Goal: Transaction & Acquisition: Book appointment/travel/reservation

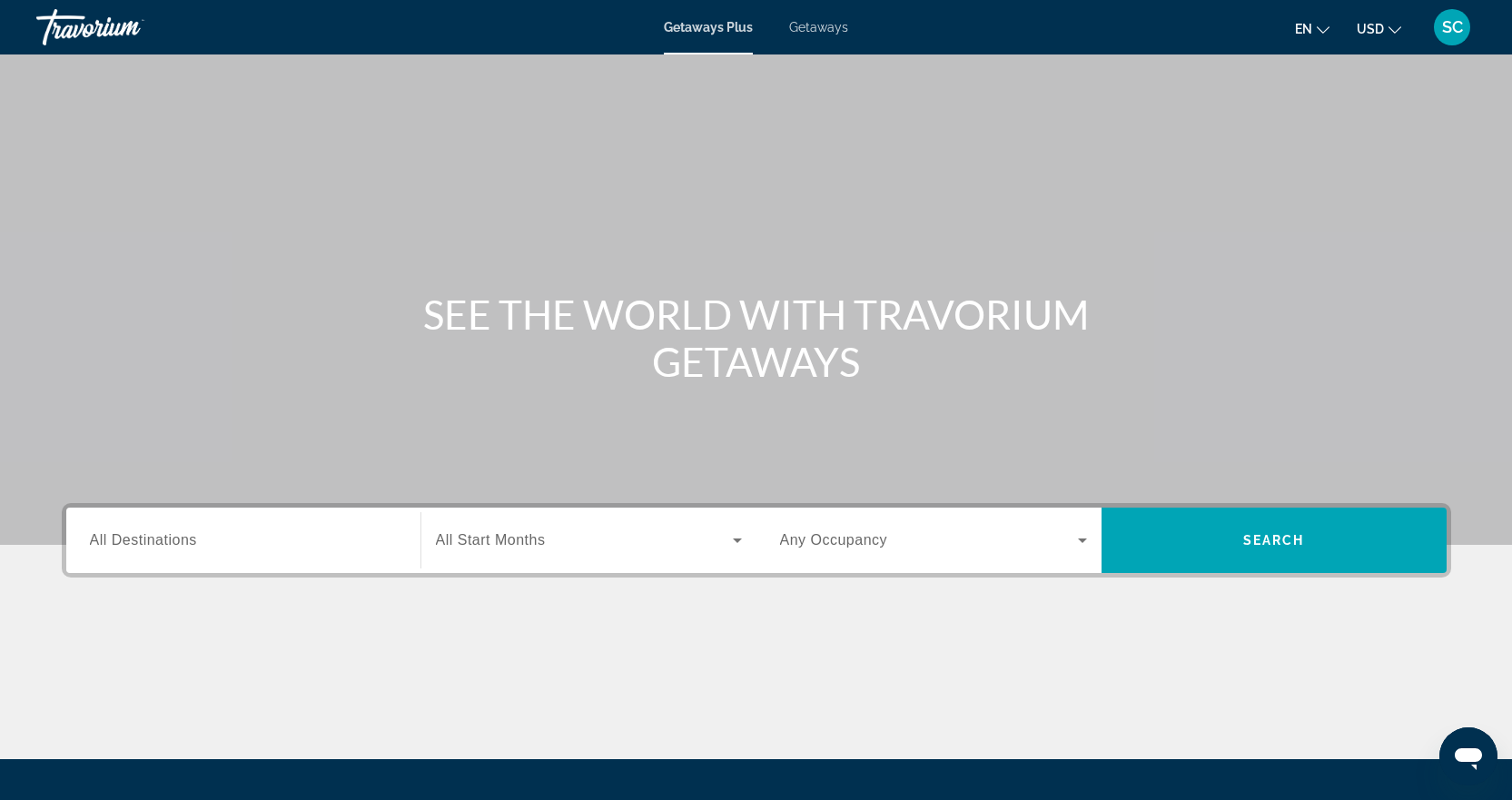
click at [463, 533] on span "All Start Months" at bounding box center [491, 541] width 110 height 16
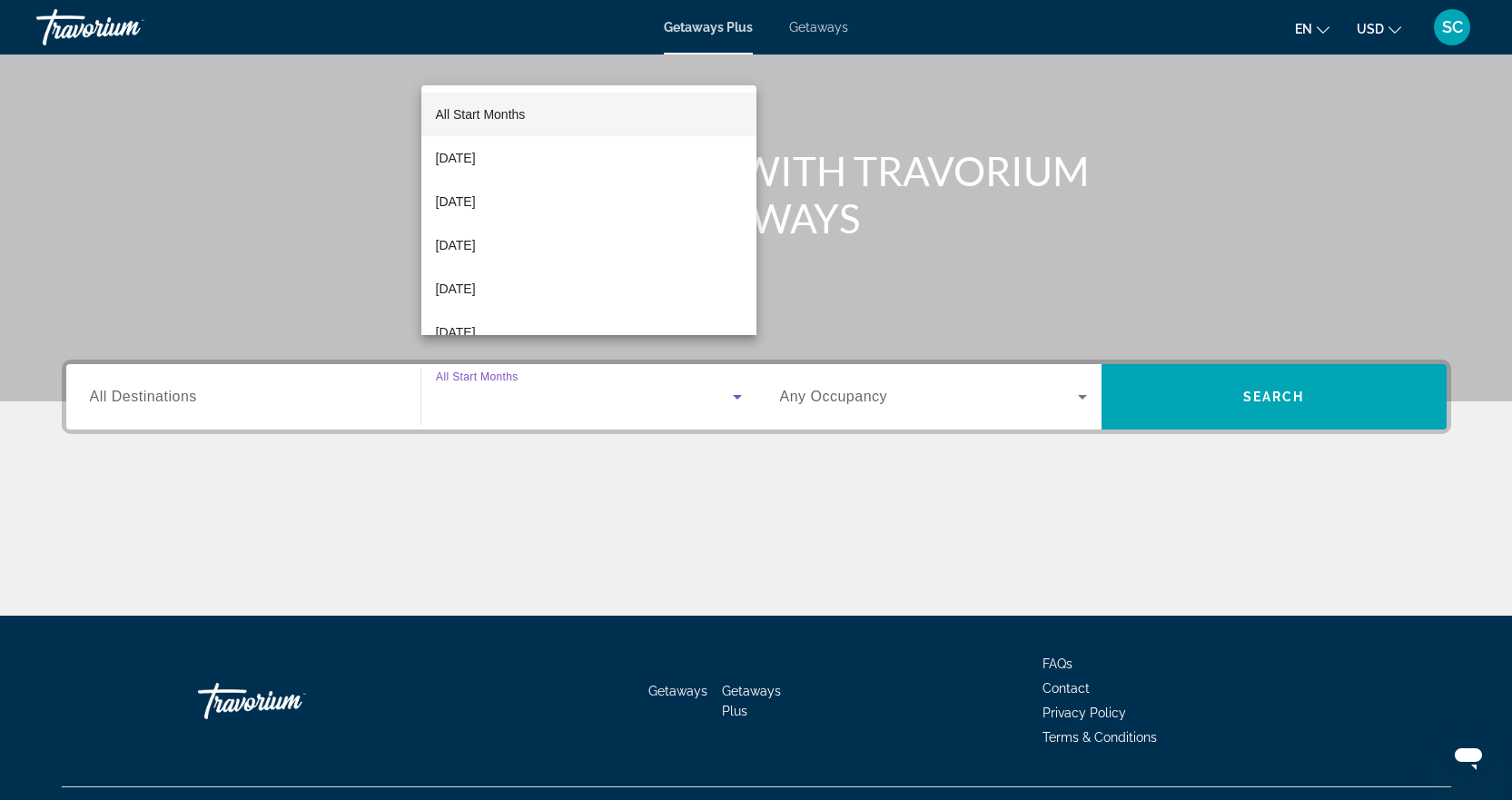
scroll to position [182, 0]
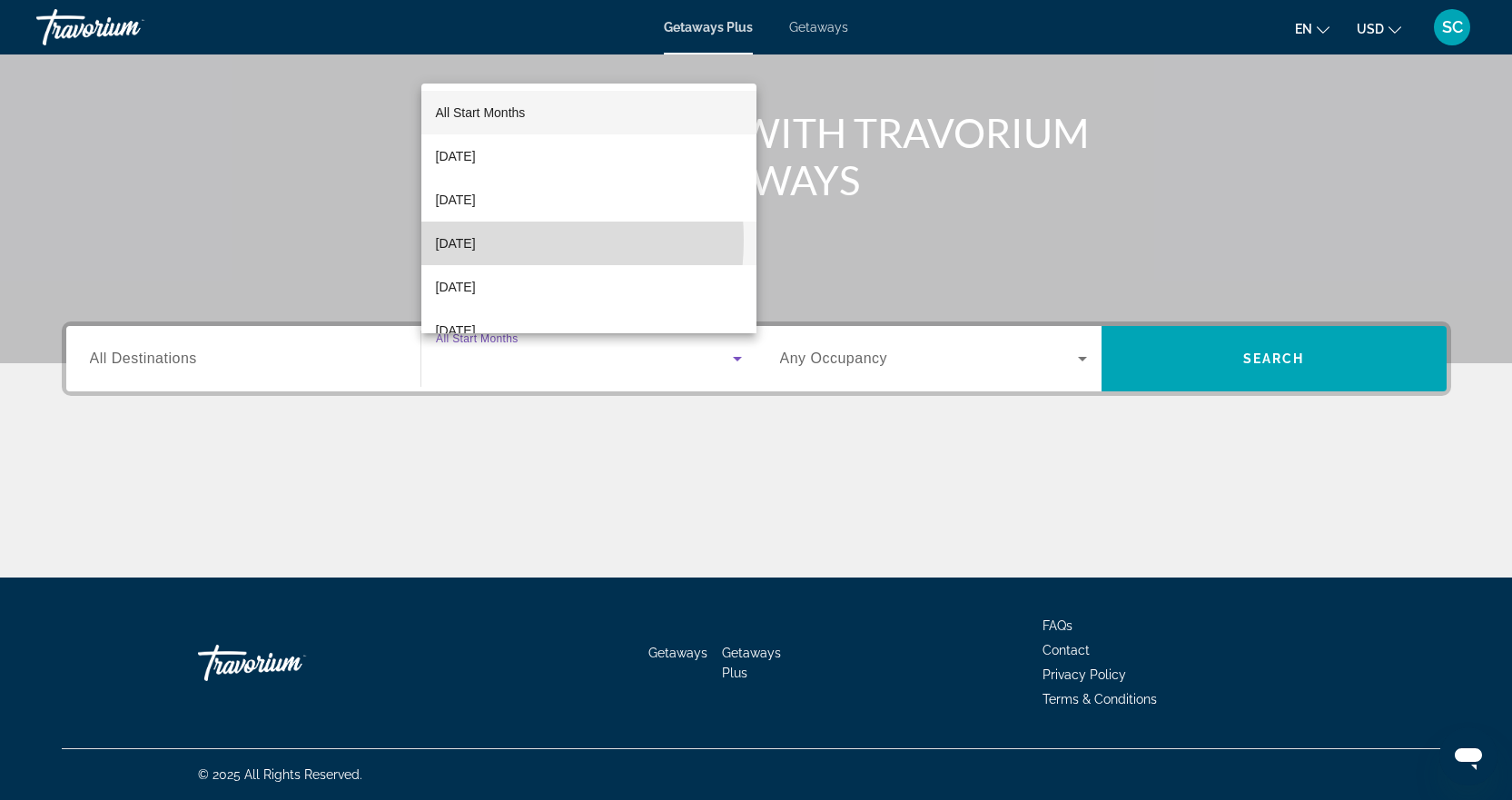
click at [476, 240] on span "[DATE]" at bounding box center [456, 244] width 40 height 22
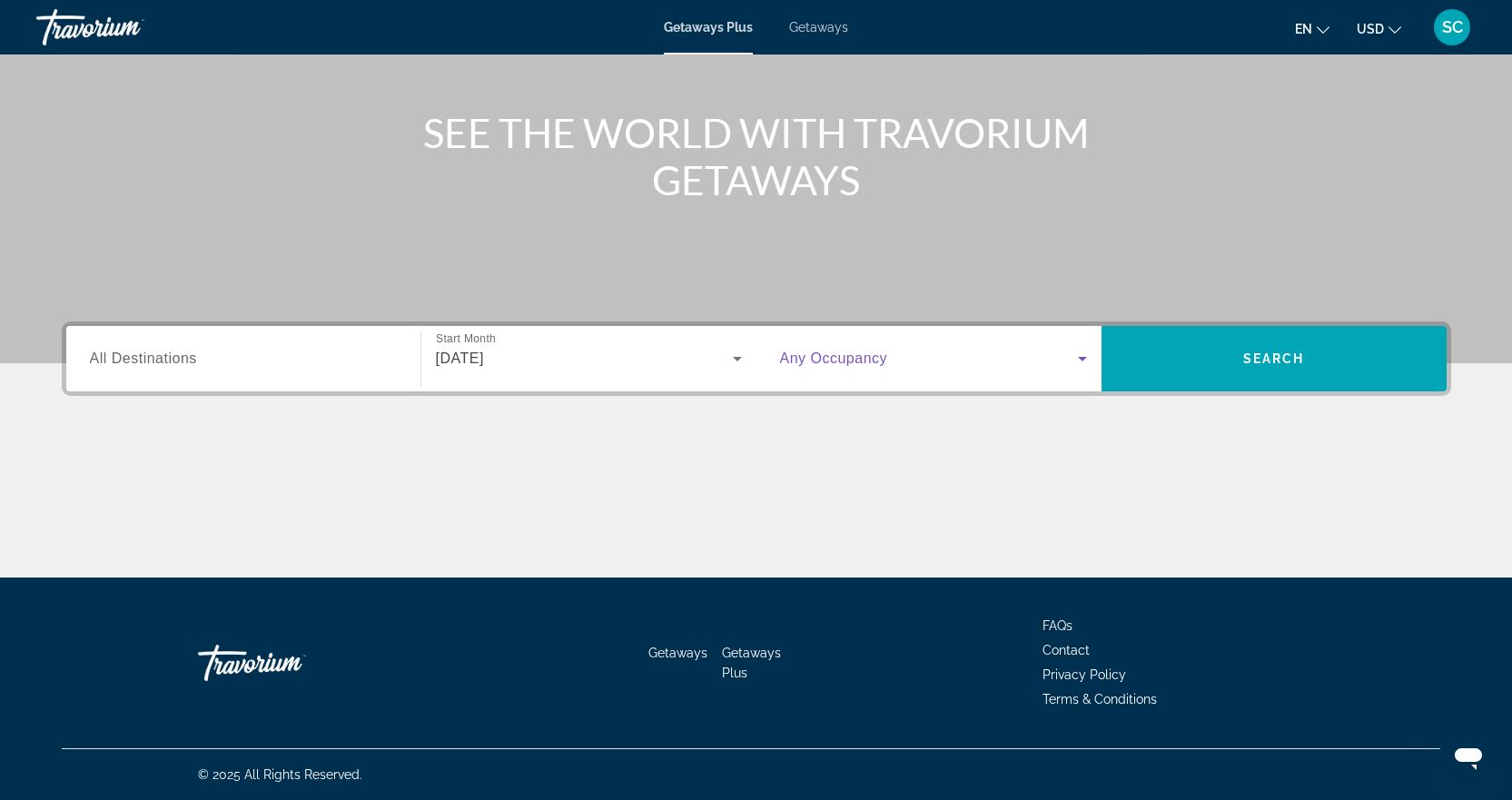
click at [1075, 360] on icon "Search widget" at bounding box center [1083, 359] width 22 height 22
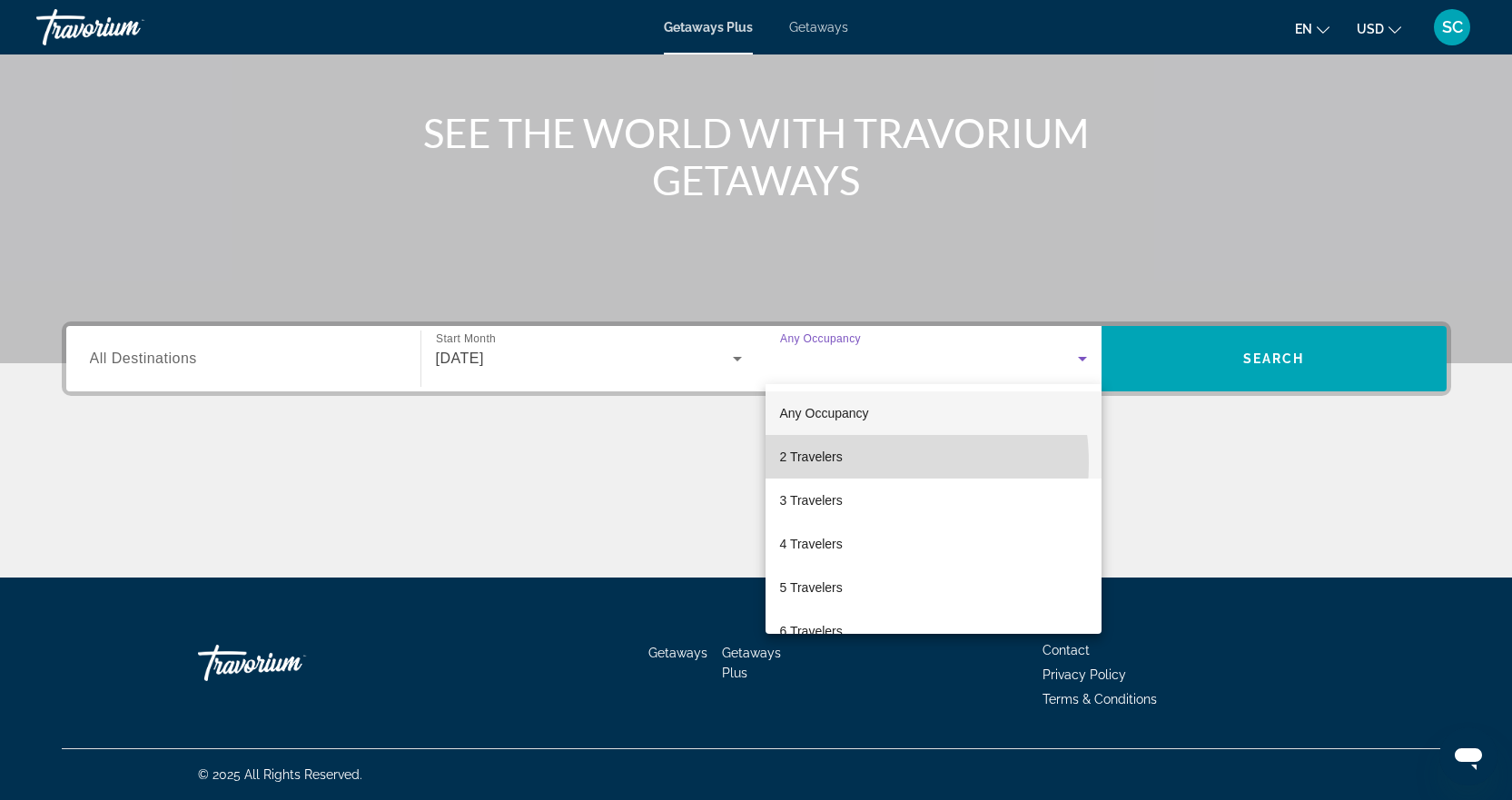
drag, startPoint x: 840, startPoint y: 463, endPoint x: 825, endPoint y: 459, distance: 15.5
click at [839, 463] on span "2 Travelers" at bounding box center [812, 457] width 63 height 22
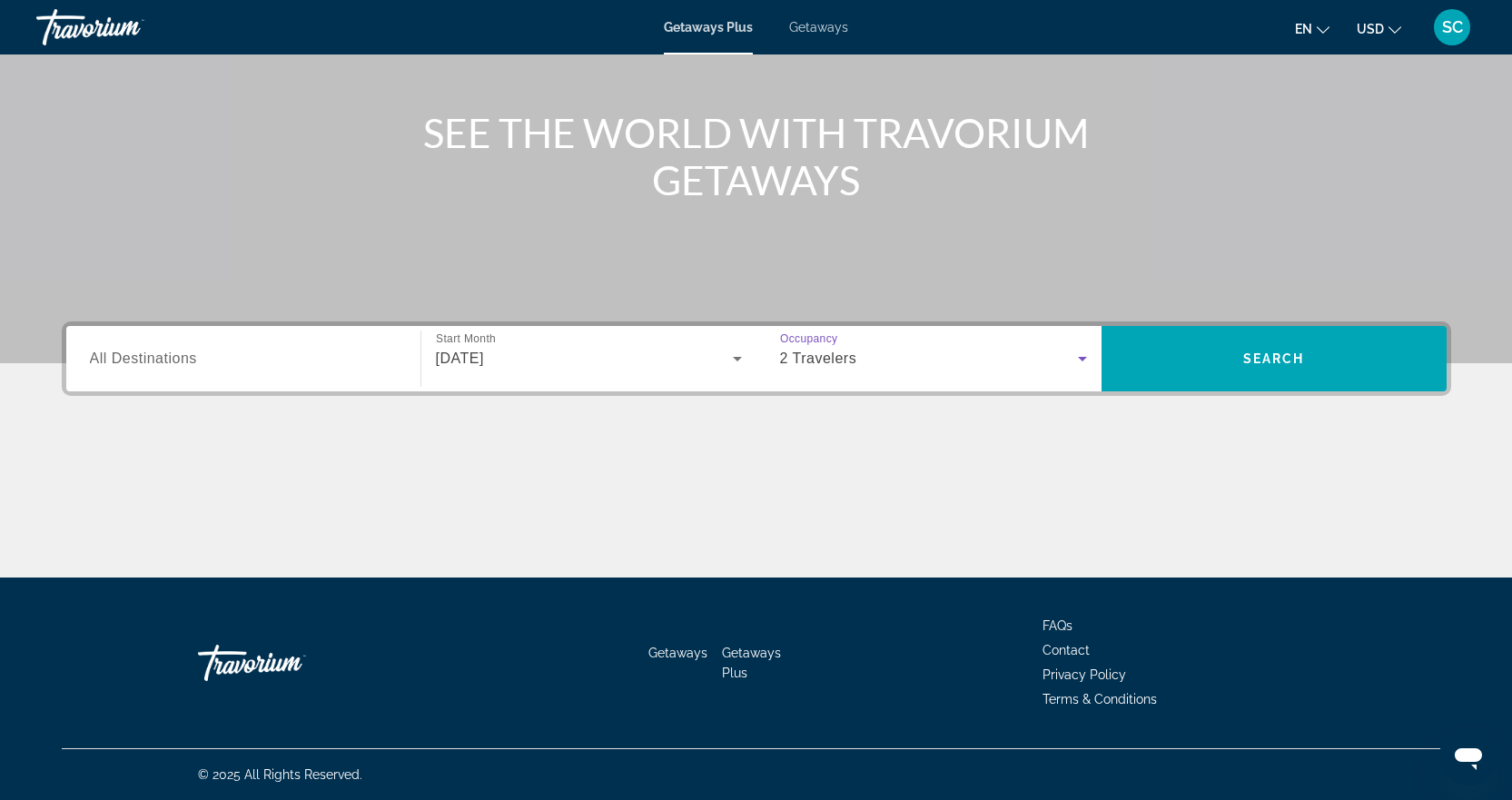
click at [324, 366] on input "Destination All Destinations" at bounding box center [243, 360] width 307 height 22
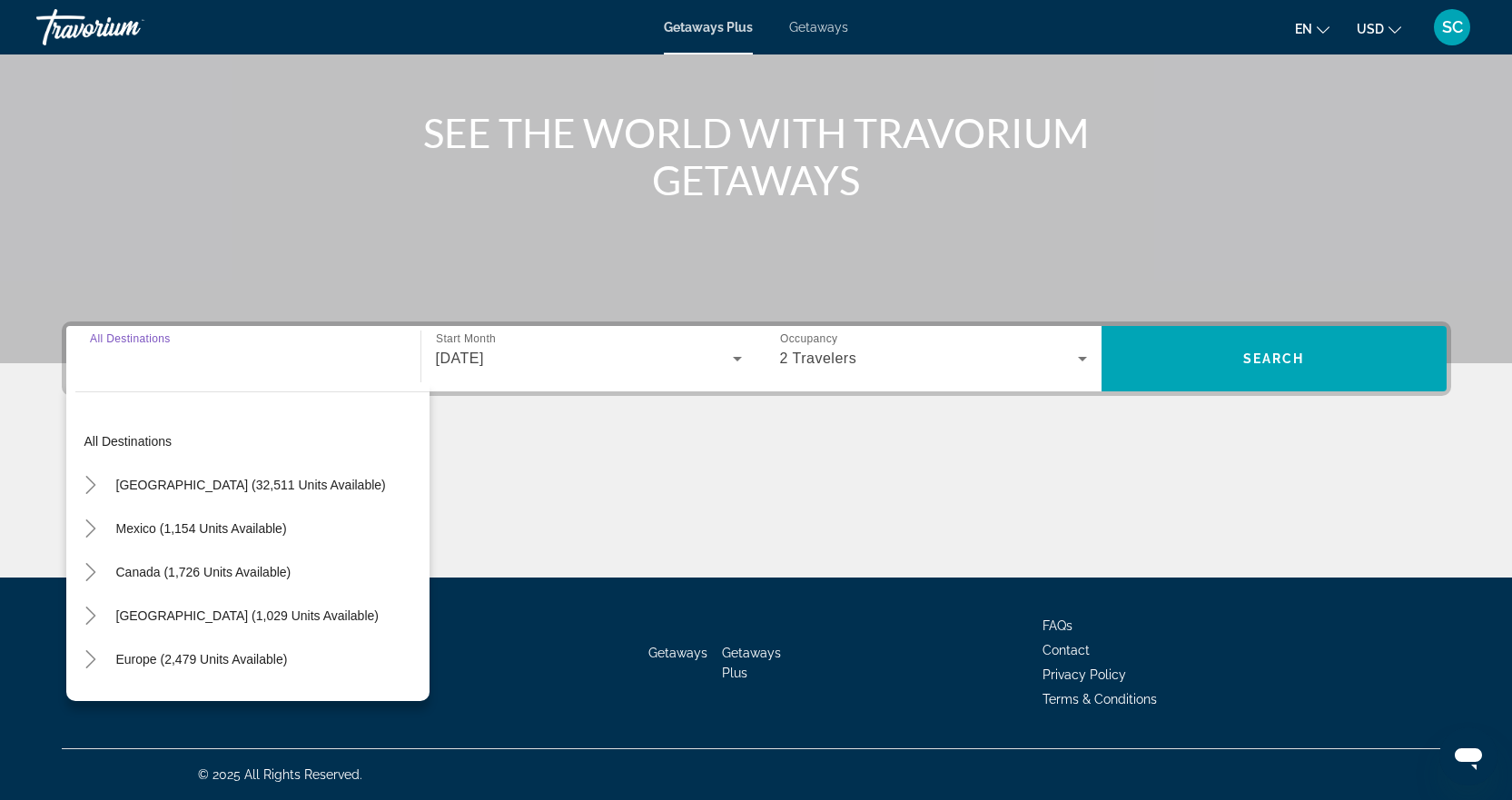
drag, startPoint x: 210, startPoint y: 359, endPoint x: 209, endPoint y: 377, distance: 18.0
click at [210, 363] on input "Destination All Destinations" at bounding box center [243, 360] width 307 height 22
drag, startPoint x: 157, startPoint y: 372, endPoint x: 152, endPoint y: 402, distance: 30.4
click at [156, 372] on div "Search widget" at bounding box center [243, 359] width 307 height 52
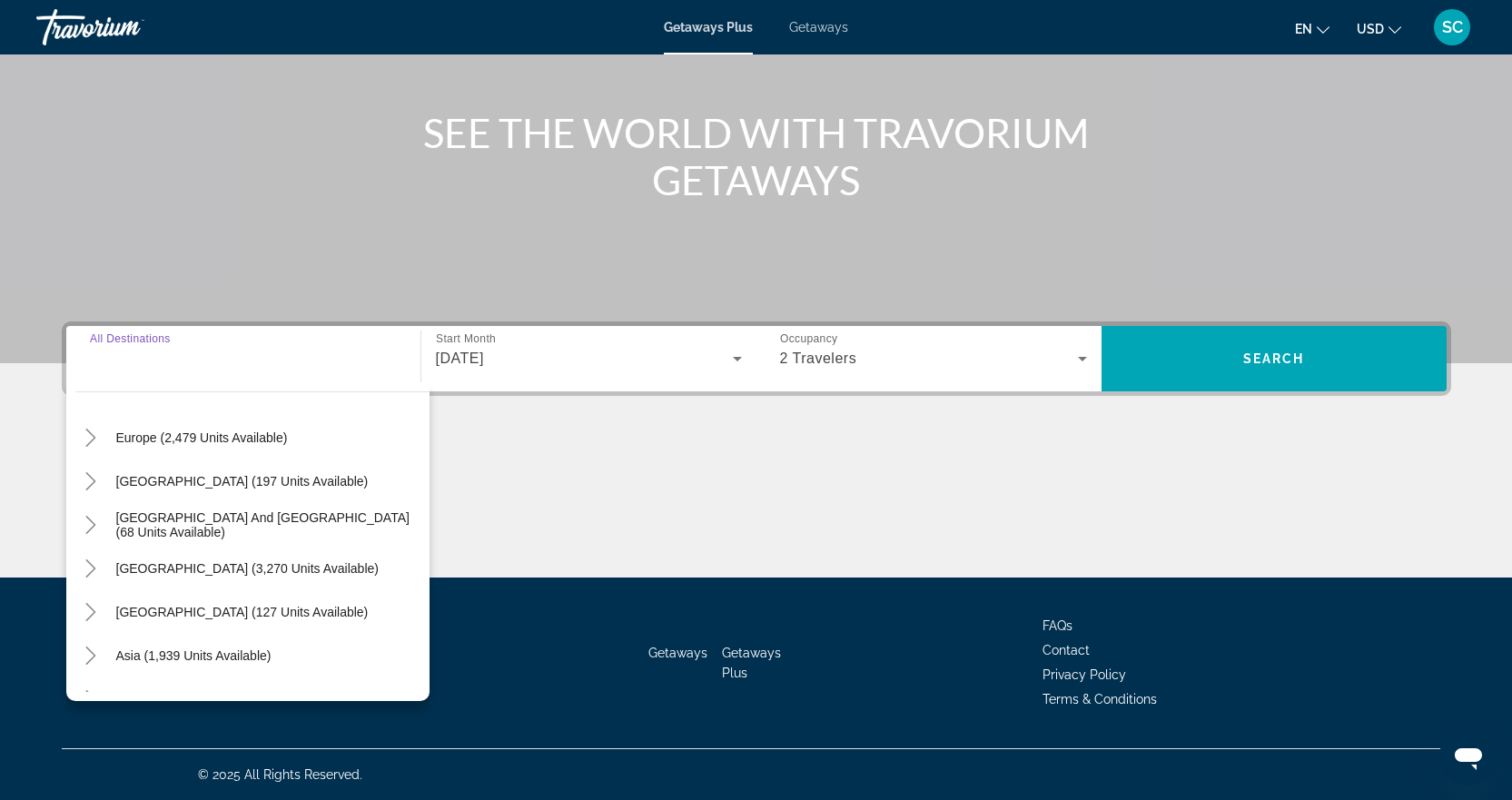
scroll to position [294, 0]
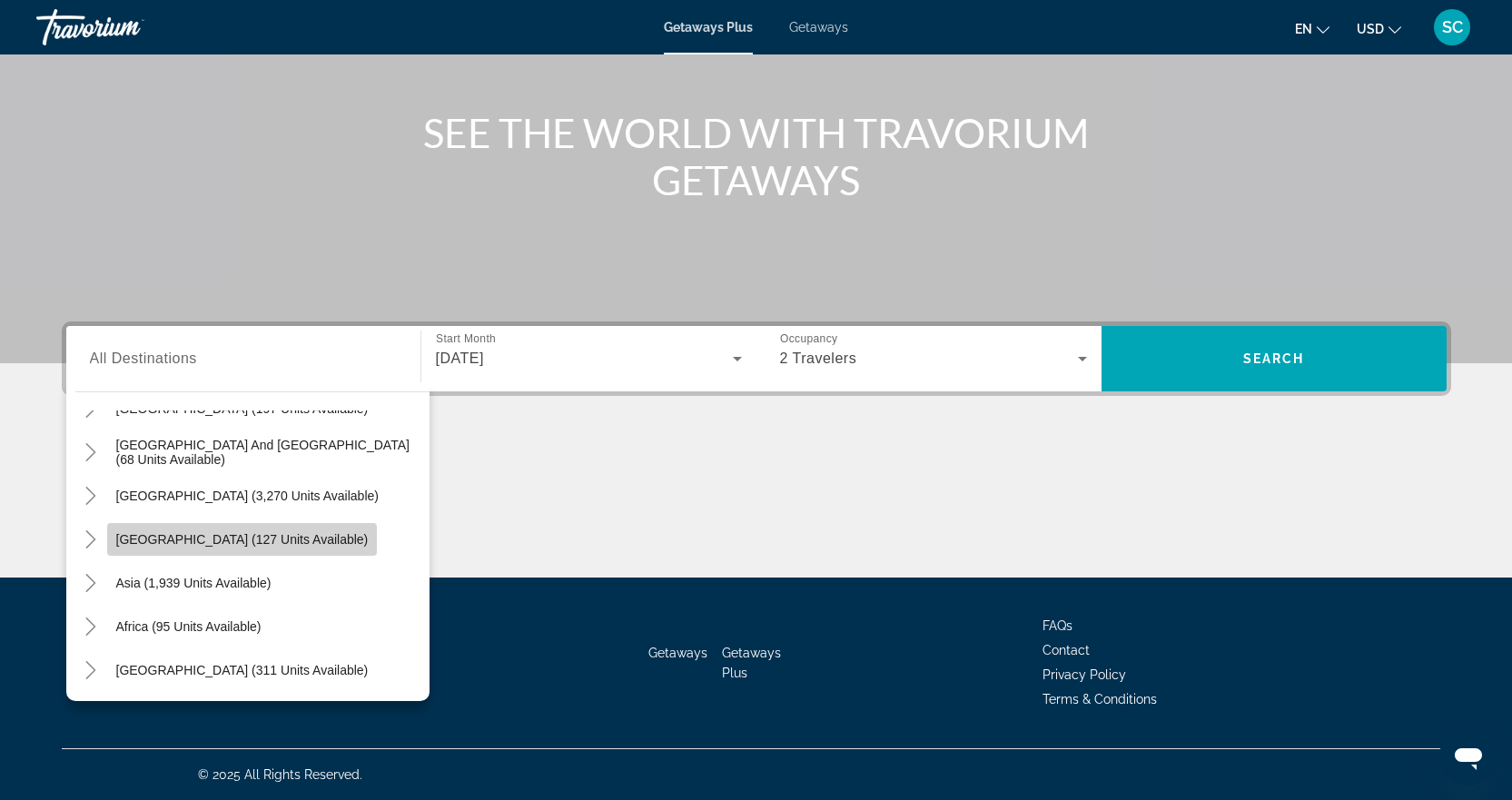
click at [309, 545] on span "[GEOGRAPHIC_DATA] (127 units available)" at bounding box center [242, 540] width 252 height 15
type input "**********"
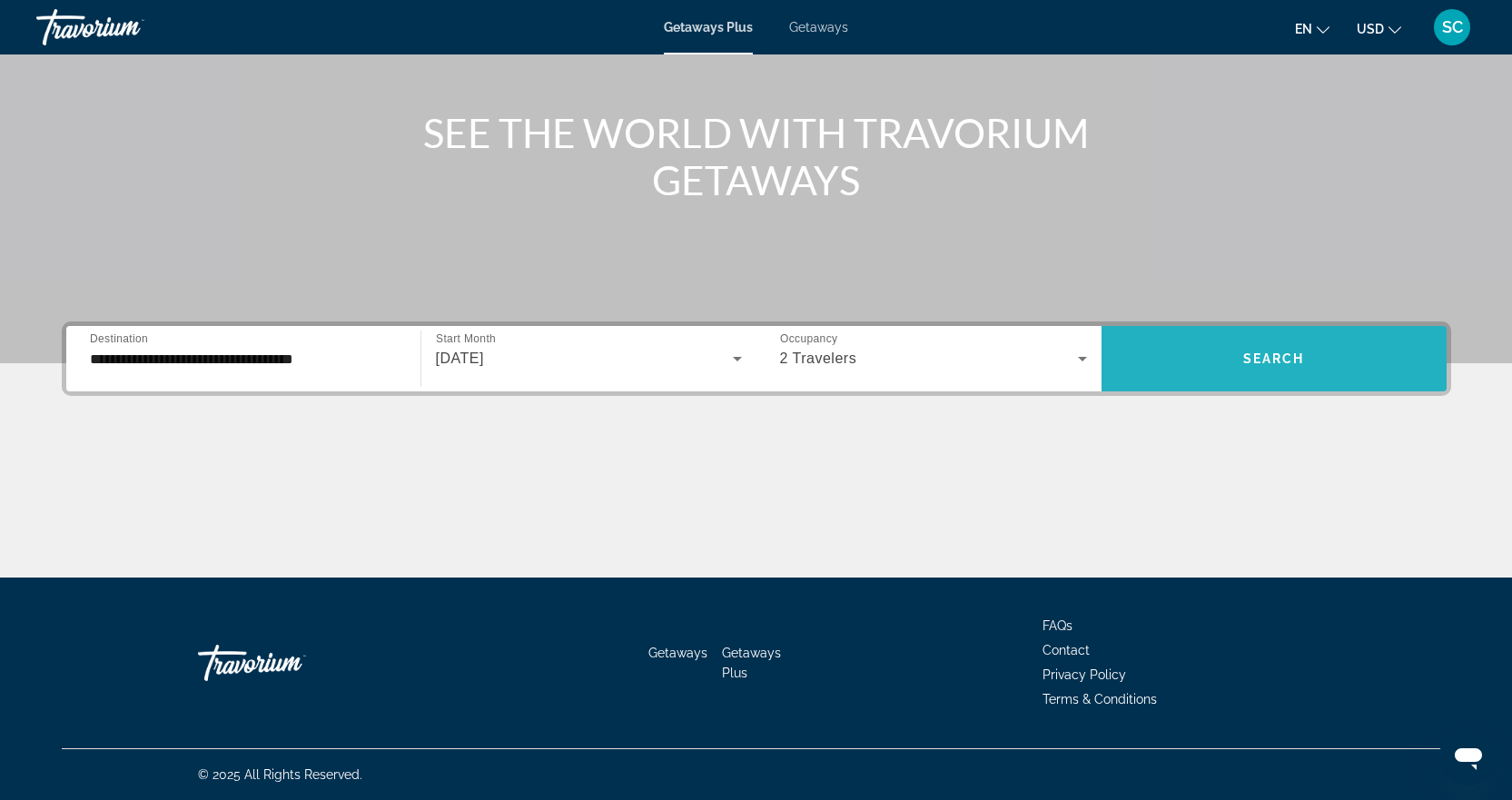
click at [1317, 363] on span "Search widget" at bounding box center [1273, 359] width 345 height 43
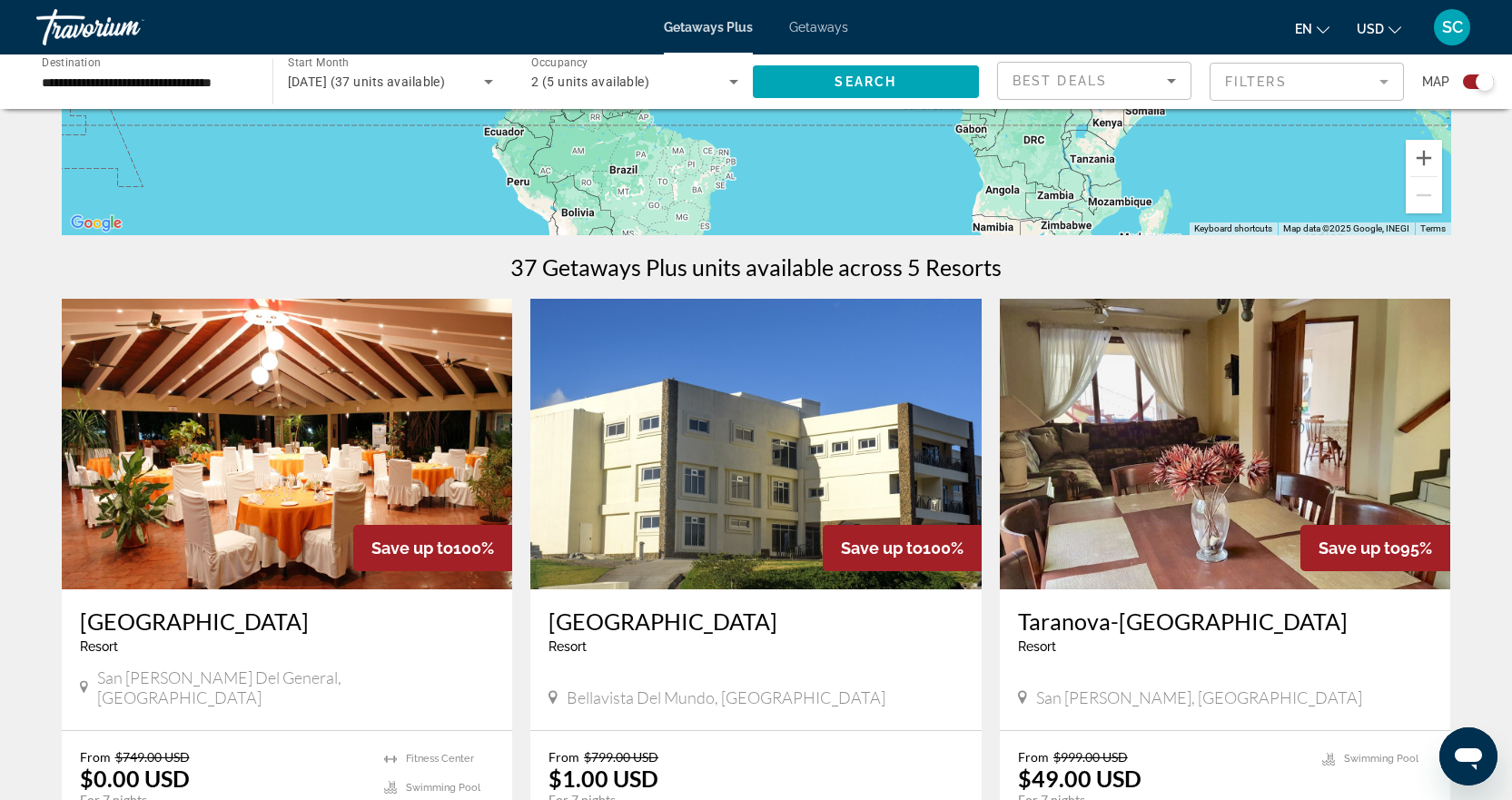
scroll to position [636, 0]
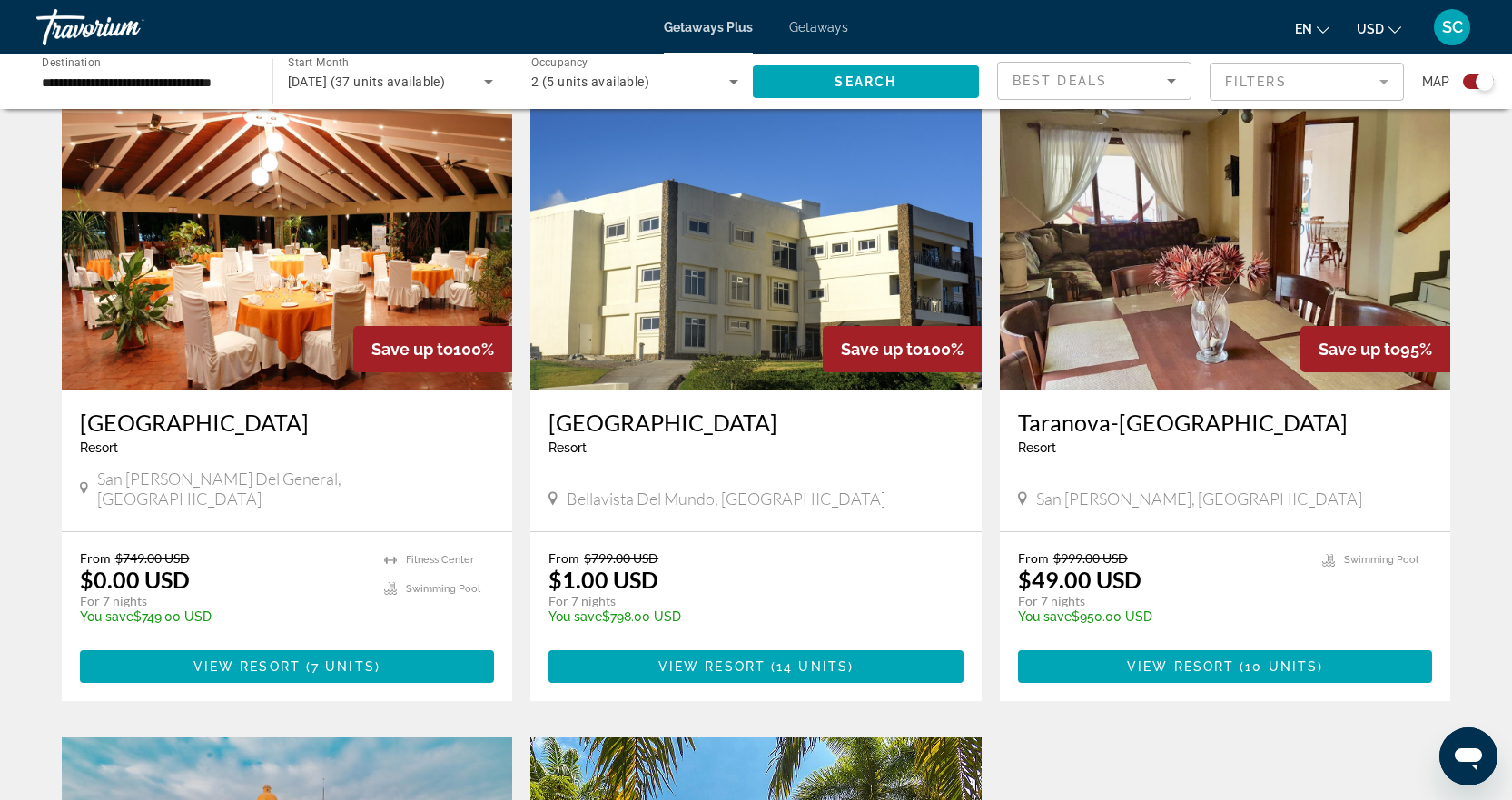
click at [749, 80] on div "Occupancy Any Occupancy 2 (5 units available)" at bounding box center [635, 82] width 236 height 51
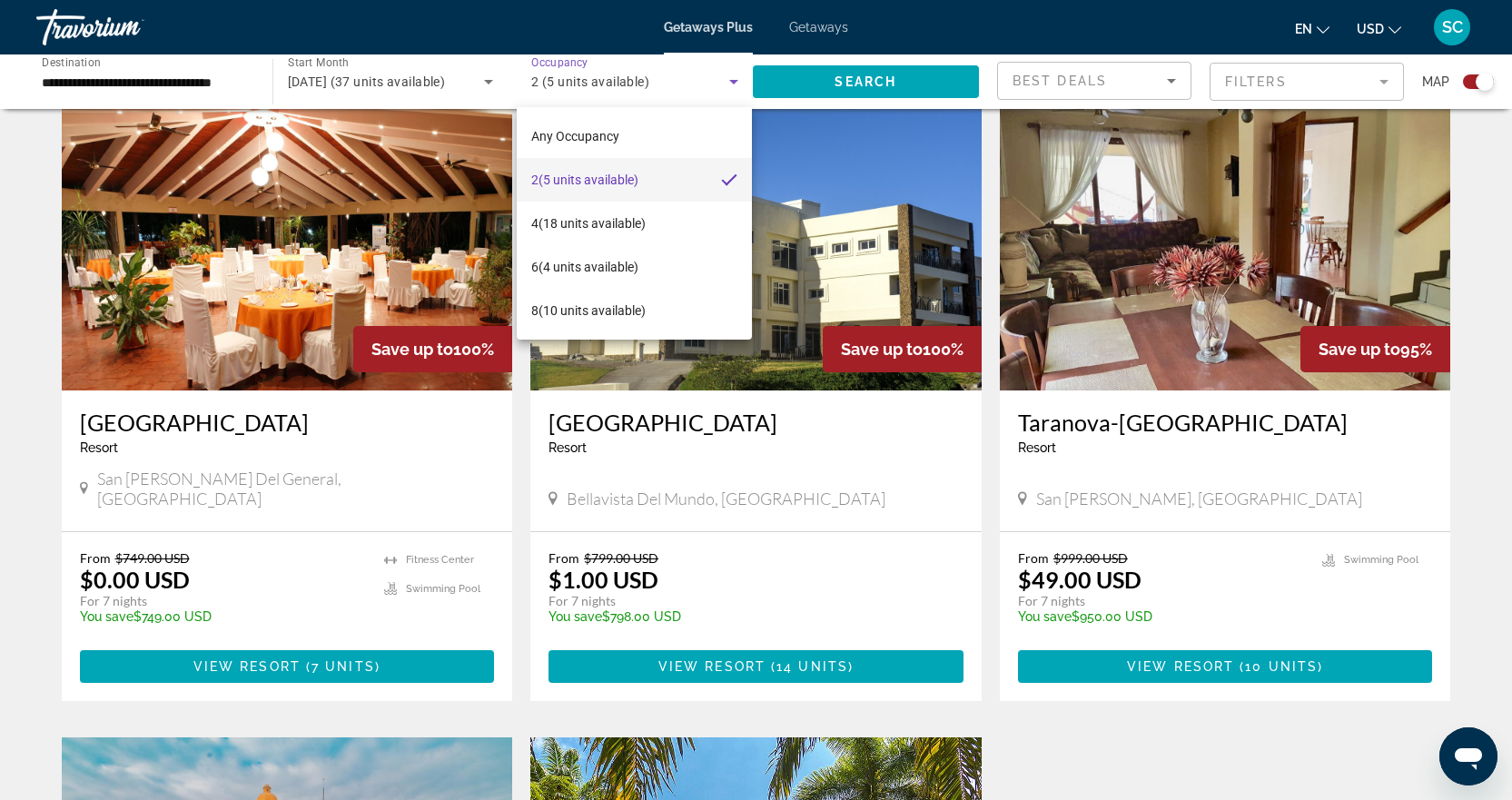
click at [749, 80] on div at bounding box center [756, 400] width 1512 height 800
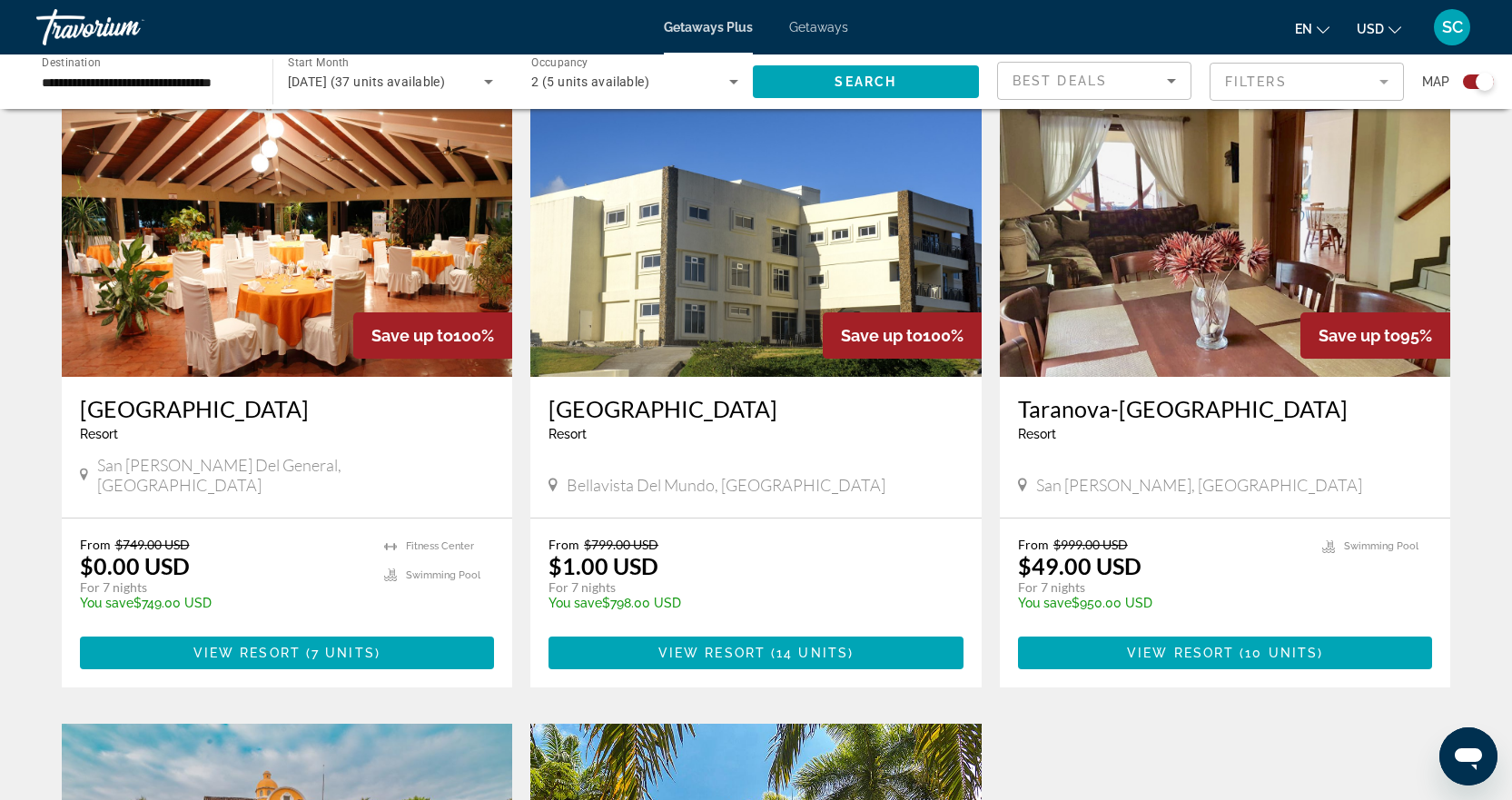
scroll to position [649, 0]
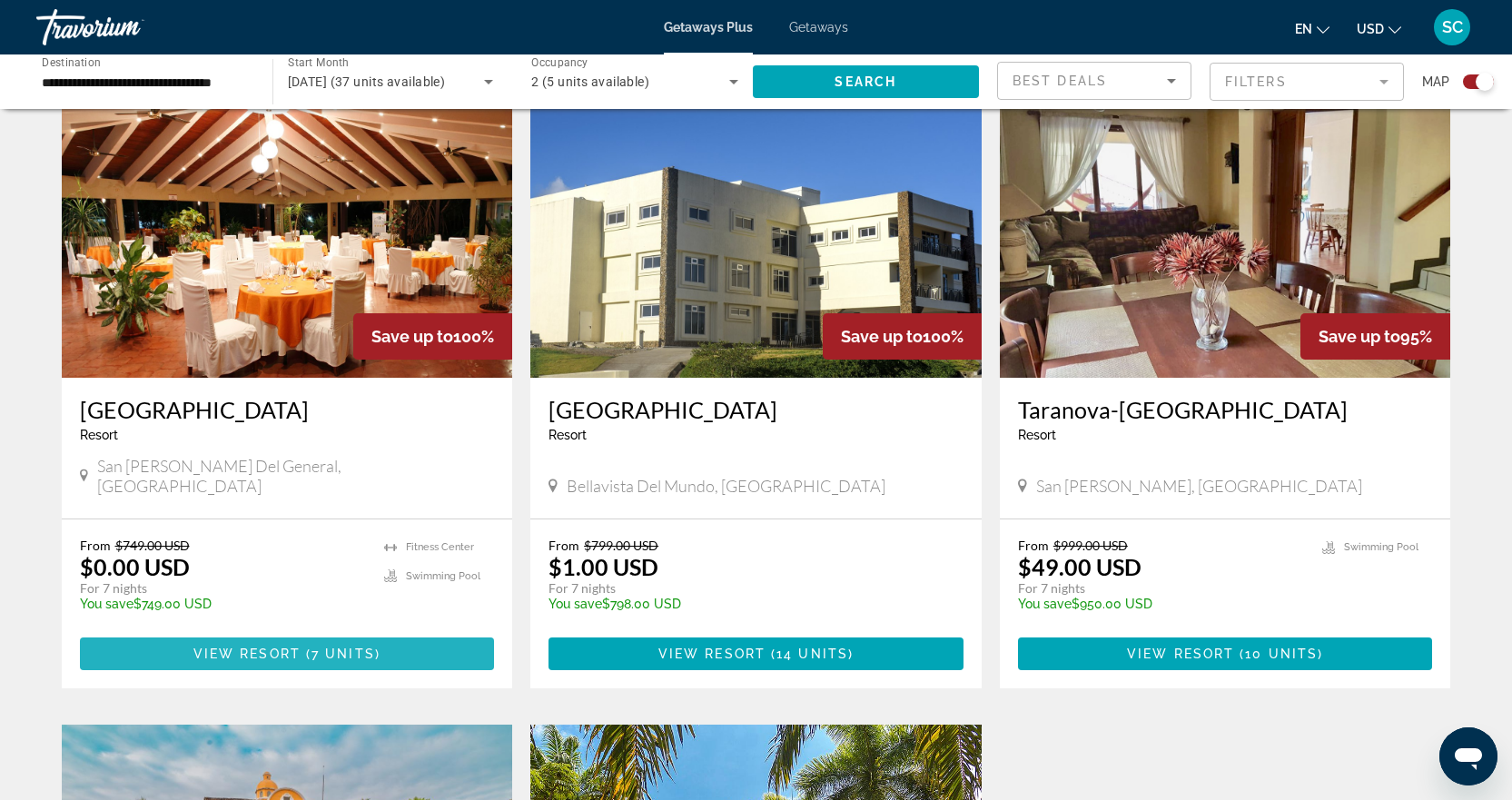
click at [207, 632] on span "Main content" at bounding box center [287, 654] width 415 height 43
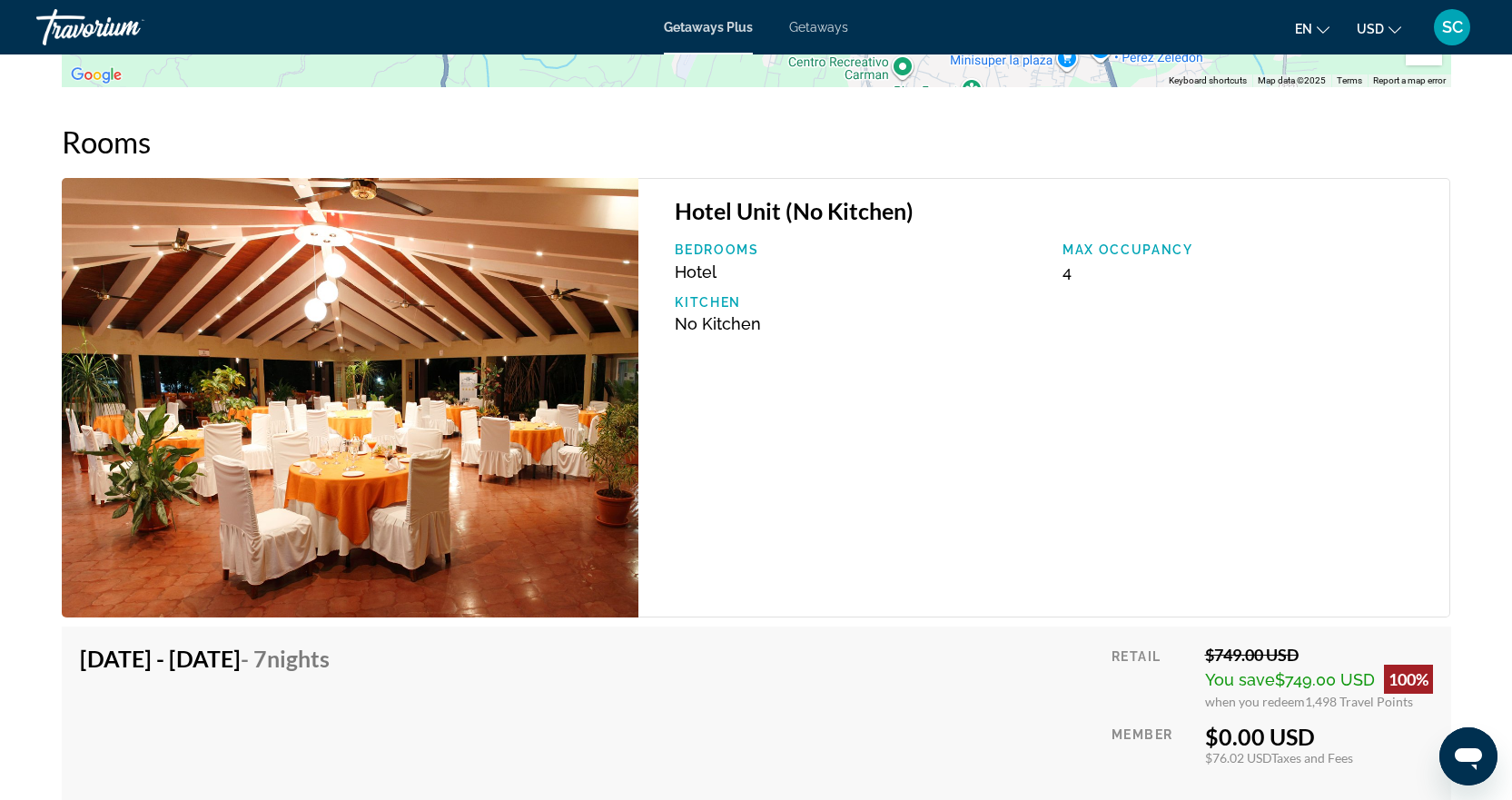
scroll to position [2452, 0]
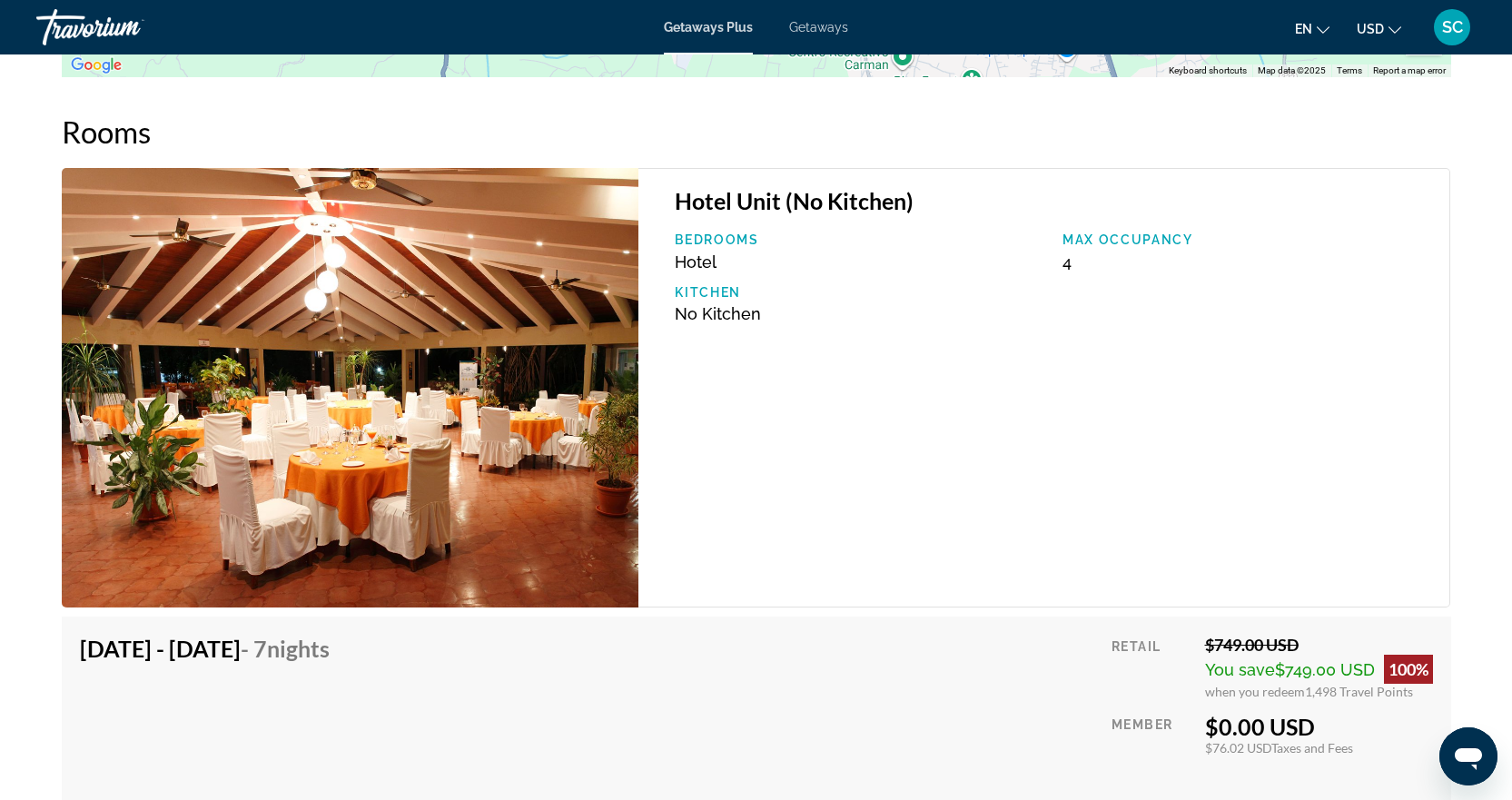
click at [538, 341] on img "Main content" at bounding box center [351, 387] width 578 height 439
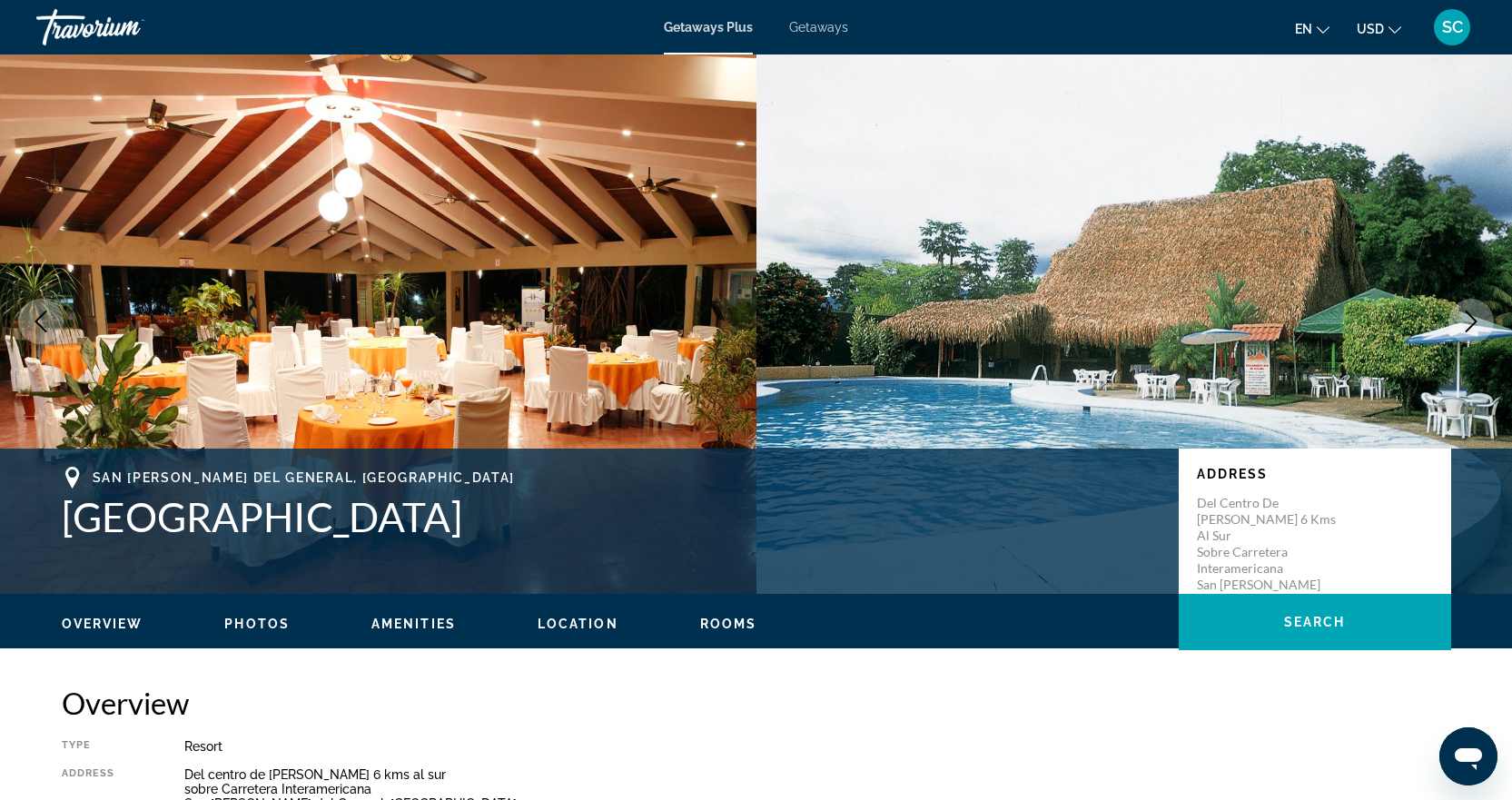
scroll to position [0, 0]
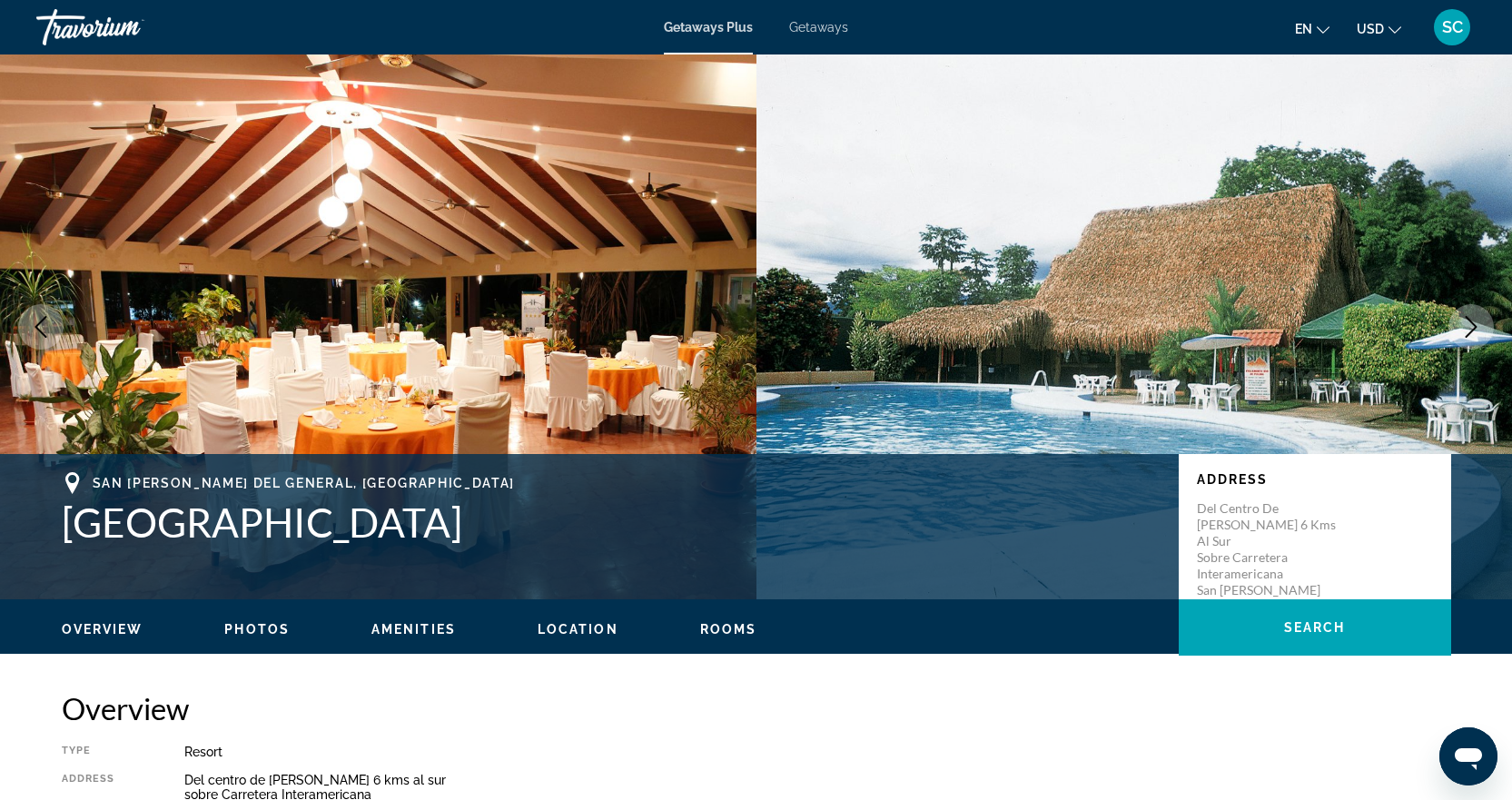
click at [724, 305] on img "Main content" at bounding box center [378, 326] width 756 height 545
click at [1029, 312] on img "Main content" at bounding box center [1135, 326] width 756 height 545
click at [1402, 300] on img "Main content" at bounding box center [1135, 326] width 756 height 545
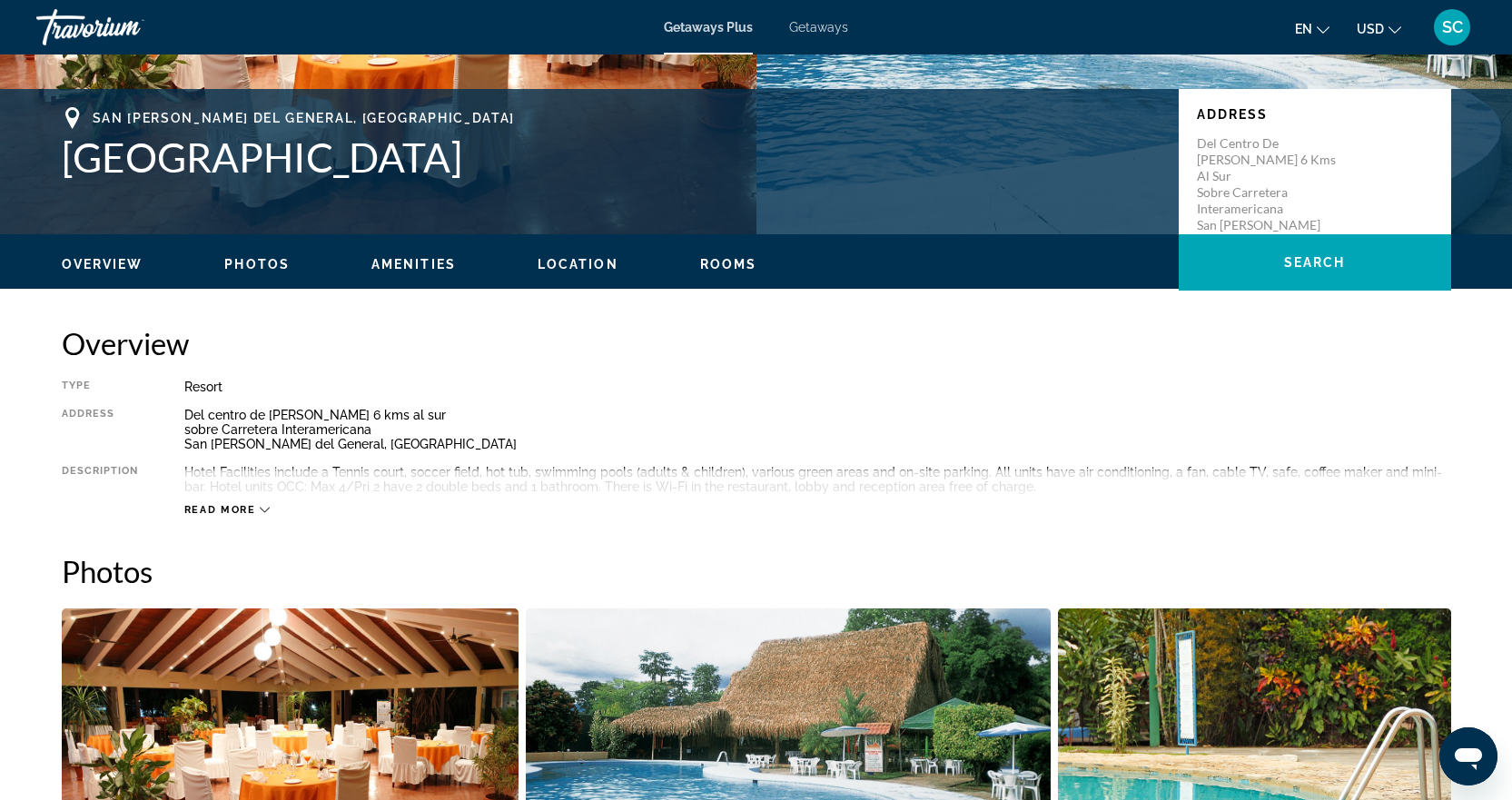
scroll to position [364, 0]
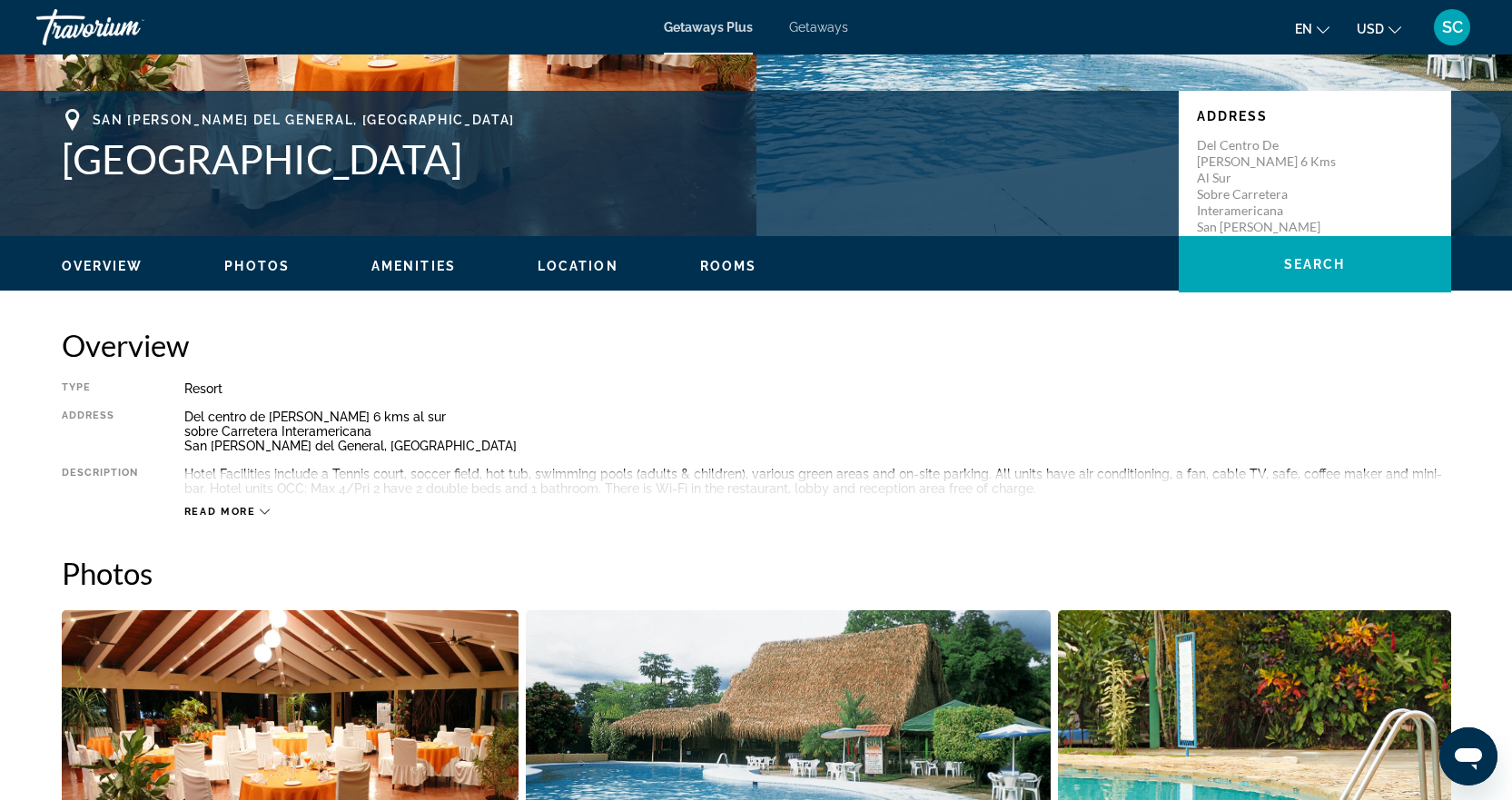
click at [235, 264] on span "Photos" at bounding box center [256, 265] width 66 height 15
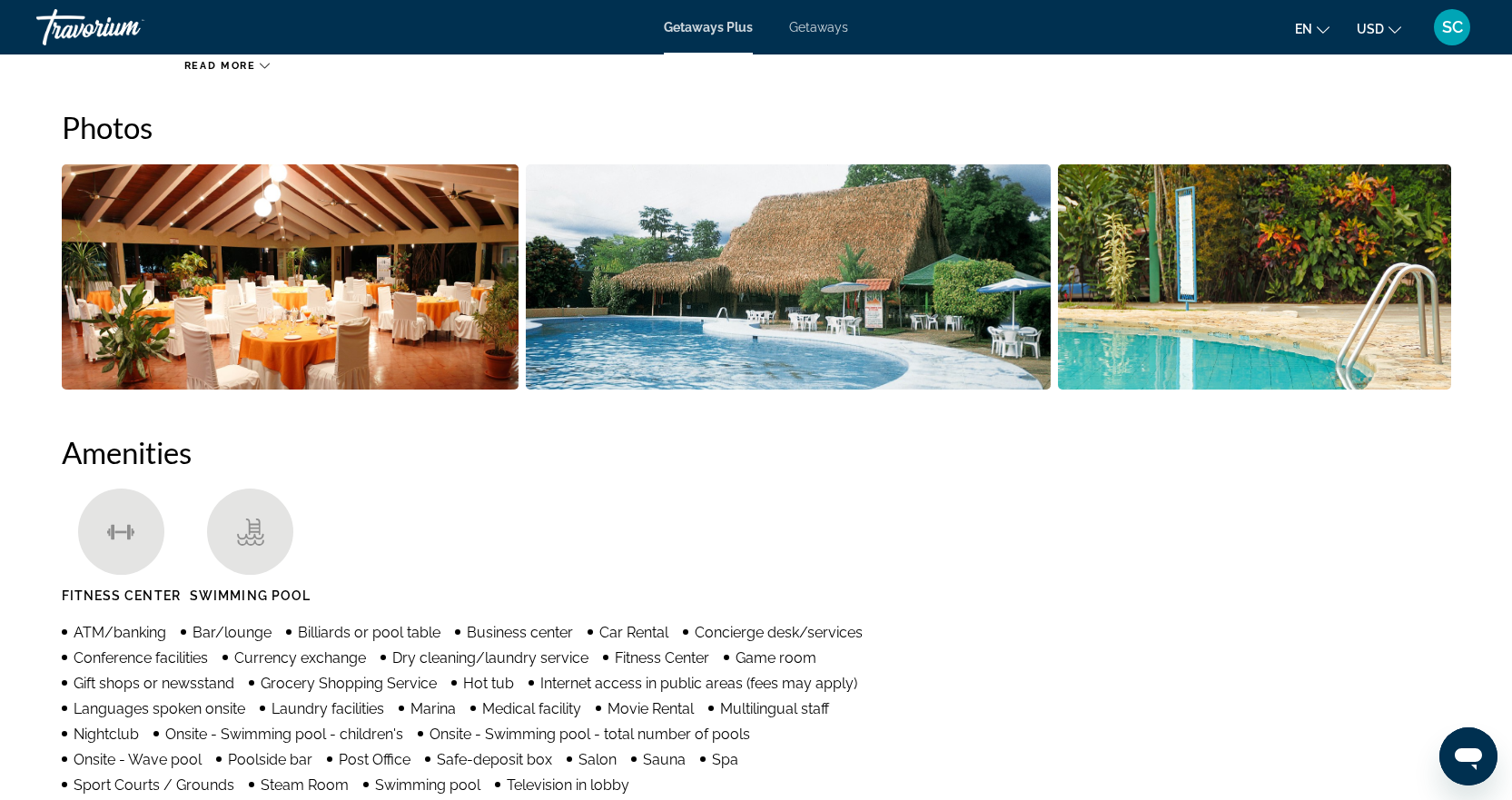
scroll to position [991, 0]
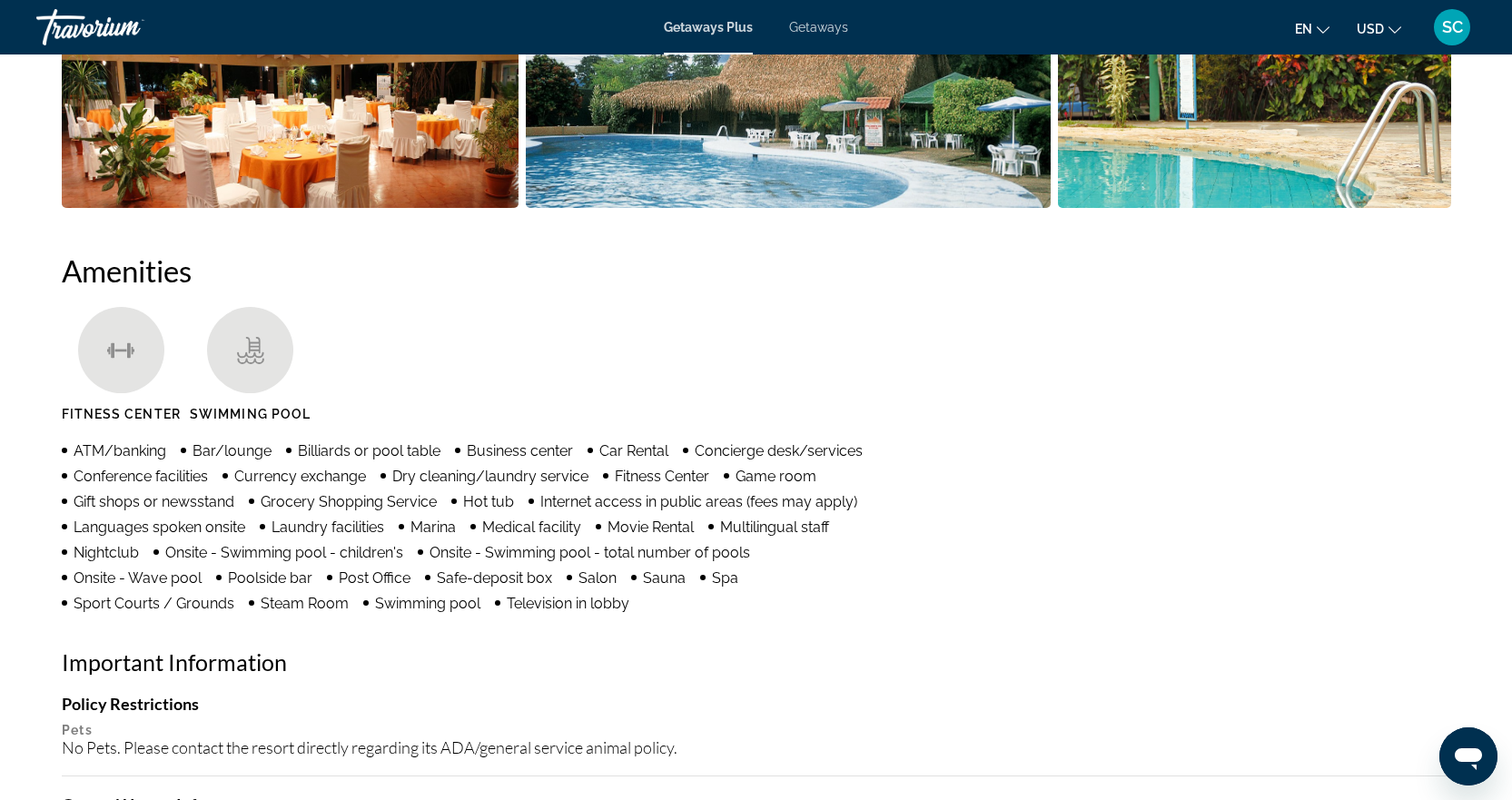
click at [861, 202] on img "Open full-screen image slider" at bounding box center [788, 94] width 525 height 225
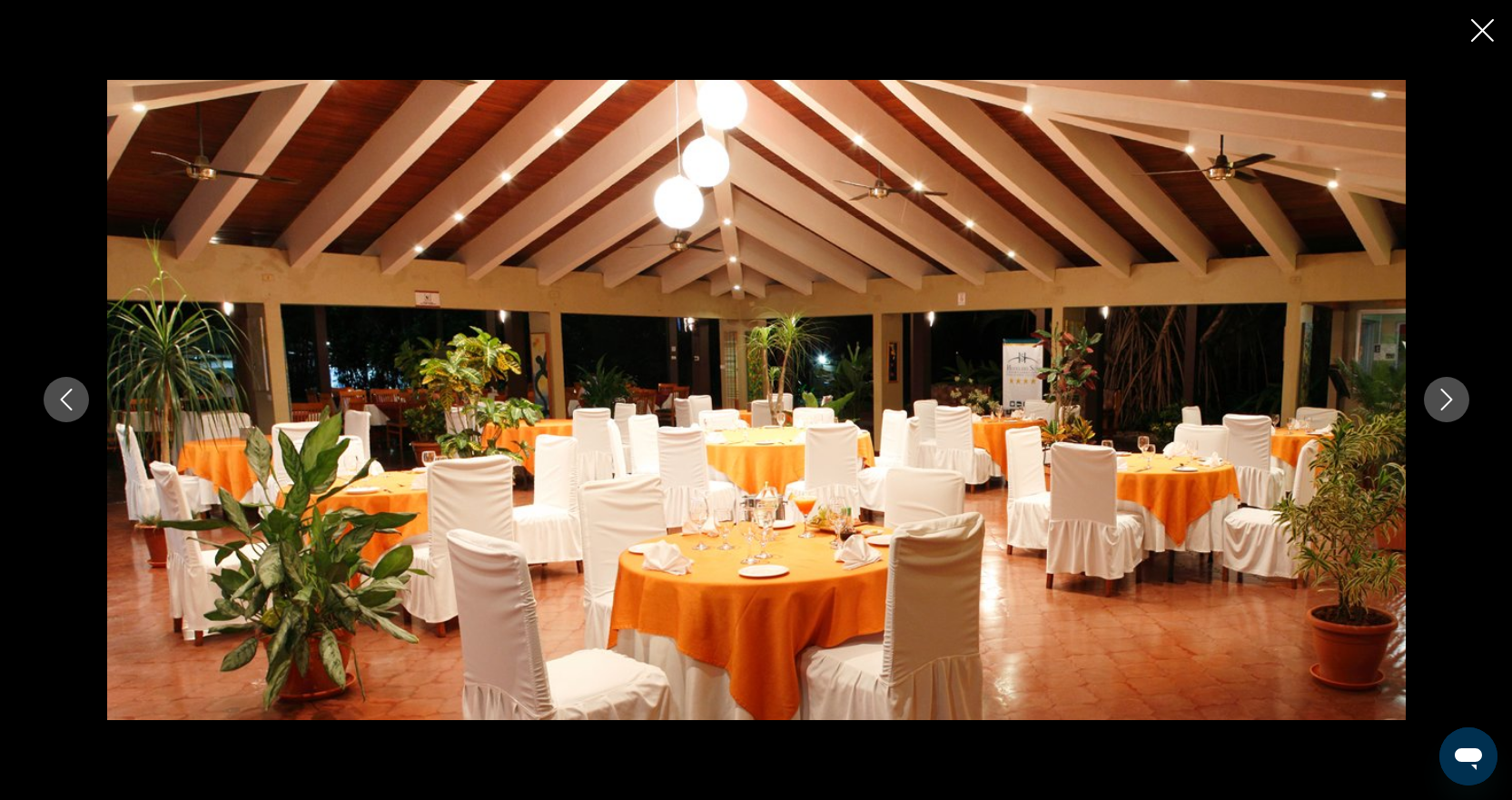
click at [1448, 403] on icon "Next image" at bounding box center [1446, 400] width 12 height 22
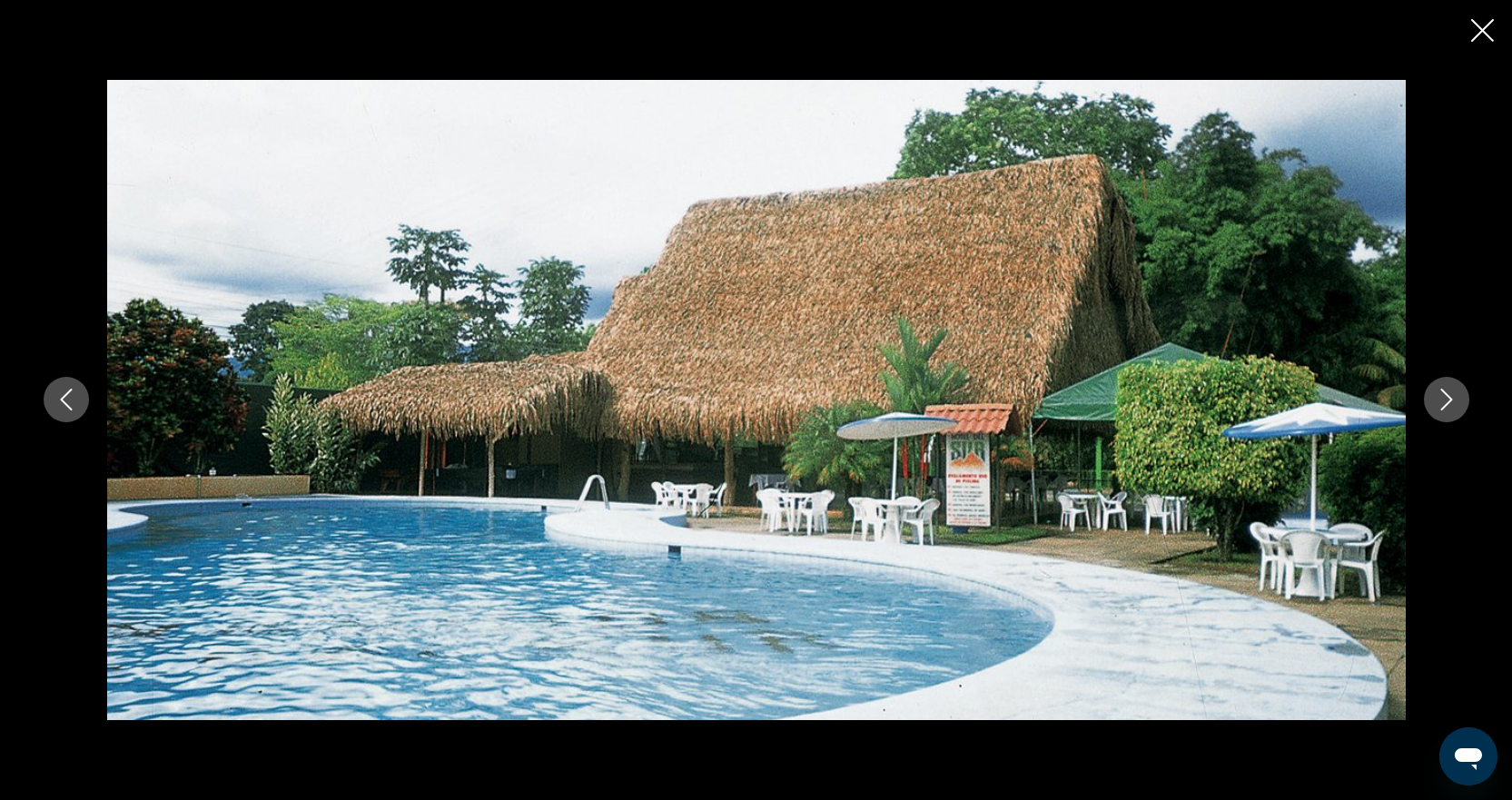
click at [1453, 386] on button "Next image" at bounding box center [1446, 400] width 45 height 45
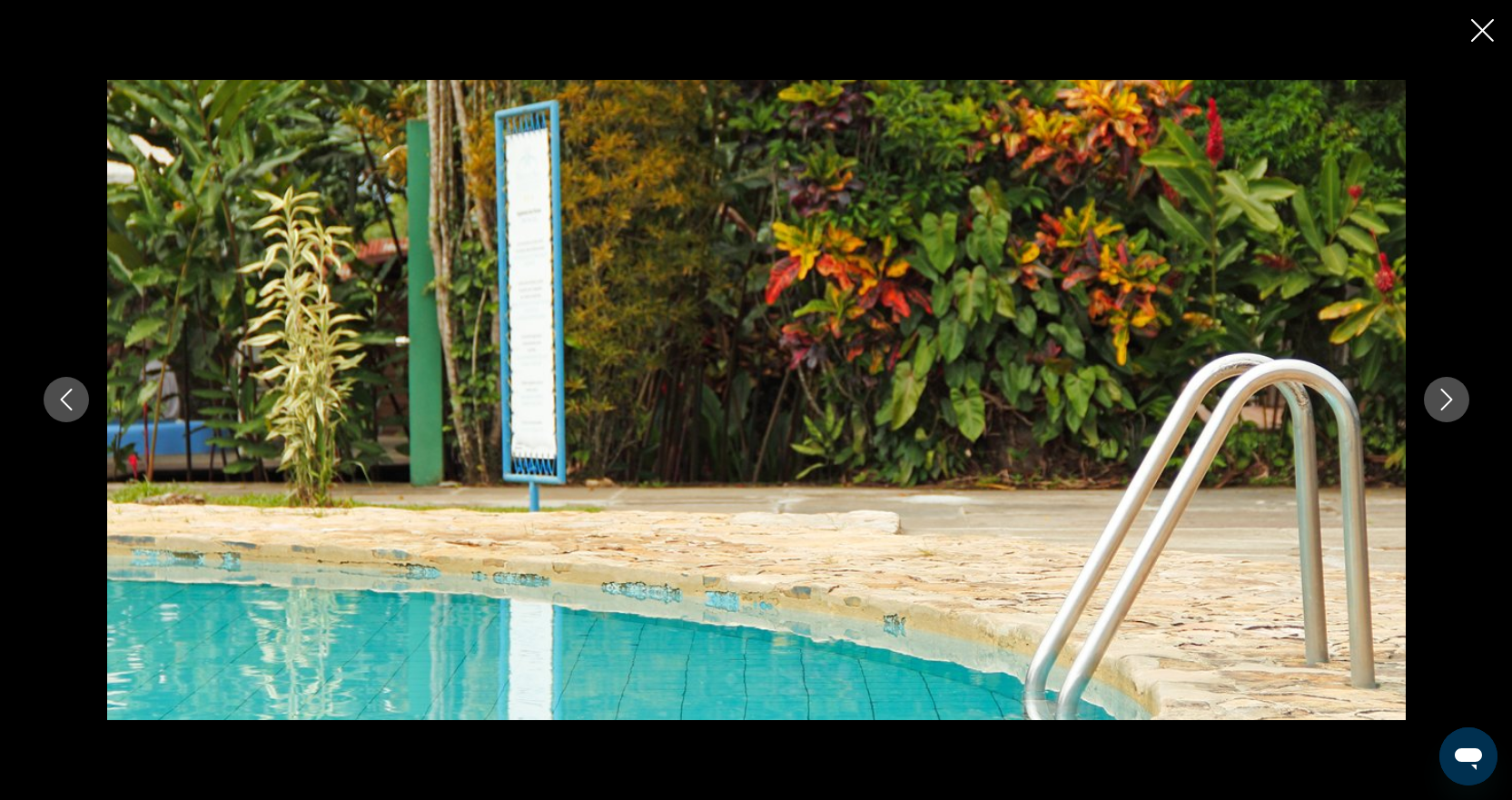
click at [1466, 386] on div "prev next" at bounding box center [756, 400] width 1462 height 641
click at [1444, 399] on icon "Next image" at bounding box center [1446, 400] width 22 height 22
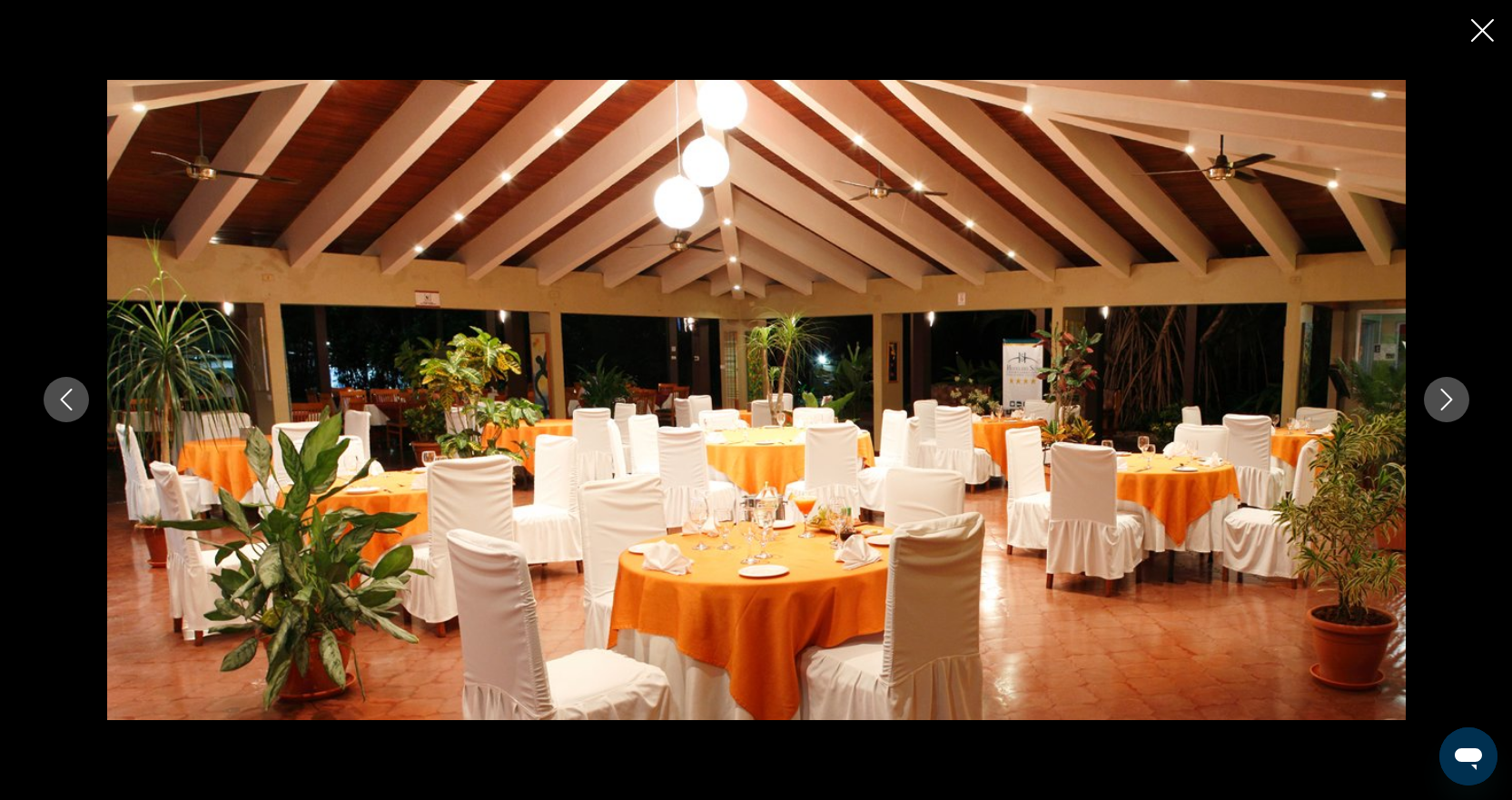
click at [1444, 399] on icon "Next image" at bounding box center [1446, 400] width 22 height 22
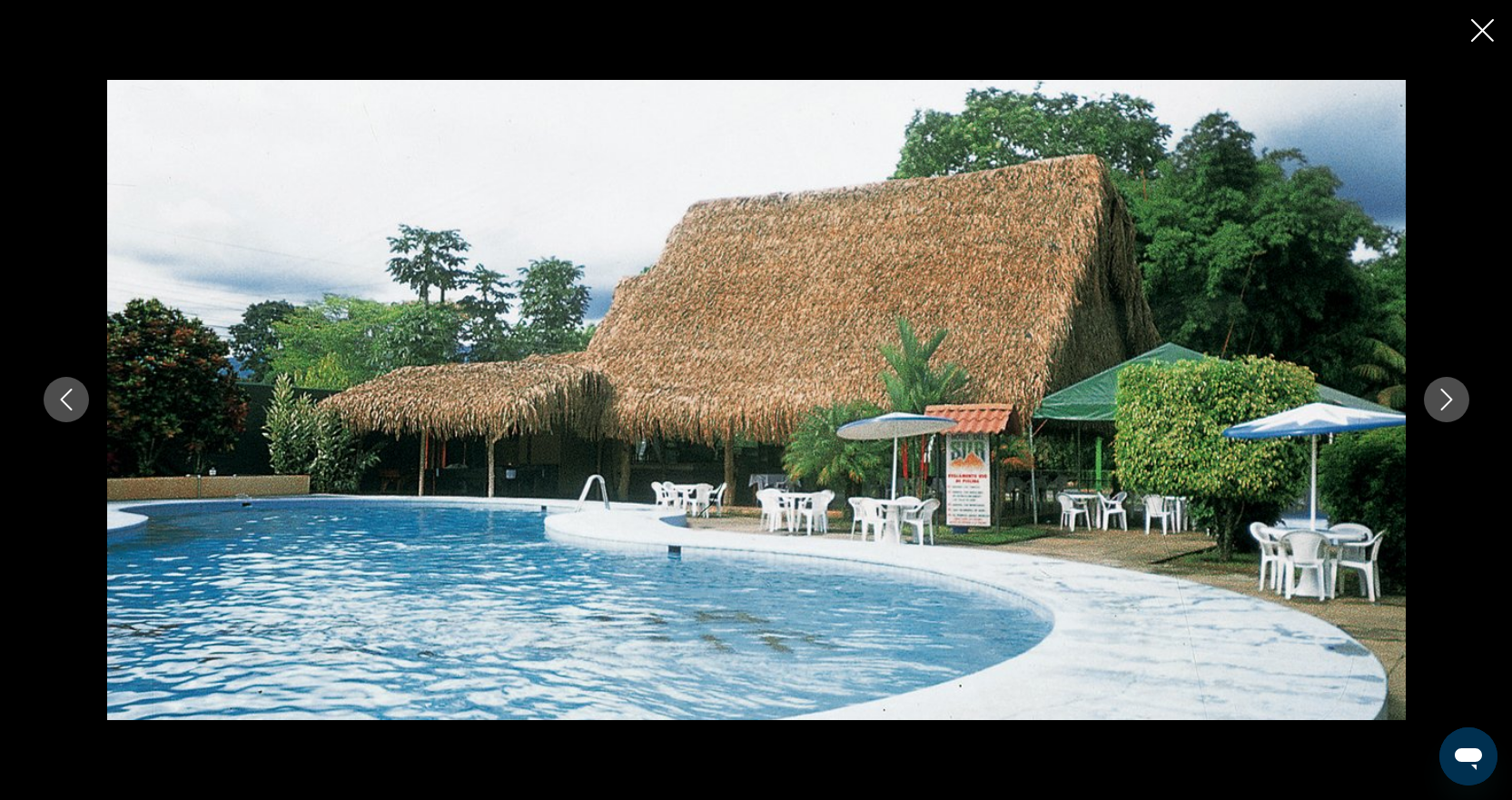
click at [1444, 399] on icon "Next image" at bounding box center [1446, 400] width 22 height 22
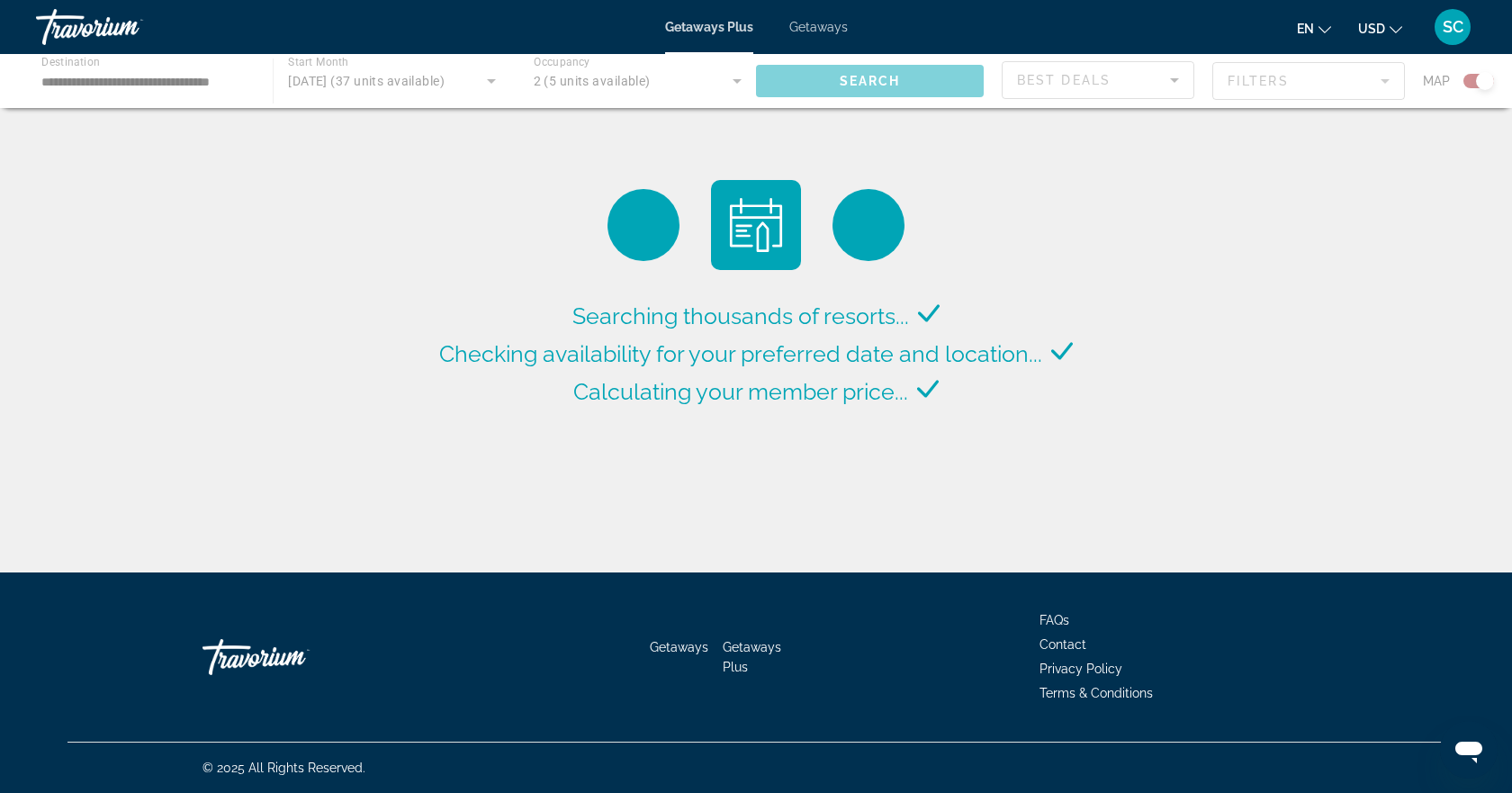
click at [487, 81] on div "Main content" at bounding box center [756, 80] width 1512 height 54
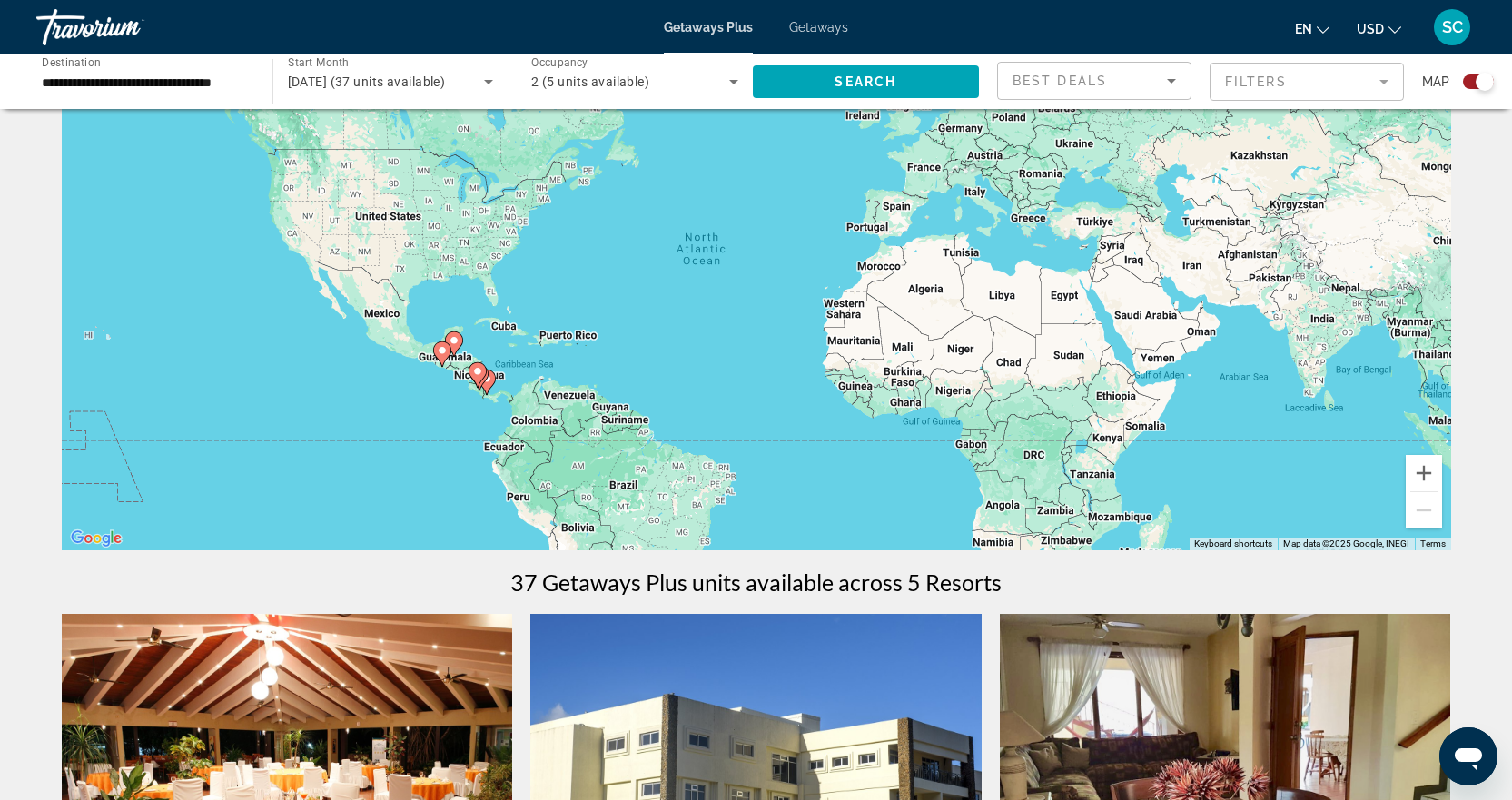
scroll to position [90, 0]
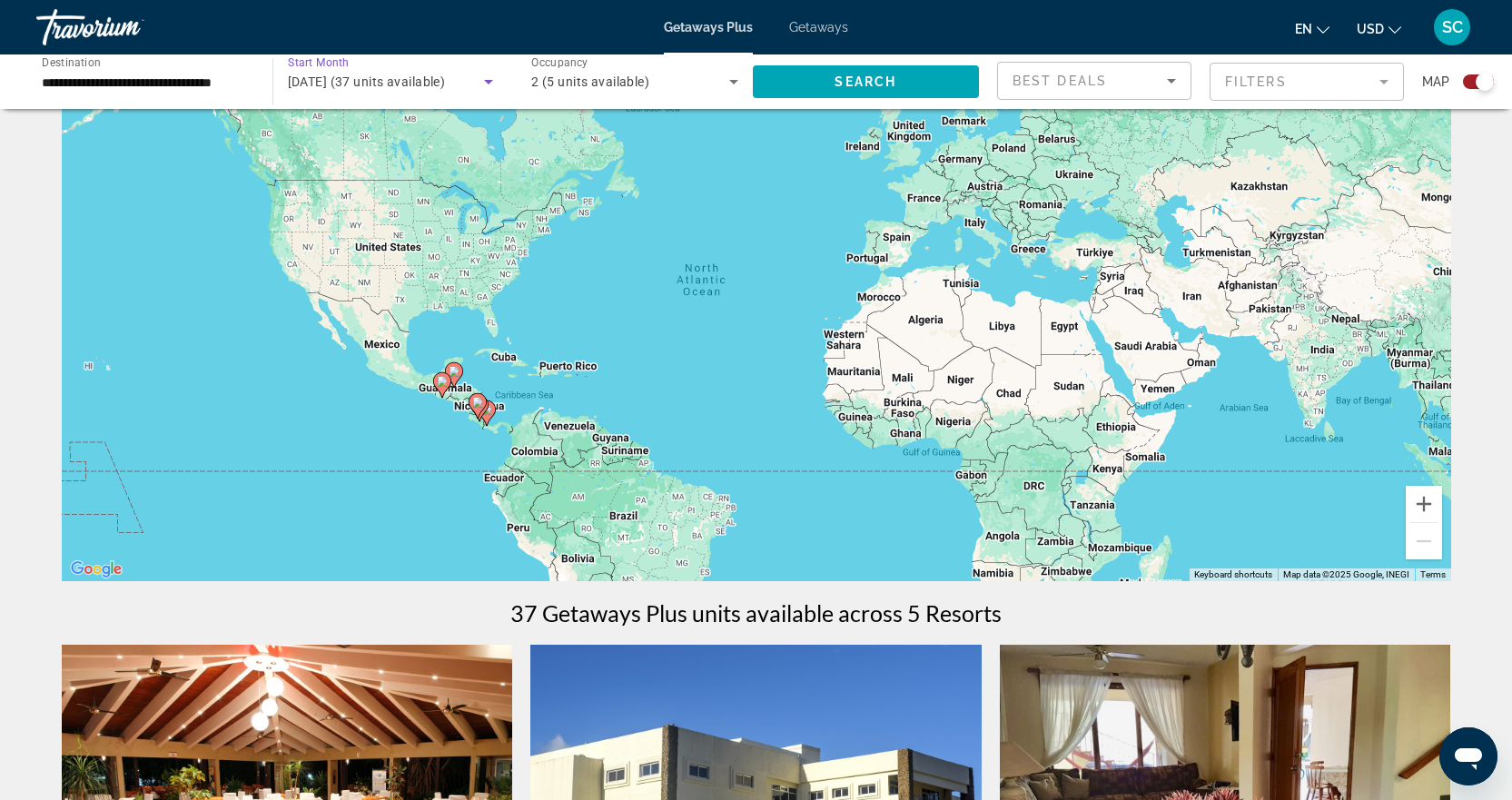
click at [489, 85] on icon "Search widget" at bounding box center [488, 82] width 22 height 22
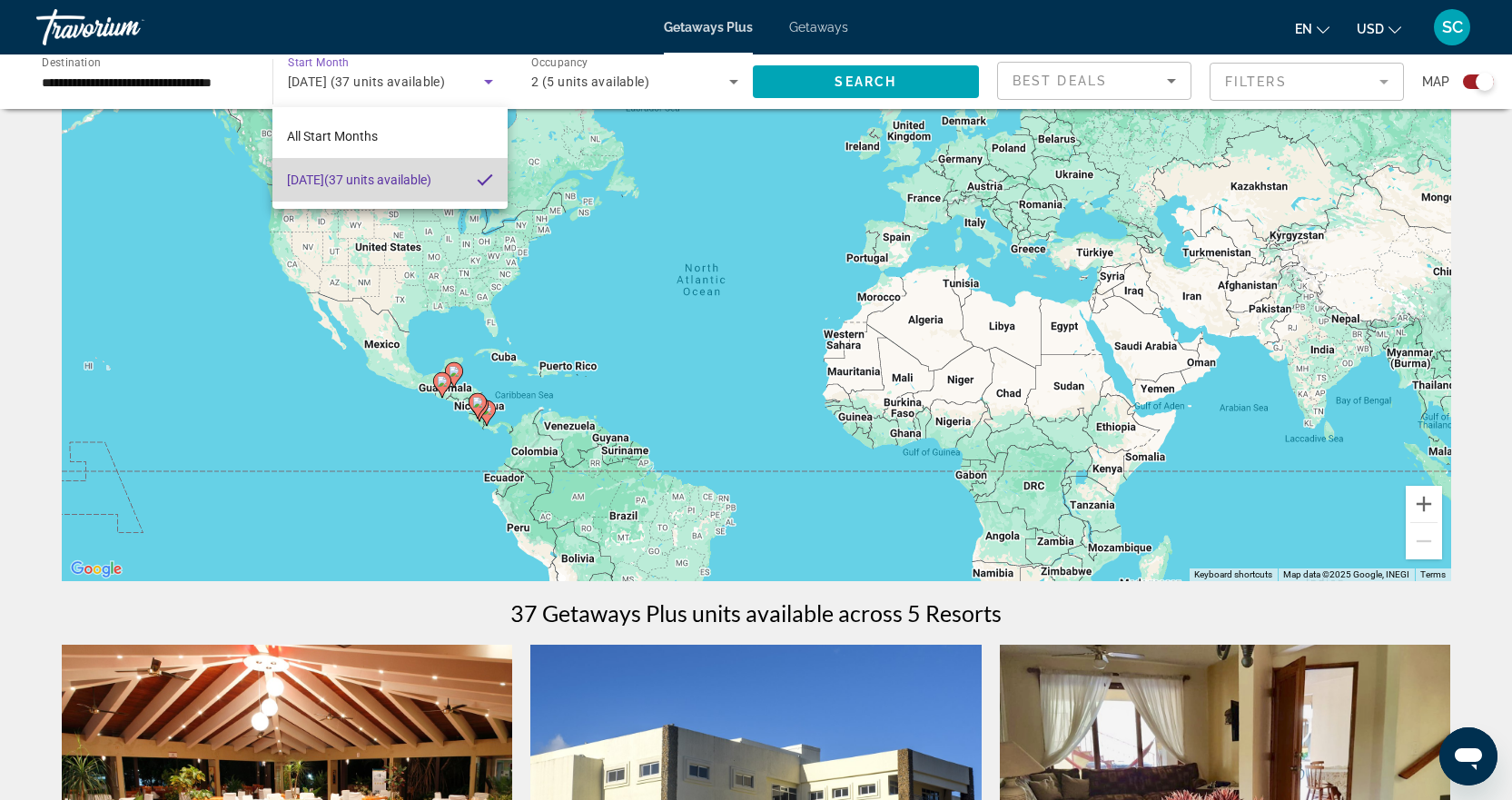
click at [367, 173] on span "[DATE] (37 units available)" at bounding box center [359, 180] width 144 height 22
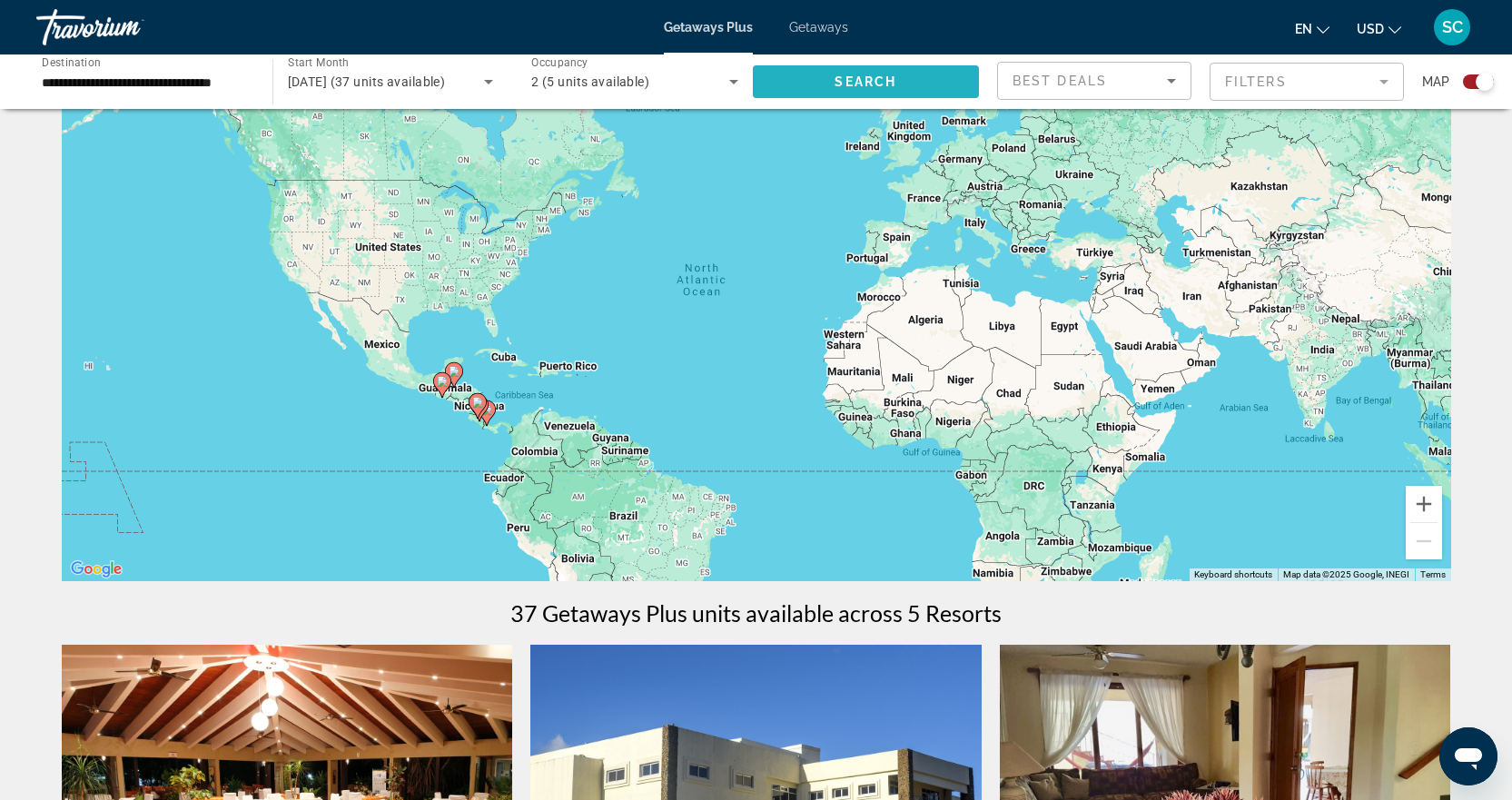
click at [901, 89] on span "Search widget" at bounding box center [866, 82] width 227 height 43
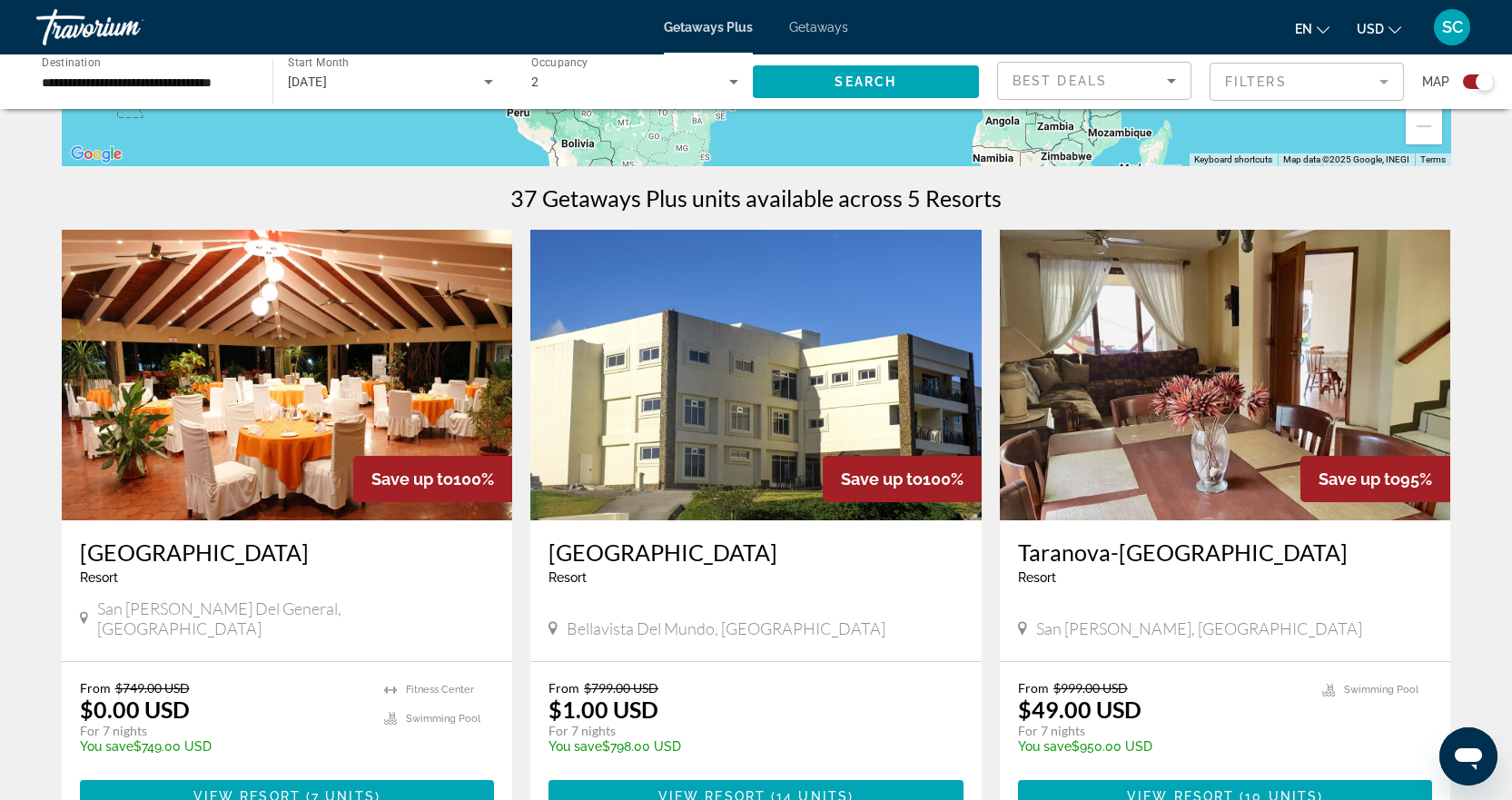
scroll to position [454, 0]
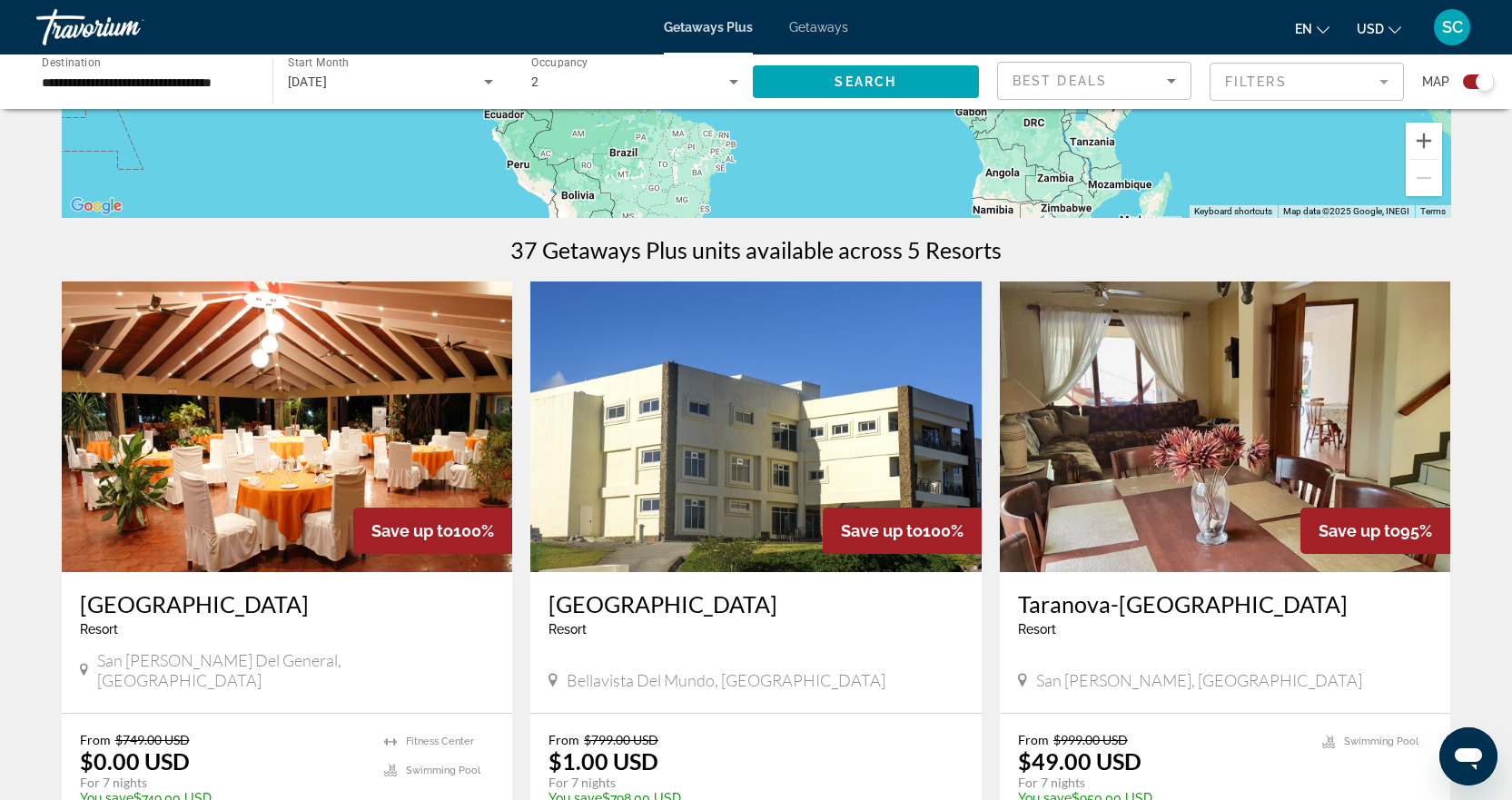
click at [1132, 386] on img "Main content" at bounding box center [1225, 428] width 451 height 291
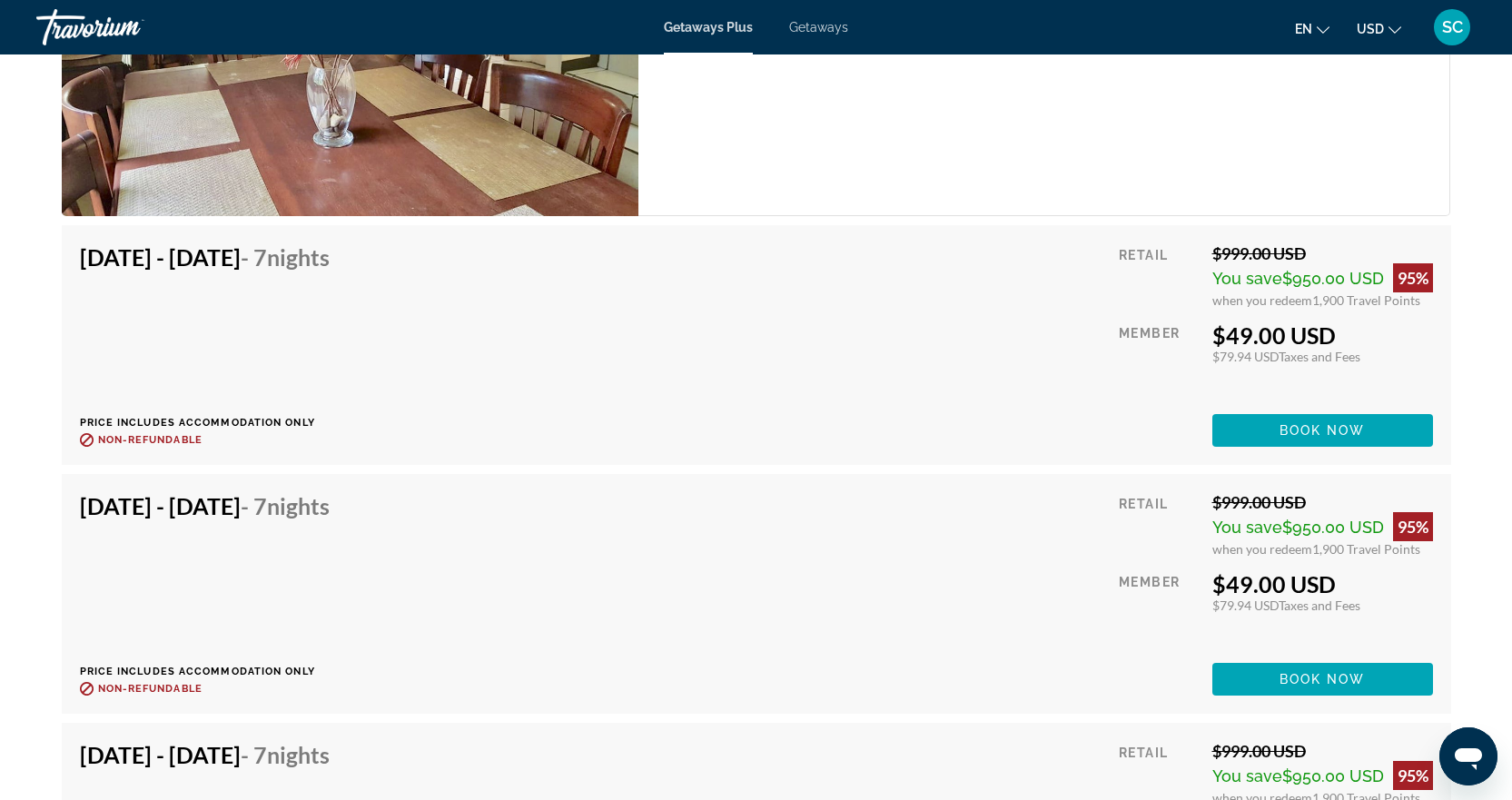
scroll to position [3088, 0]
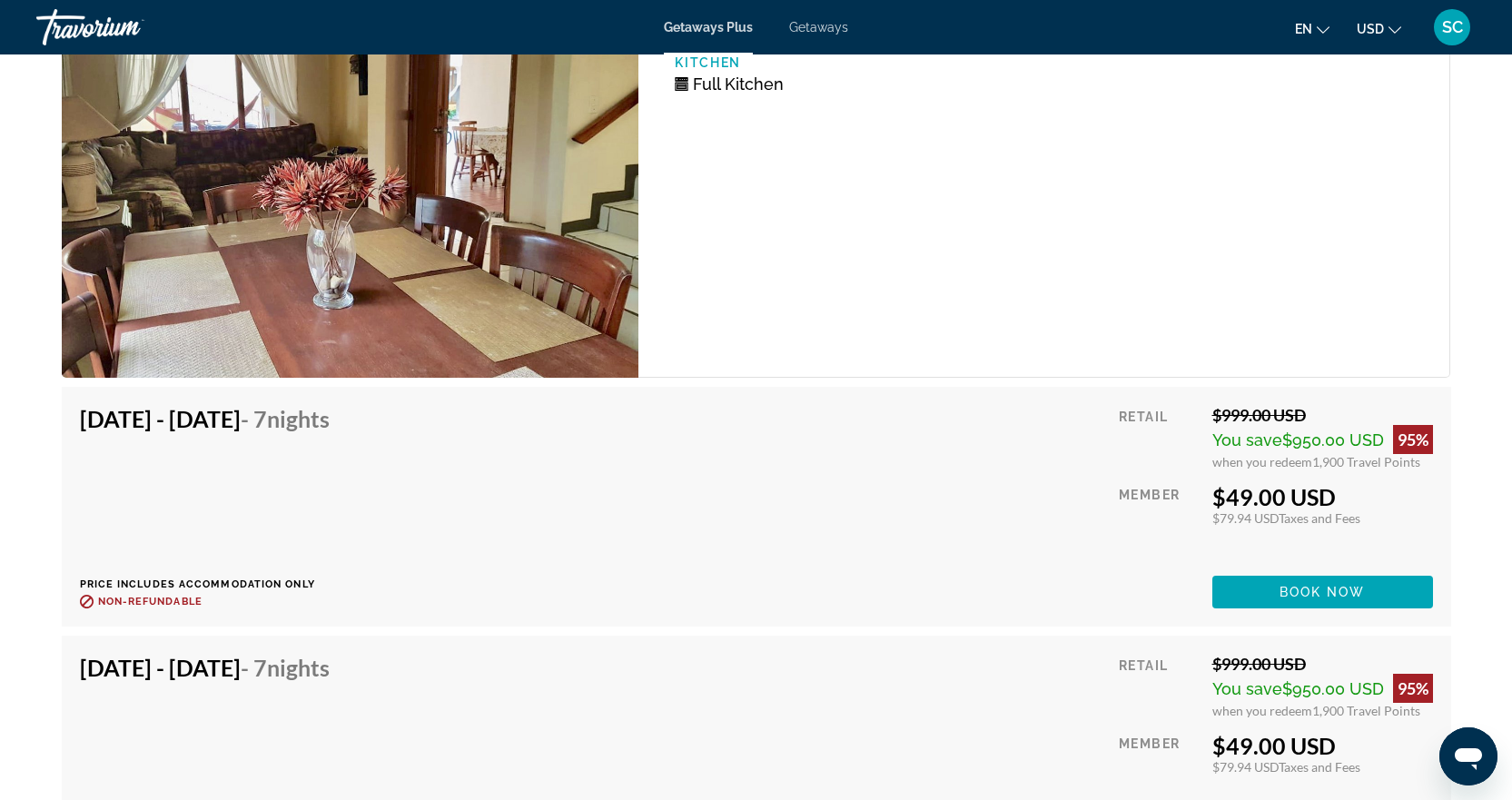
click at [814, 29] on span "Getaways" at bounding box center [818, 27] width 59 height 15
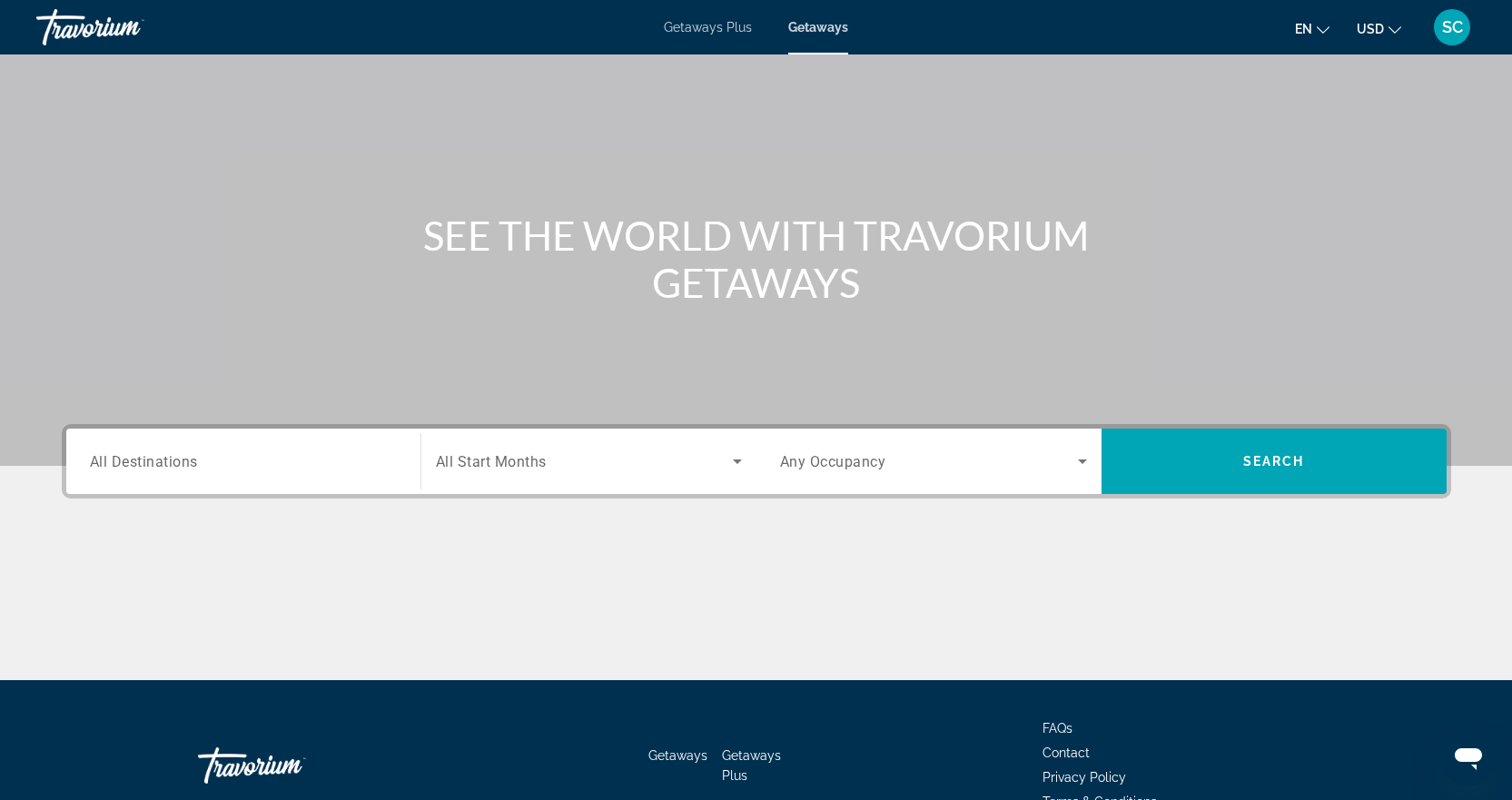
scroll to position [182, 0]
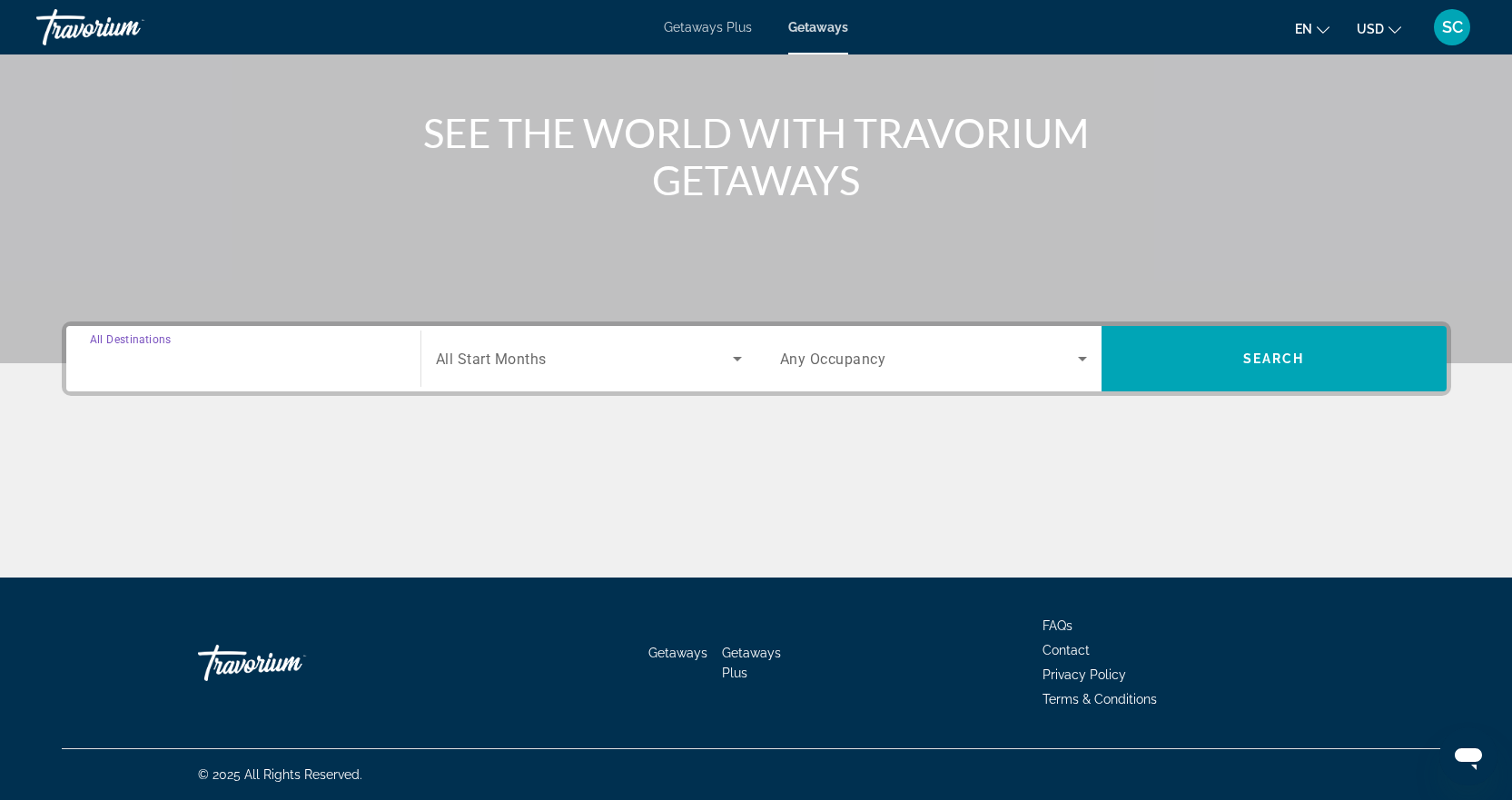
click at [393, 366] on input "Destination All Destinations" at bounding box center [243, 360] width 307 height 22
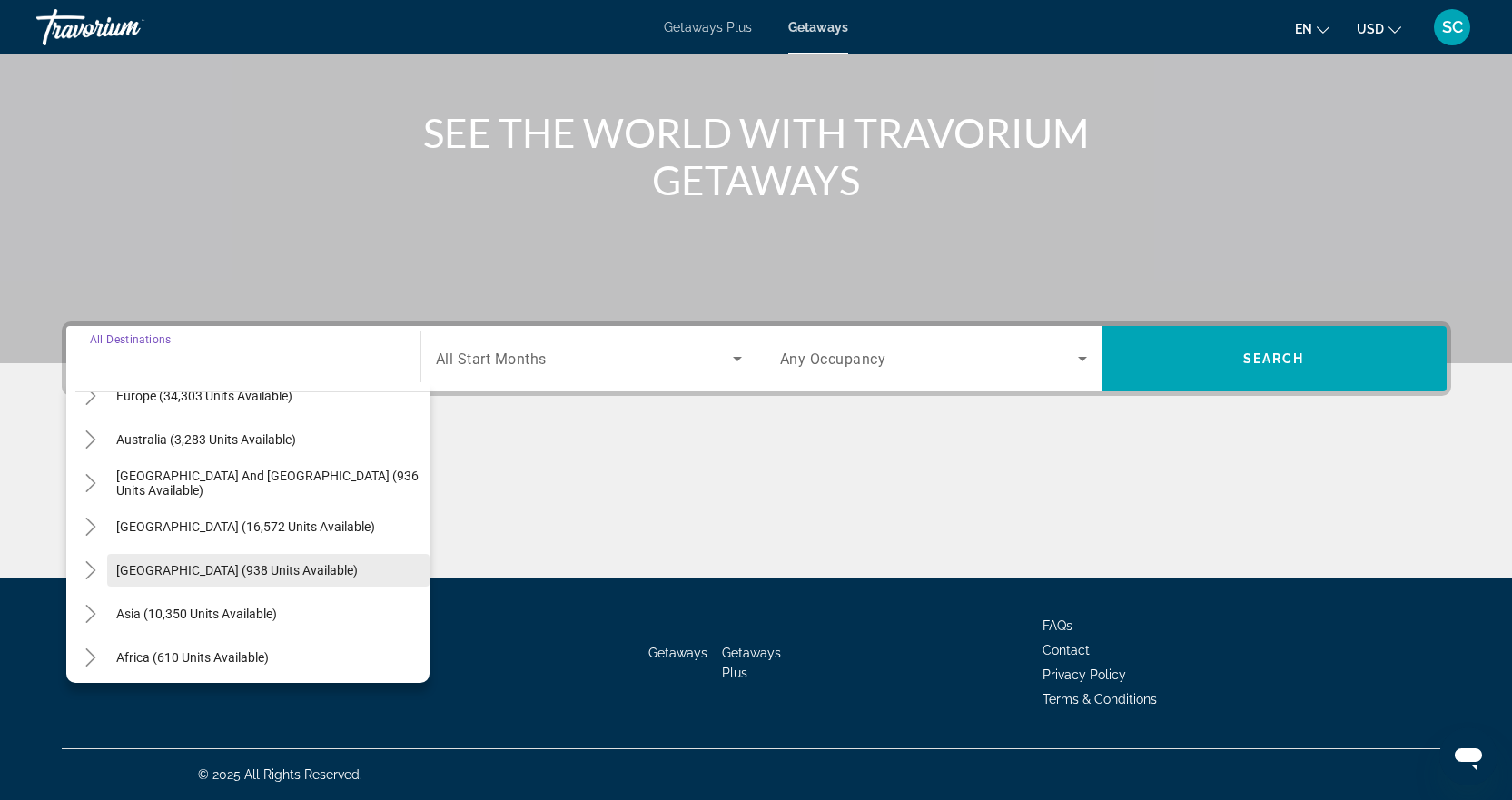
scroll to position [272, 0]
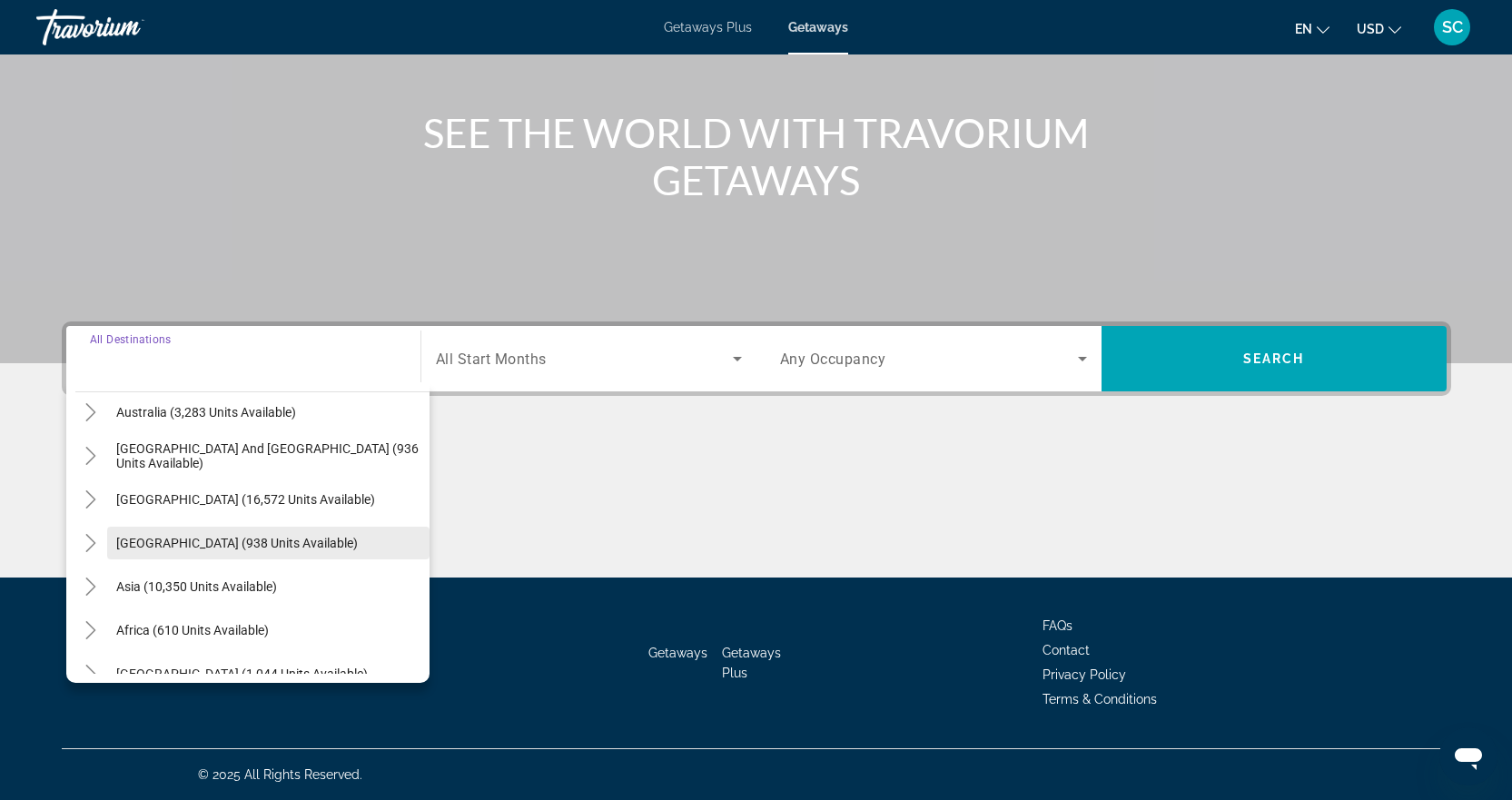
click at [185, 542] on span "[GEOGRAPHIC_DATA] (938 units available)" at bounding box center [237, 543] width 242 height 15
type input "**********"
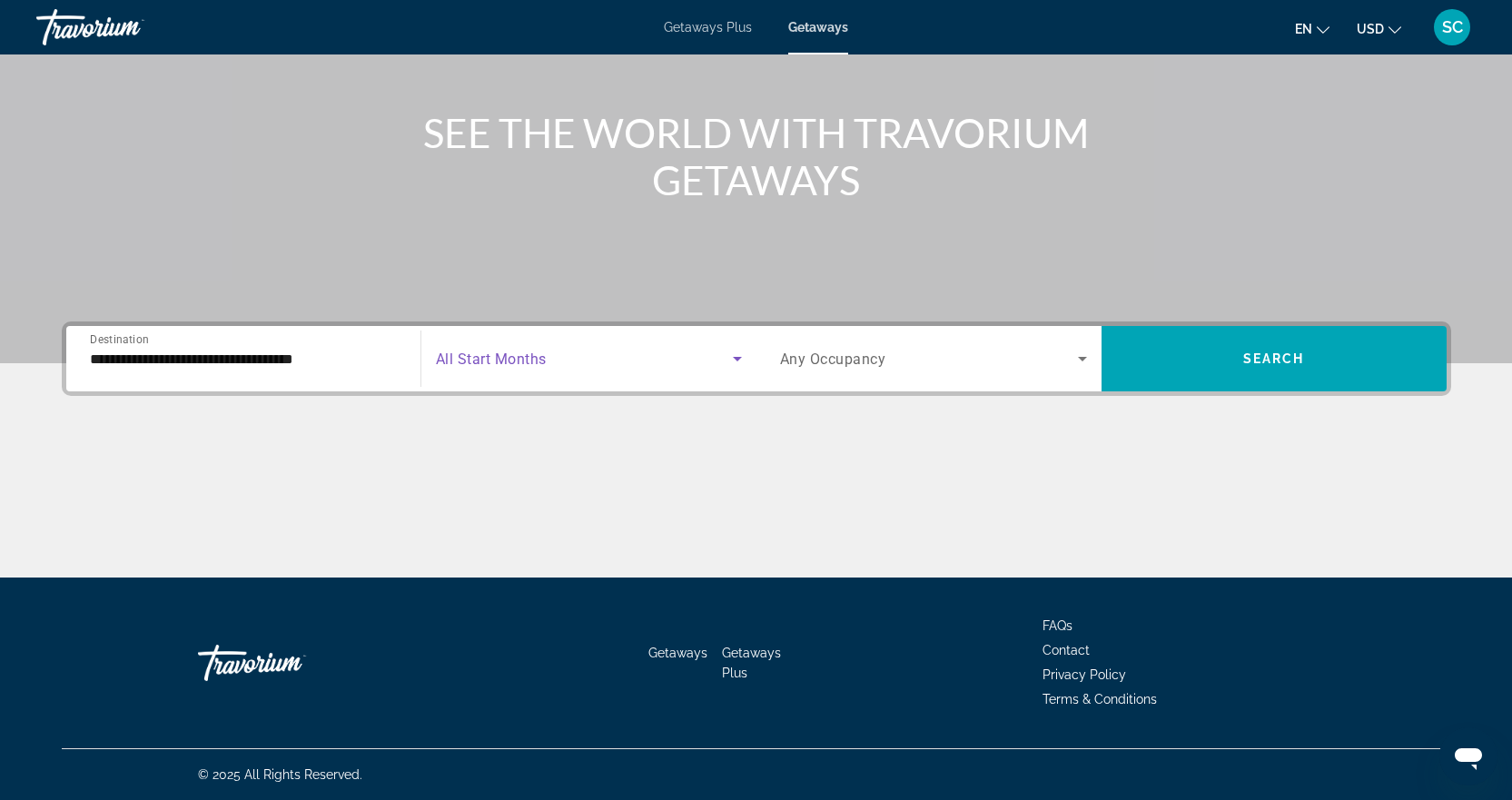
click at [737, 351] on icon "Search widget" at bounding box center [737, 359] width 22 height 22
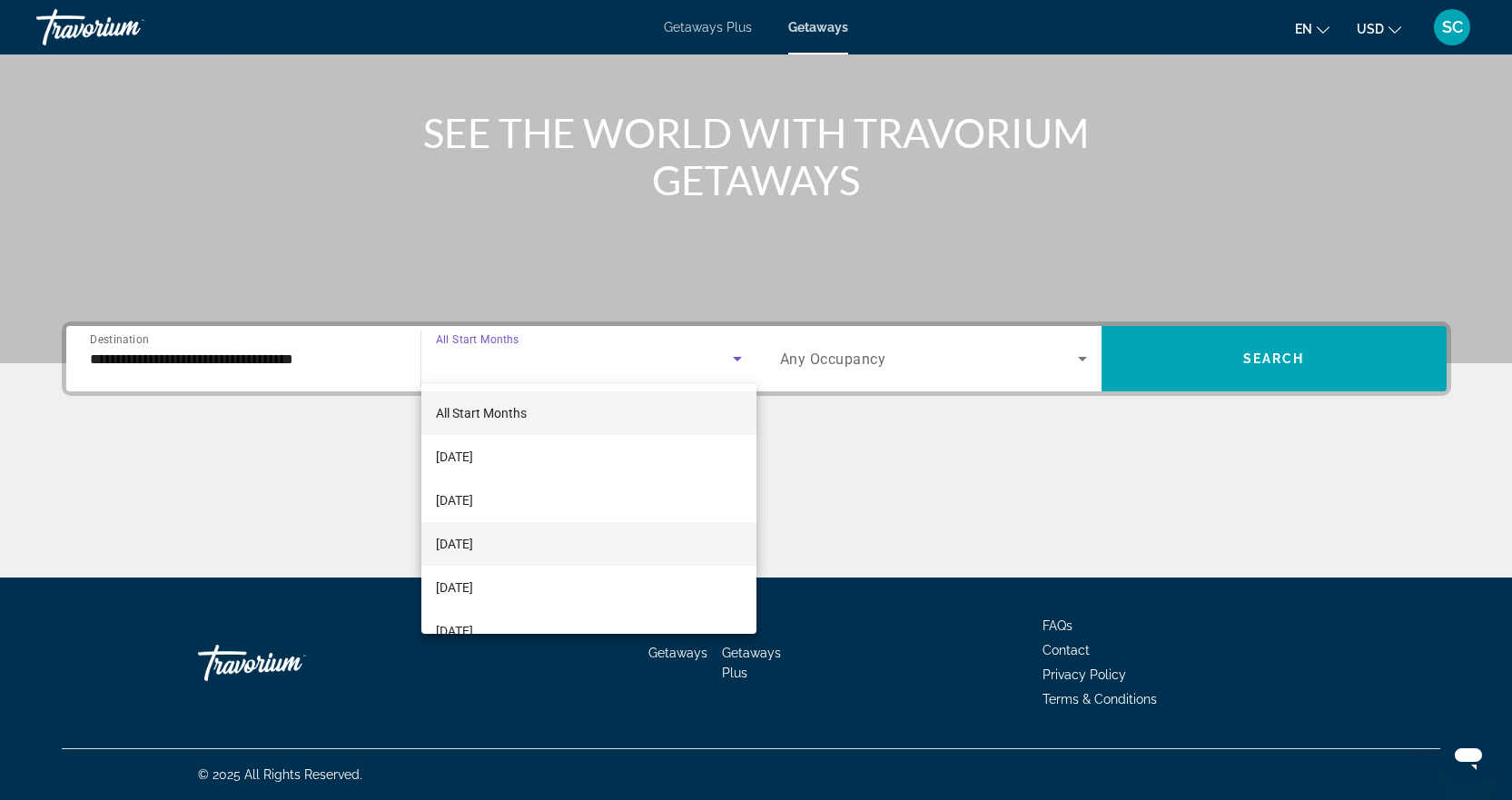
click at [457, 543] on span "[DATE]" at bounding box center [455, 544] width 37 height 22
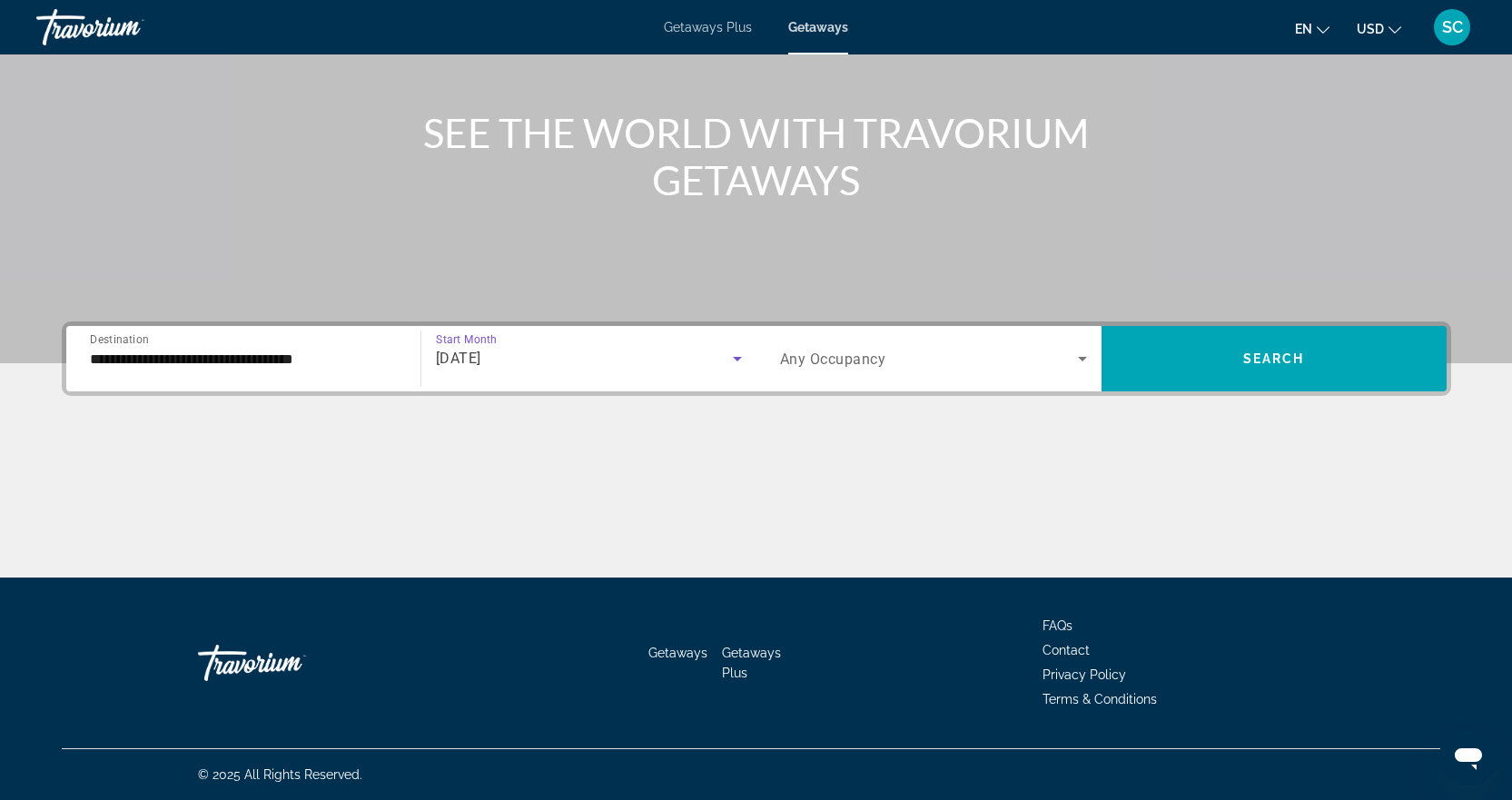
click at [1084, 356] on icon "Search widget" at bounding box center [1083, 359] width 22 height 22
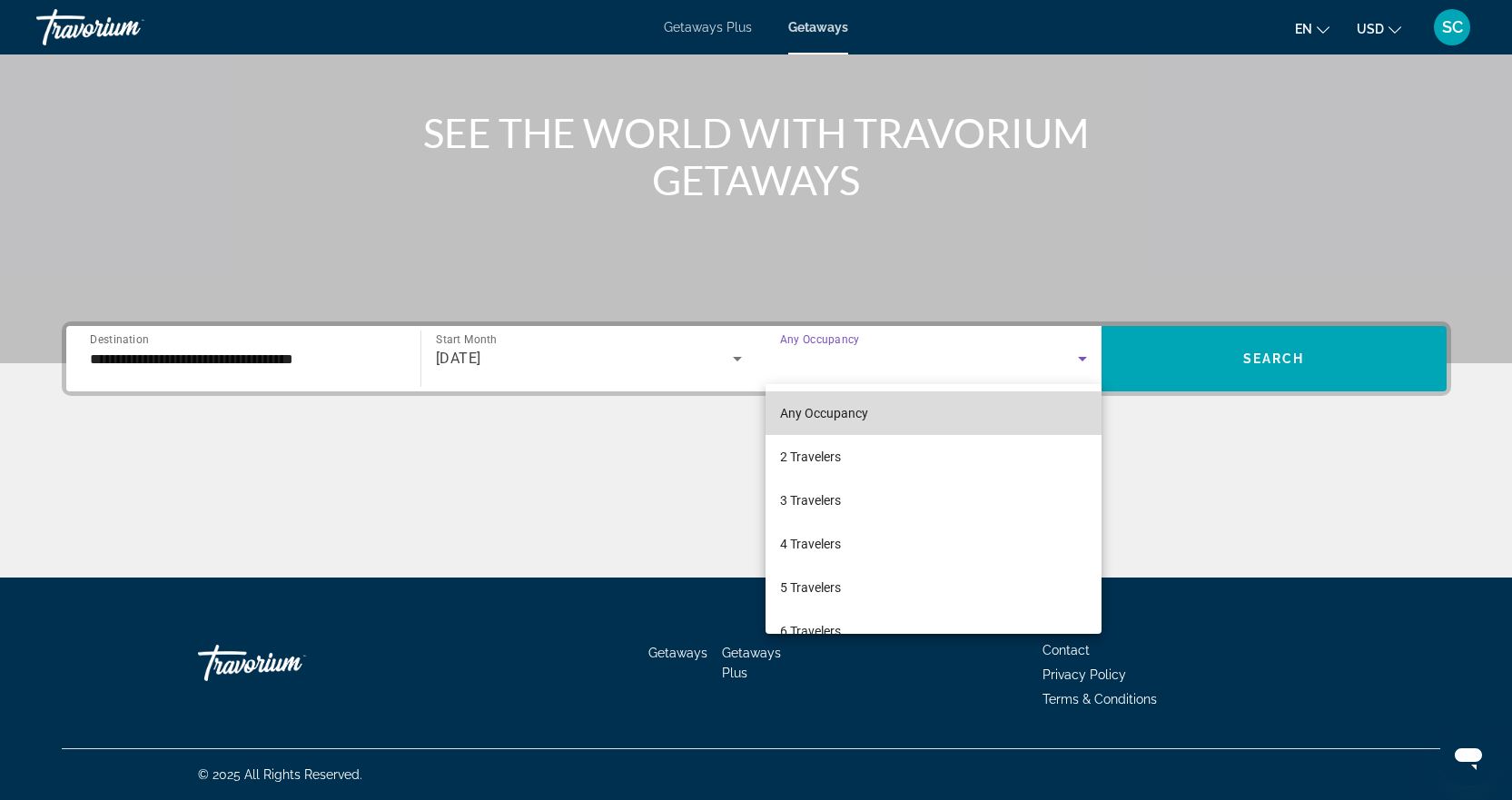
click at [937, 400] on mat-option "Any Occupancy" at bounding box center [933, 413] width 336 height 43
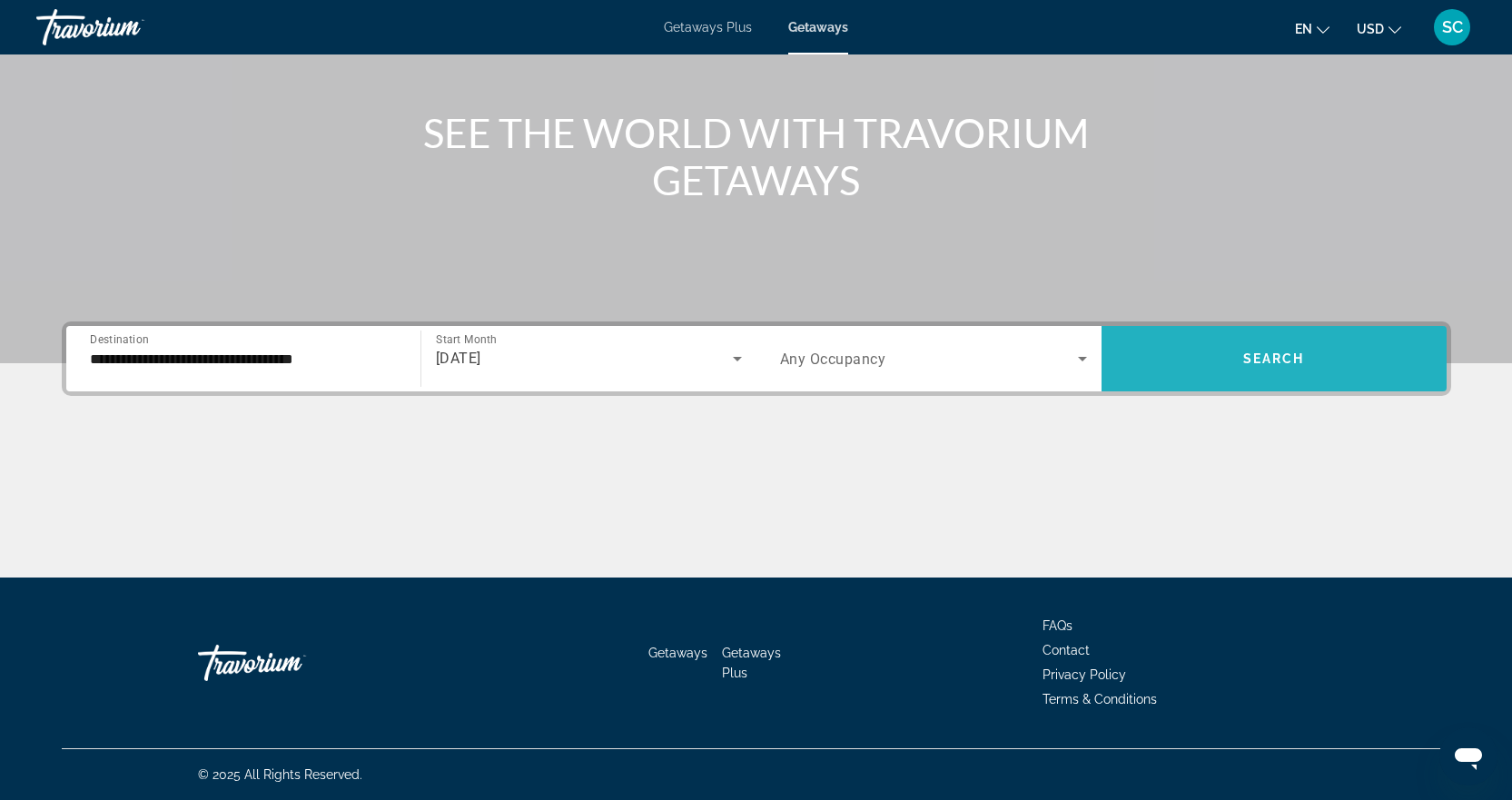
click at [1276, 356] on span "Search" at bounding box center [1273, 359] width 62 height 15
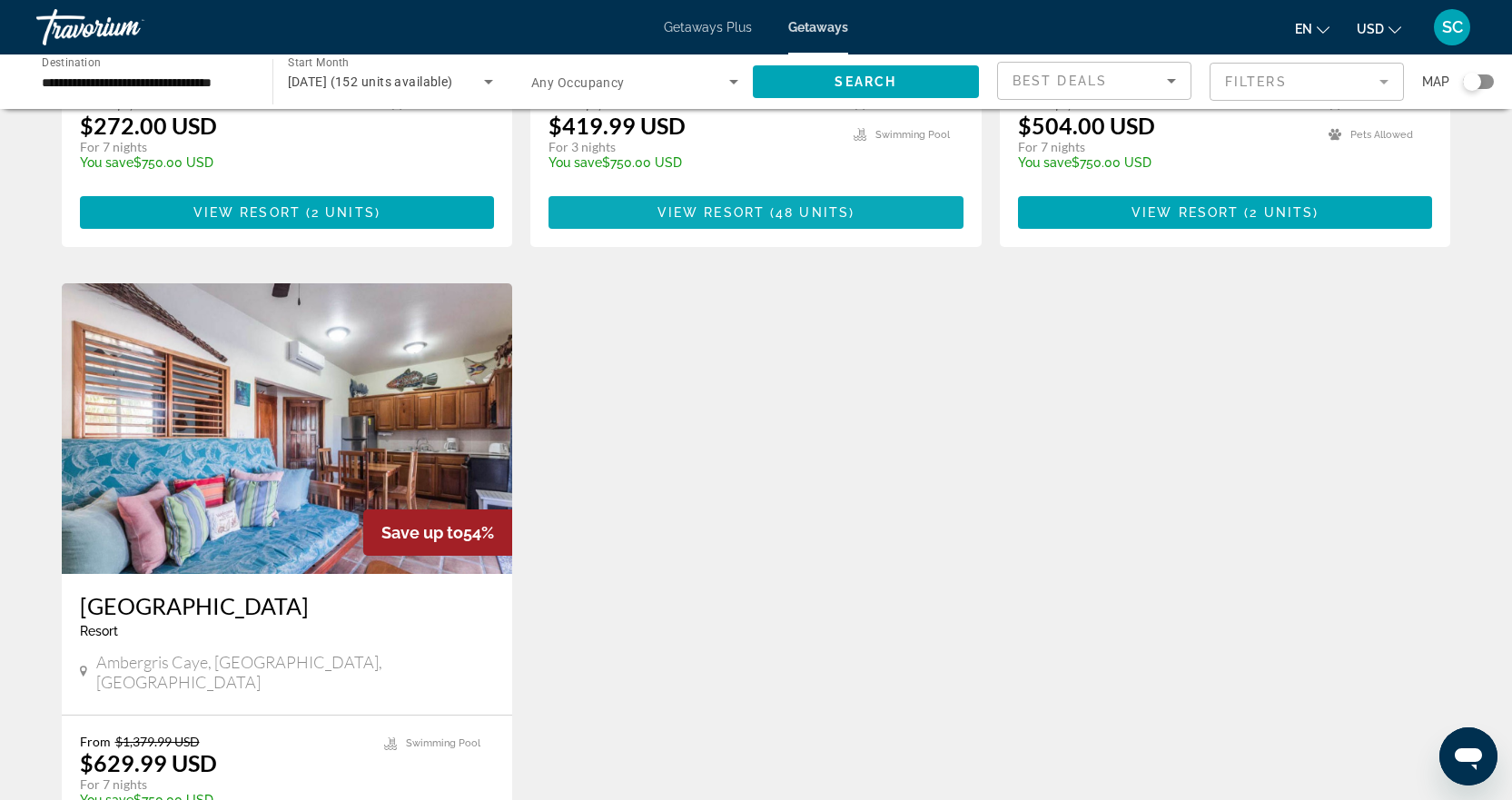
scroll to position [1865, 0]
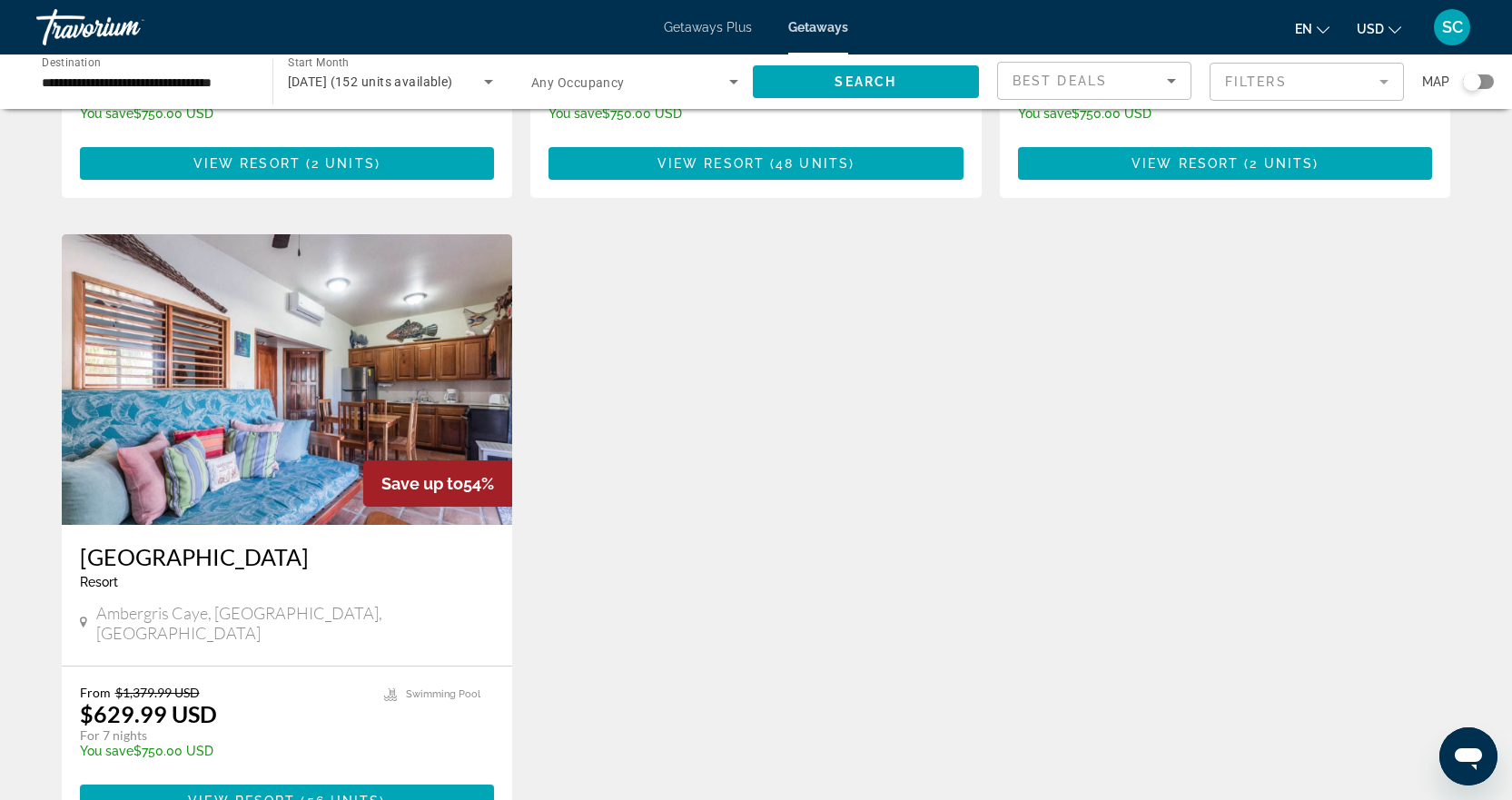
click at [375, 461] on div "Save up to 54%" at bounding box center [438, 484] width 149 height 46
click at [266, 779] on span "Main content" at bounding box center [287, 801] width 415 height 43
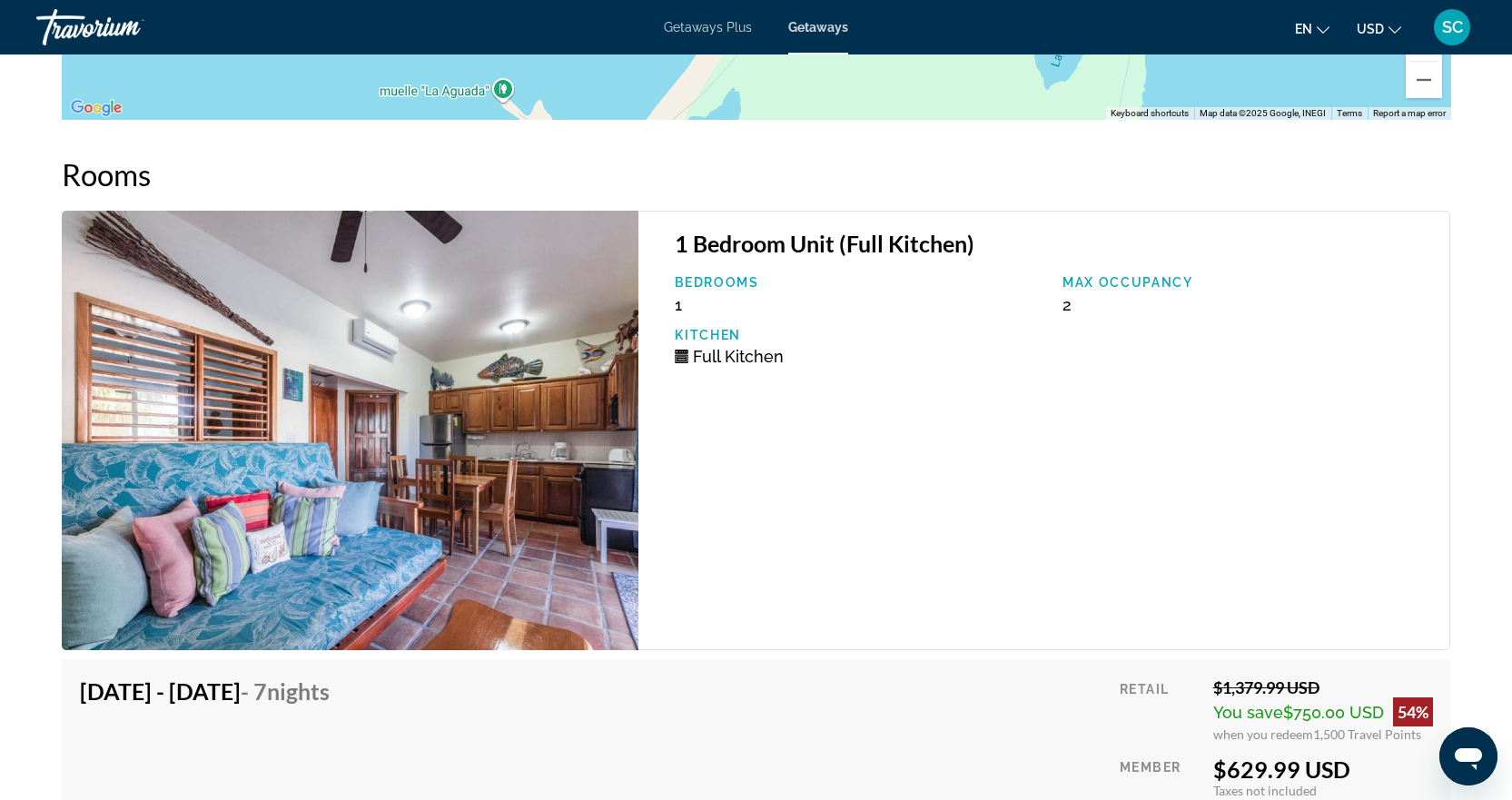
scroll to position [2634, 0]
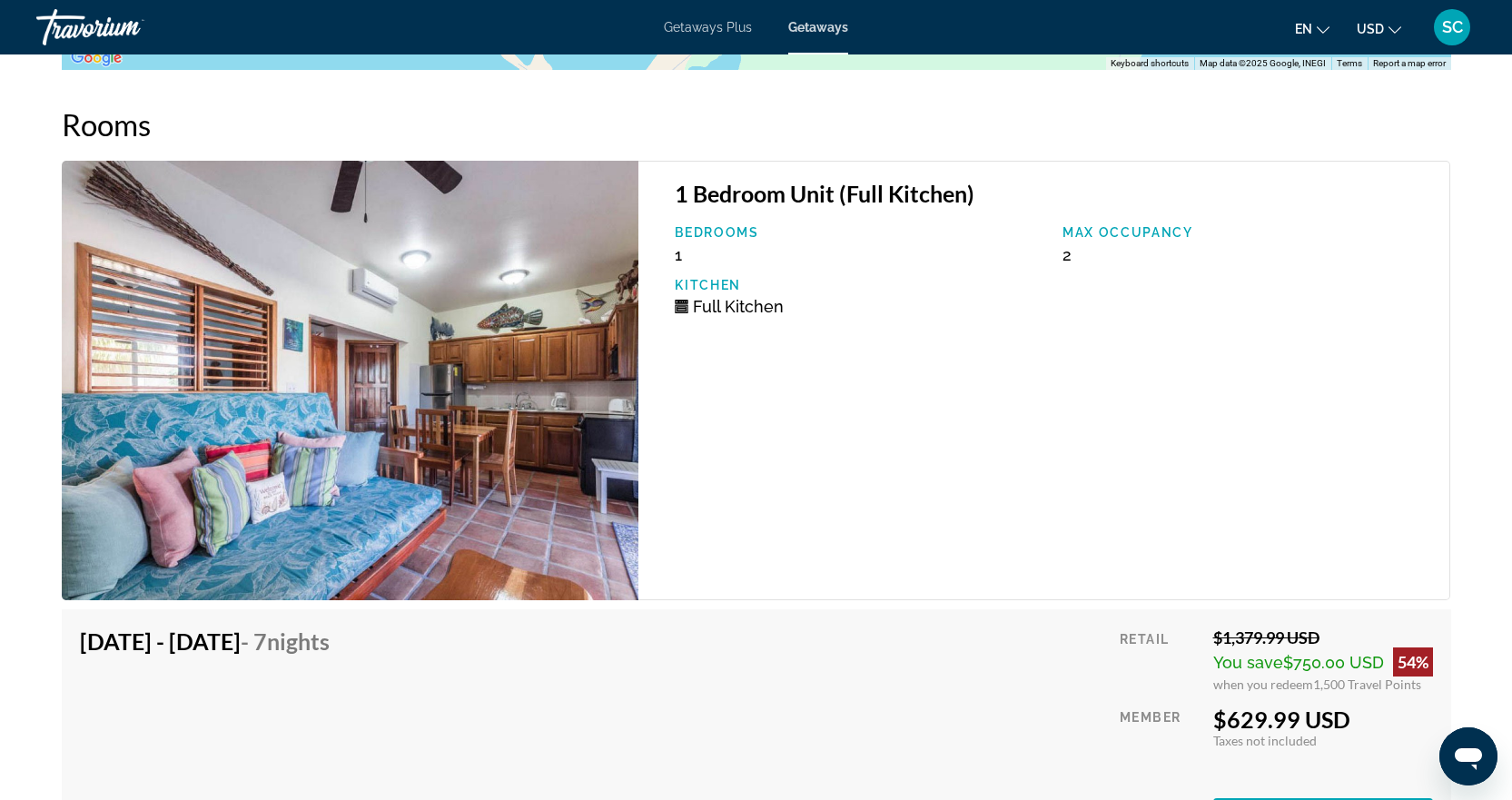
click at [486, 469] on img "Main content" at bounding box center [351, 380] width 578 height 439
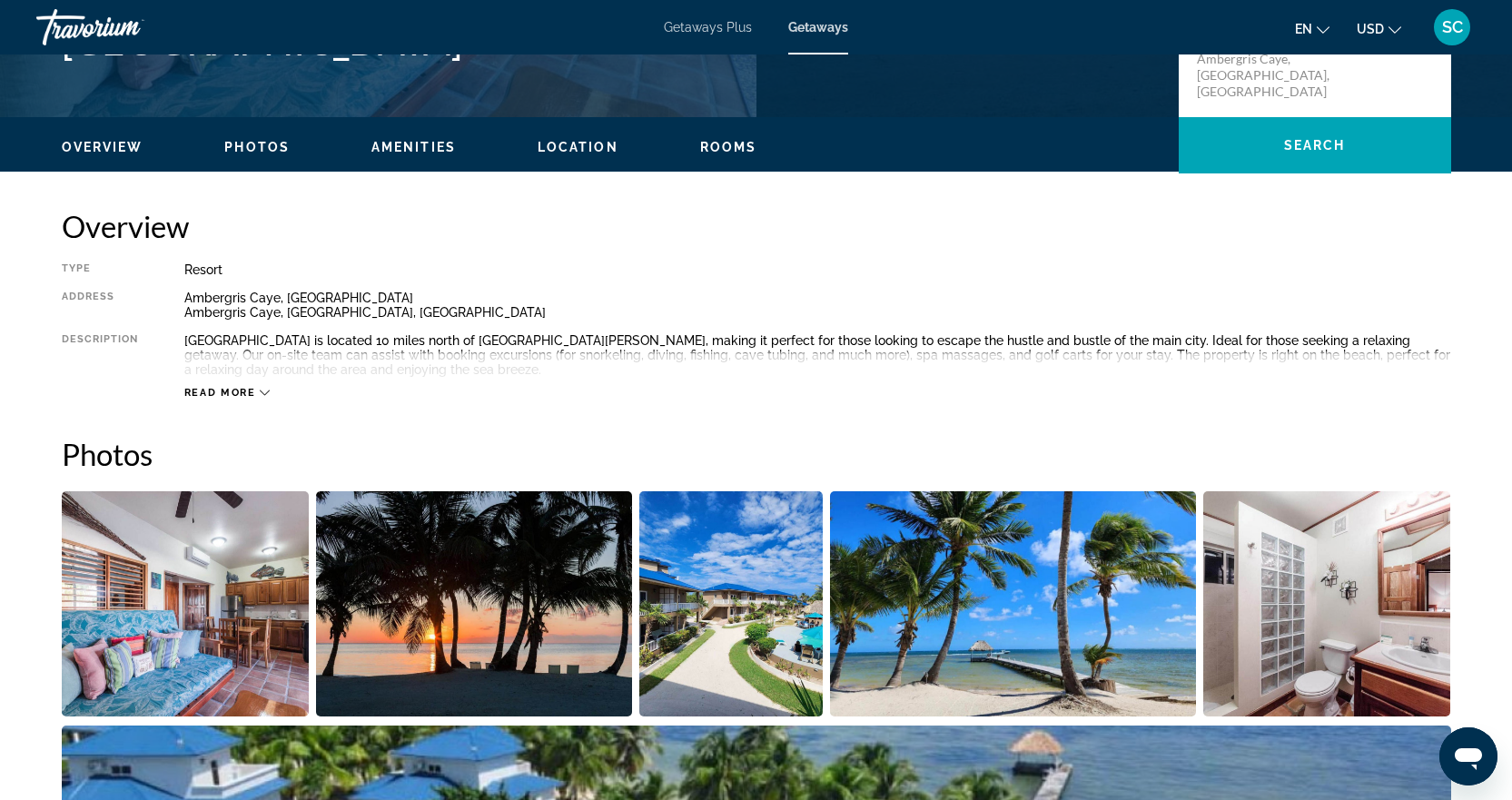
scroll to position [272, 0]
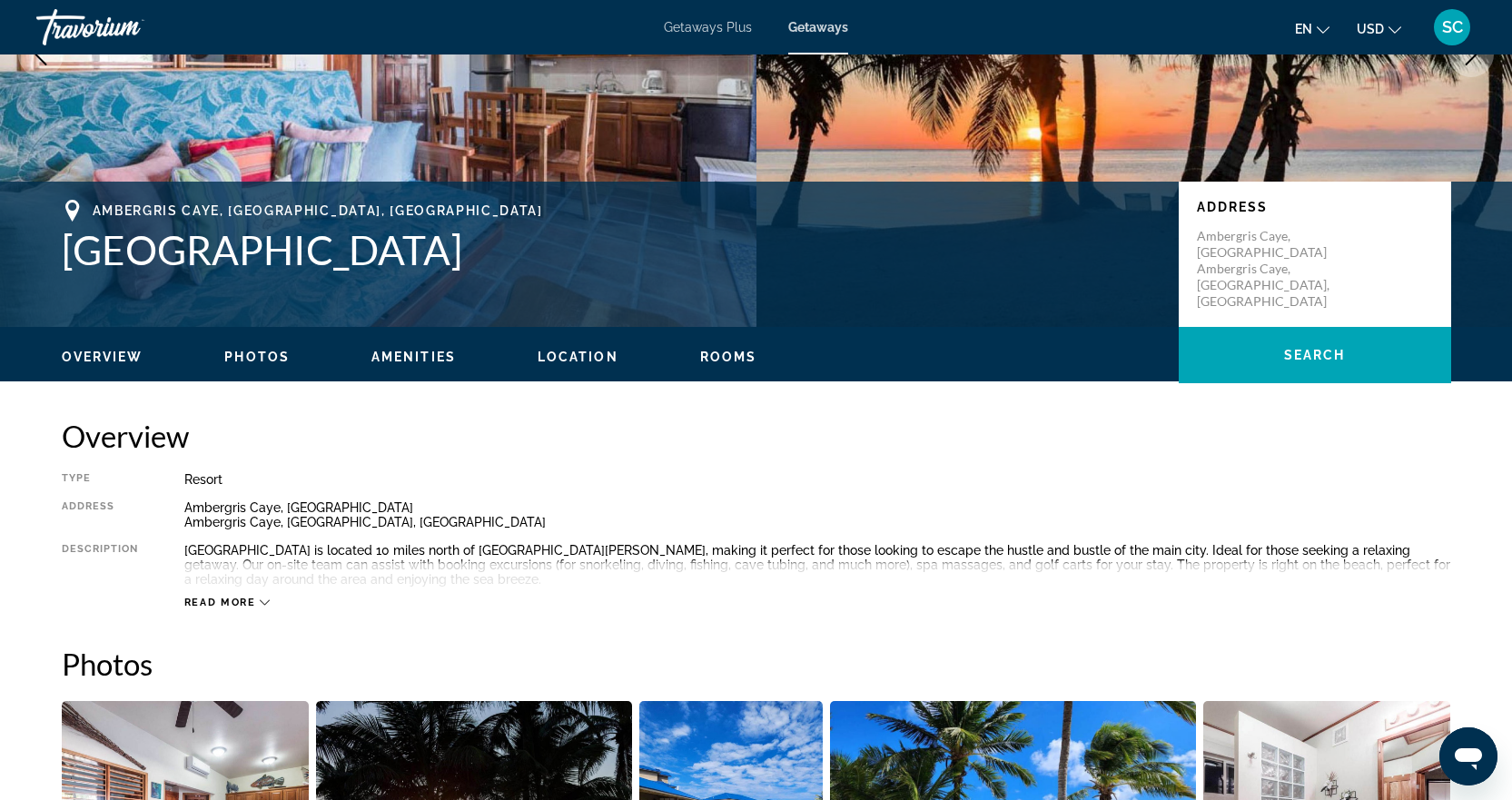
click at [423, 356] on span "Amenities" at bounding box center [414, 357] width 84 height 15
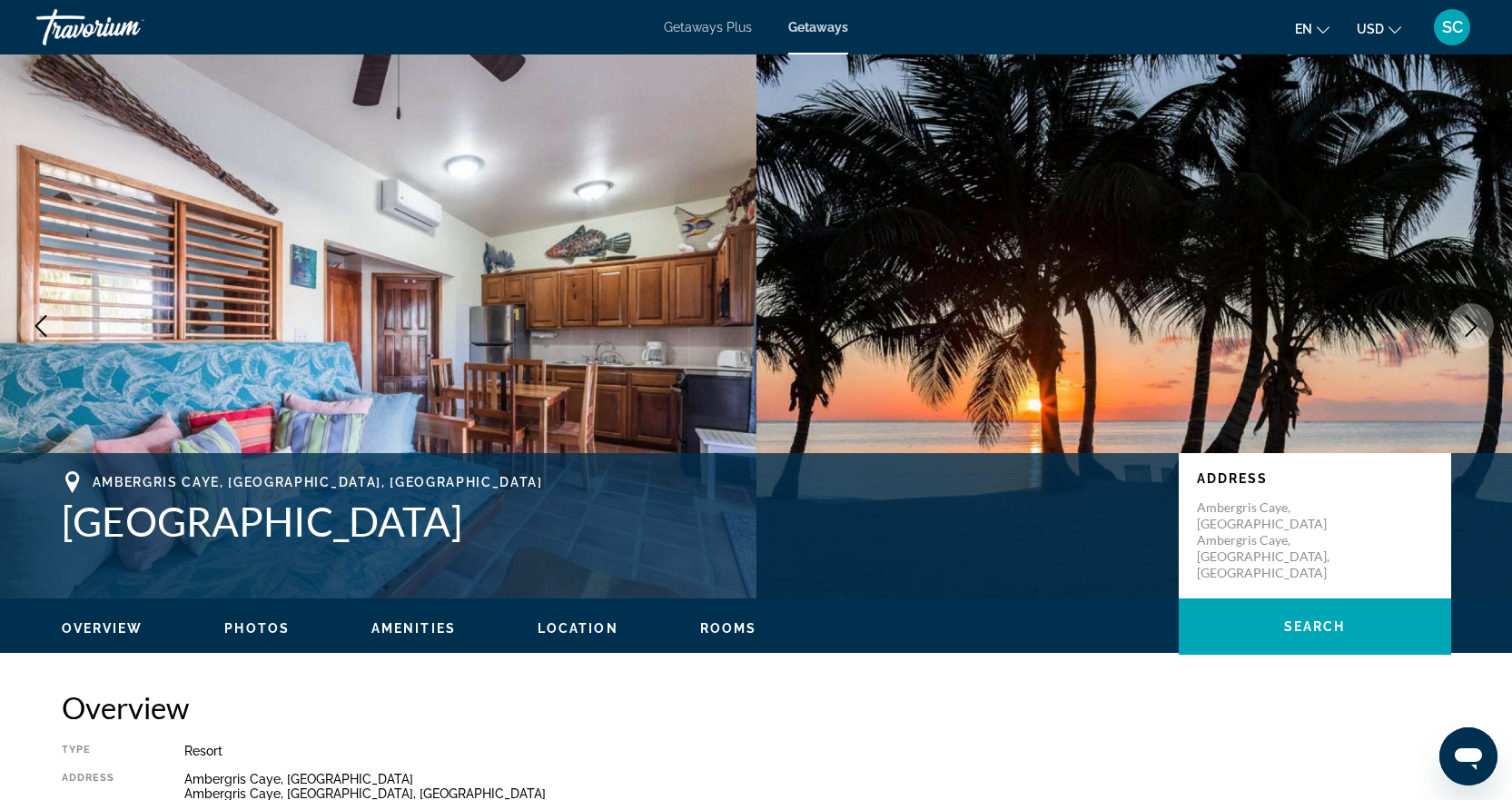
scroll to position [0, 0]
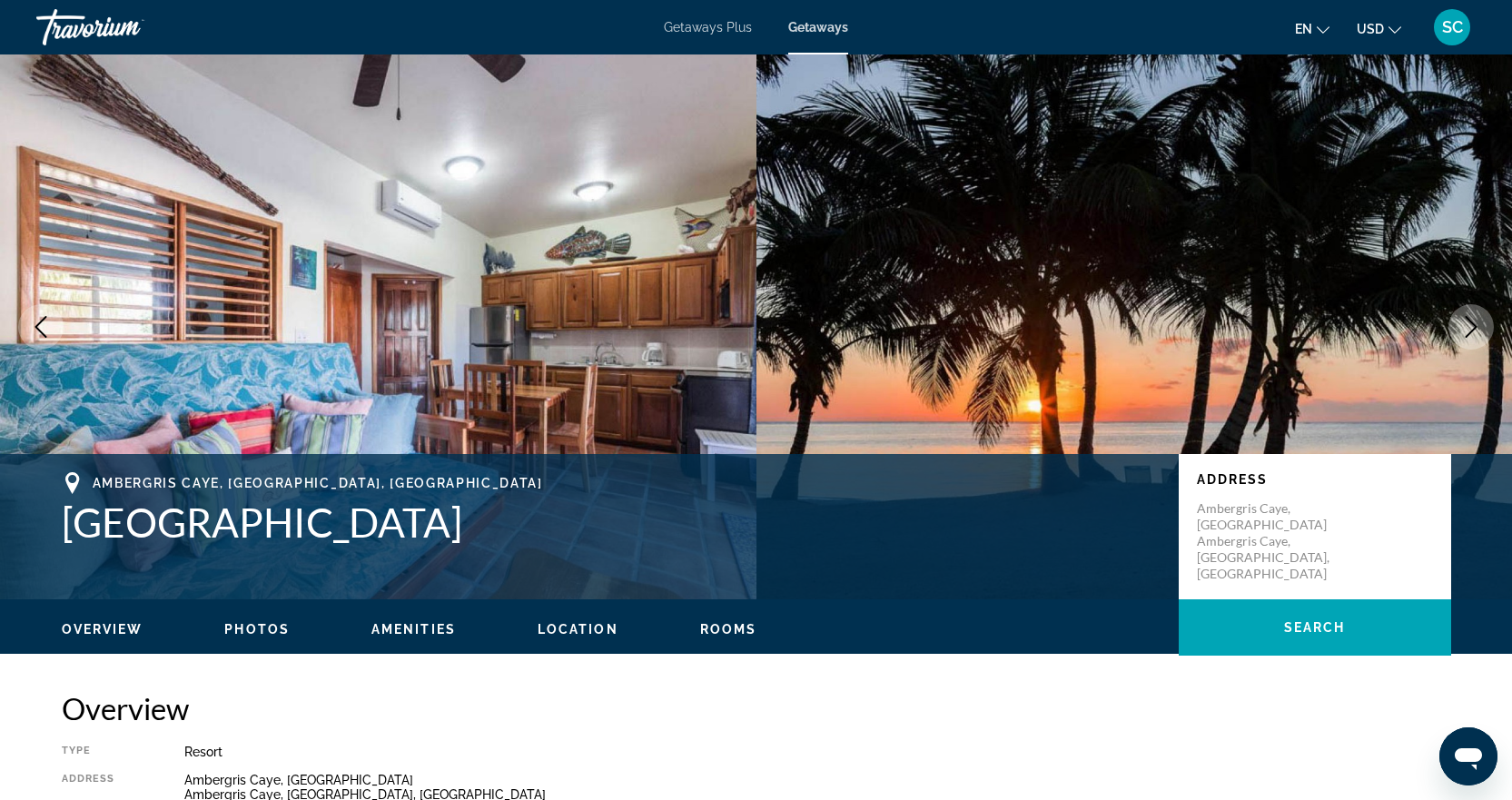
click at [699, 29] on span "Getaways Plus" at bounding box center [708, 27] width 88 height 15
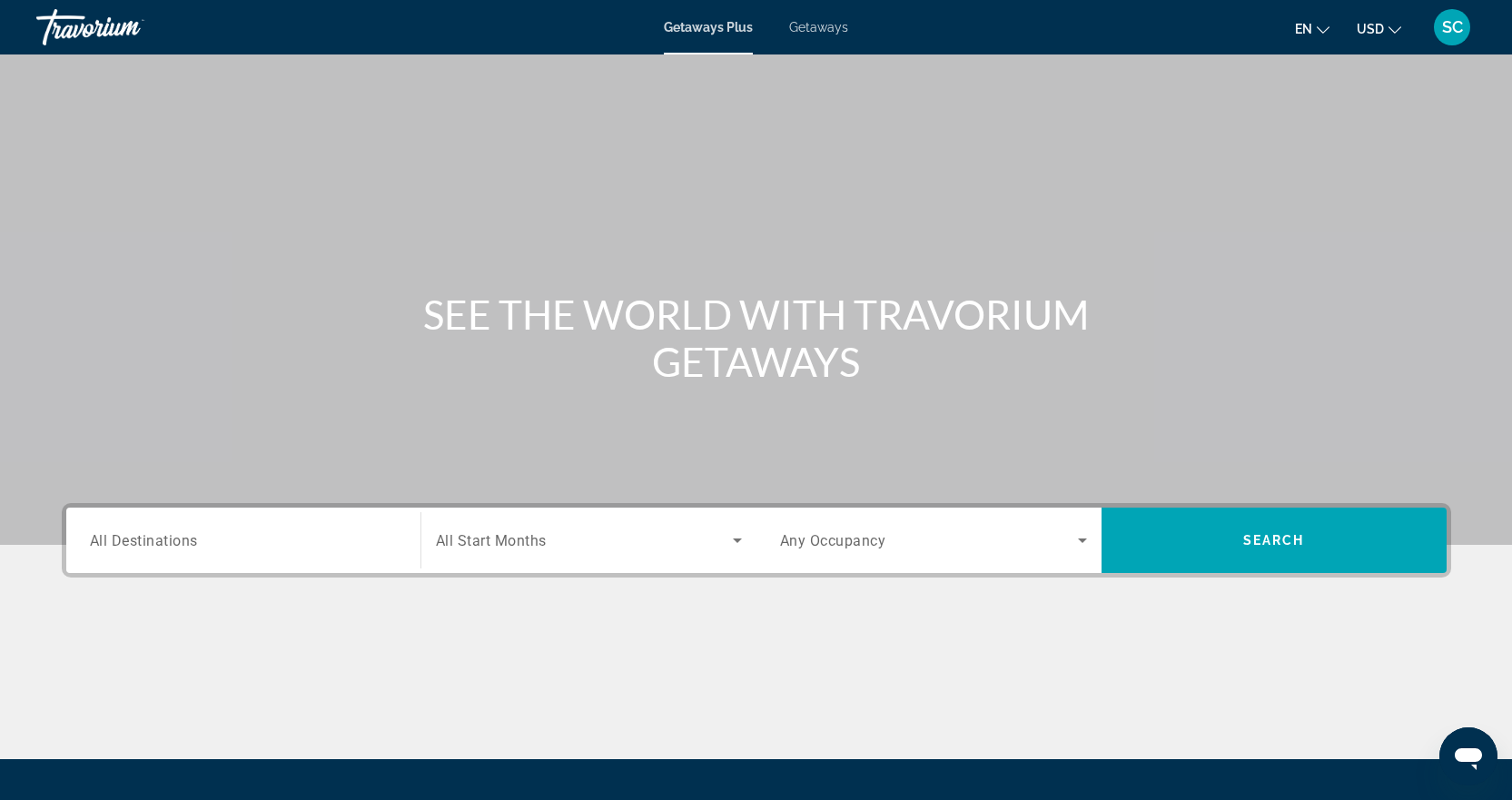
click at [731, 540] on icon "Search widget" at bounding box center [737, 541] width 22 height 22
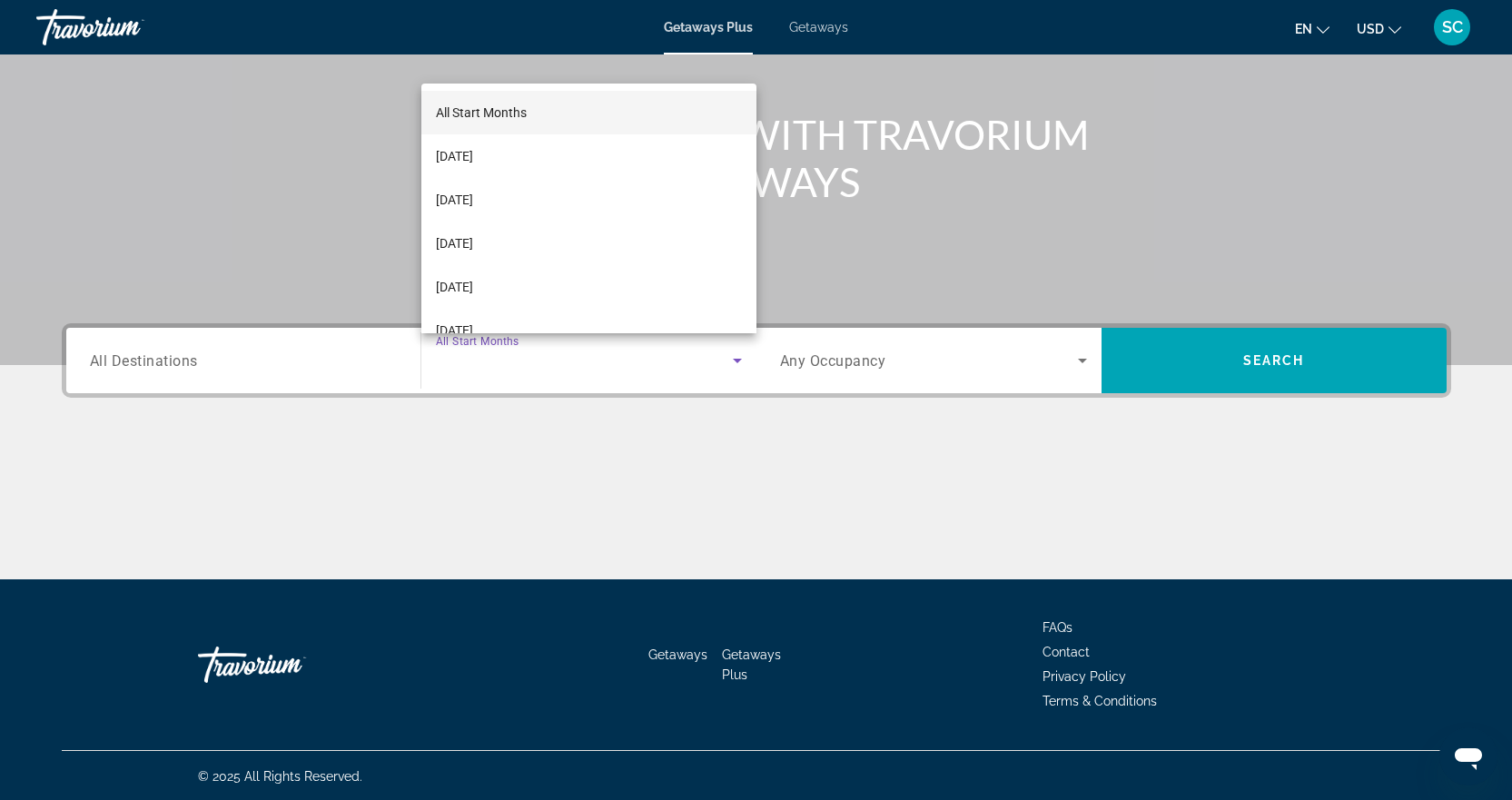
scroll to position [182, 0]
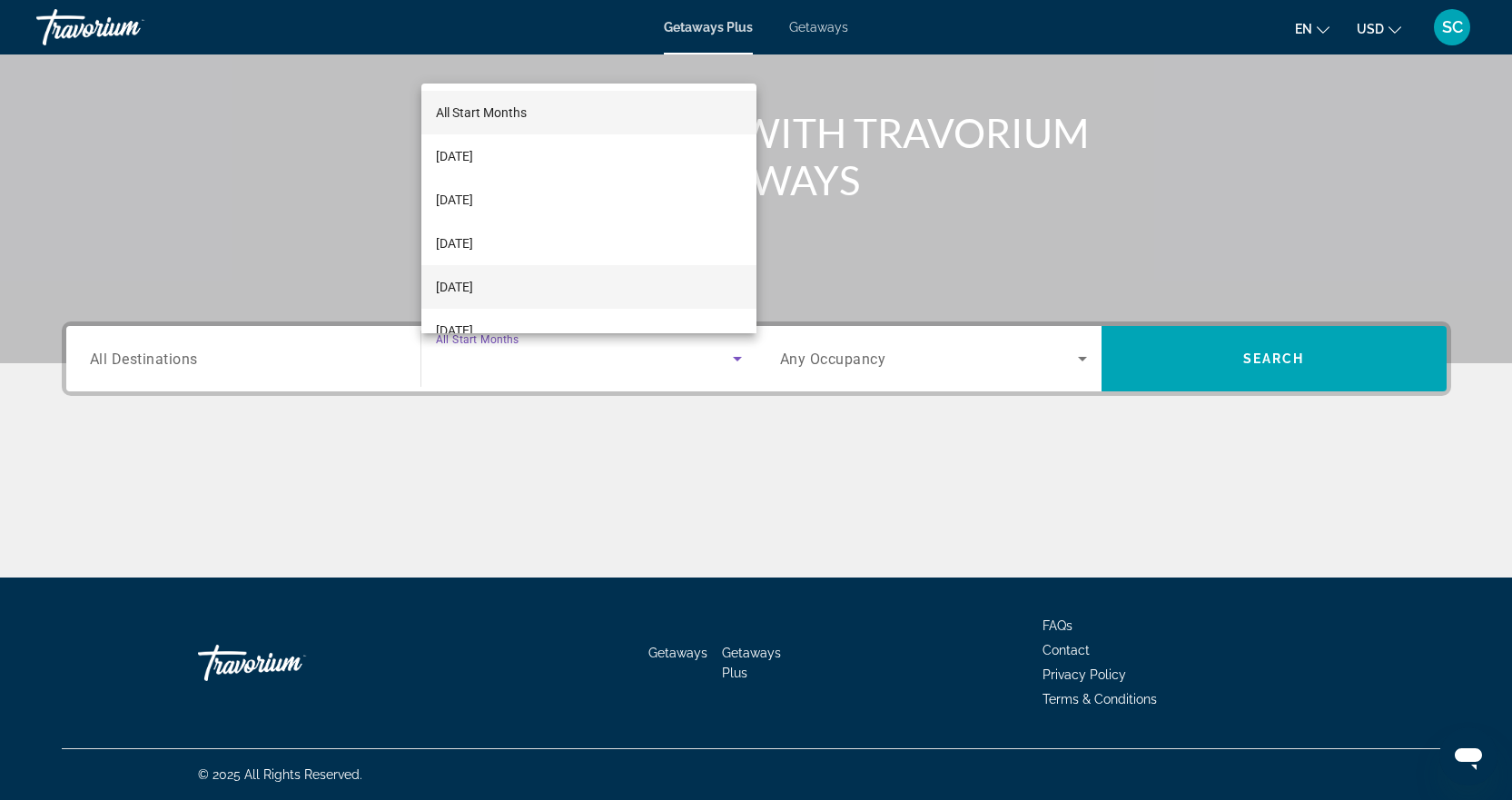
click at [500, 275] on mat-option "[DATE]" at bounding box center [588, 287] width 335 height 43
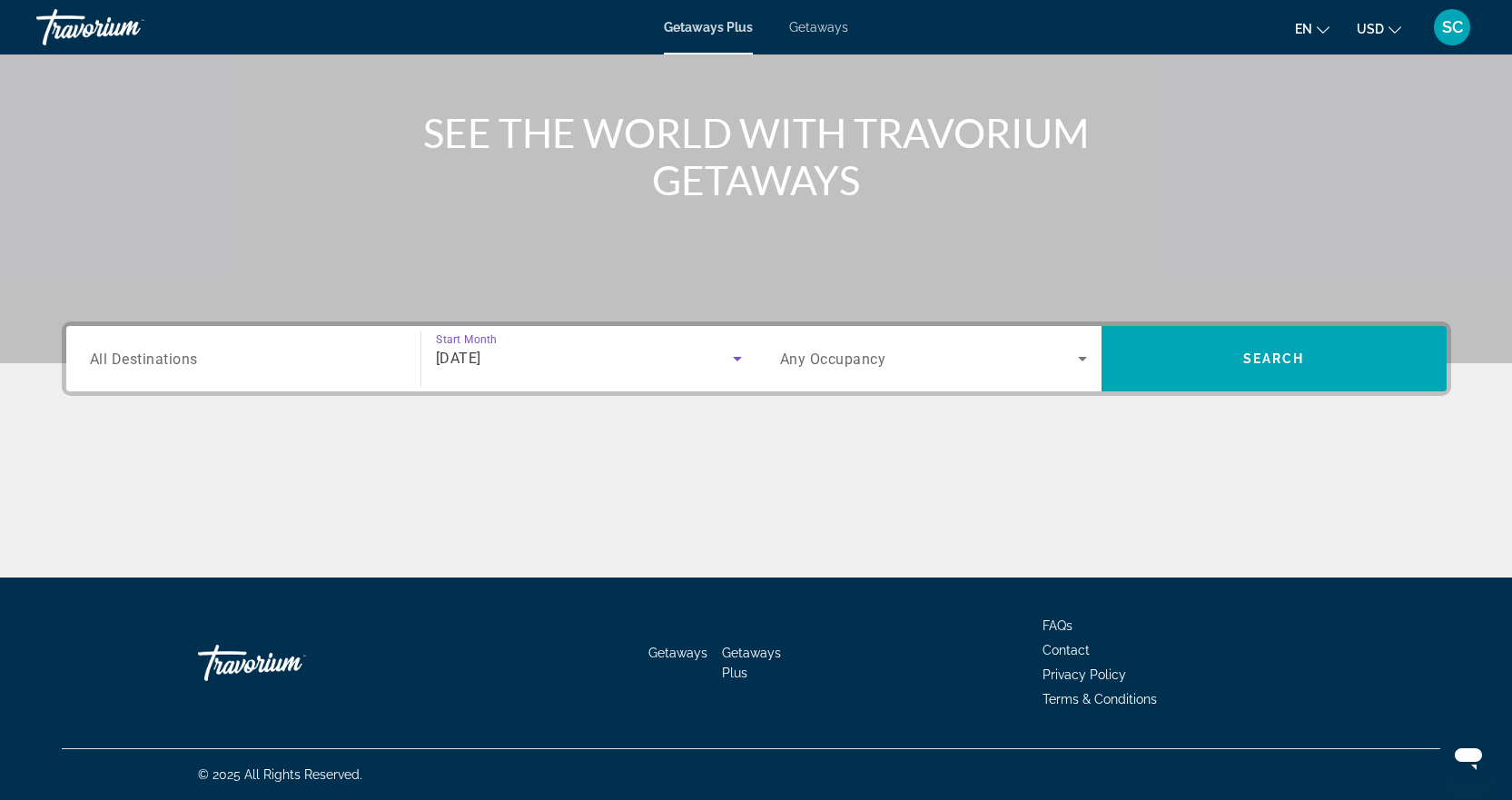
click at [1083, 355] on icon "Search widget" at bounding box center [1083, 359] width 22 height 22
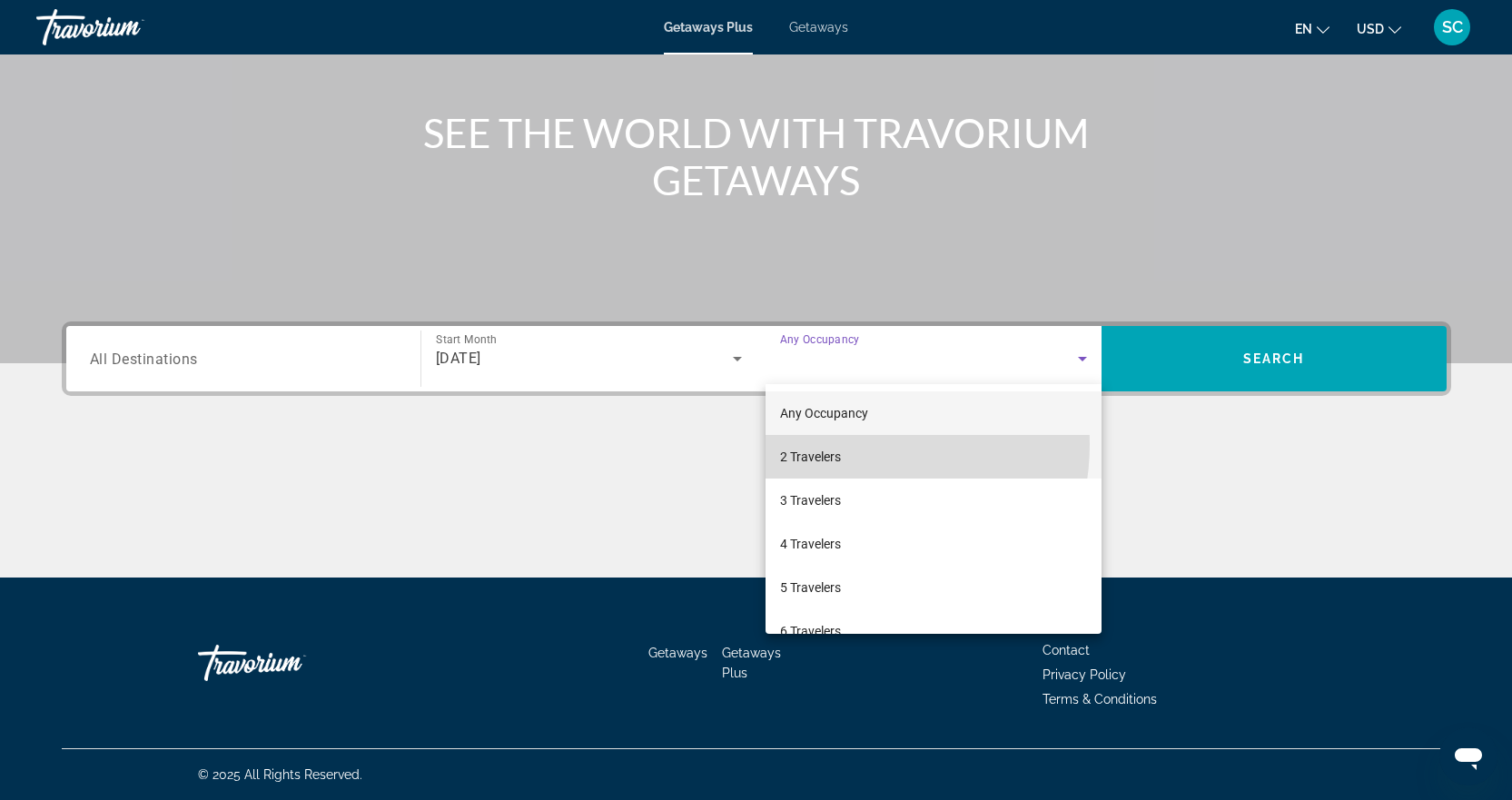
click at [840, 444] on mat-option "2 Travelers" at bounding box center [933, 457] width 336 height 43
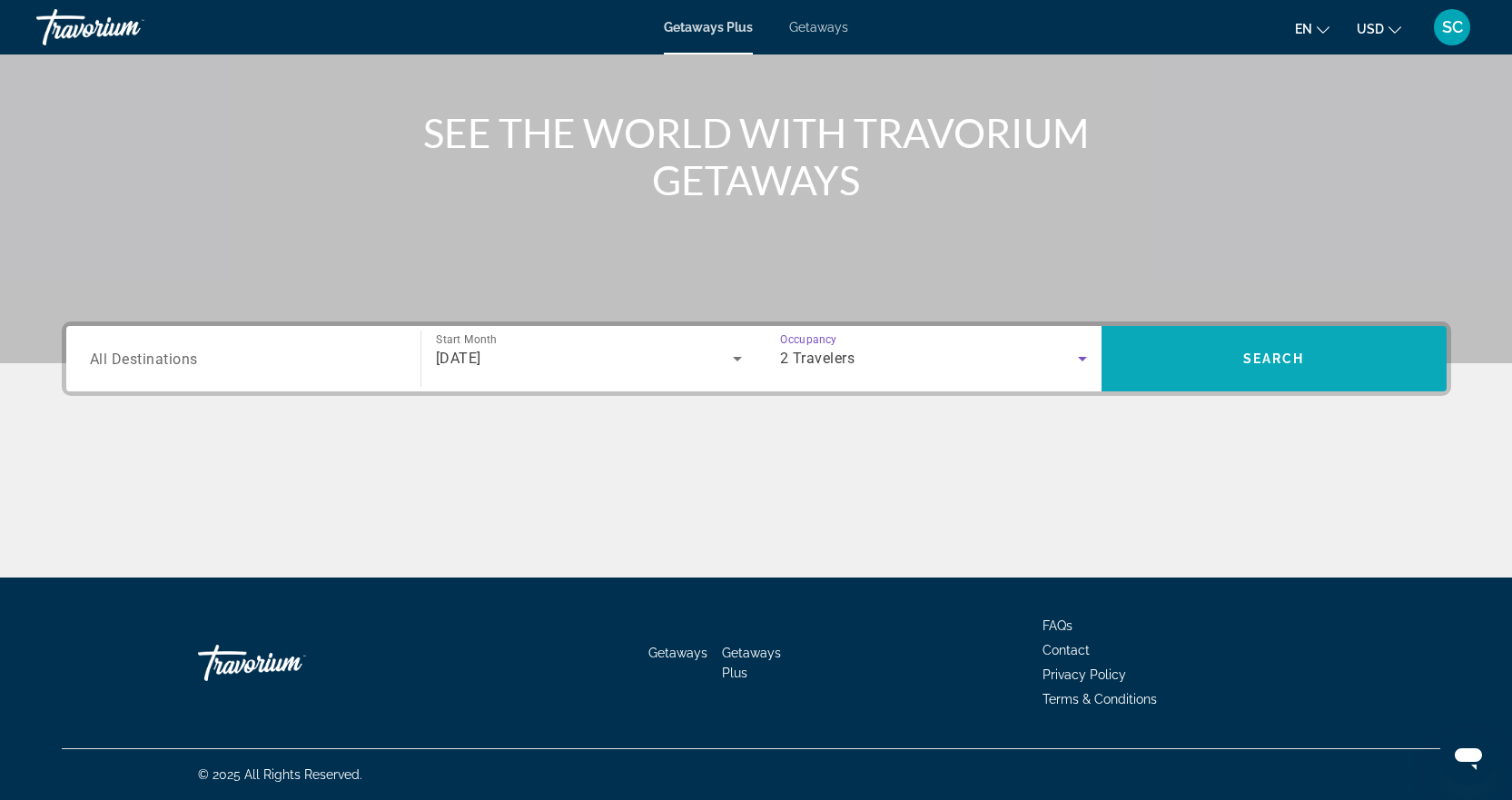
click at [1312, 342] on span "Search widget" at bounding box center [1273, 359] width 345 height 43
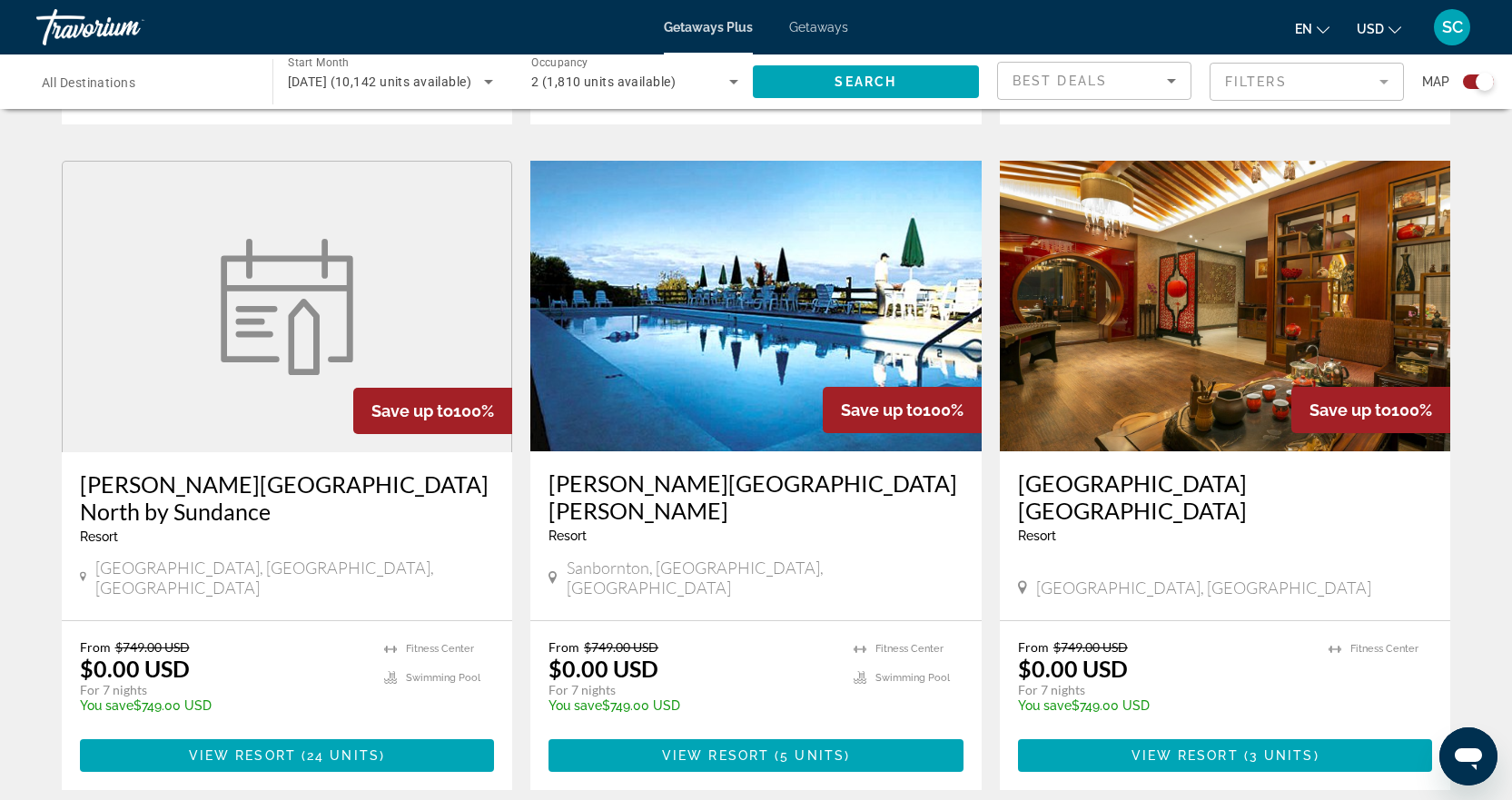
scroll to position [2634, 0]
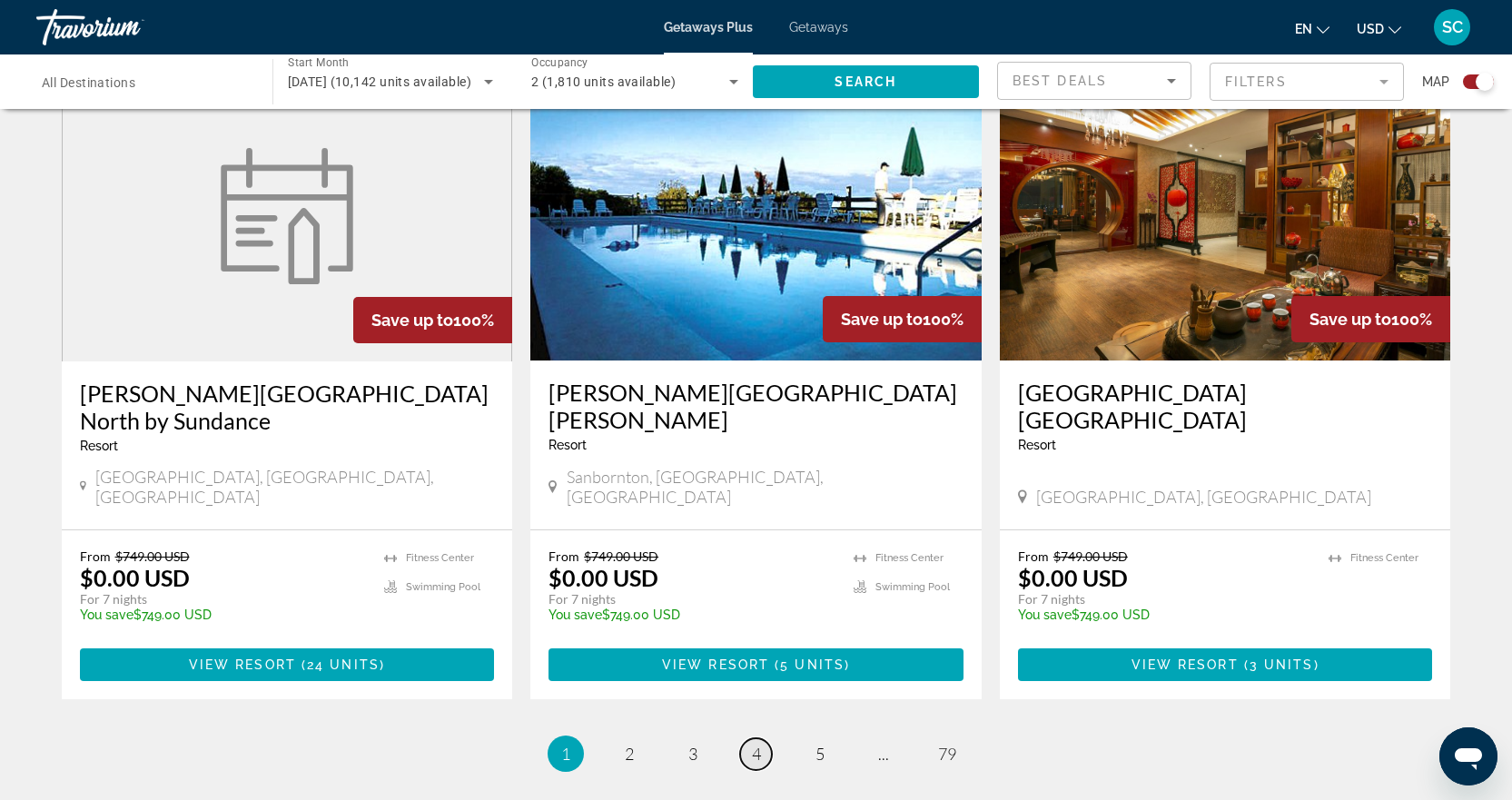
click at [759, 744] on span "4" at bounding box center [756, 754] width 9 height 20
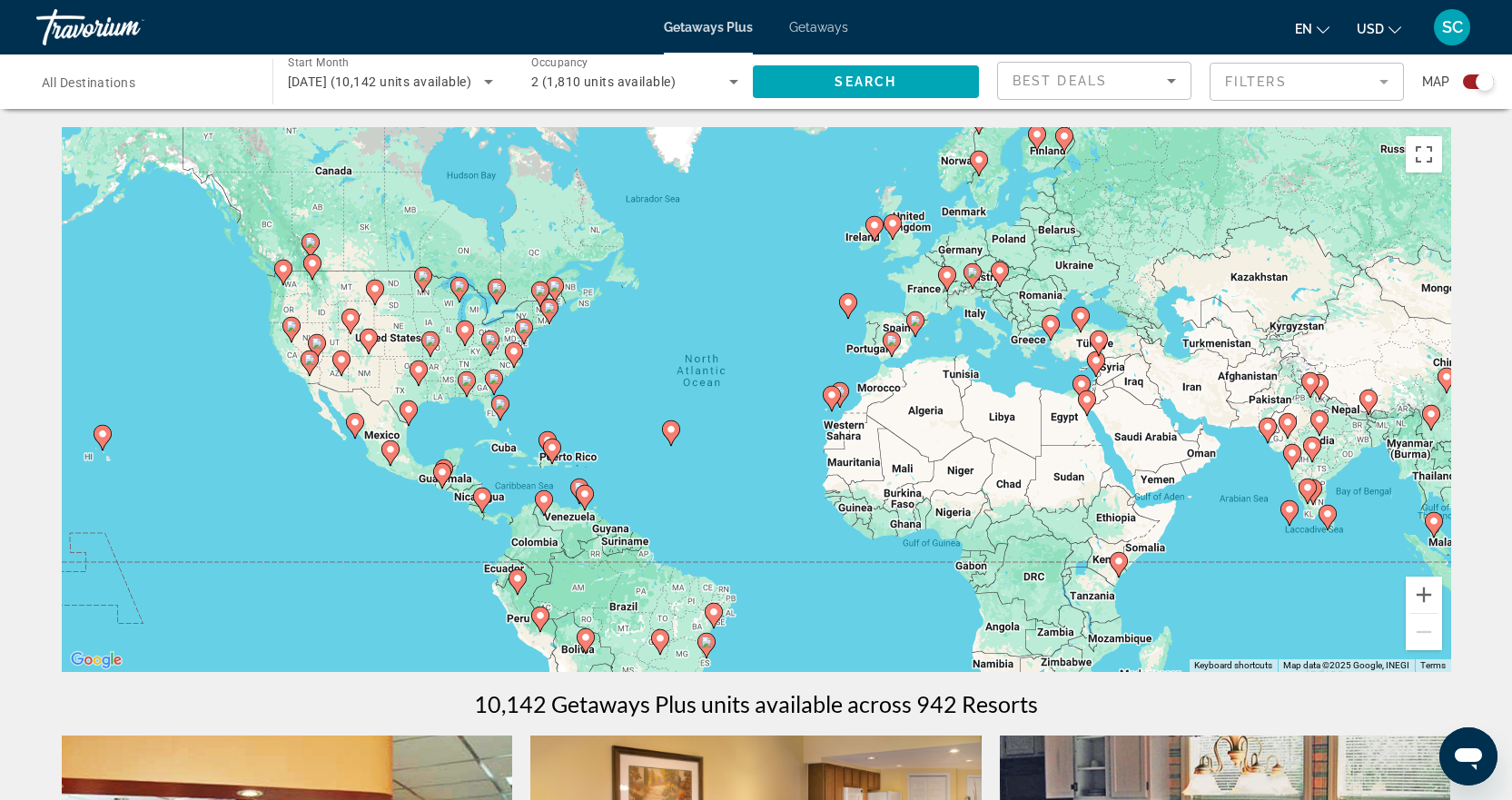
click at [886, 395] on div "To activate drag with keyboard, press Alt + Enter. Once in keyboard drag state,…" at bounding box center [756, 399] width 1389 height 545
click at [886, 396] on div "To activate drag with keyboard, press Alt + Enter. Once in keyboard drag state,…" at bounding box center [756, 399] width 1389 height 545
click at [917, 321] on image "Main content" at bounding box center [915, 320] width 11 height 11
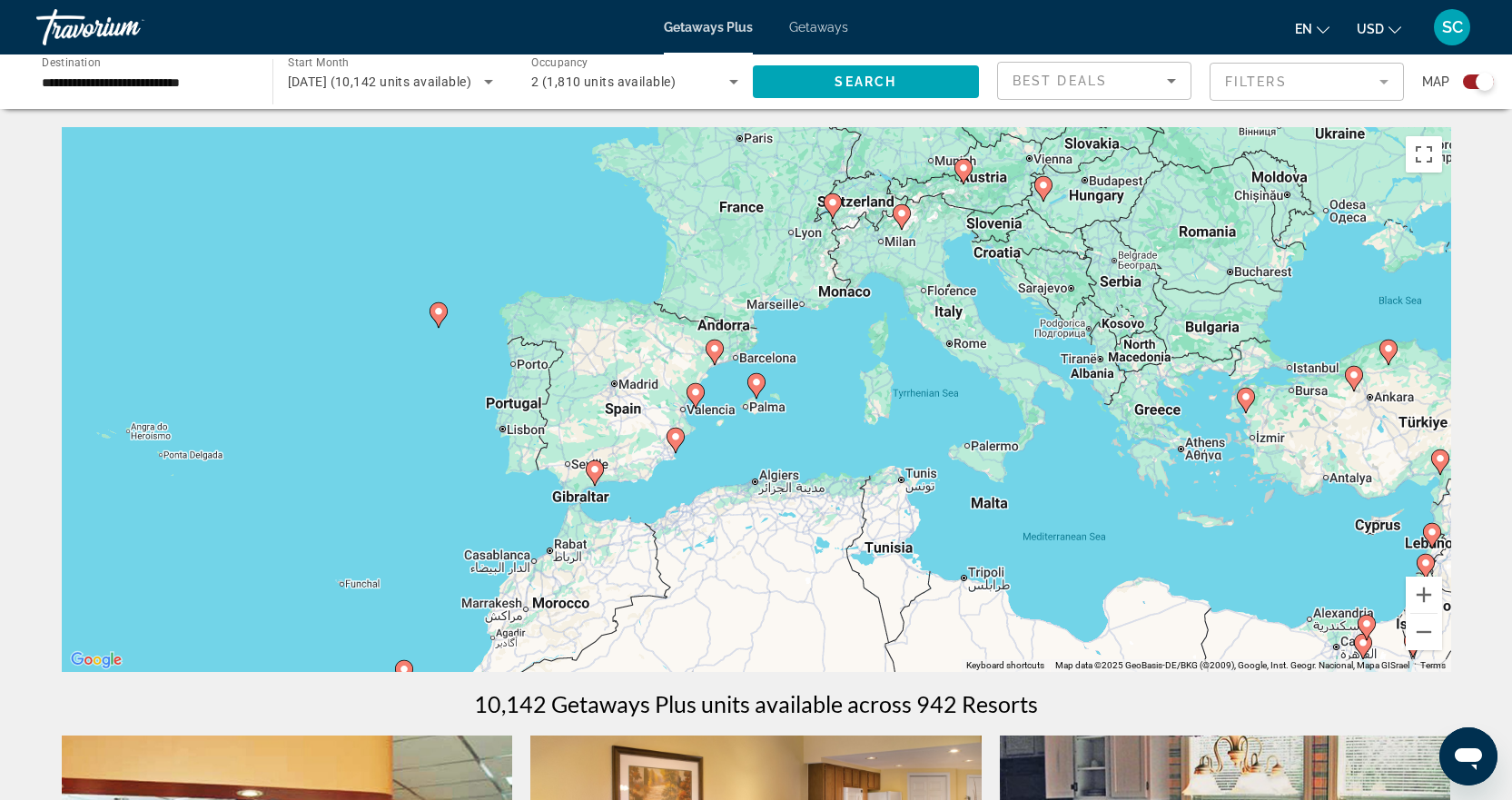
click at [757, 398] on icon "Main content" at bounding box center [756, 386] width 18 height 26
type input "**********"
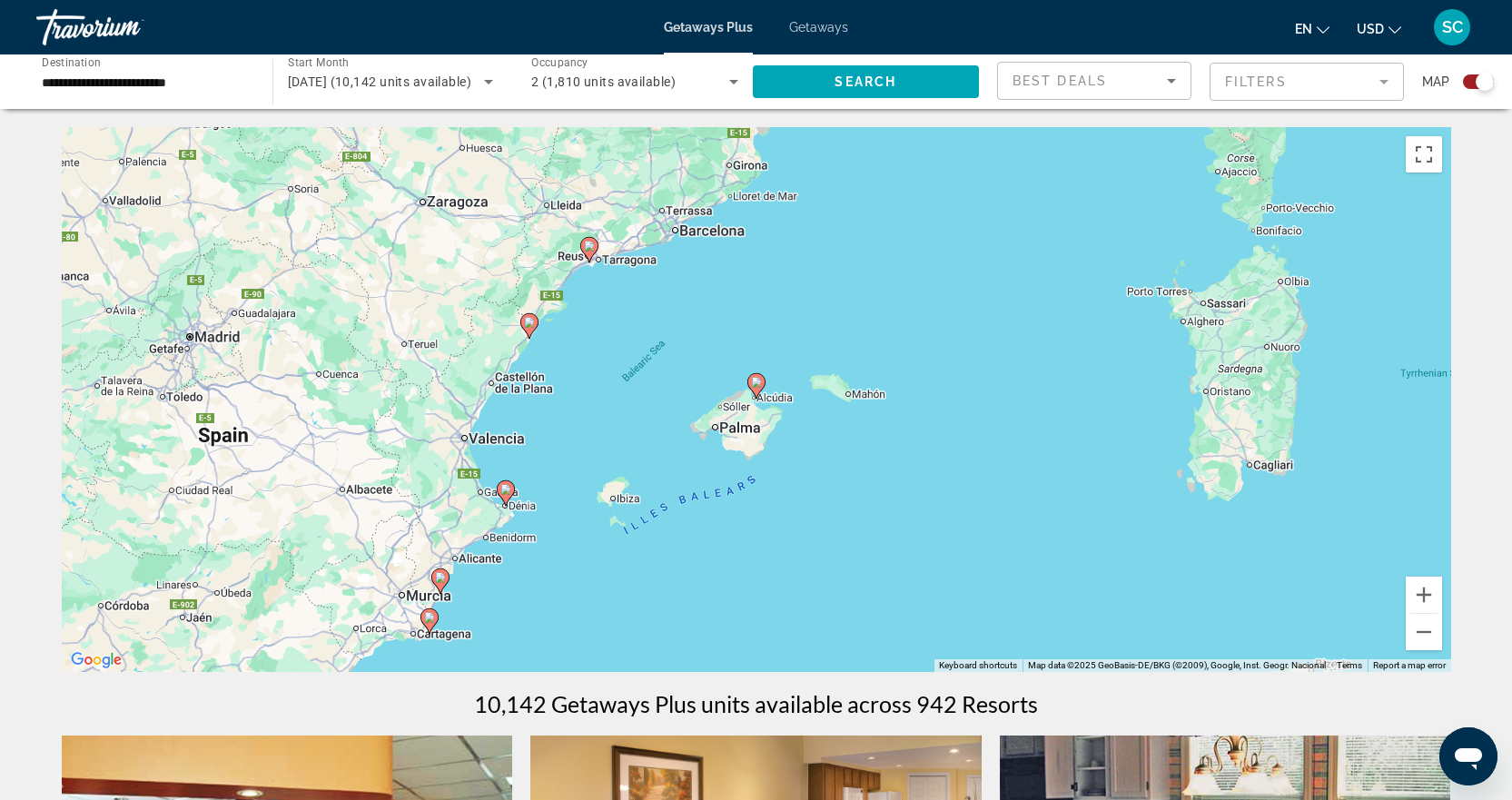
click at [512, 395] on div "To navigate, press the arrow keys. To activate drag with keyboard, press Alt + …" at bounding box center [756, 399] width 1389 height 545
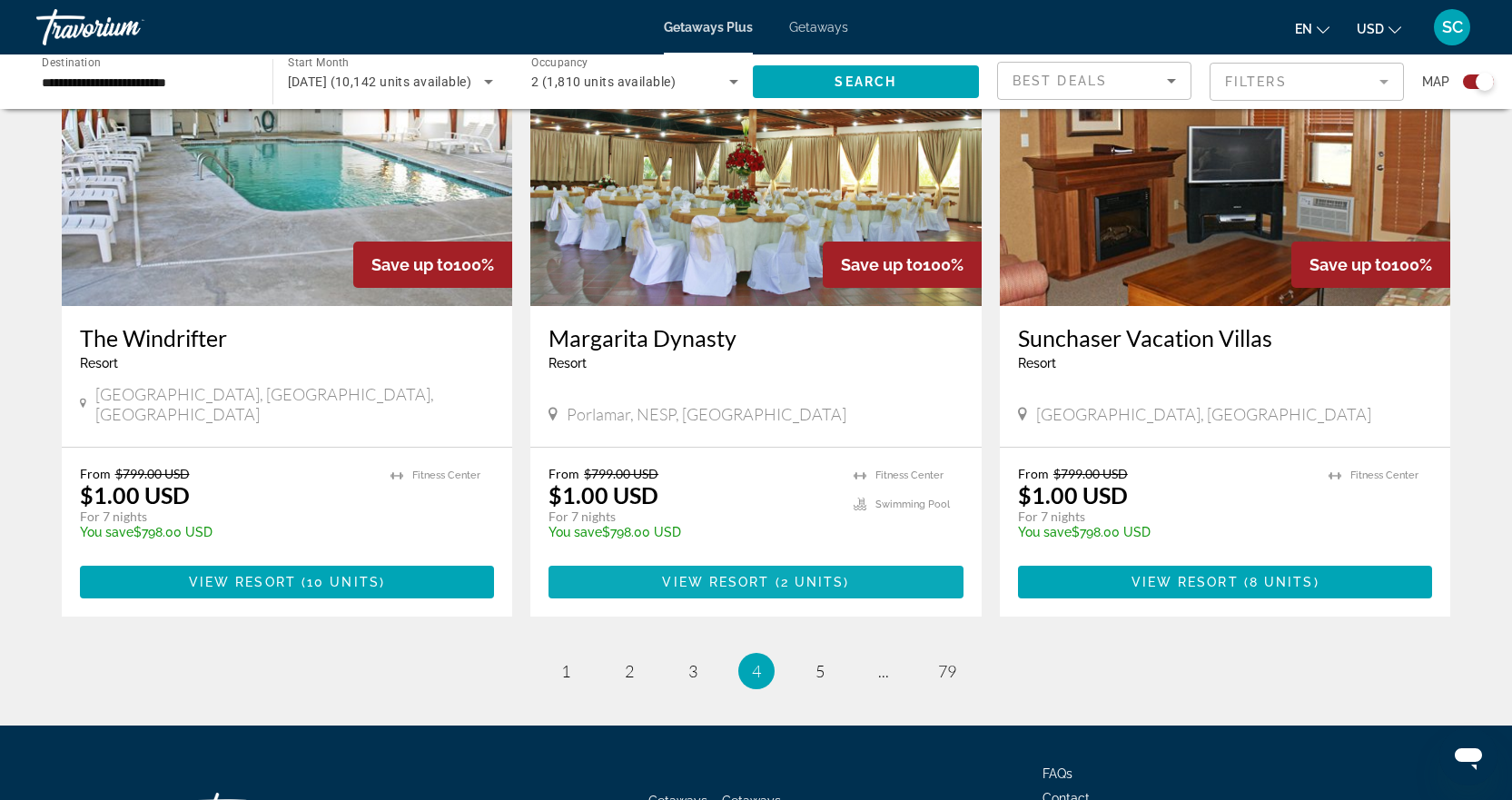
scroll to position [2728, 0]
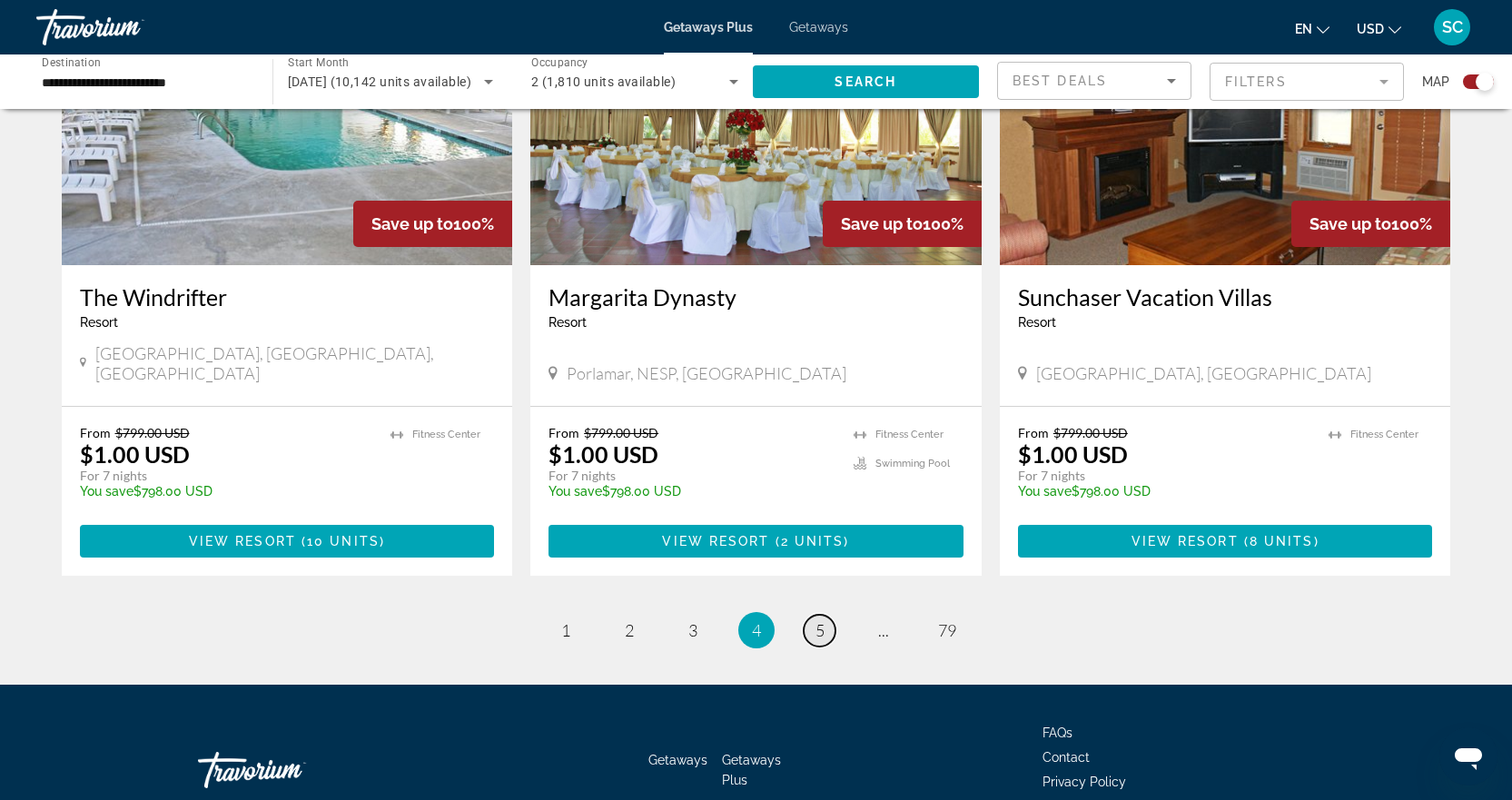
click at [826, 615] on link "page 5" at bounding box center [819, 631] width 31 height 31
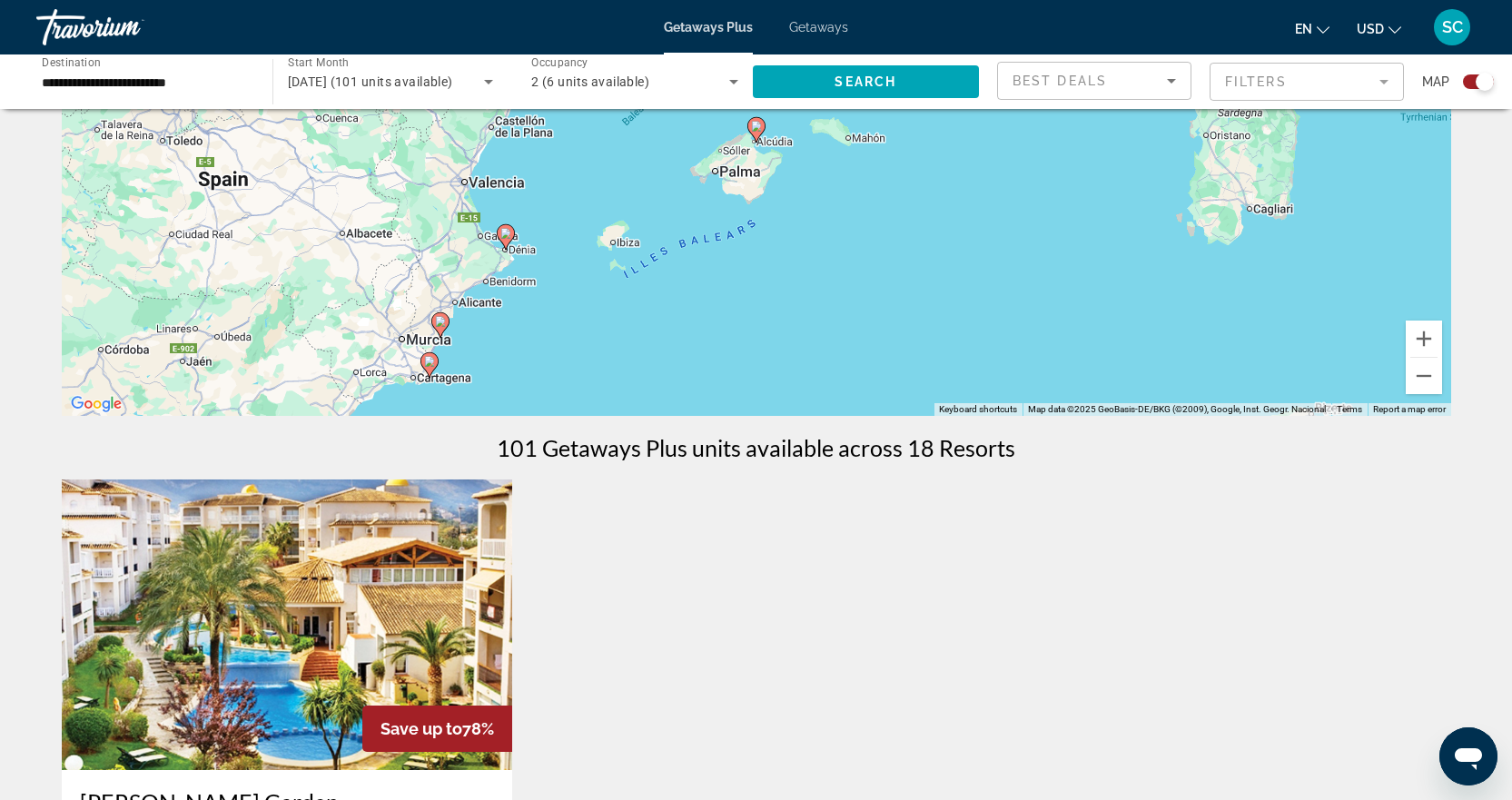
scroll to position [272, 0]
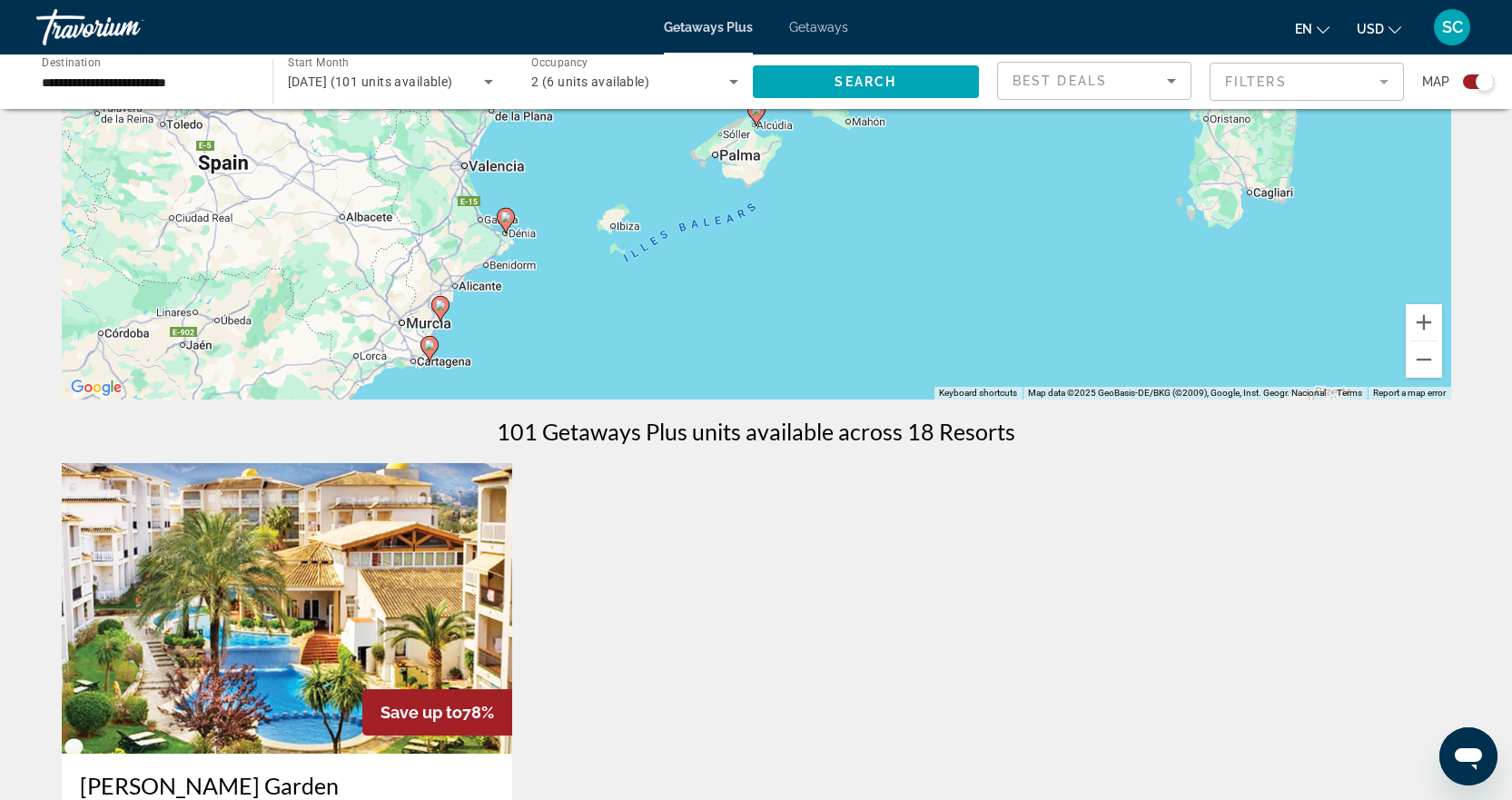
click at [430, 356] on icon "Main content" at bounding box center [428, 349] width 17 height 24
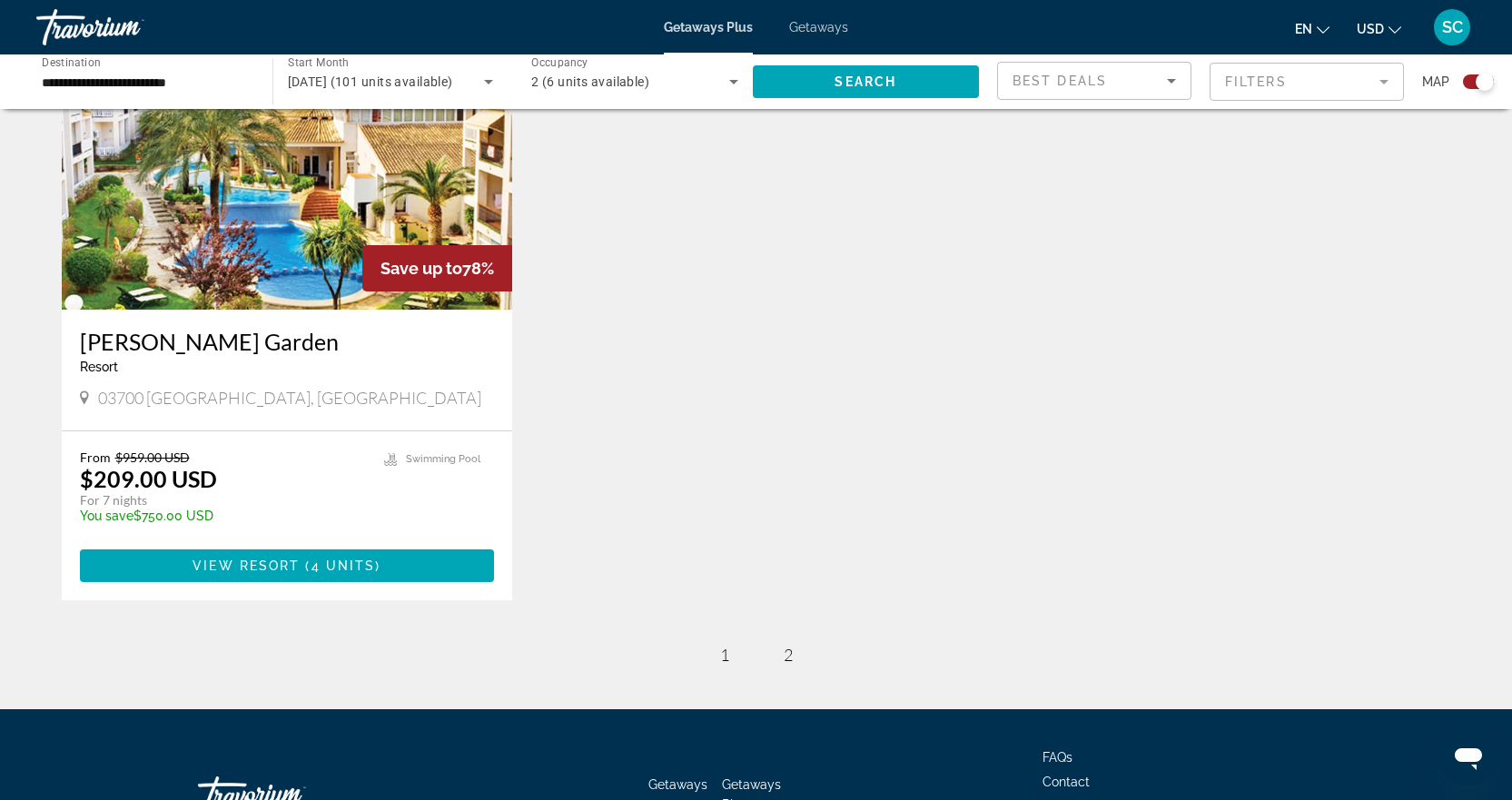
scroll to position [818, 0]
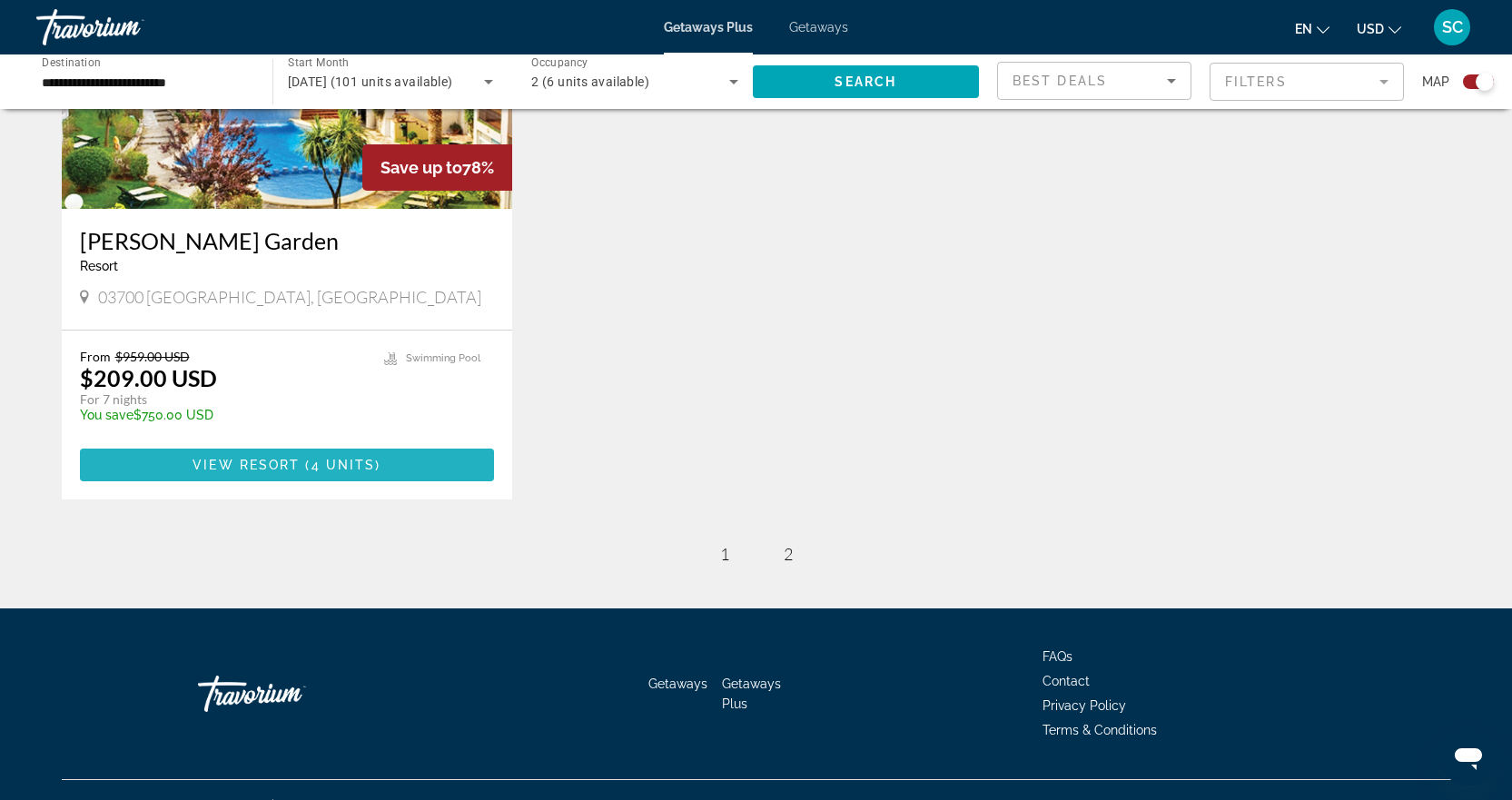
click at [297, 464] on span "View Resort" at bounding box center [246, 465] width 107 height 15
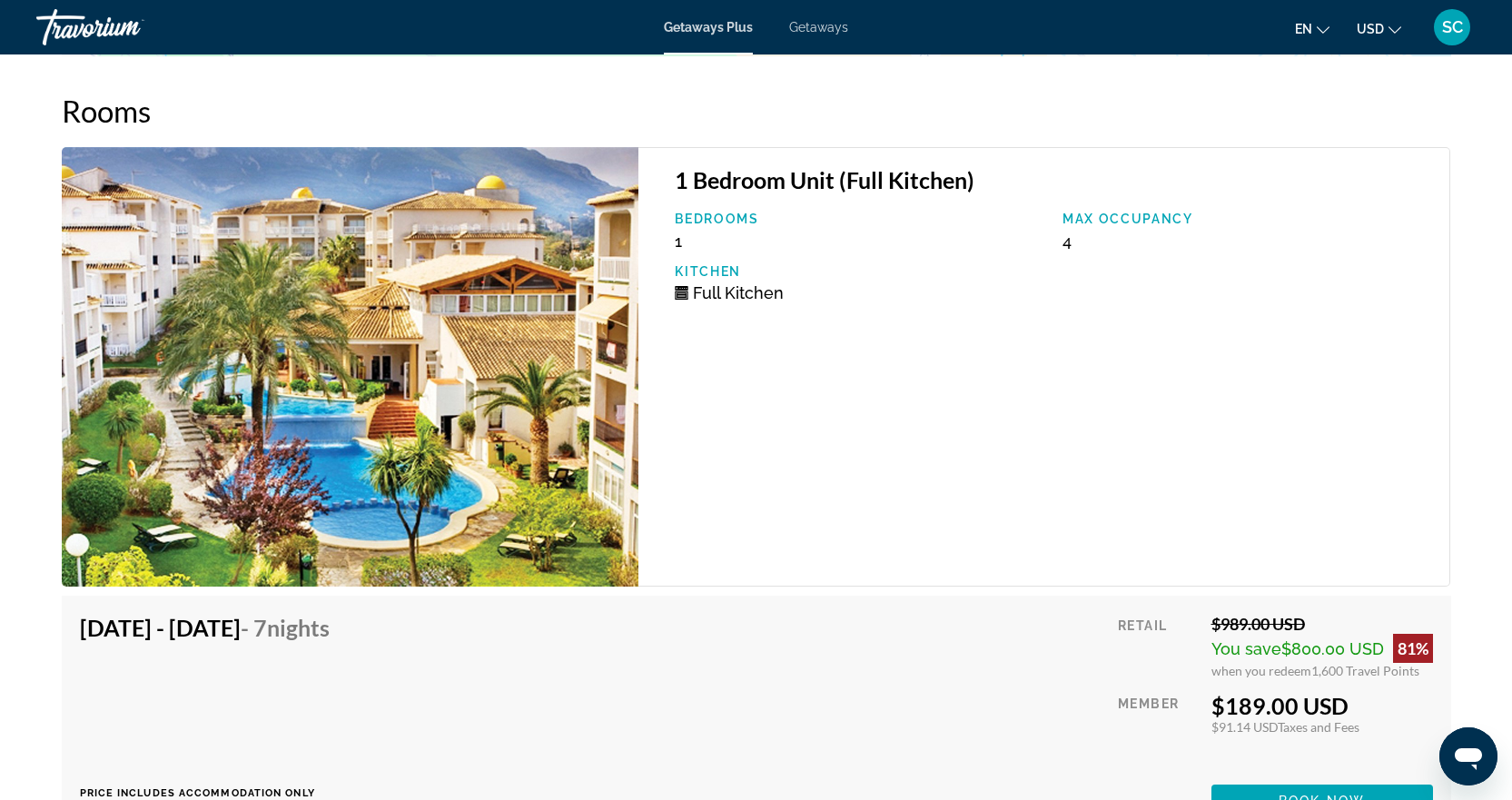
scroll to position [2998, 0]
click at [564, 387] on img "Main content" at bounding box center [351, 368] width 578 height 439
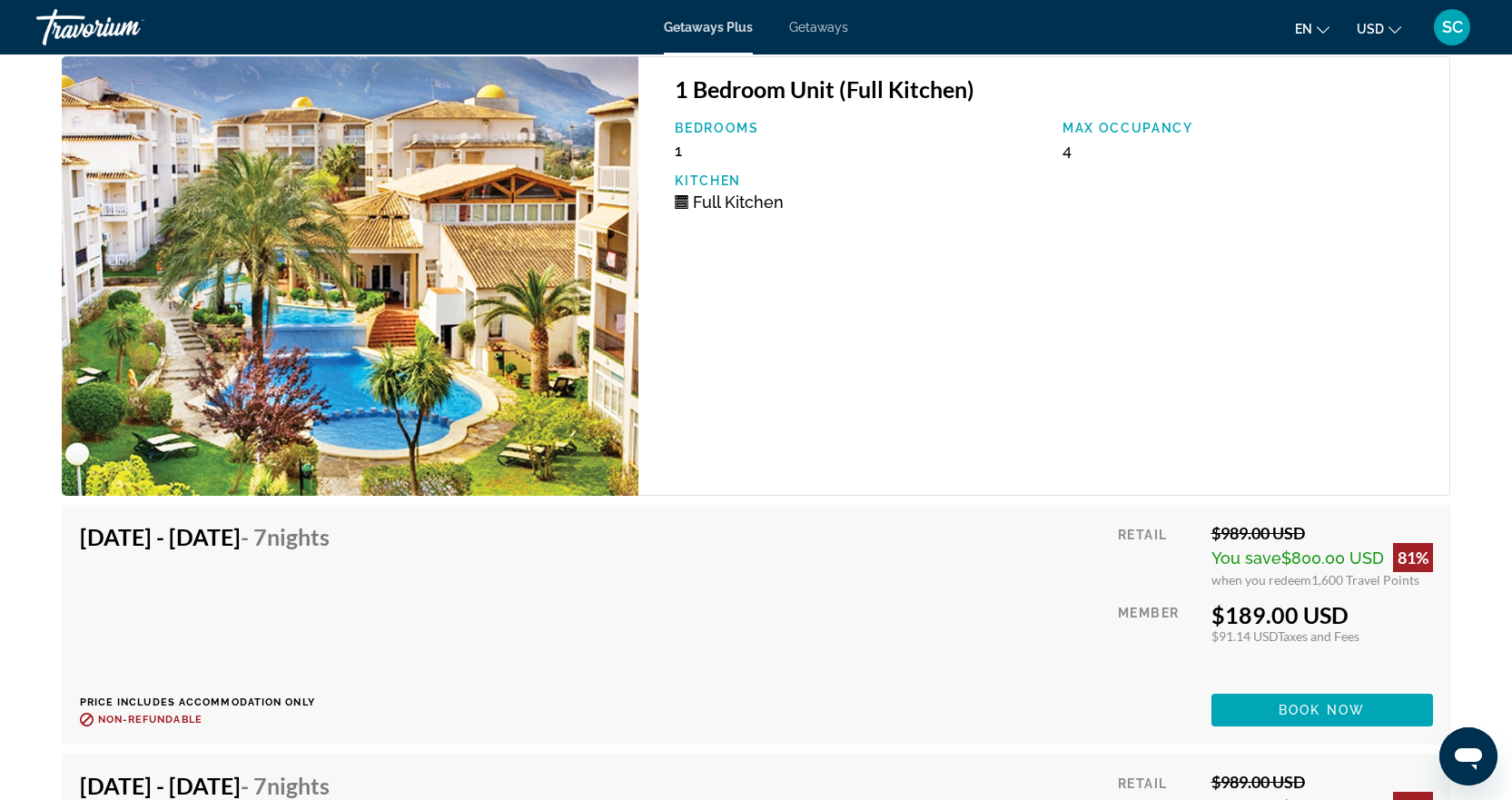
scroll to position [3088, 0]
click at [558, 295] on img "Main content" at bounding box center [351, 276] width 578 height 439
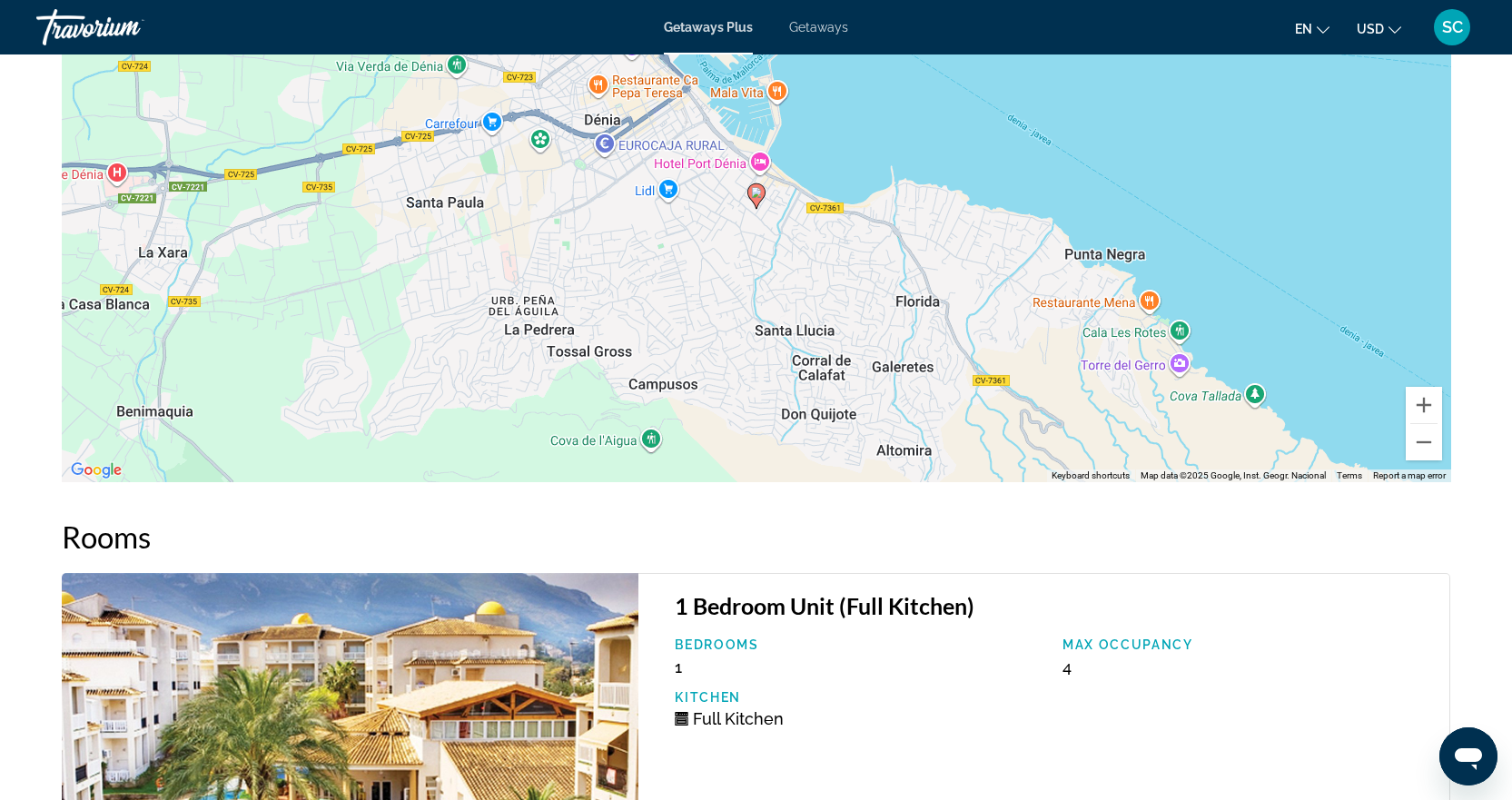
scroll to position [2551, 0]
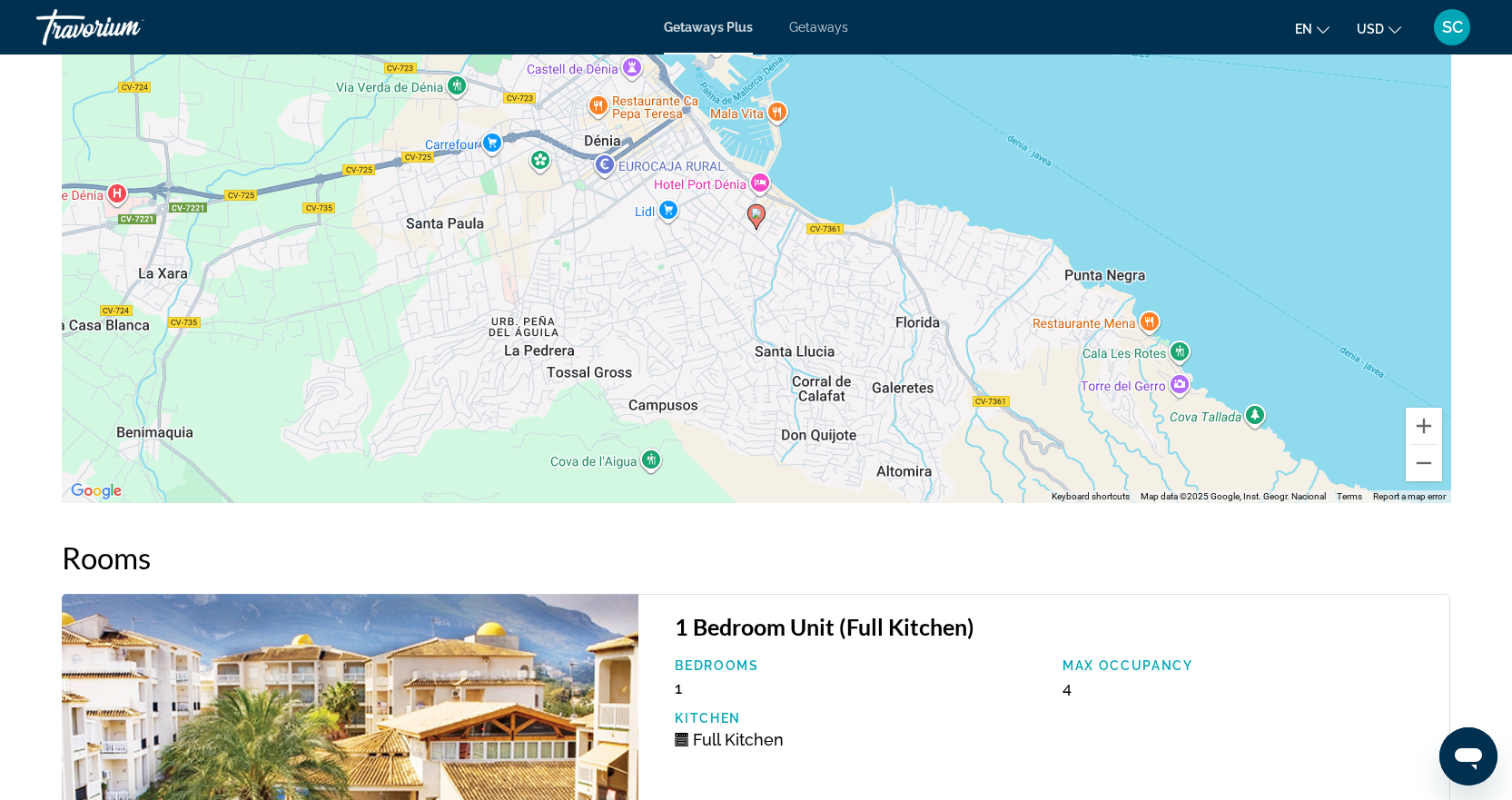
click at [496, 645] on img "Main content" at bounding box center [351, 813] width 578 height 439
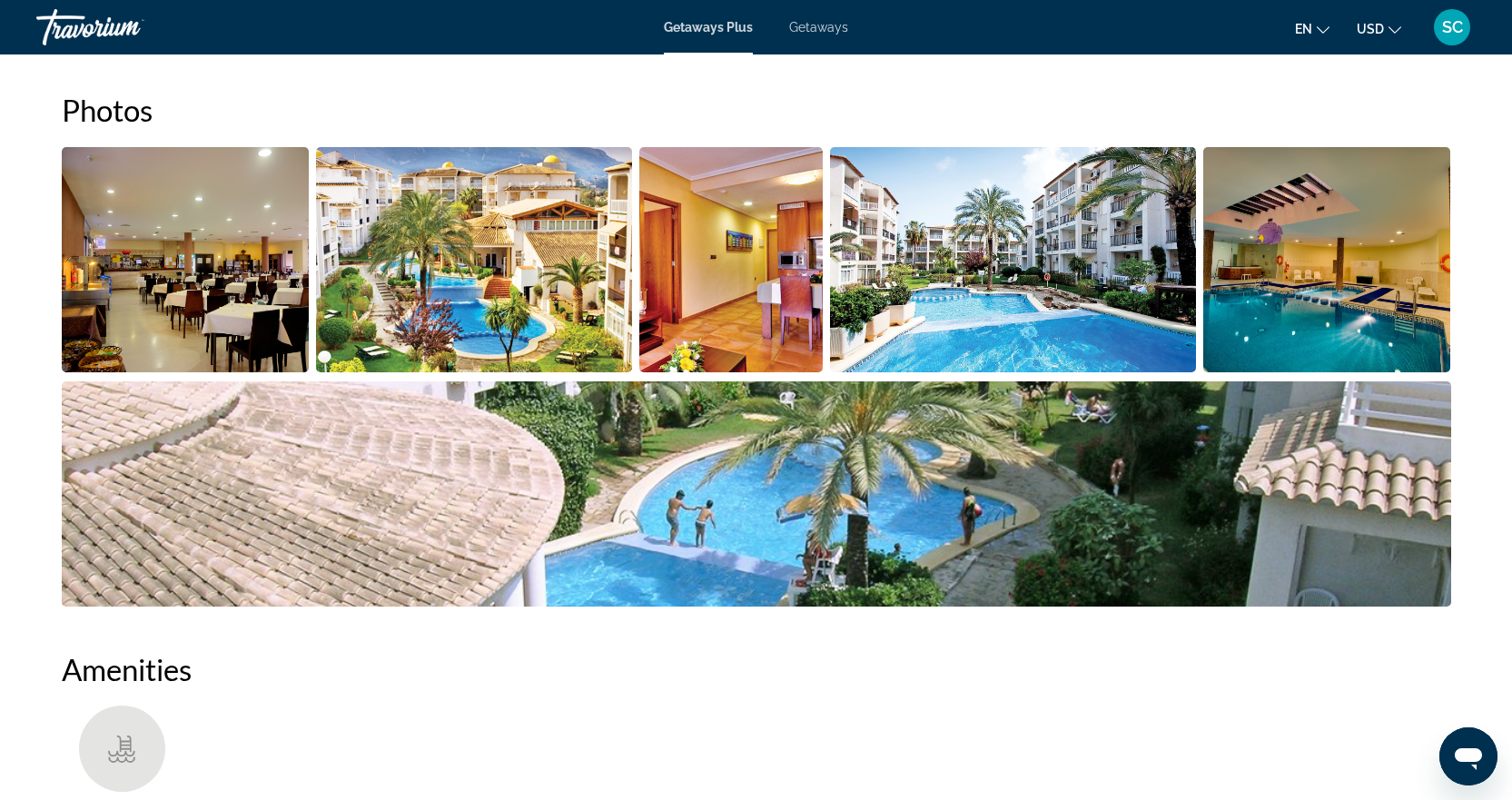
scroll to position [826, 0]
click at [1003, 298] on img "Open full-screen image slider" at bounding box center [1013, 260] width 365 height 225
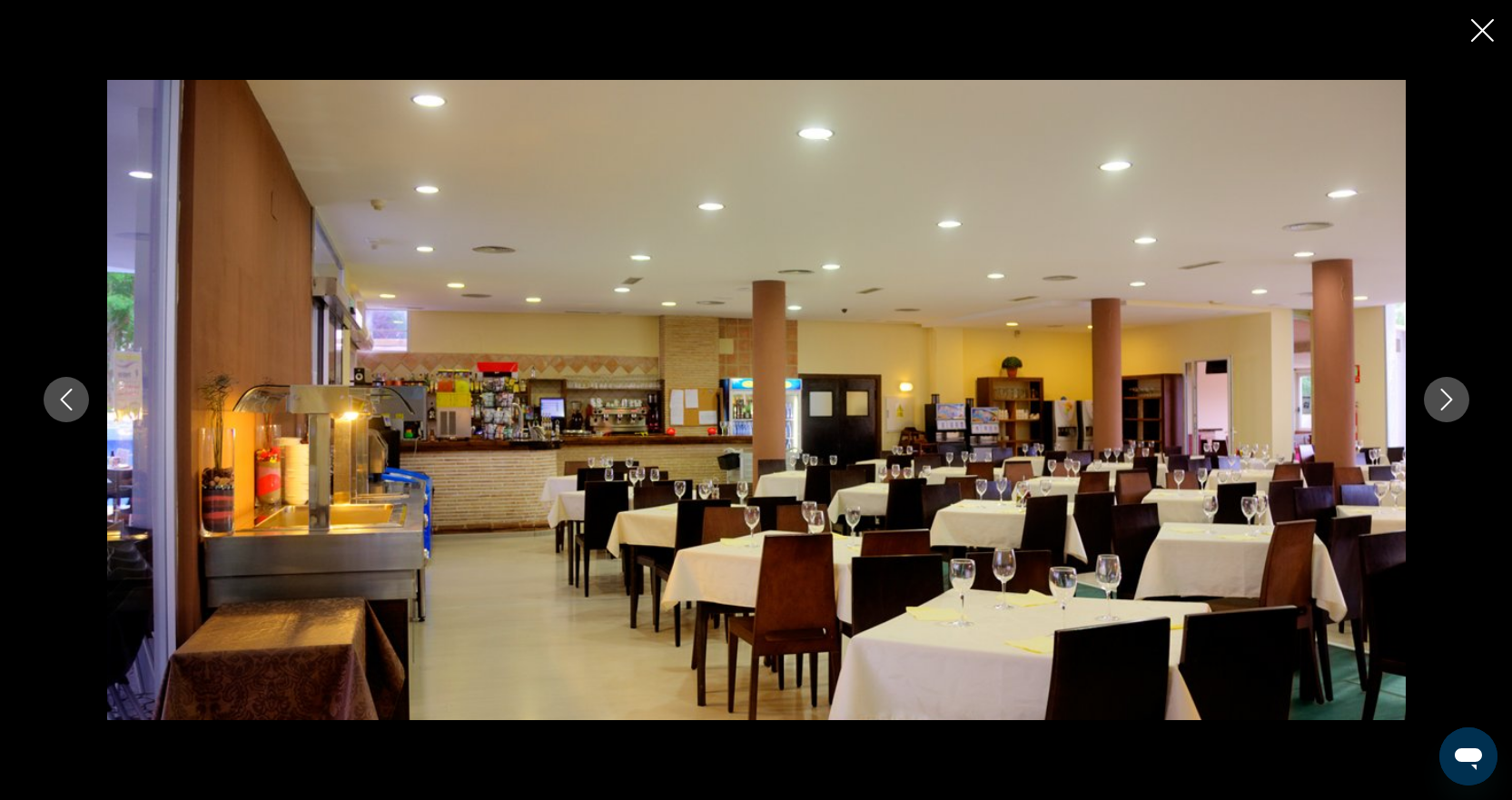
click at [1441, 410] on icon "Next image" at bounding box center [1446, 400] width 12 height 22
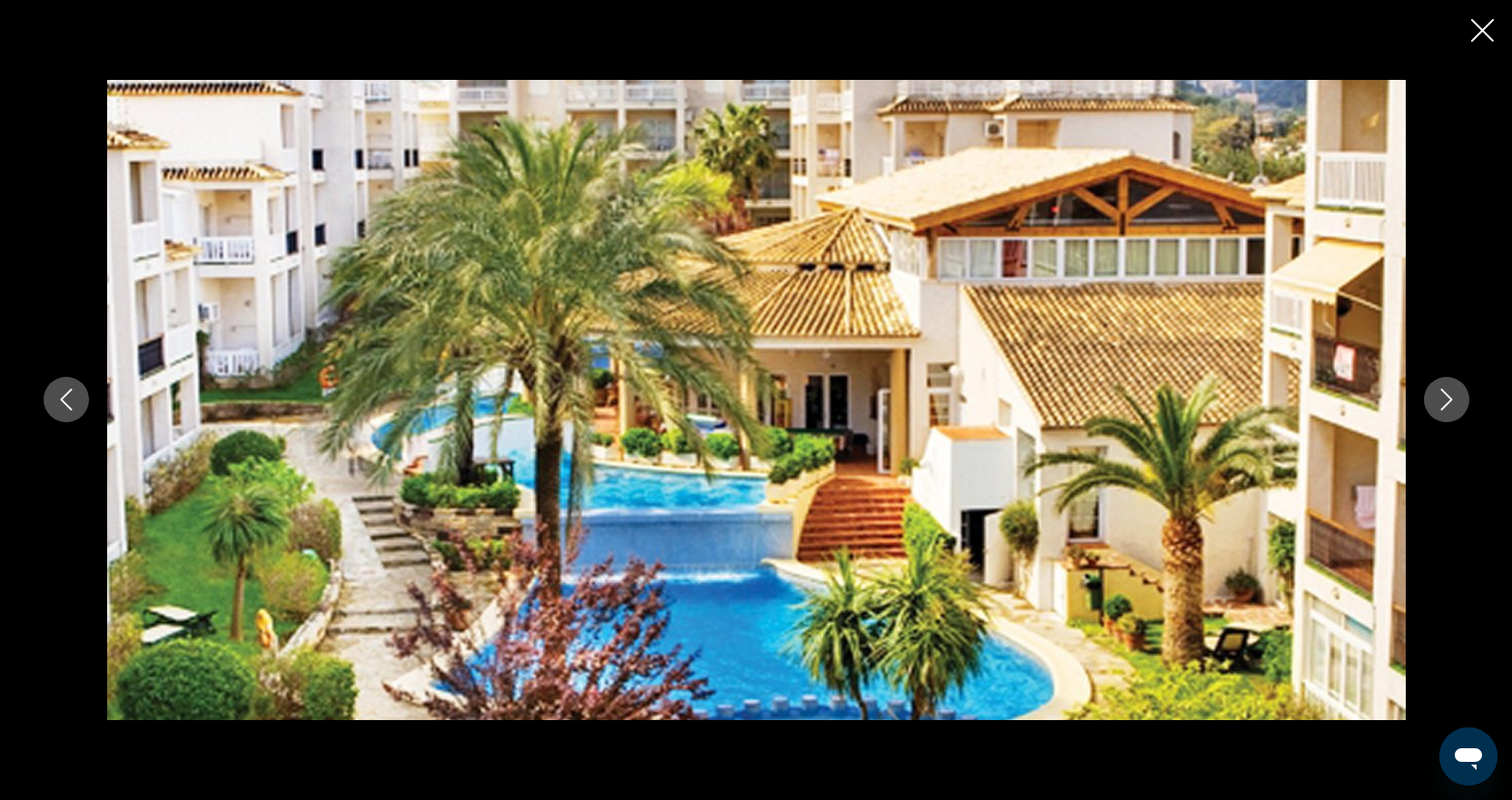
click at [1442, 408] on icon "Next image" at bounding box center [1446, 400] width 22 height 22
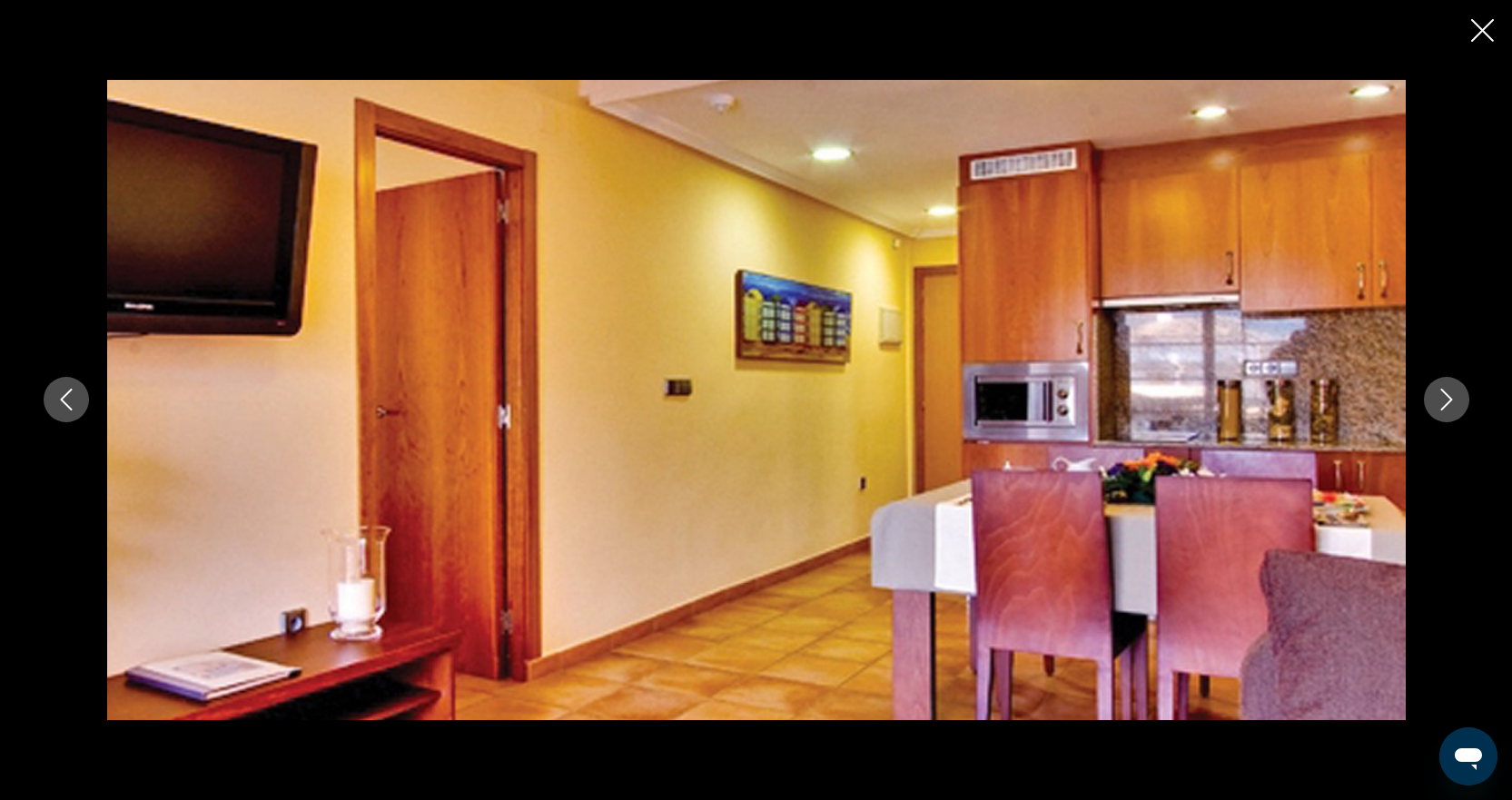
click at [1442, 408] on icon "Next image" at bounding box center [1446, 400] width 22 height 22
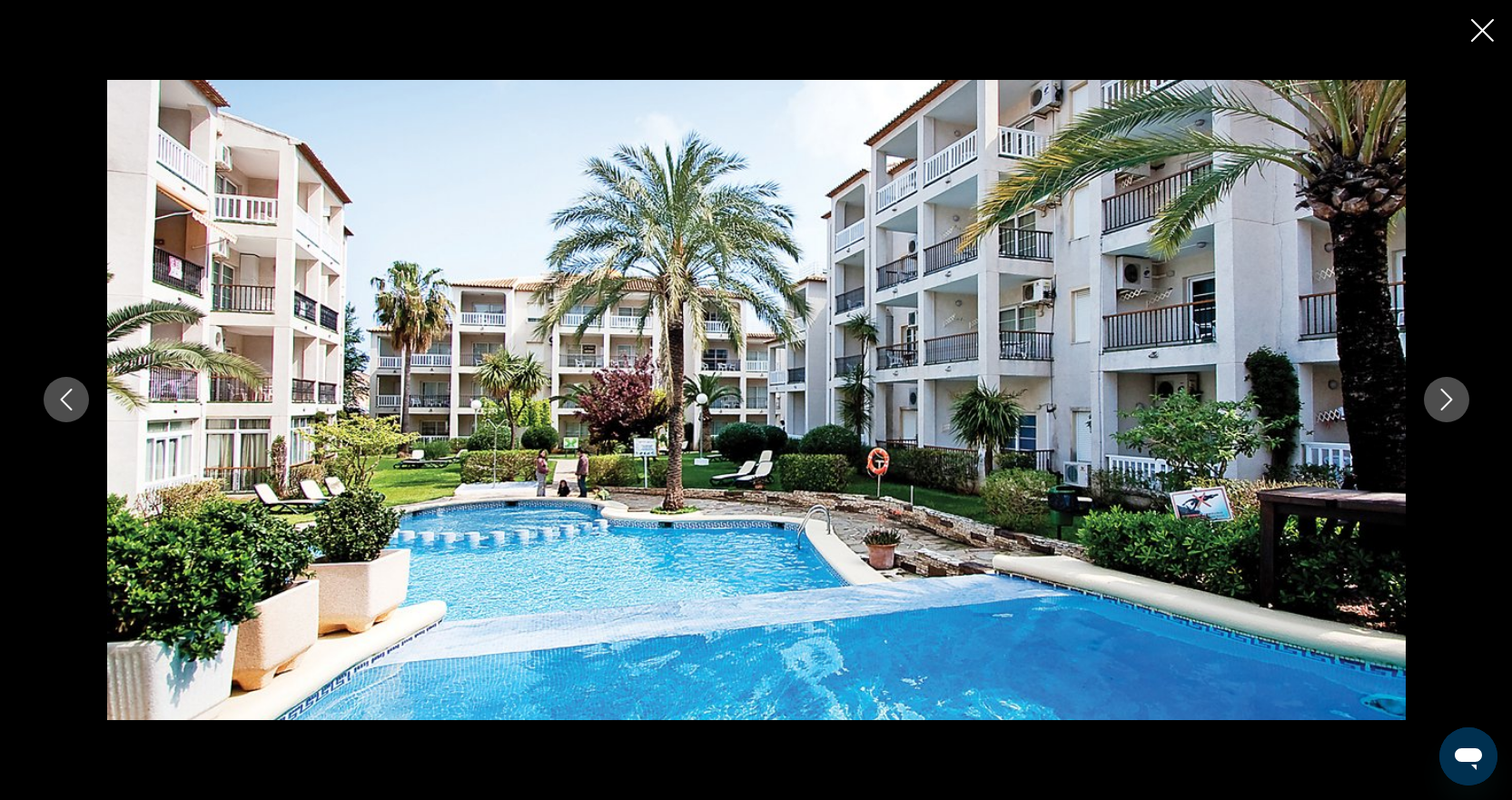
click at [1442, 408] on icon "Next image" at bounding box center [1446, 400] width 22 height 22
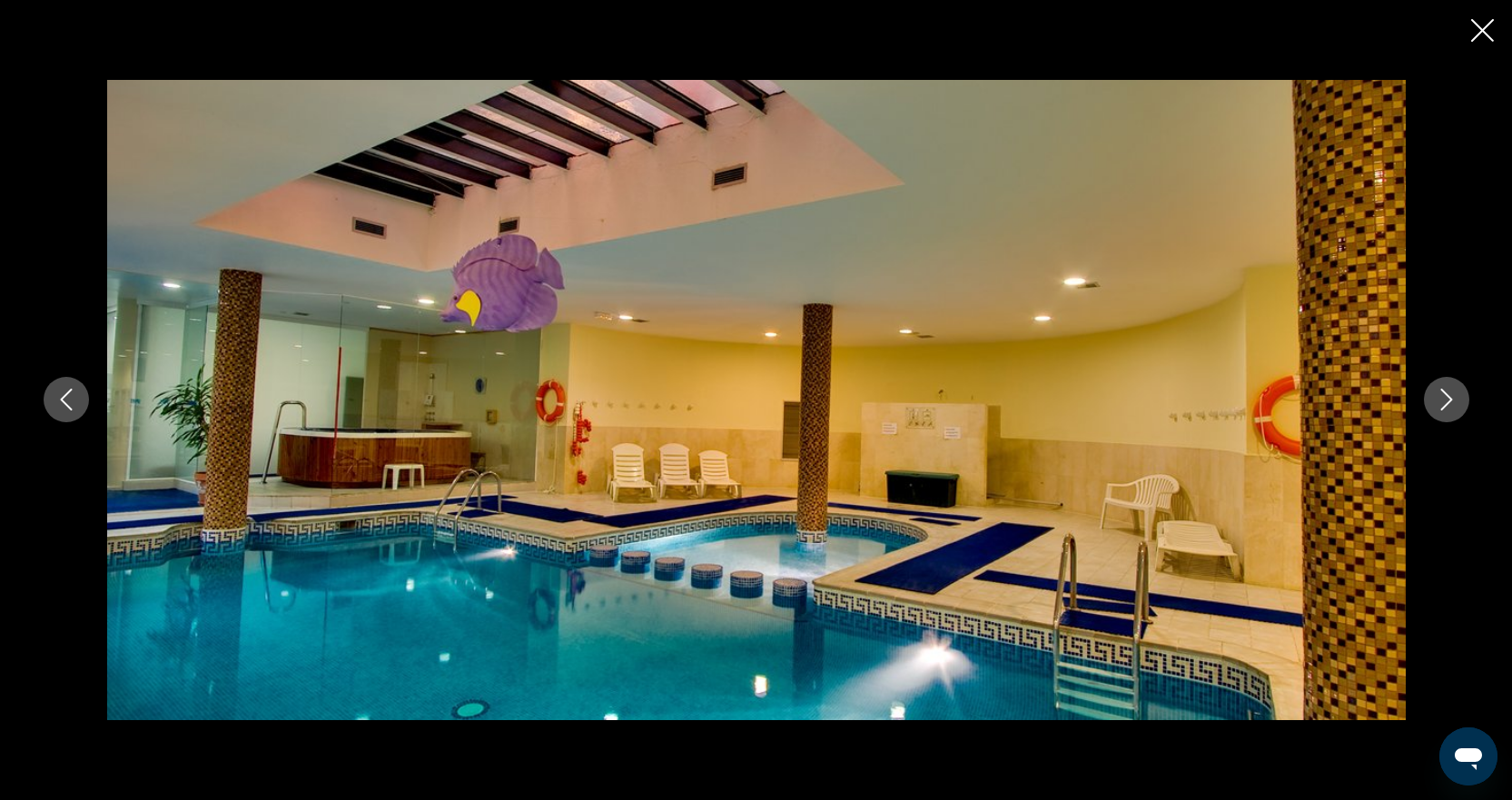
click at [1442, 408] on icon "Next image" at bounding box center [1446, 400] width 22 height 22
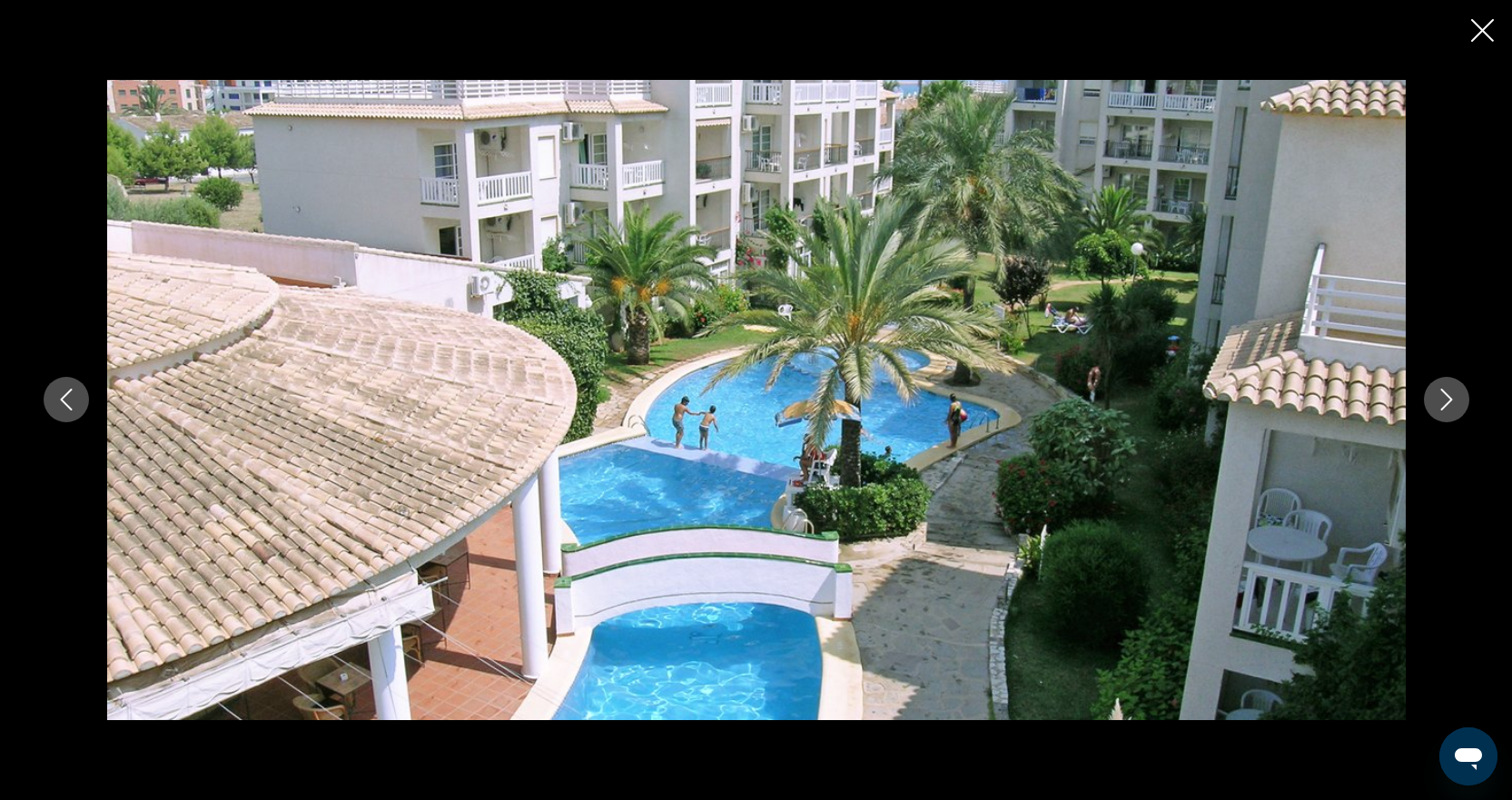
click at [1442, 408] on icon "Next image" at bounding box center [1446, 400] width 22 height 22
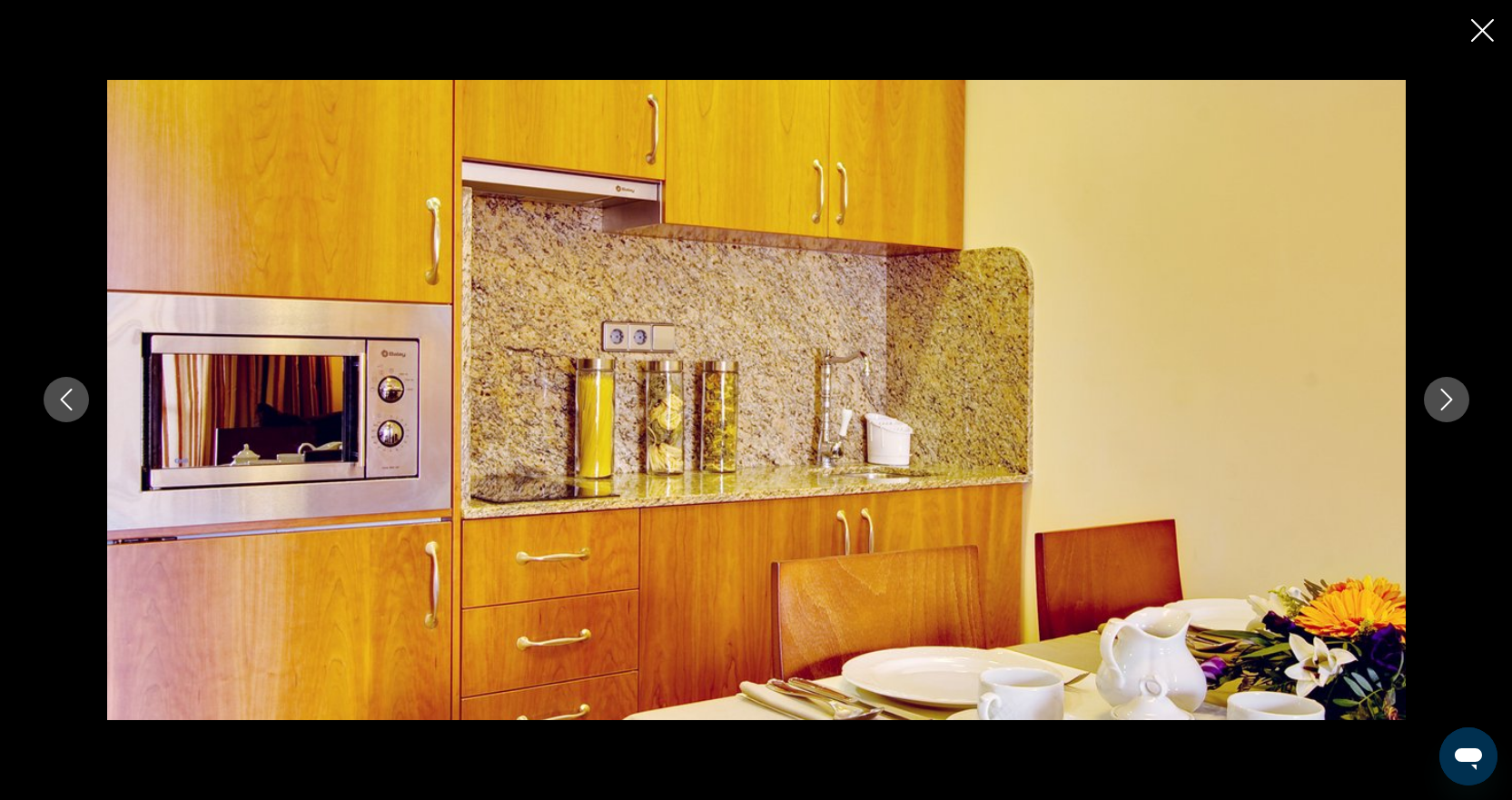
click at [1442, 408] on icon "Next image" at bounding box center [1446, 400] width 22 height 22
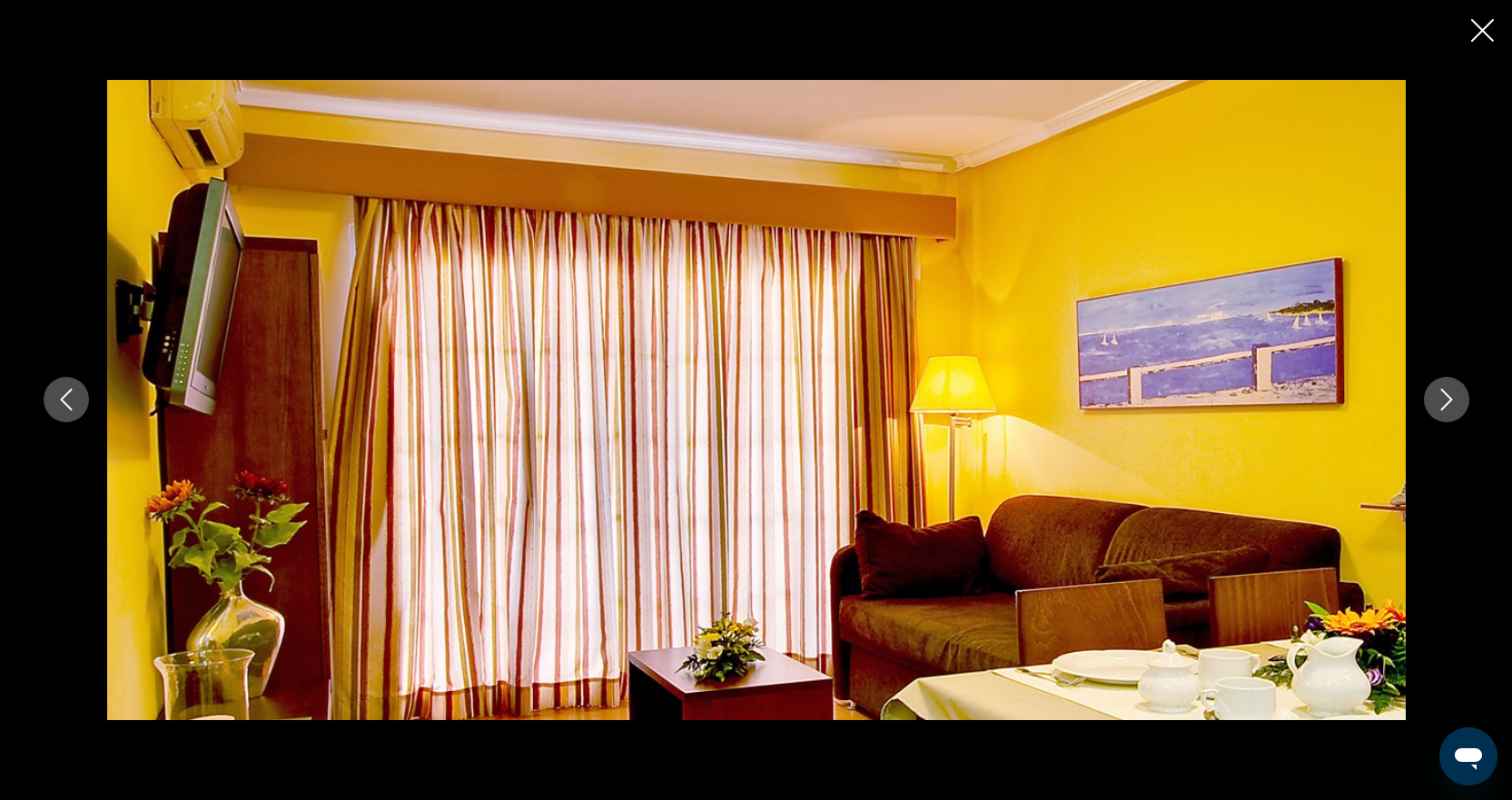
click at [1442, 408] on icon "Next image" at bounding box center [1446, 400] width 22 height 22
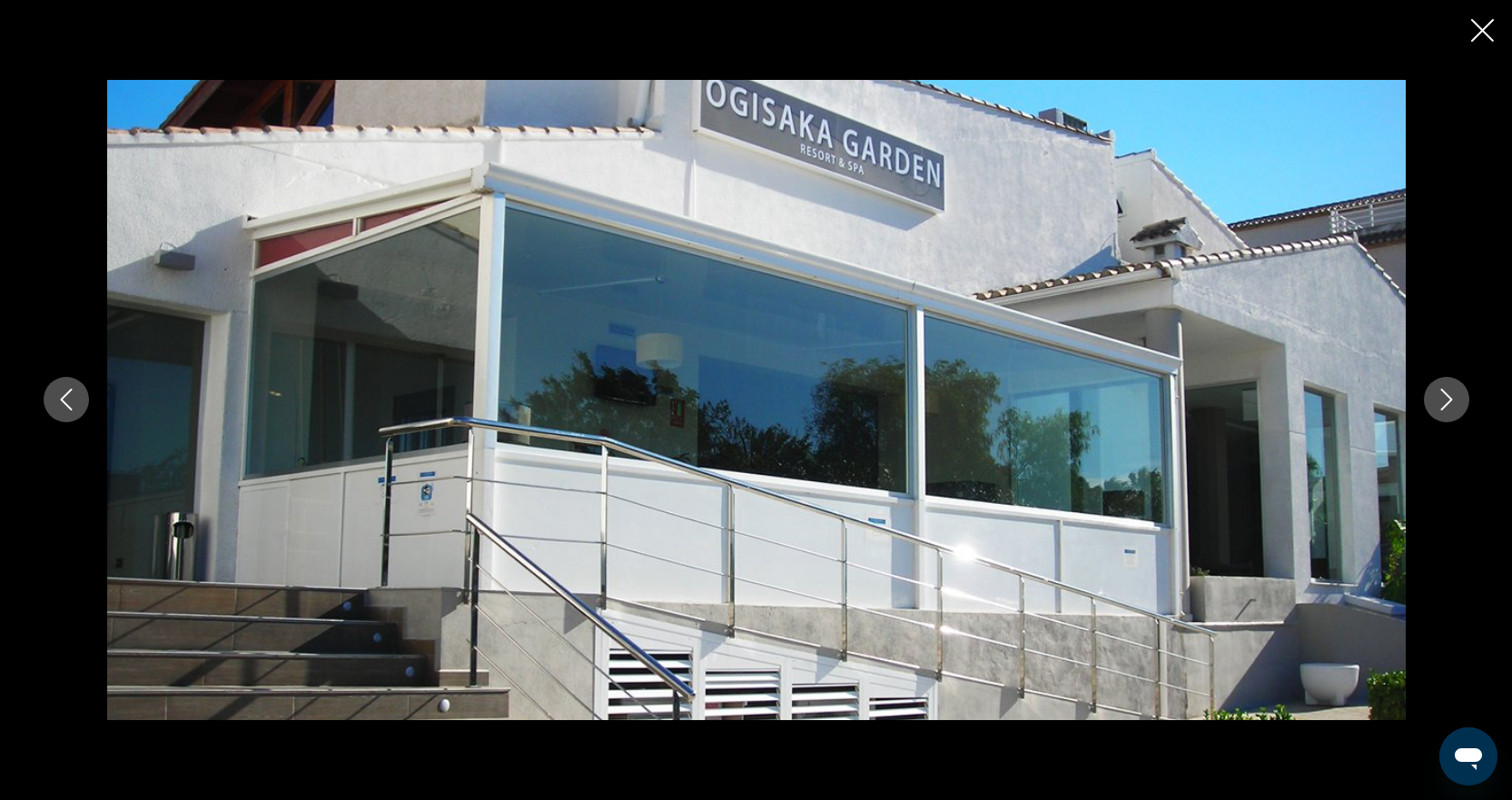
click at [1442, 408] on icon "Next image" at bounding box center [1446, 400] width 22 height 22
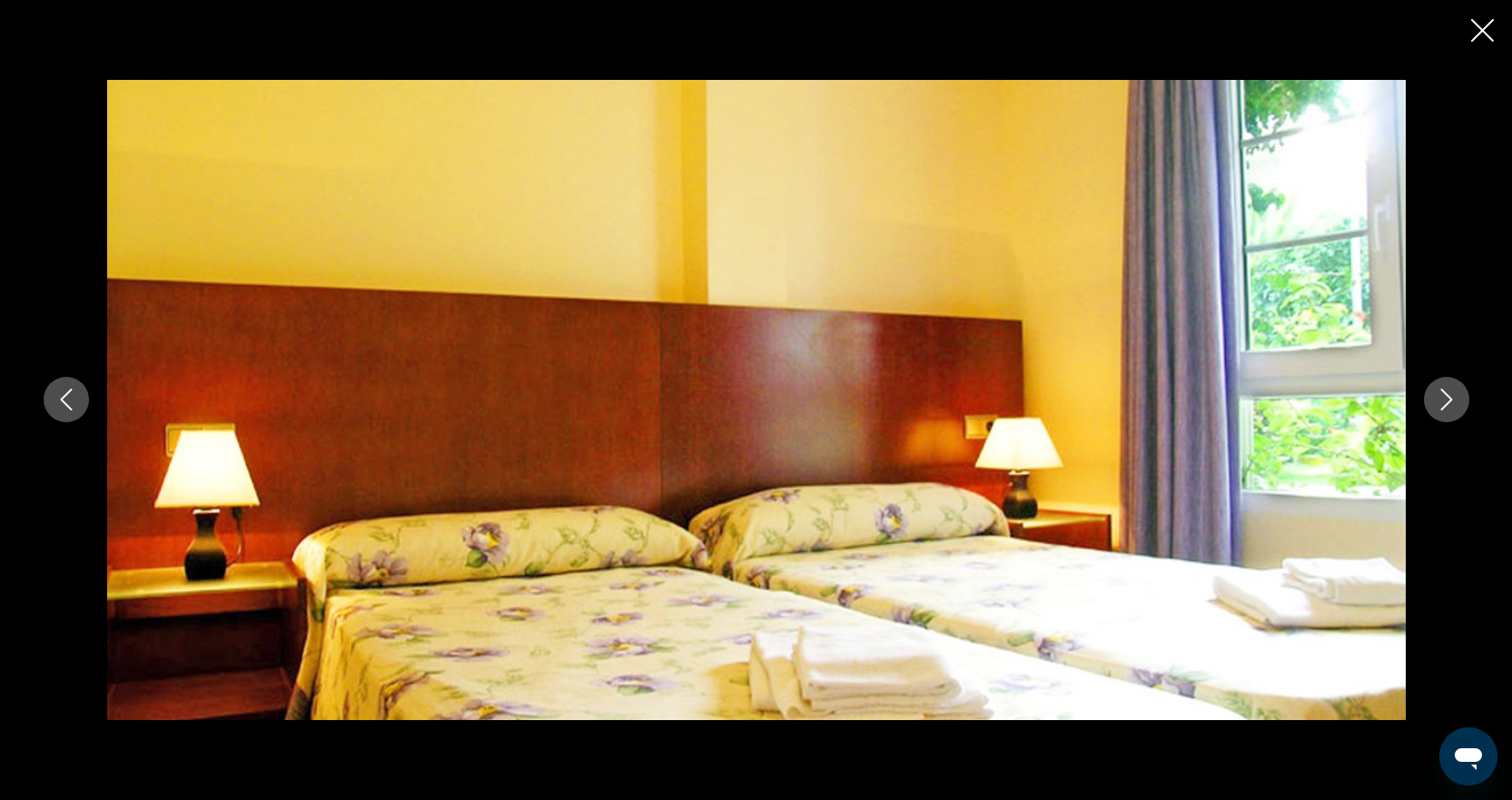
click at [1442, 408] on icon "Next image" at bounding box center [1446, 400] width 22 height 22
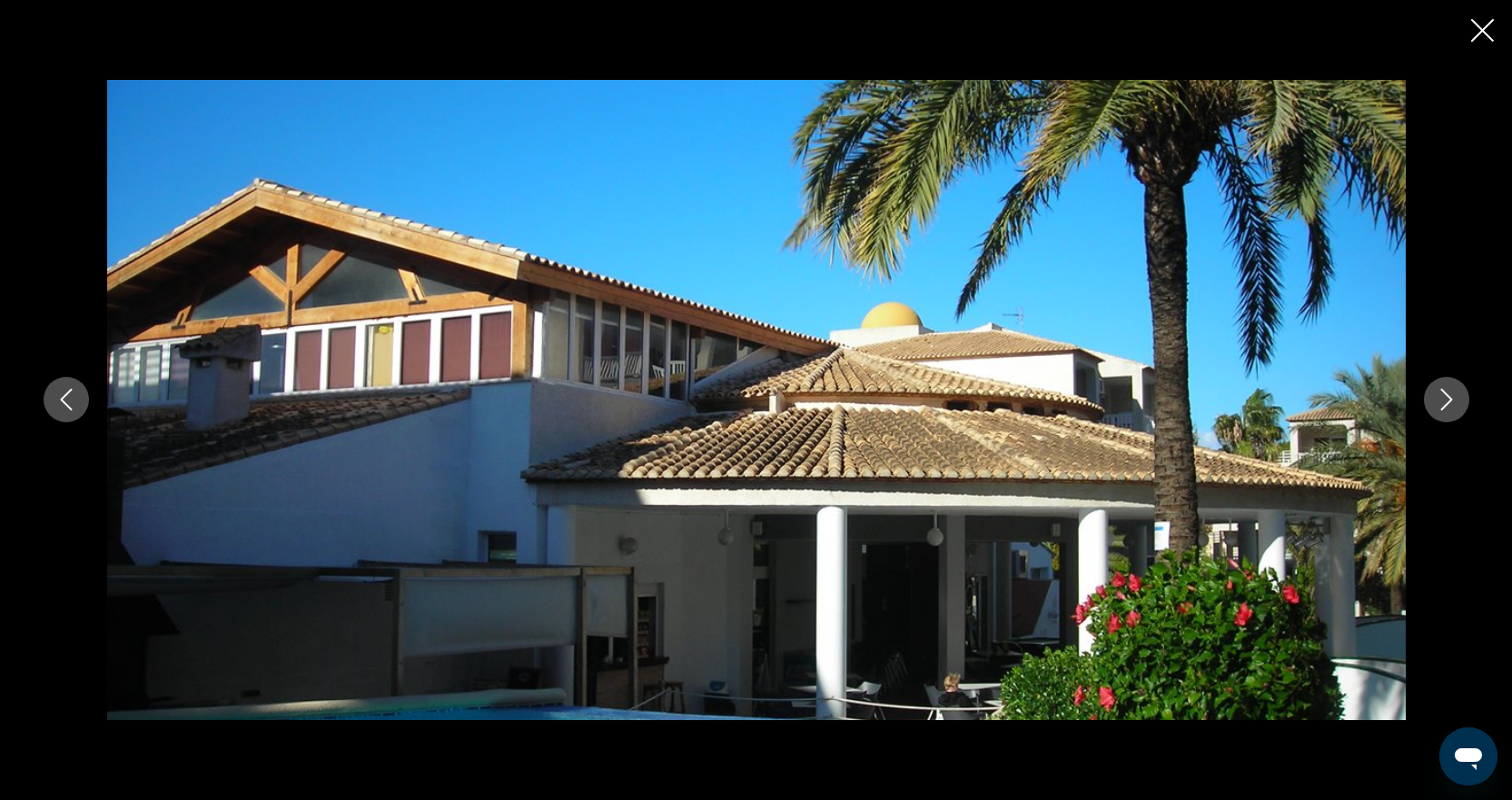
click at [1442, 408] on icon "Next image" at bounding box center [1446, 400] width 22 height 22
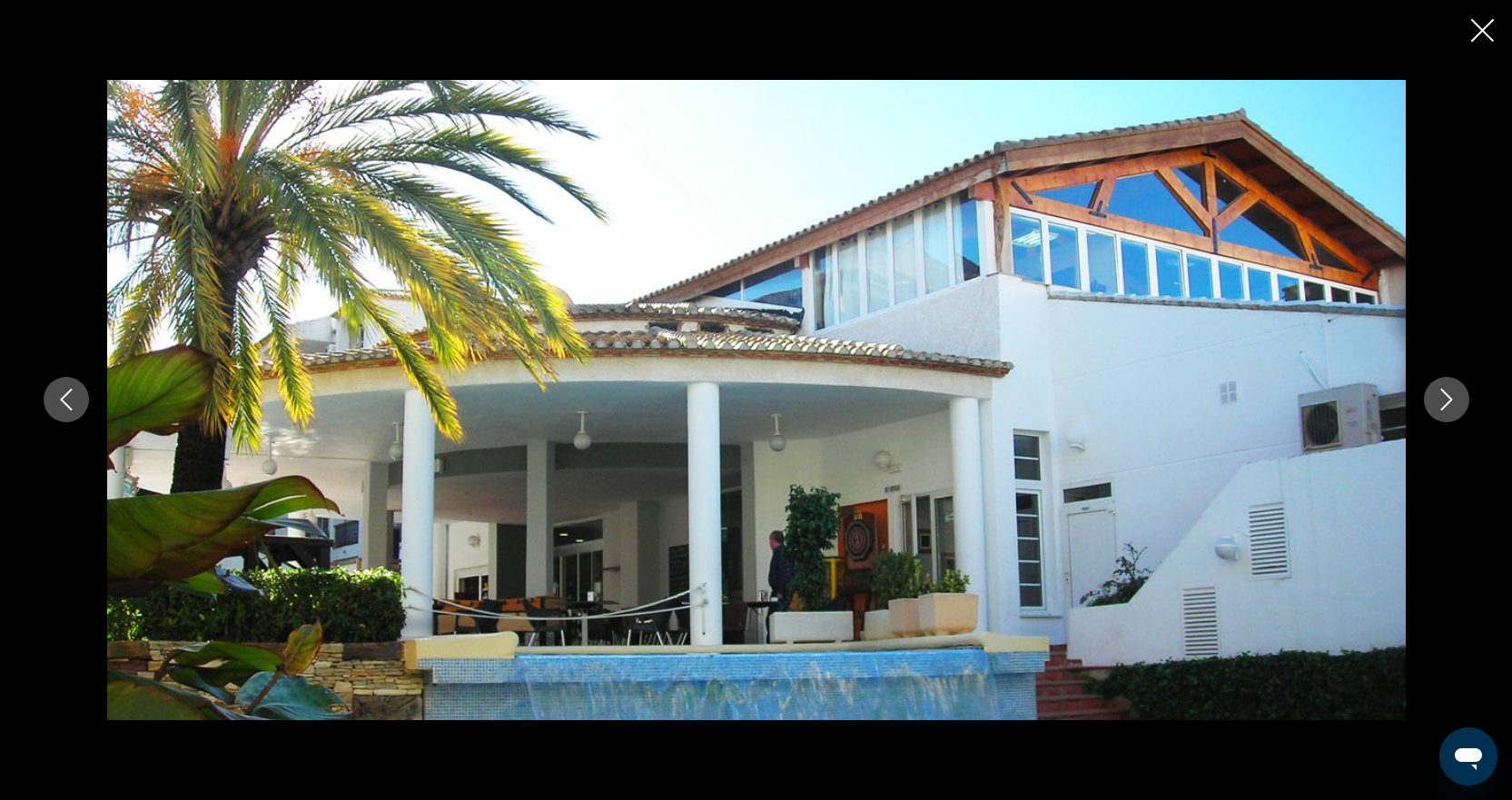
click at [1442, 408] on icon "Next image" at bounding box center [1446, 400] width 22 height 22
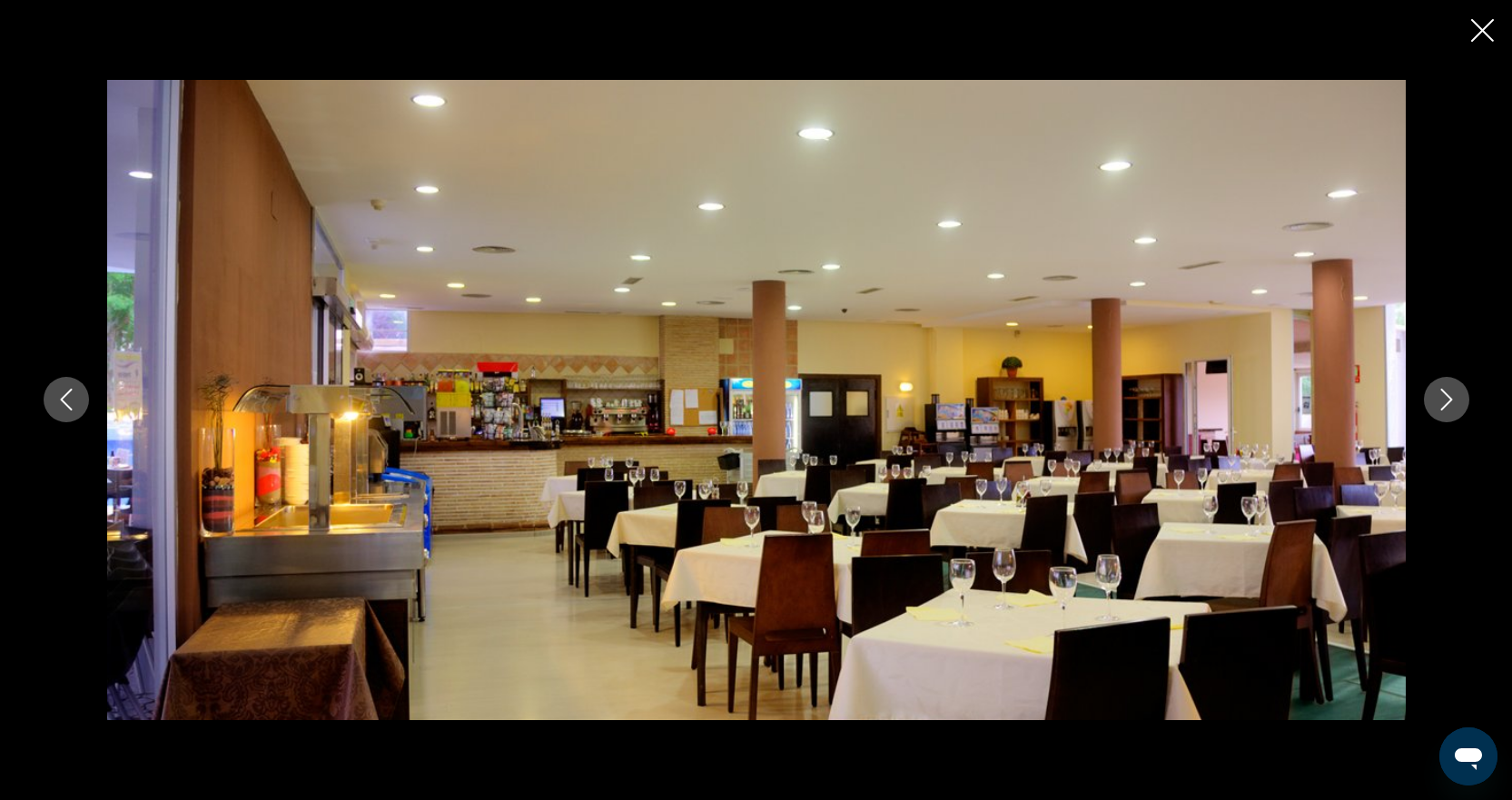
click at [1442, 408] on icon "Next image" at bounding box center [1446, 400] width 22 height 22
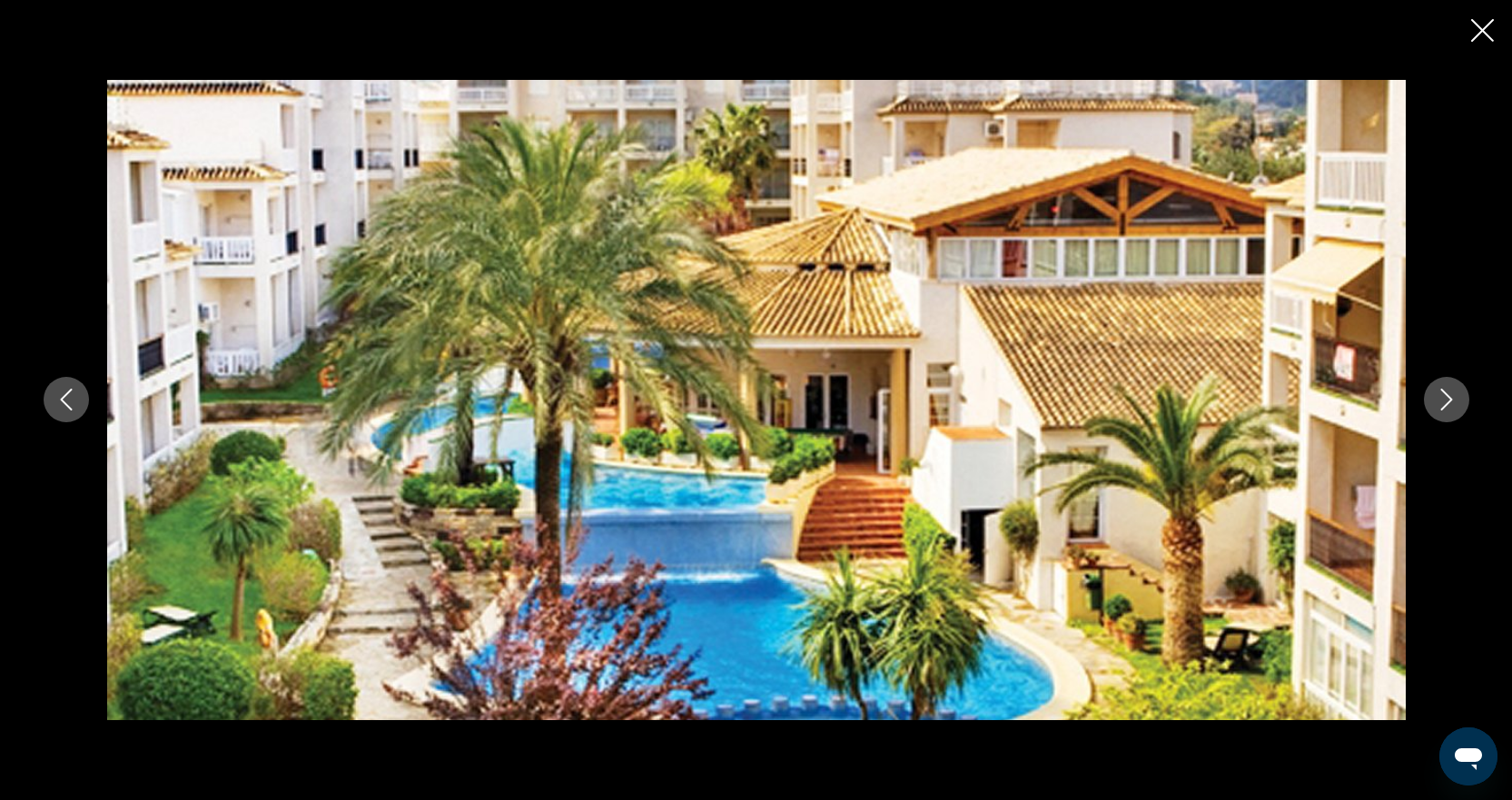
click at [1442, 408] on icon "Next image" at bounding box center [1446, 400] width 22 height 22
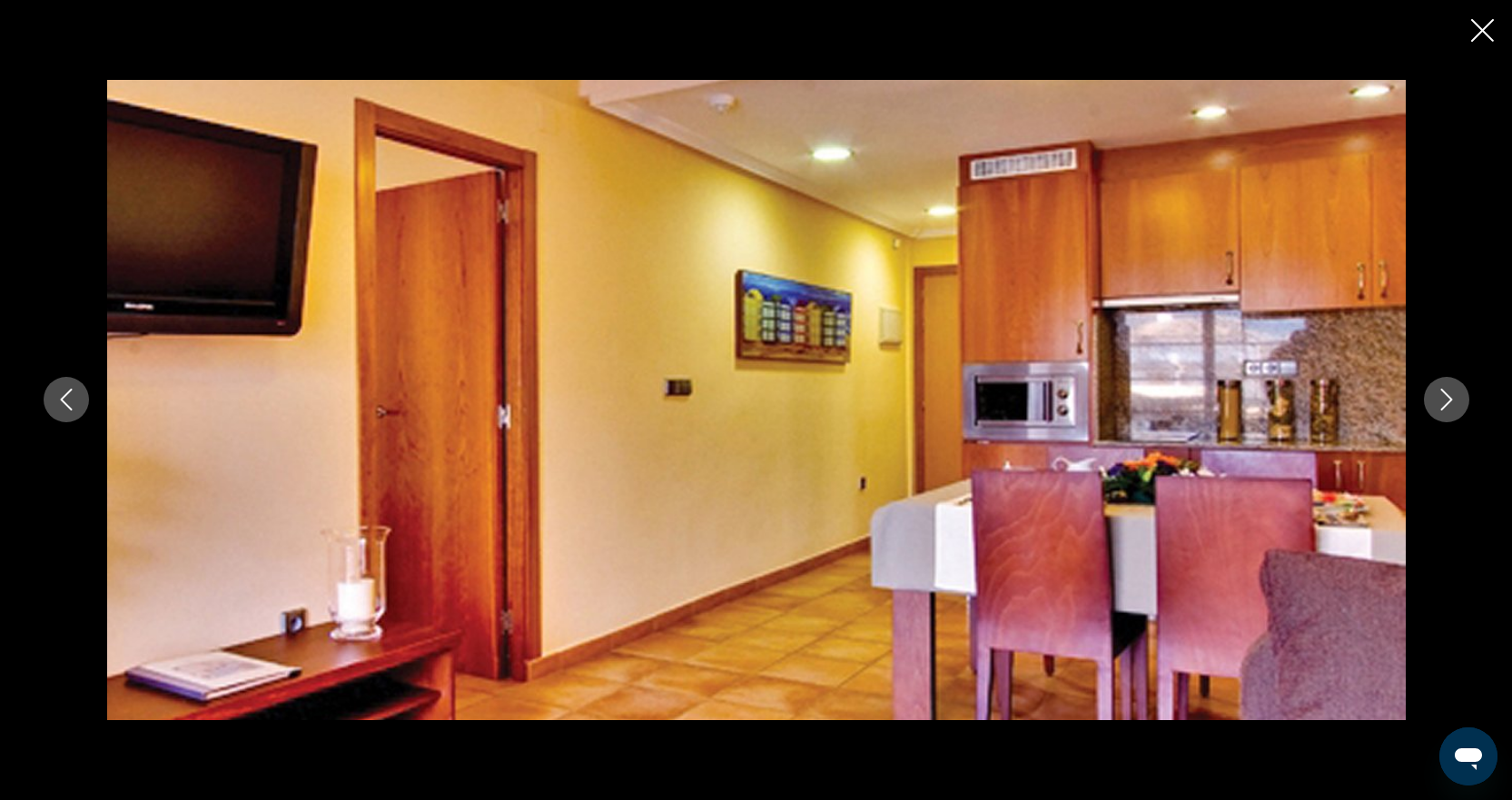
click at [1442, 408] on icon "Next image" at bounding box center [1446, 400] width 22 height 22
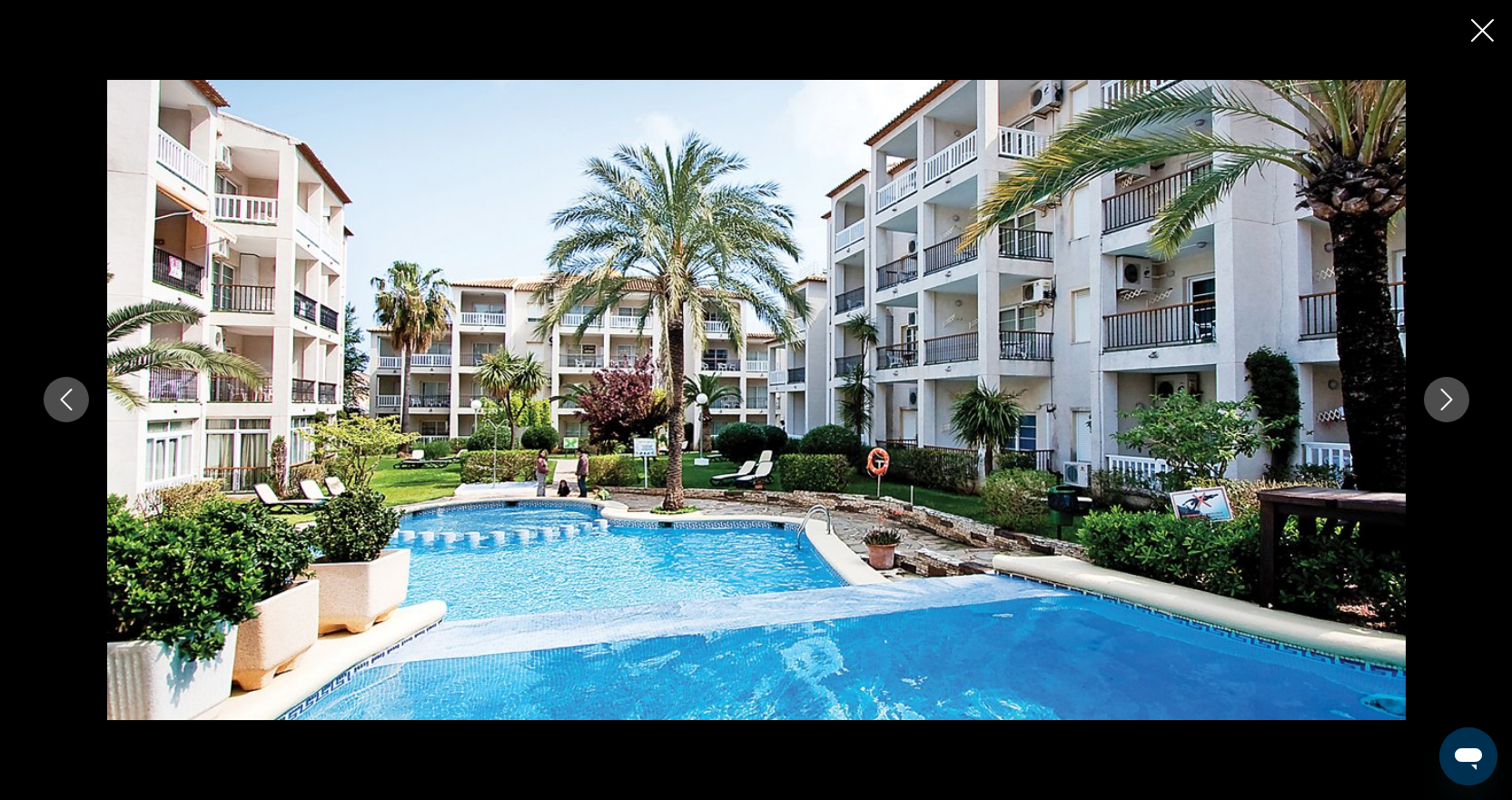
click at [1442, 408] on icon "Next image" at bounding box center [1446, 400] width 22 height 22
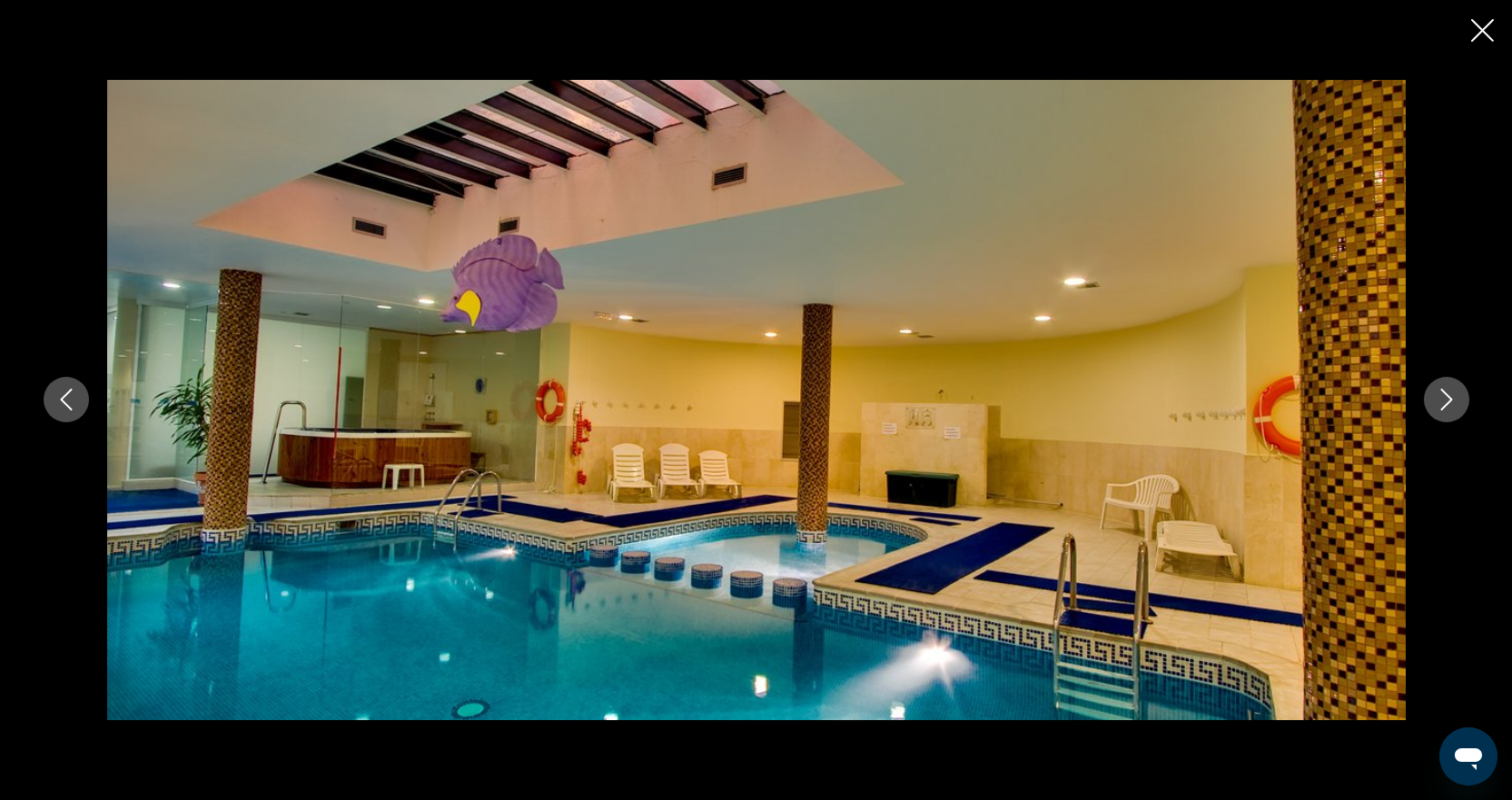
click at [1442, 408] on icon "Next image" at bounding box center [1446, 400] width 22 height 22
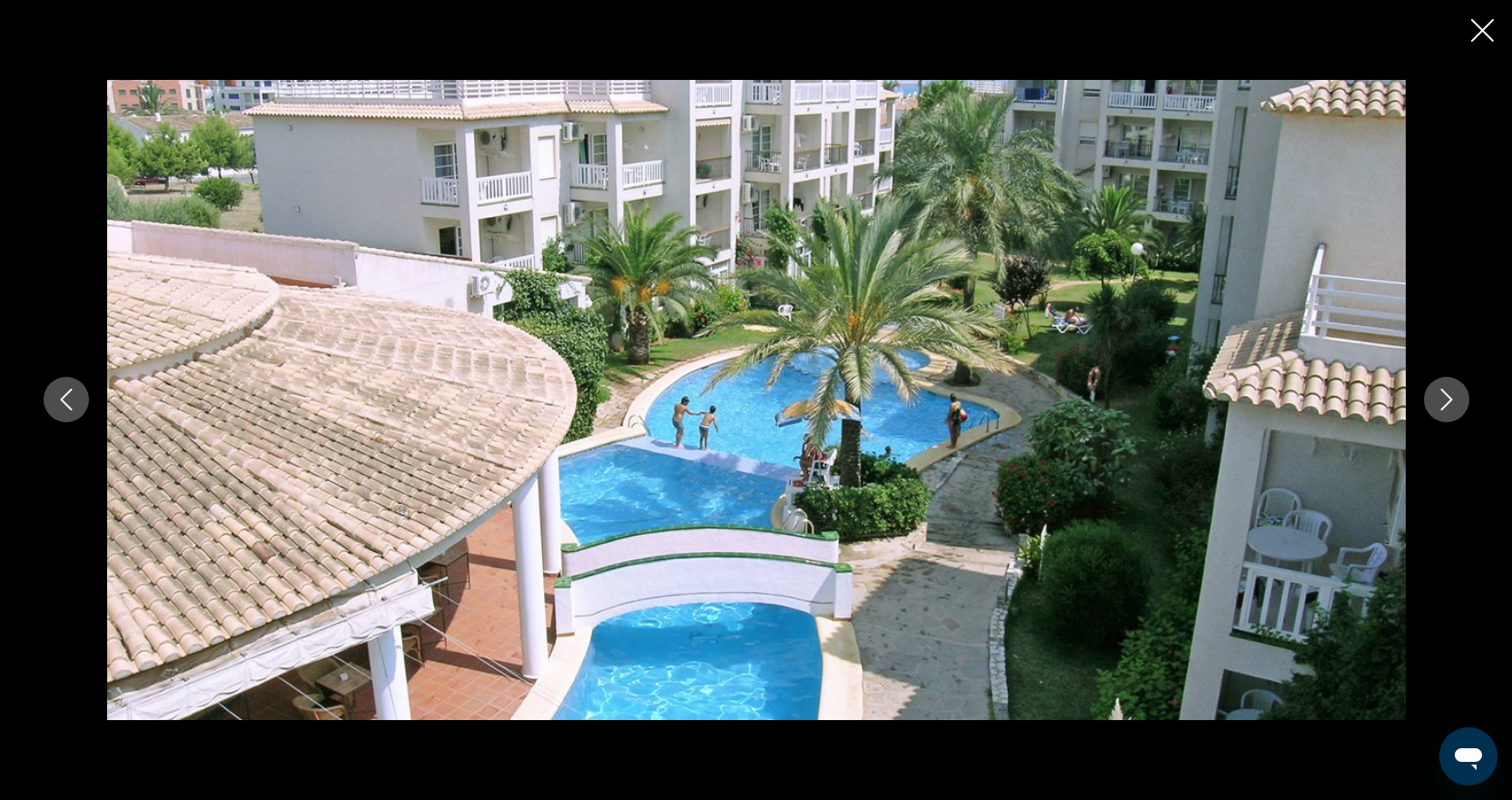
click at [1442, 408] on icon "Next image" at bounding box center [1446, 400] width 22 height 22
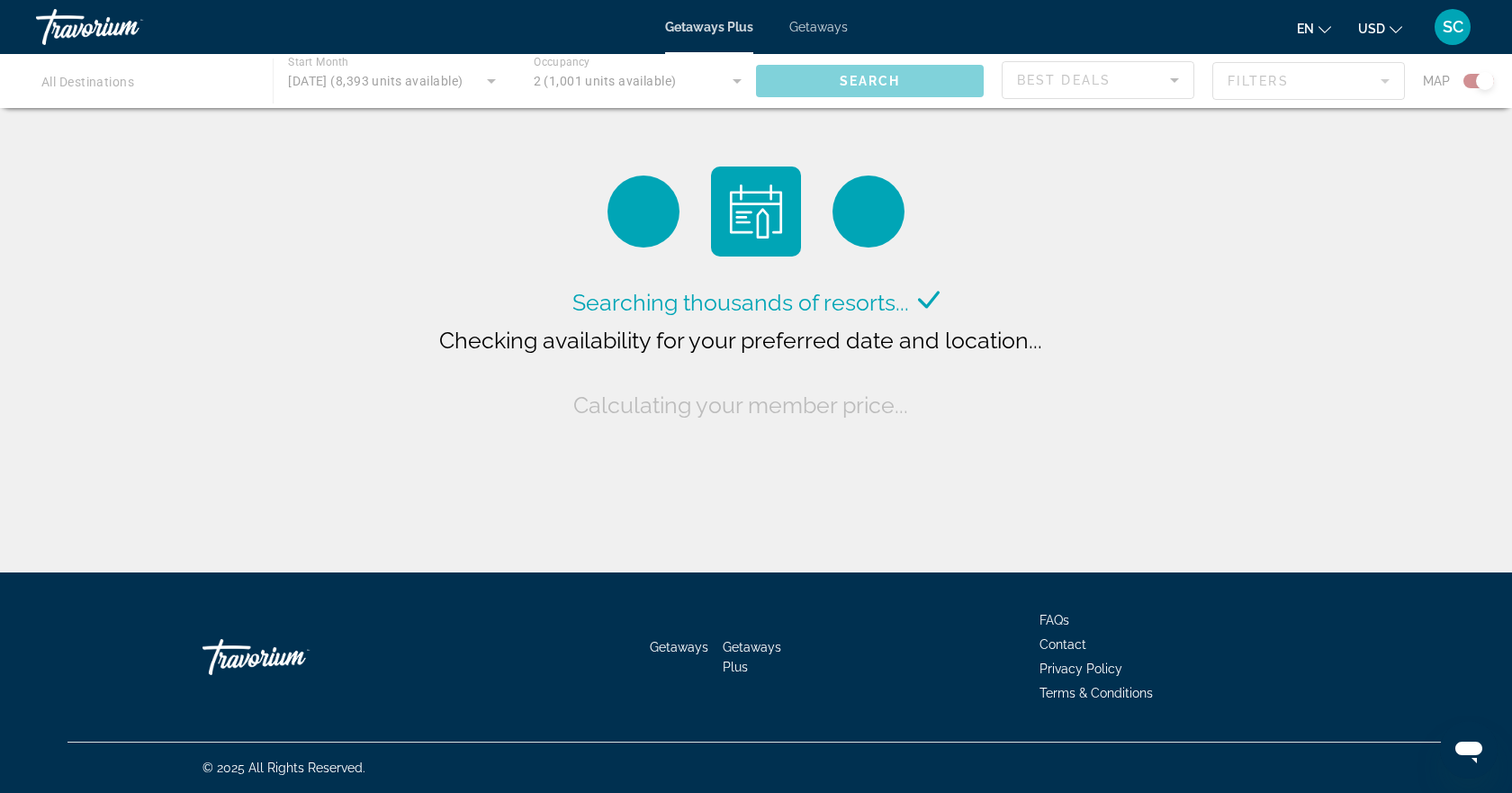
click at [832, 21] on span "Getaways" at bounding box center [819, 26] width 58 height 15
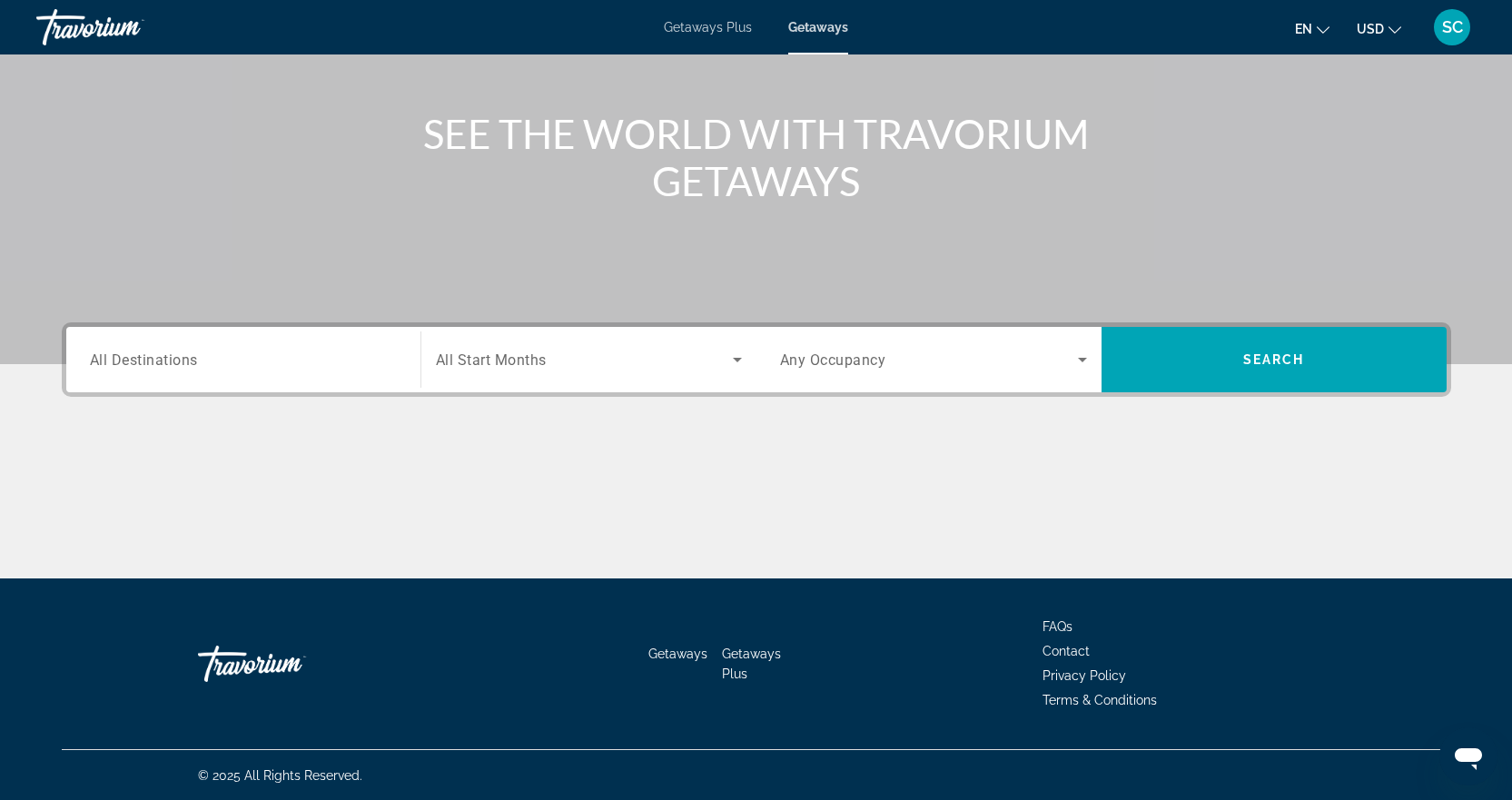
scroll to position [182, 0]
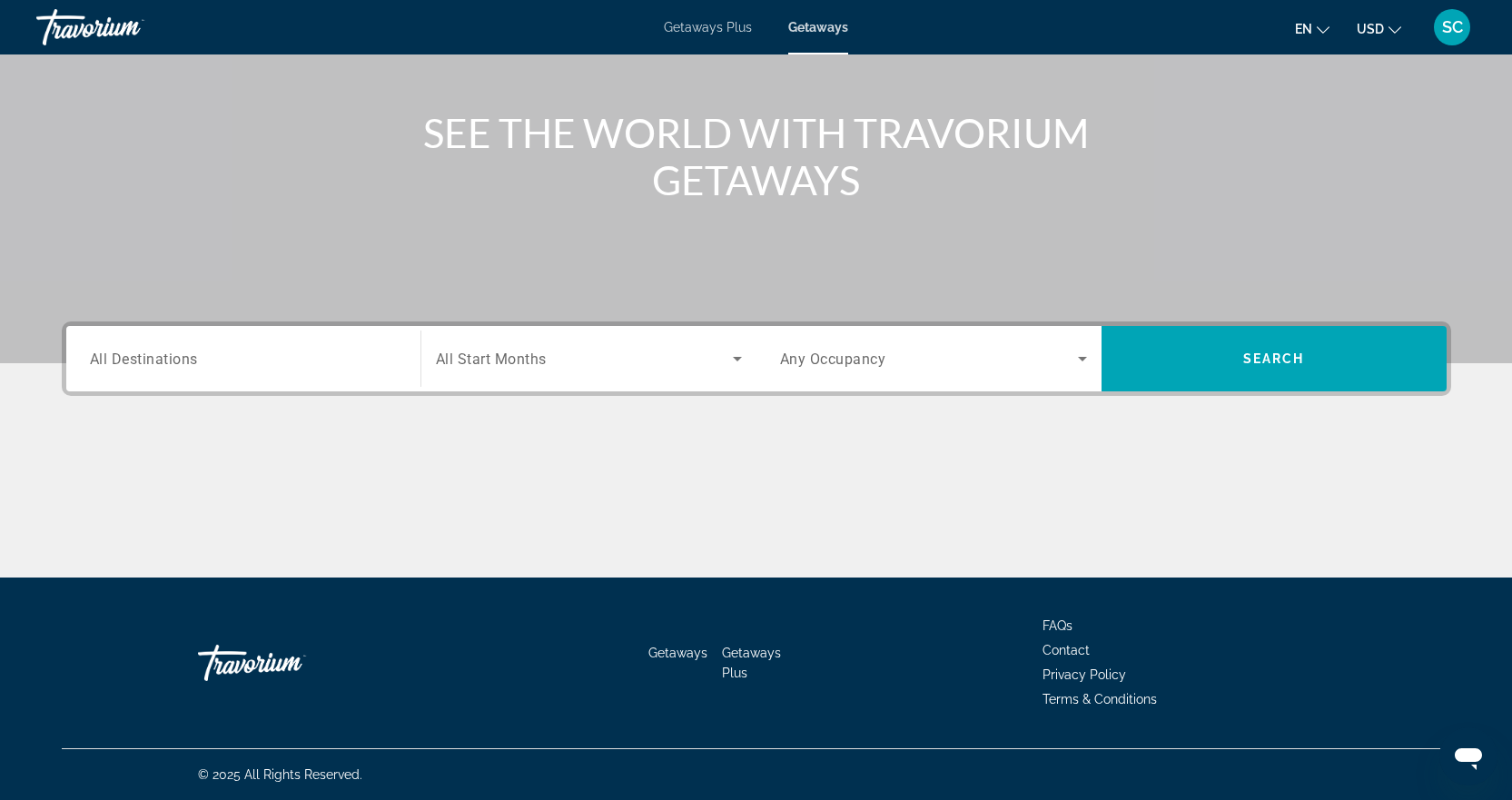
click at [277, 366] on input "Destination All Destinations" at bounding box center [243, 360] width 307 height 22
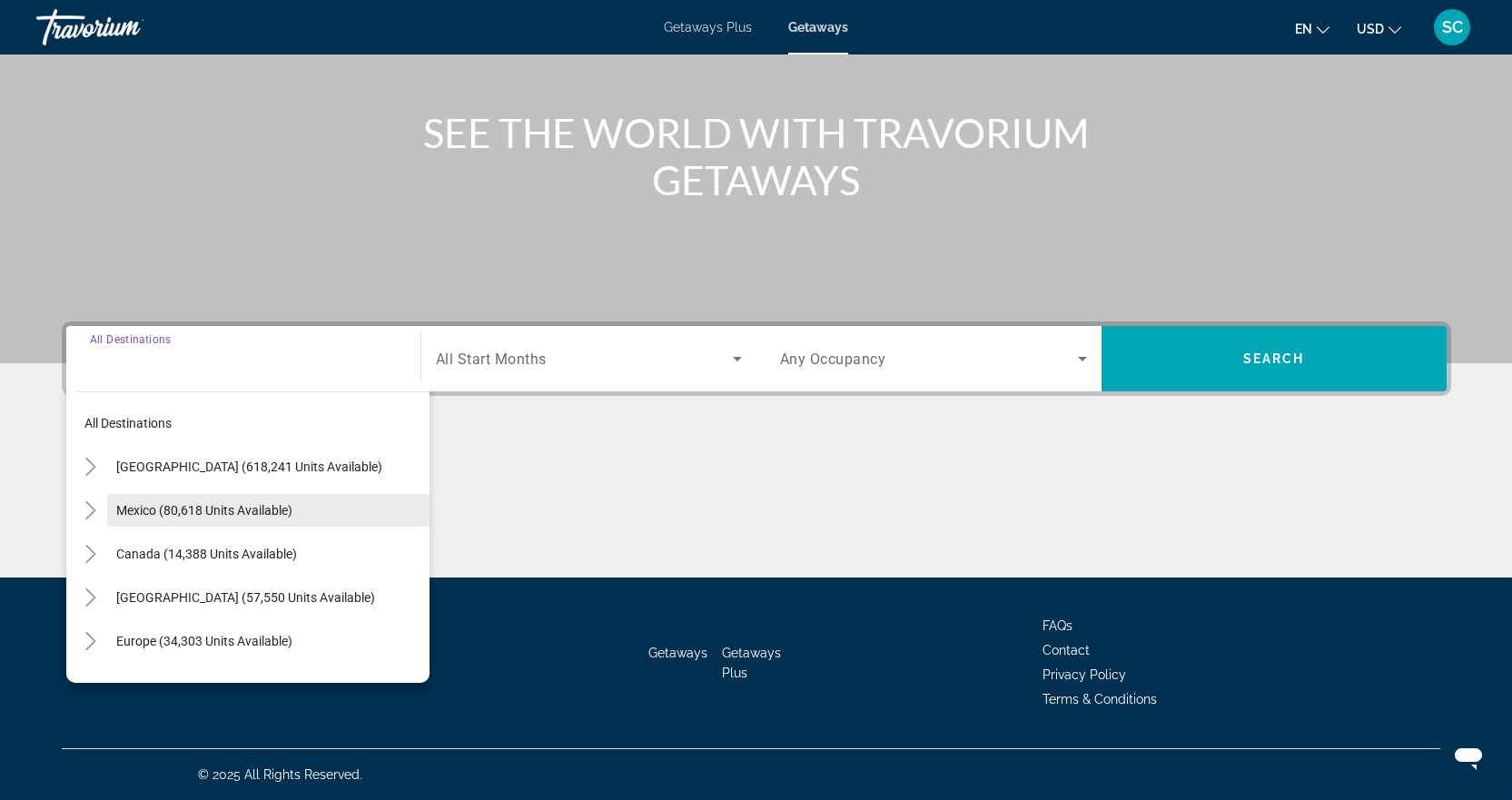
scroll to position [90, 0]
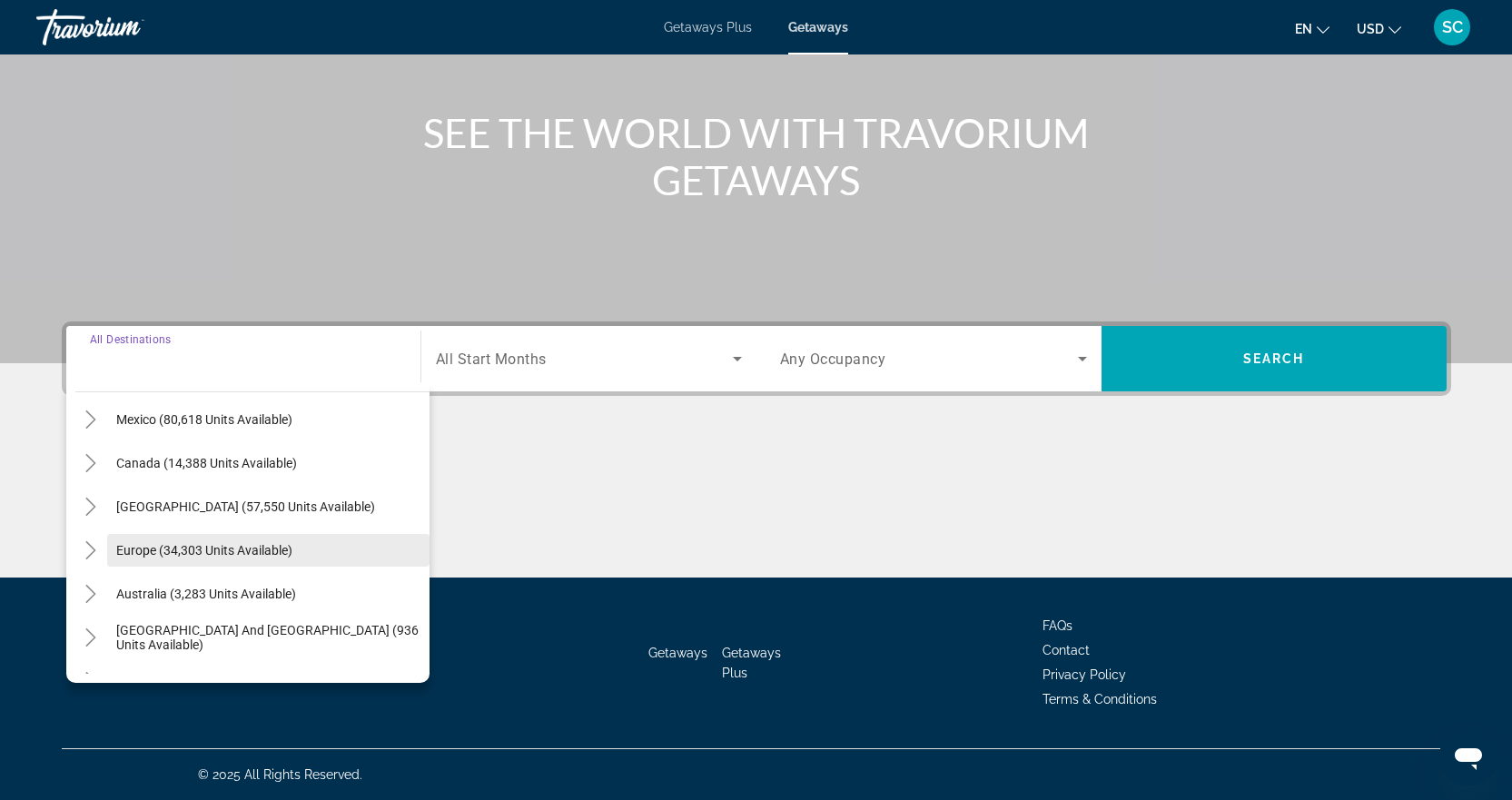
click at [273, 538] on span "Search widget" at bounding box center [268, 550] width 322 height 43
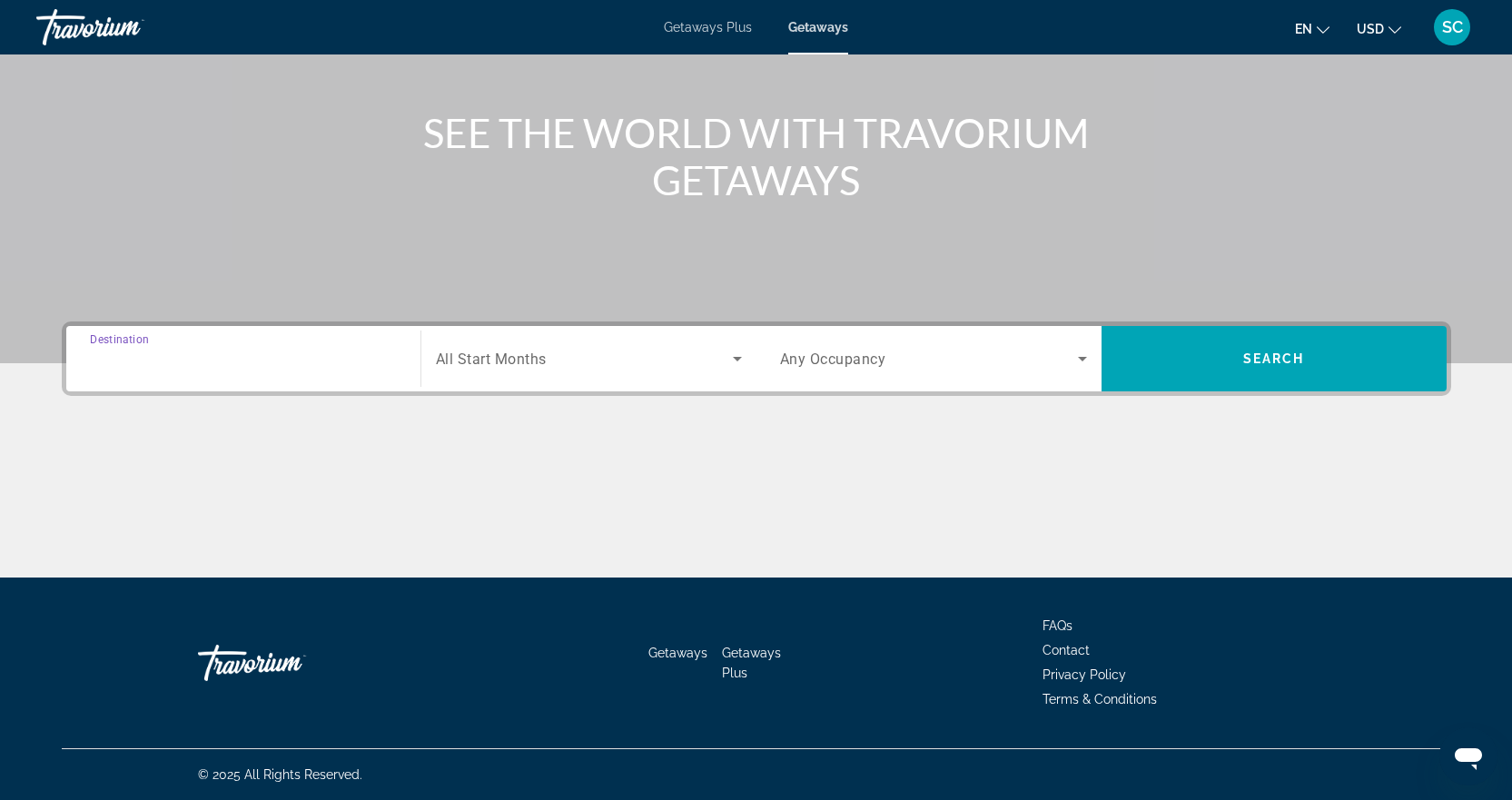
type input "**********"
click at [1085, 358] on icon "Search widget" at bounding box center [1082, 359] width 9 height 5
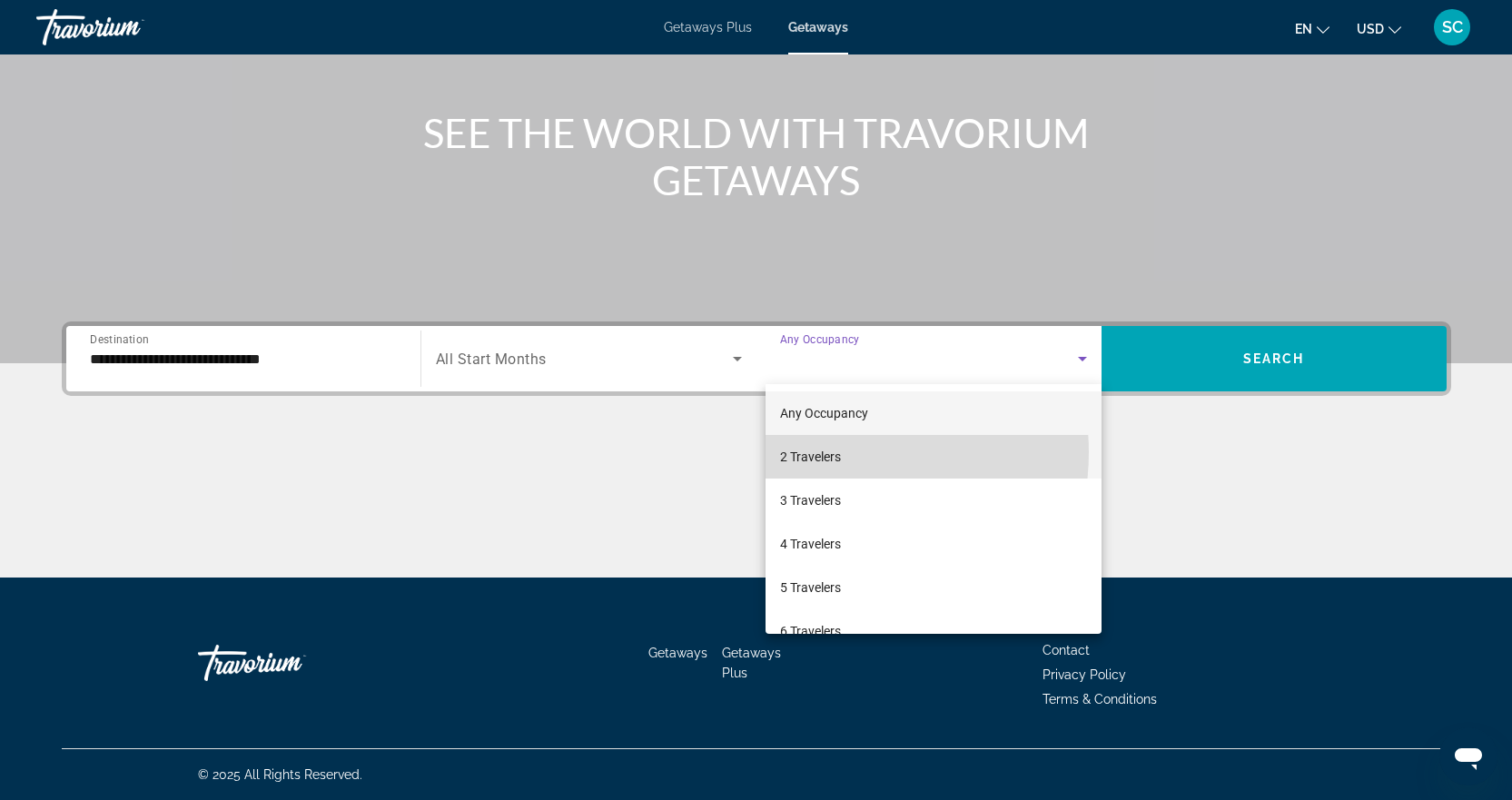
click at [839, 452] on span "2 Travelers" at bounding box center [811, 457] width 61 height 22
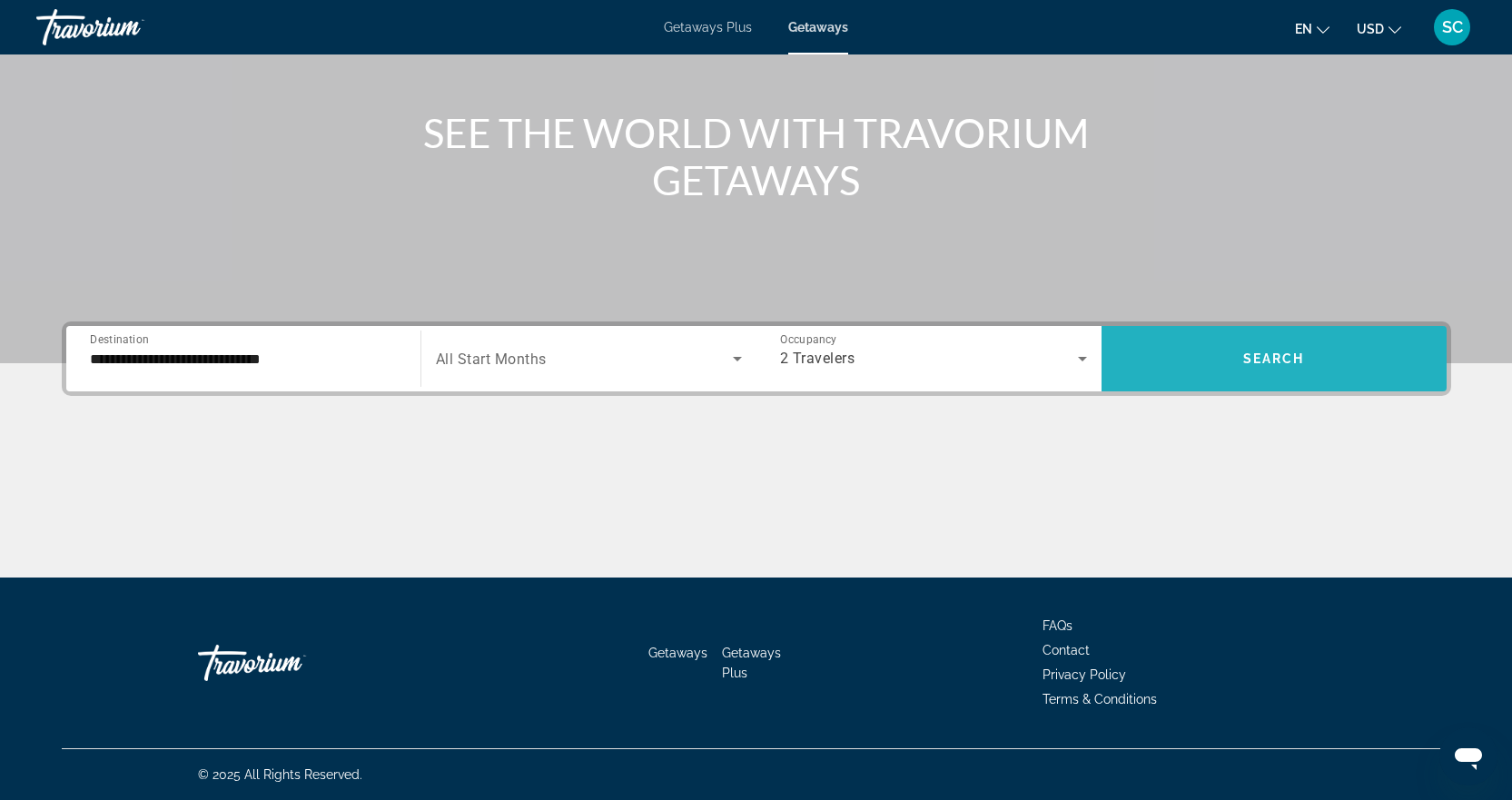
click at [1248, 360] on span "Search" at bounding box center [1273, 359] width 62 height 15
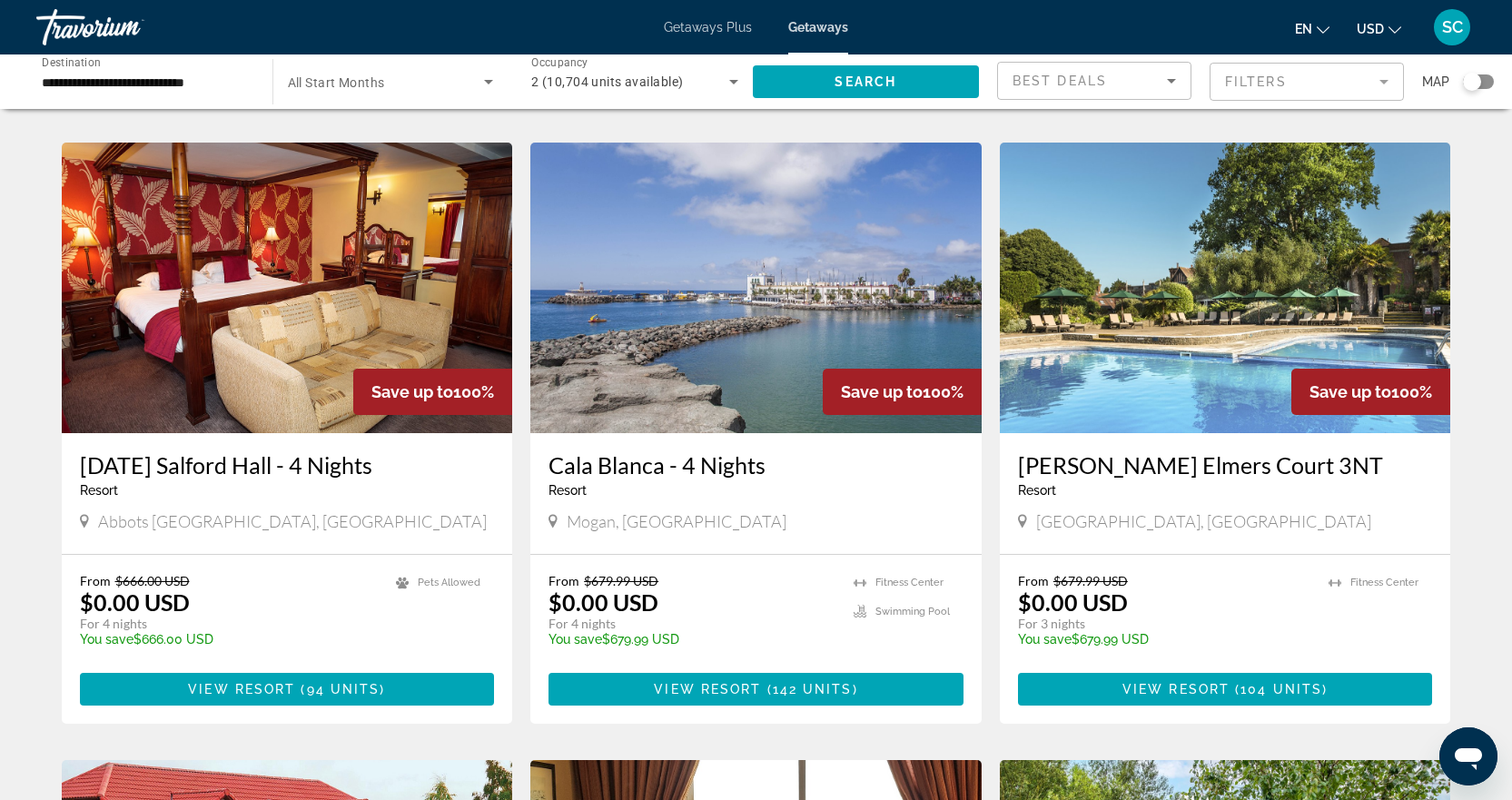
scroll to position [726, 0]
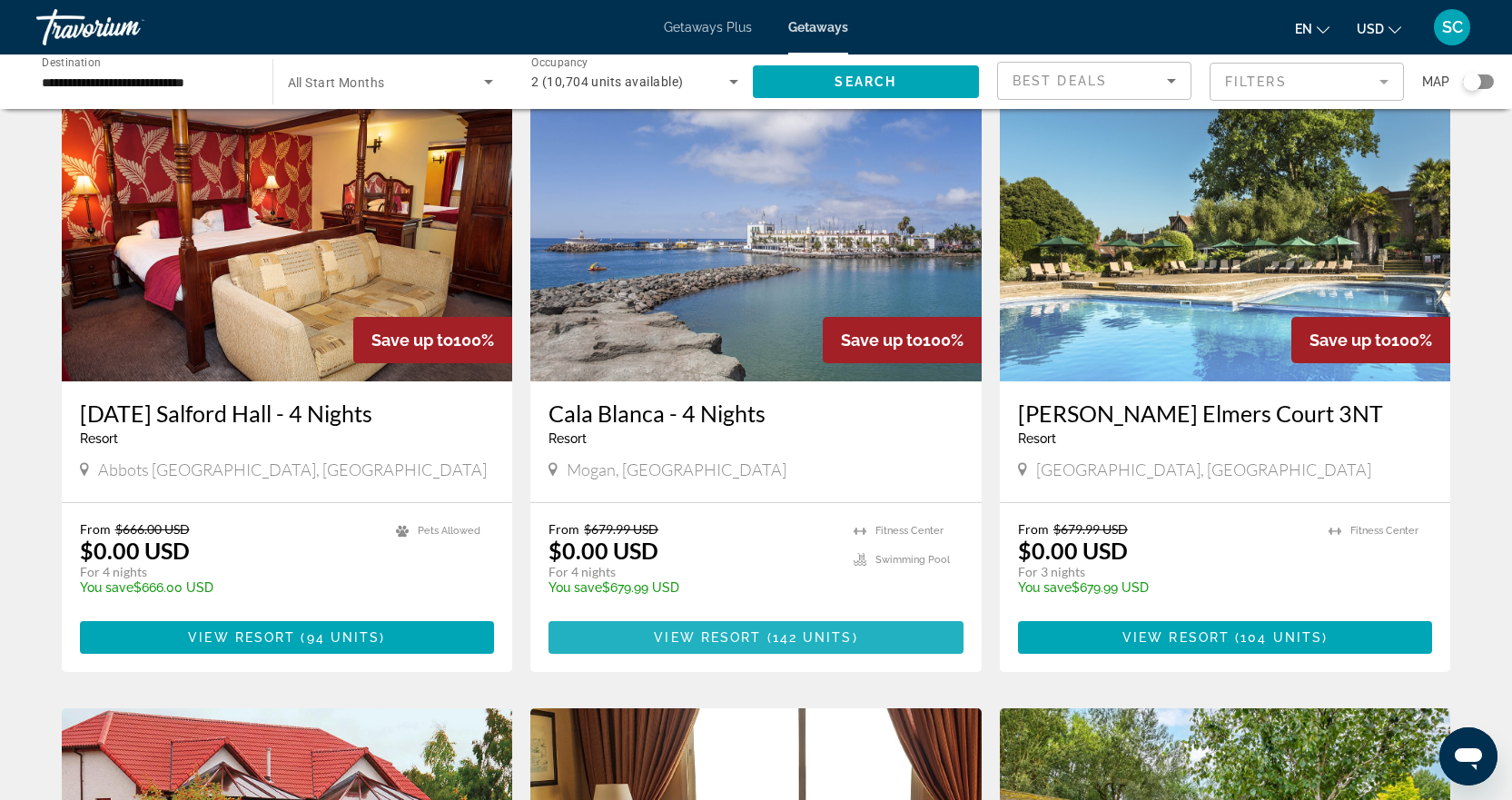
click at [703, 630] on span "View Resort" at bounding box center [706, 637] width 107 height 15
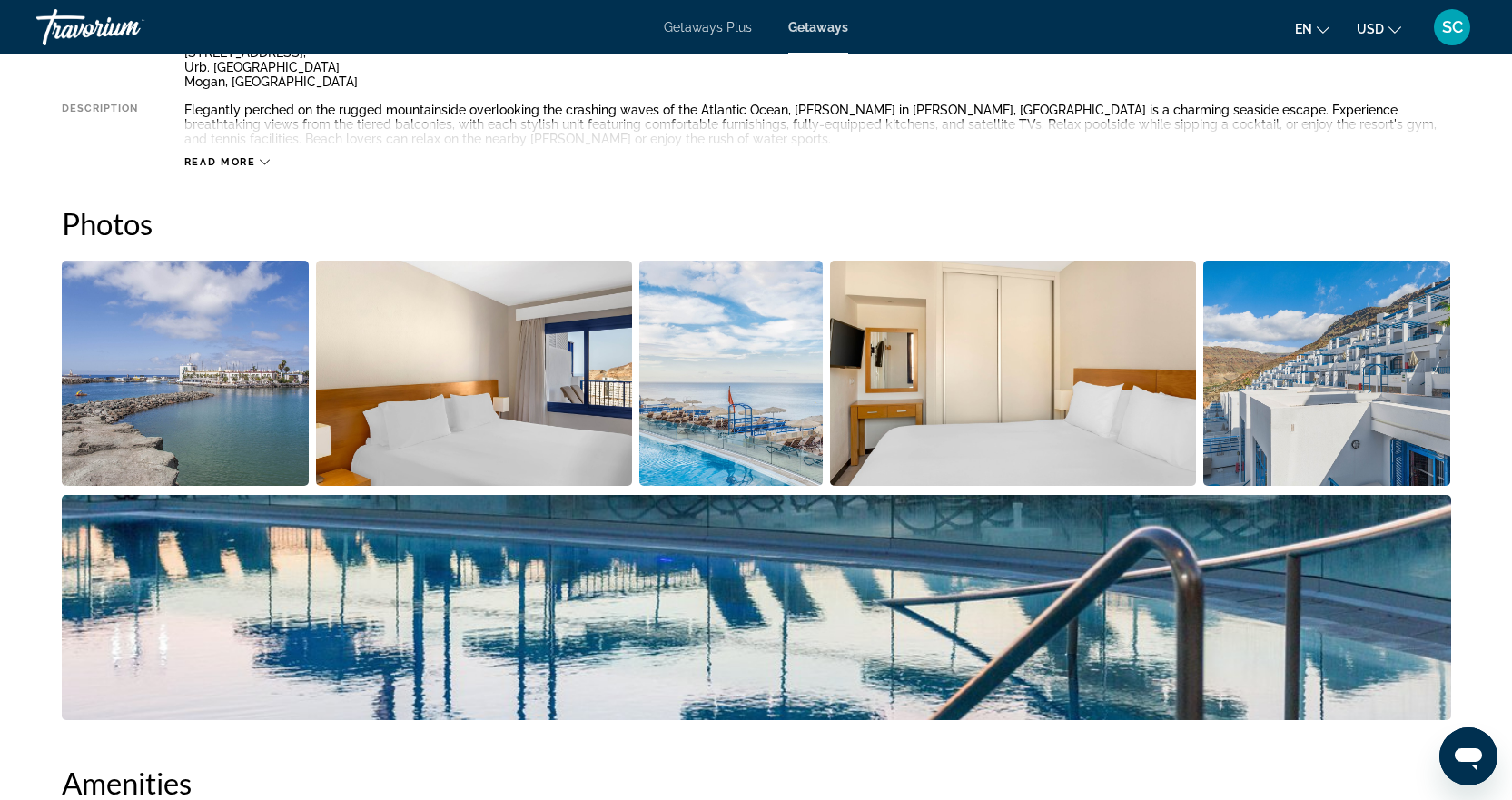
scroll to position [726, 0]
click at [1394, 349] on img "Open full-screen image slider" at bounding box center [1327, 373] width 248 height 225
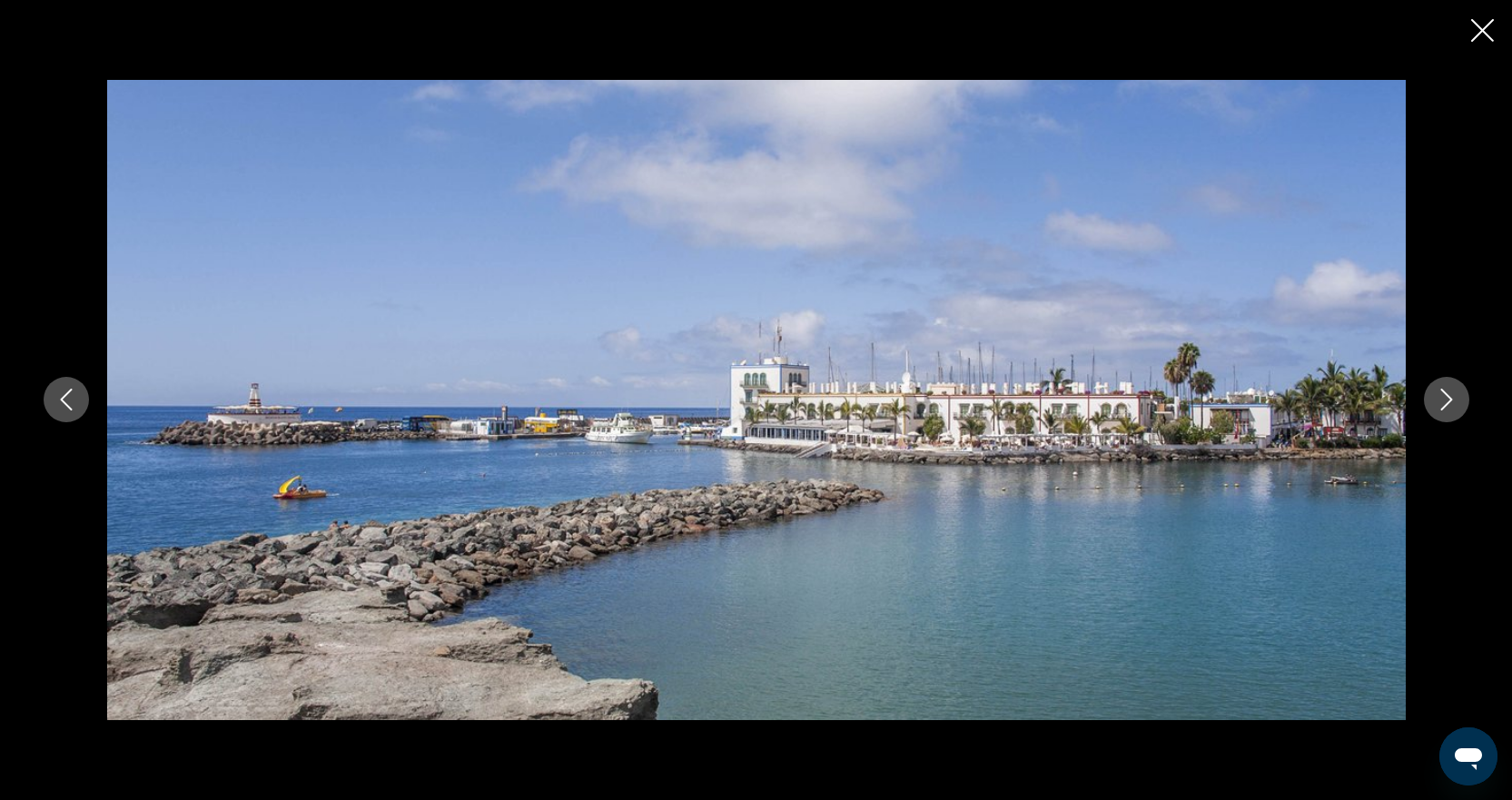
click at [1427, 398] on button "Next image" at bounding box center [1446, 400] width 45 height 45
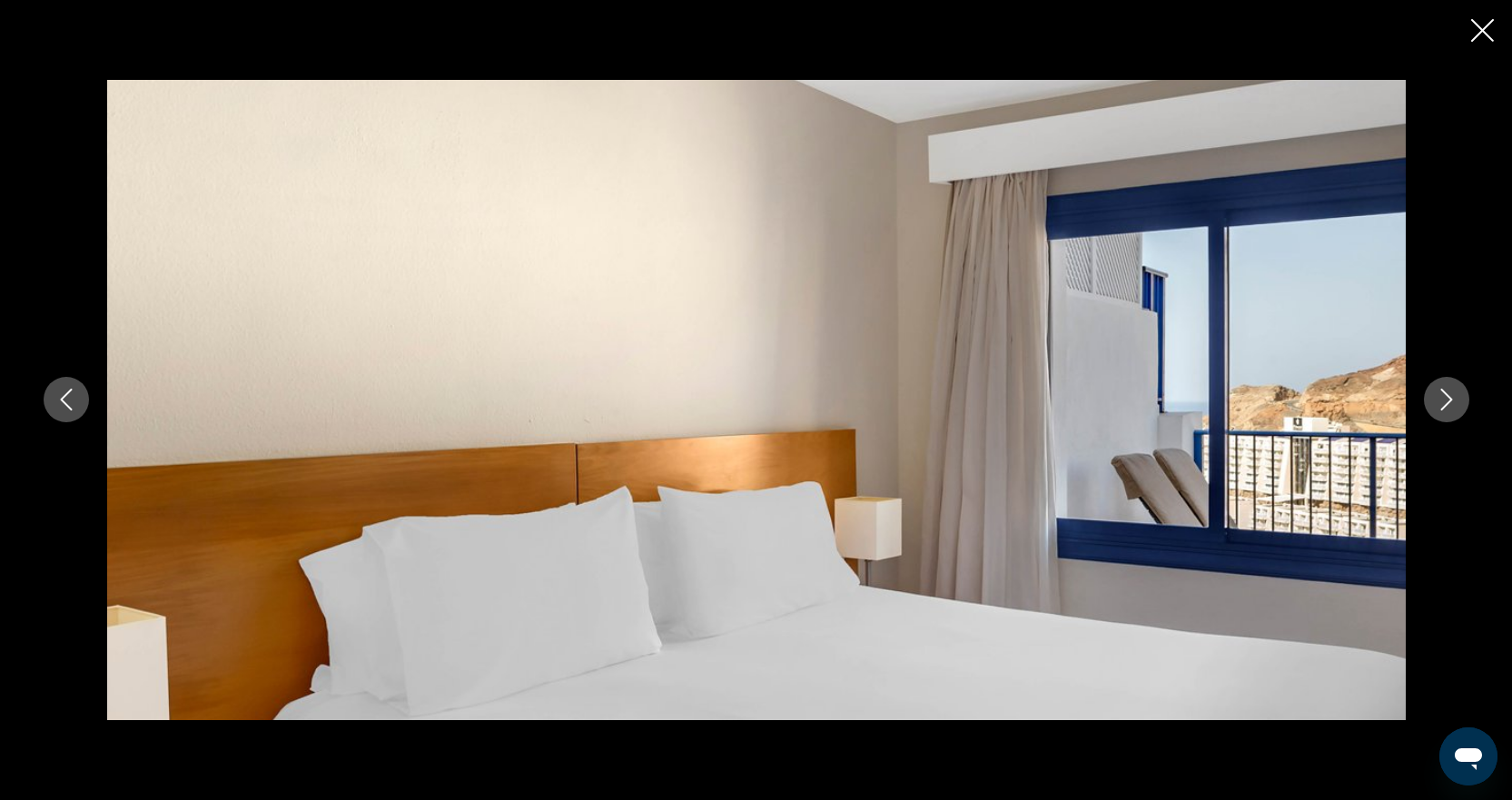
click at [1432, 403] on button "Next image" at bounding box center [1446, 400] width 45 height 45
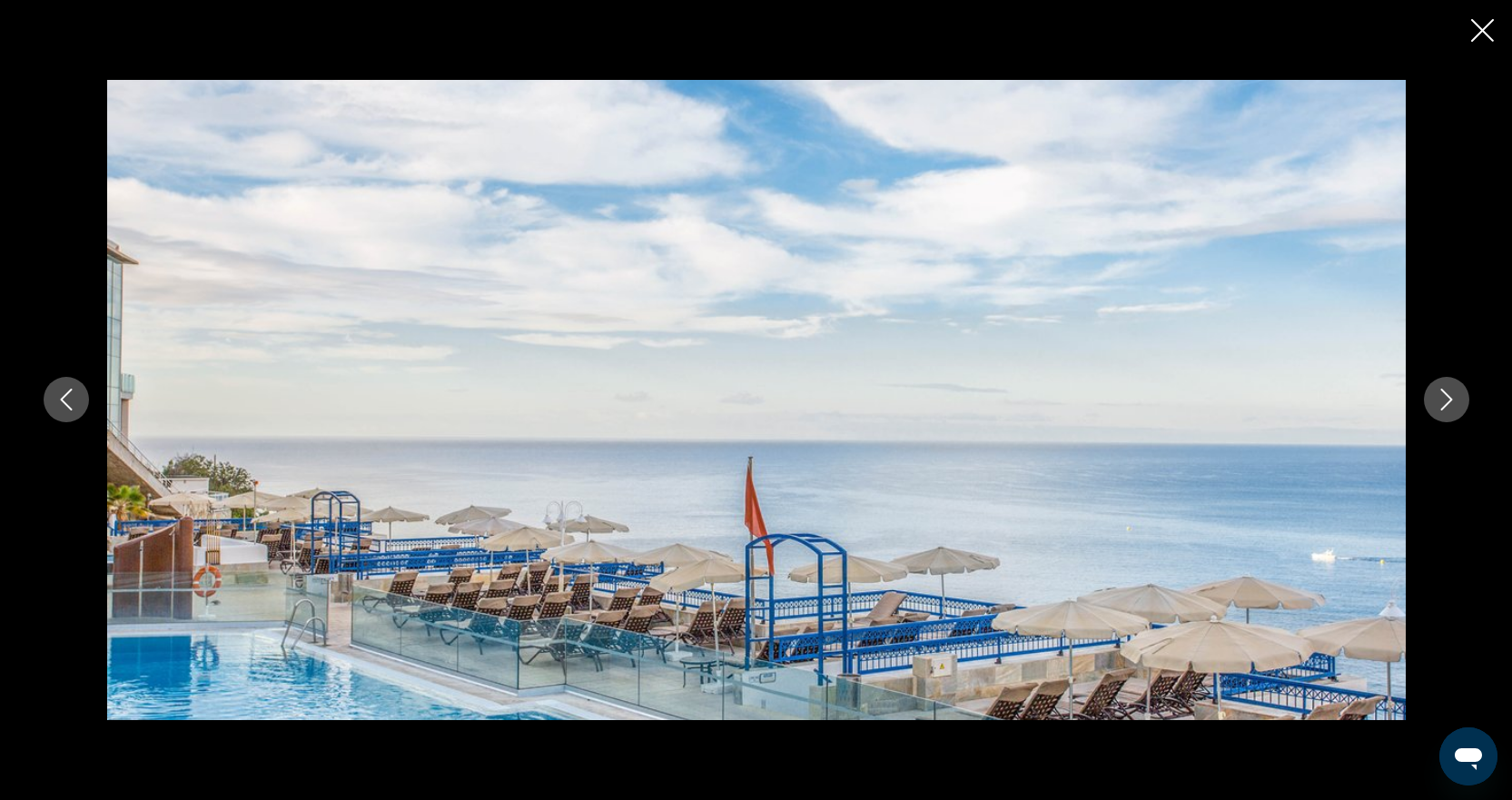
click at [1433, 403] on button "Next image" at bounding box center [1446, 400] width 45 height 45
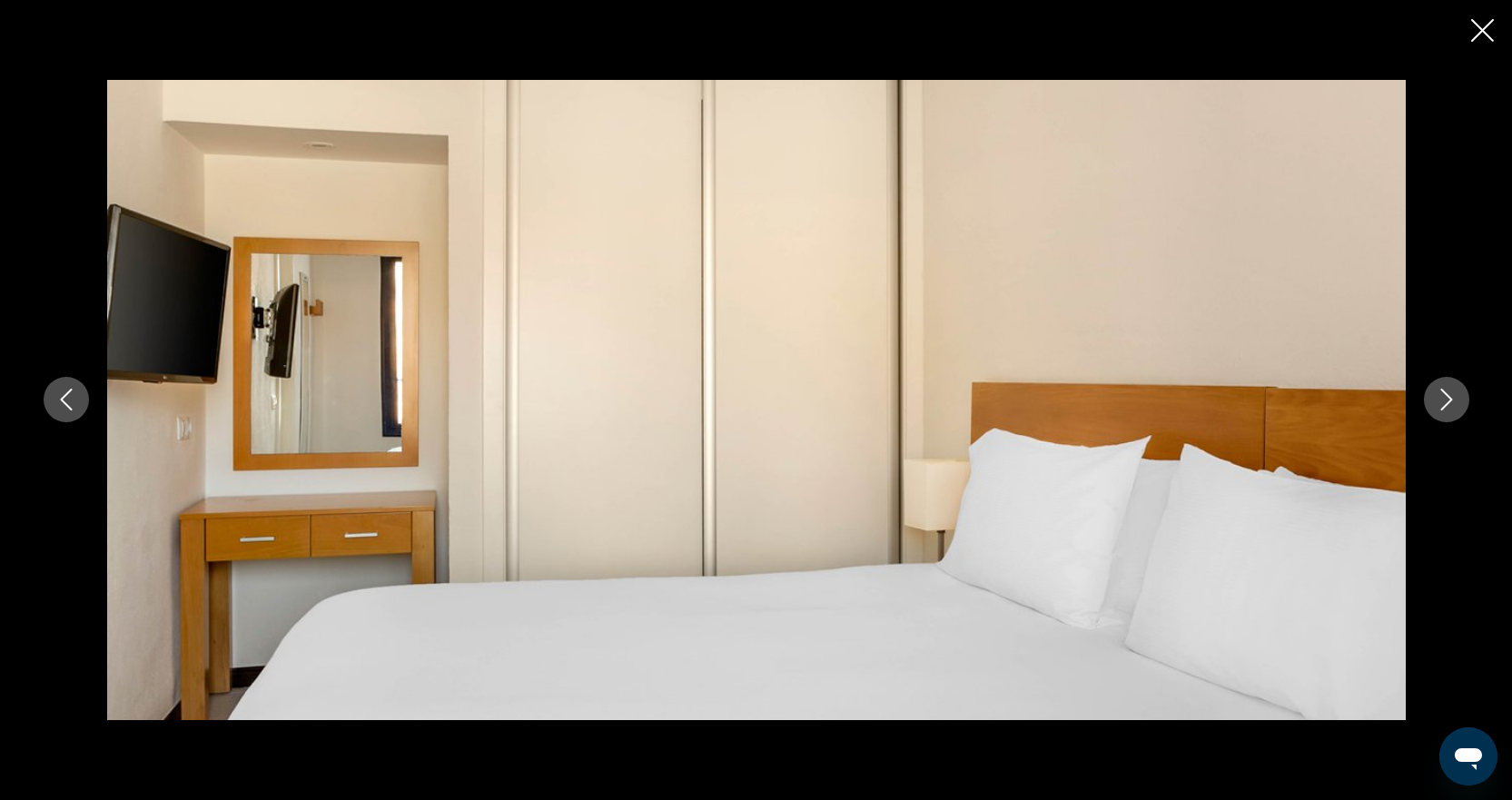
click at [1433, 403] on button "Next image" at bounding box center [1446, 400] width 45 height 45
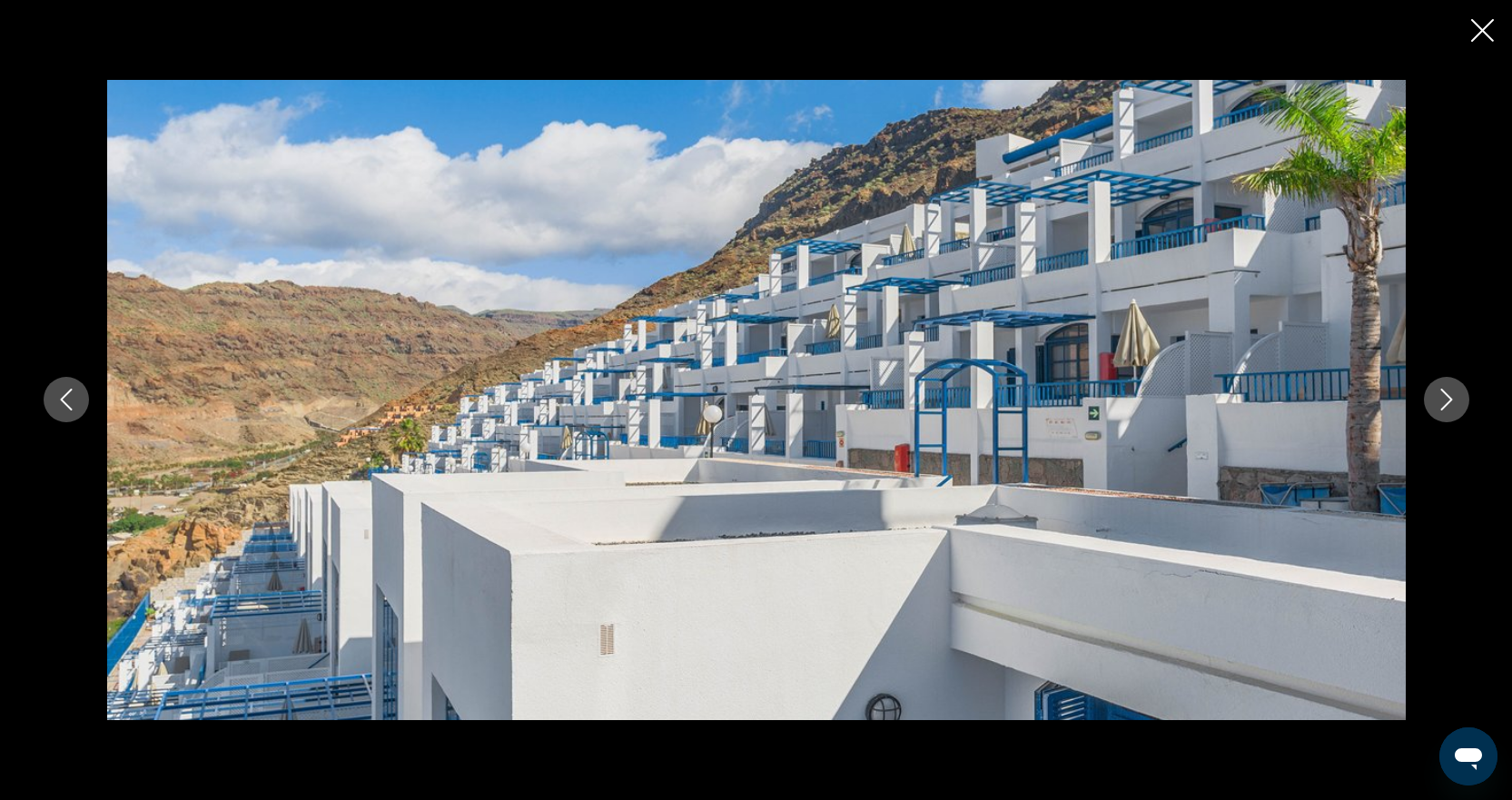
click at [1433, 403] on button "Next image" at bounding box center [1446, 400] width 45 height 45
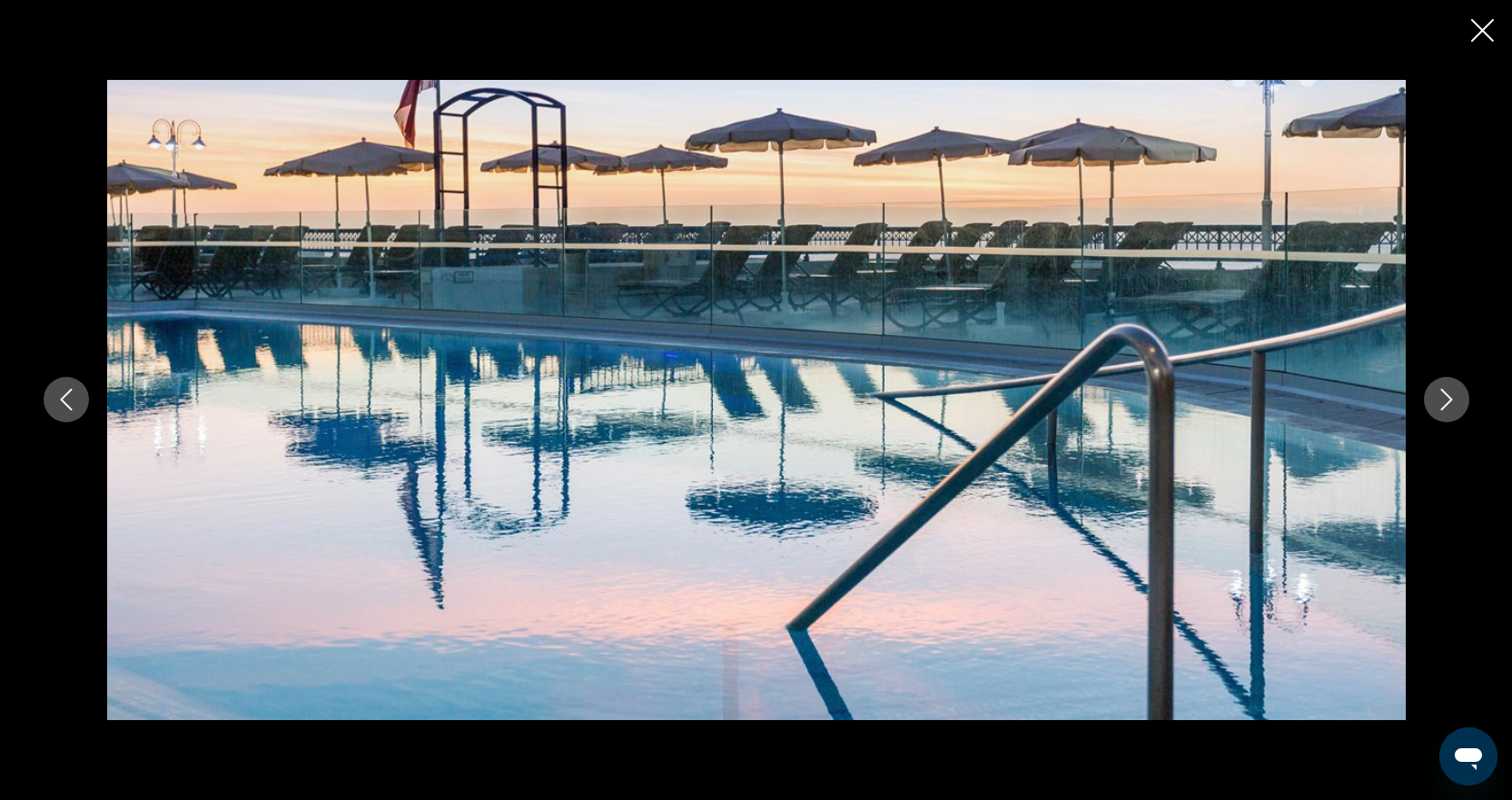
click at [1433, 403] on button "Next image" at bounding box center [1446, 400] width 45 height 45
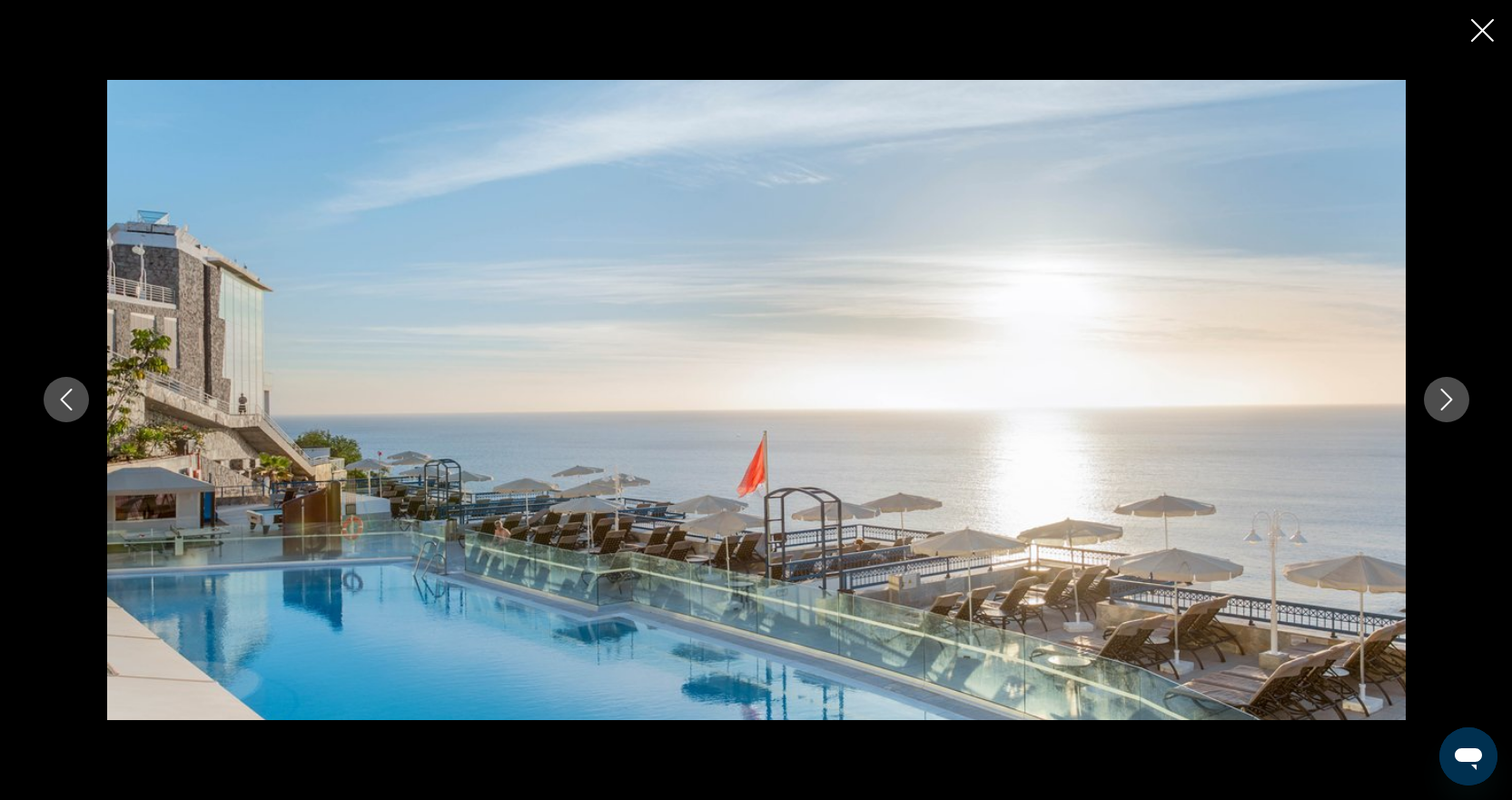
click at [1433, 403] on button "Next image" at bounding box center [1446, 400] width 45 height 45
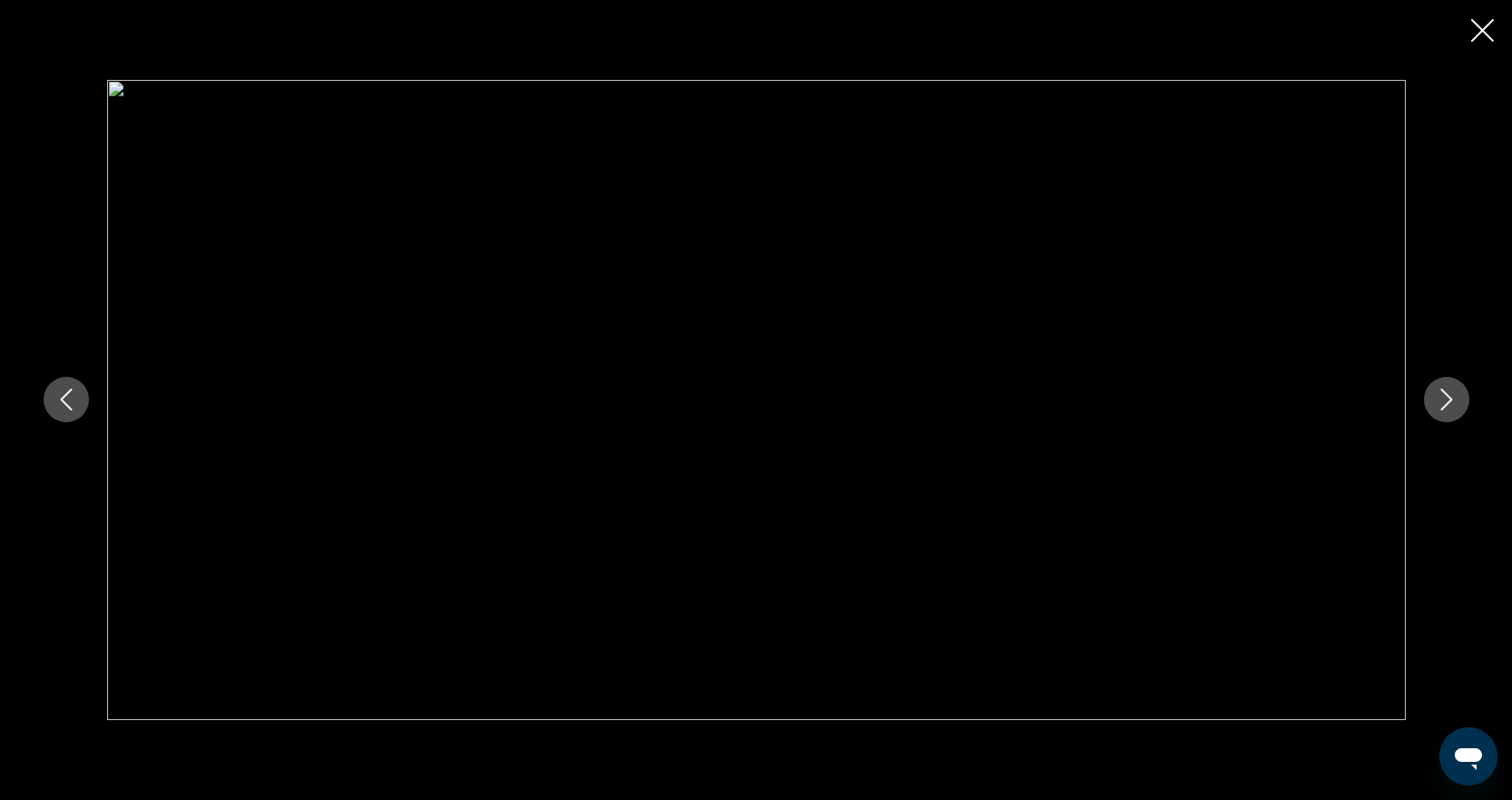
click at [1433, 403] on button "Next image" at bounding box center [1446, 400] width 45 height 45
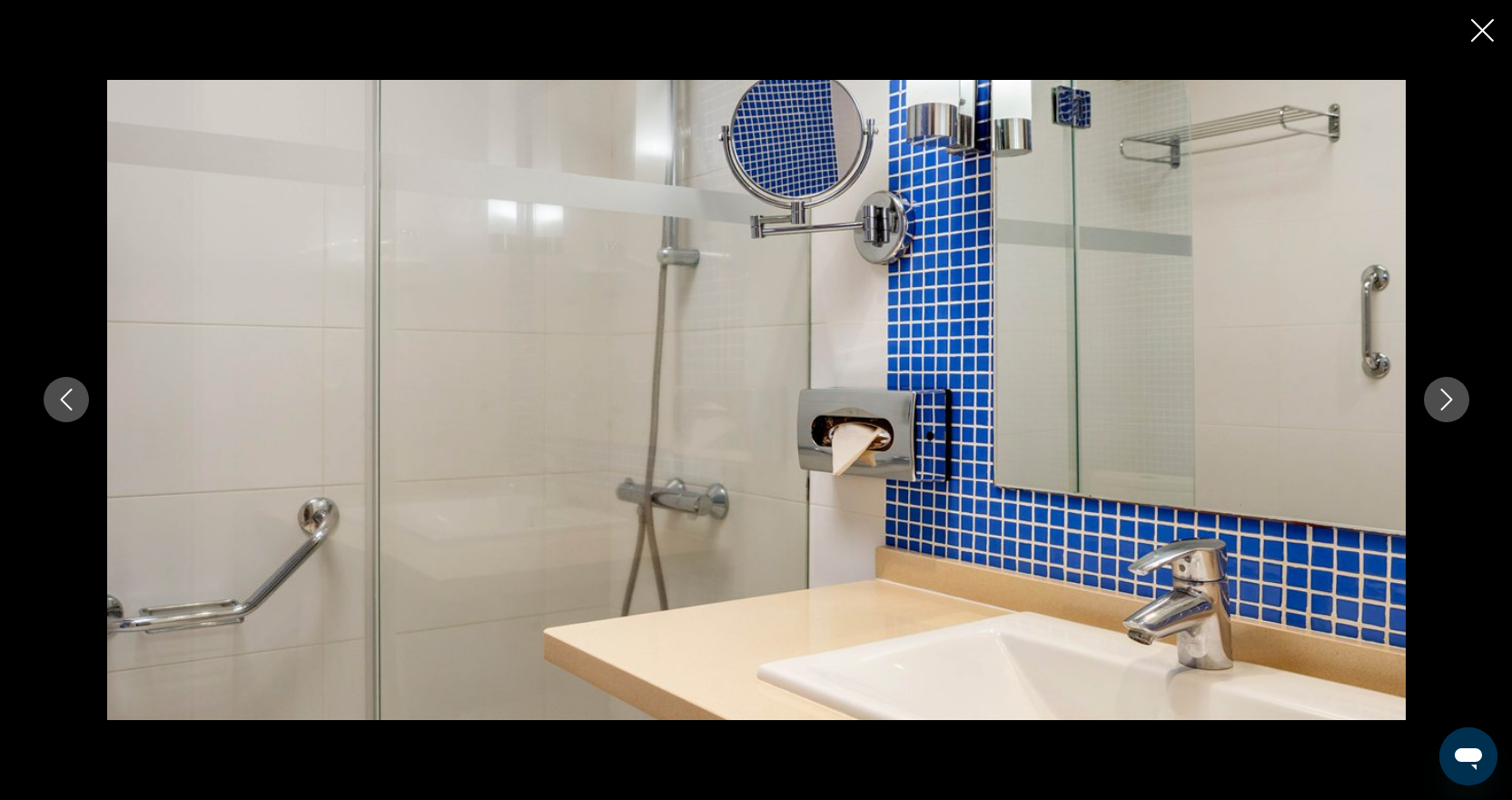
click at [1433, 403] on button "Next image" at bounding box center [1446, 400] width 45 height 45
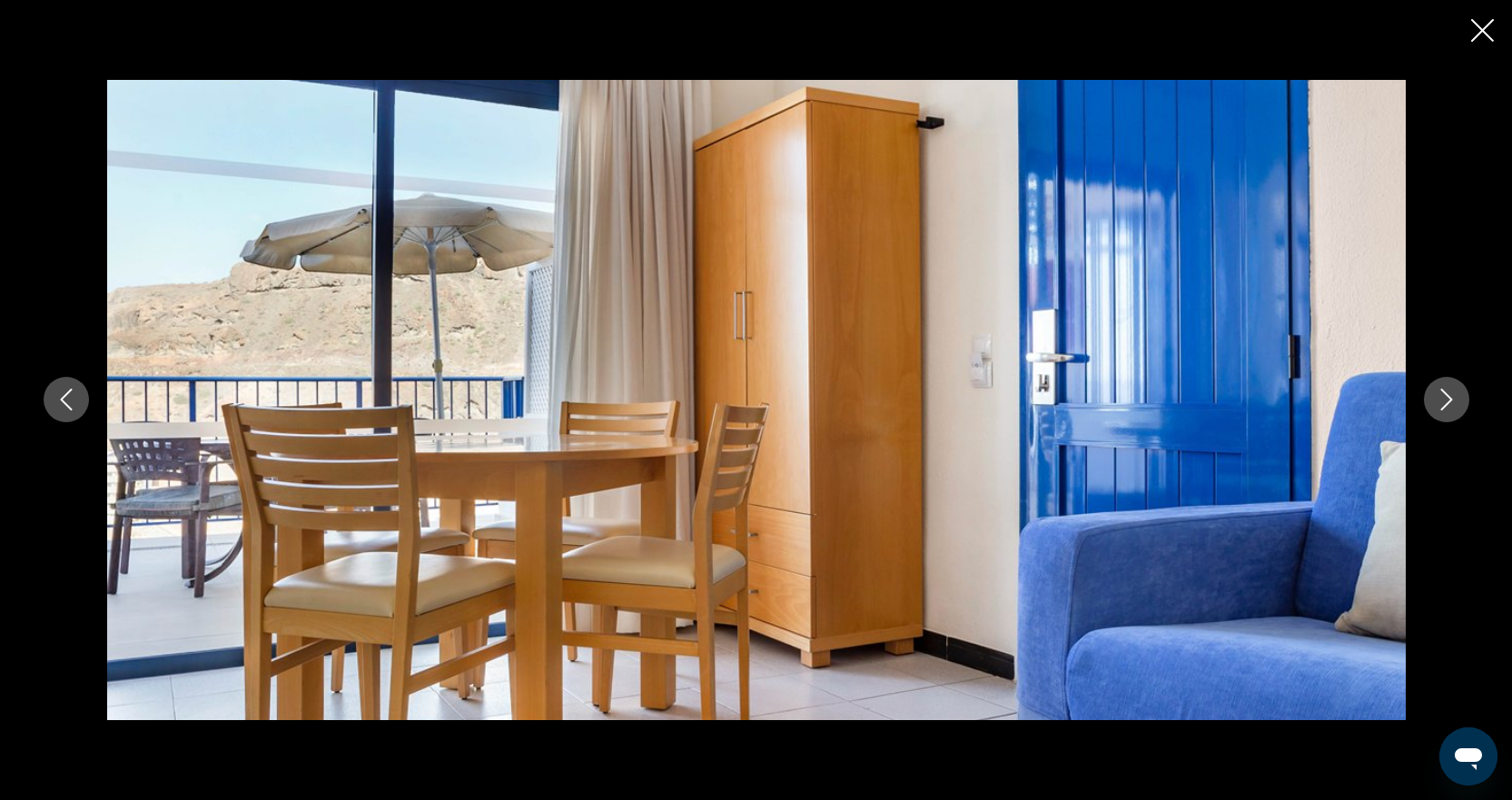
click at [1486, 35] on icon "Close slideshow" at bounding box center [1482, 29] width 23 height 23
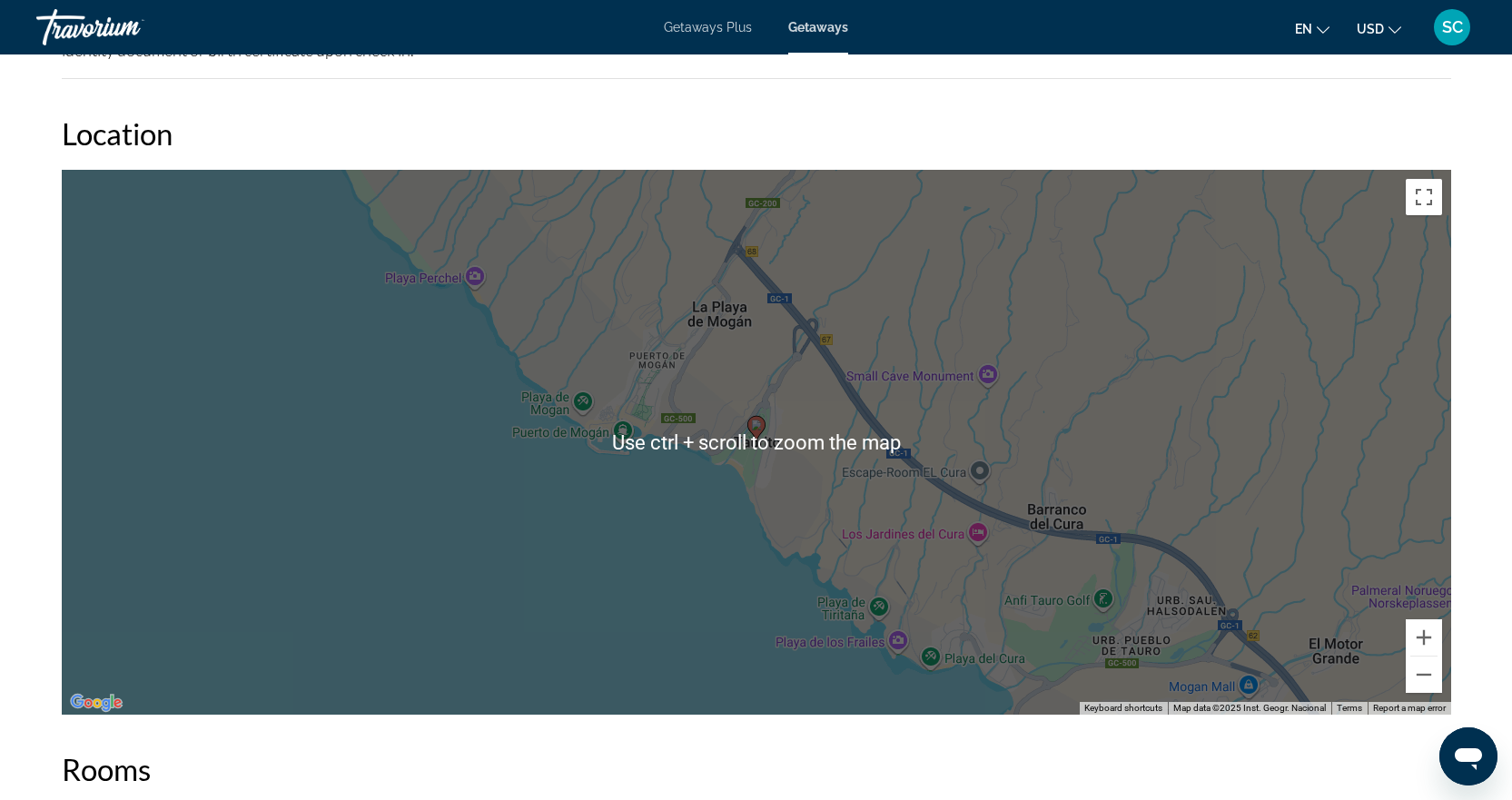
scroll to position [2634, 0]
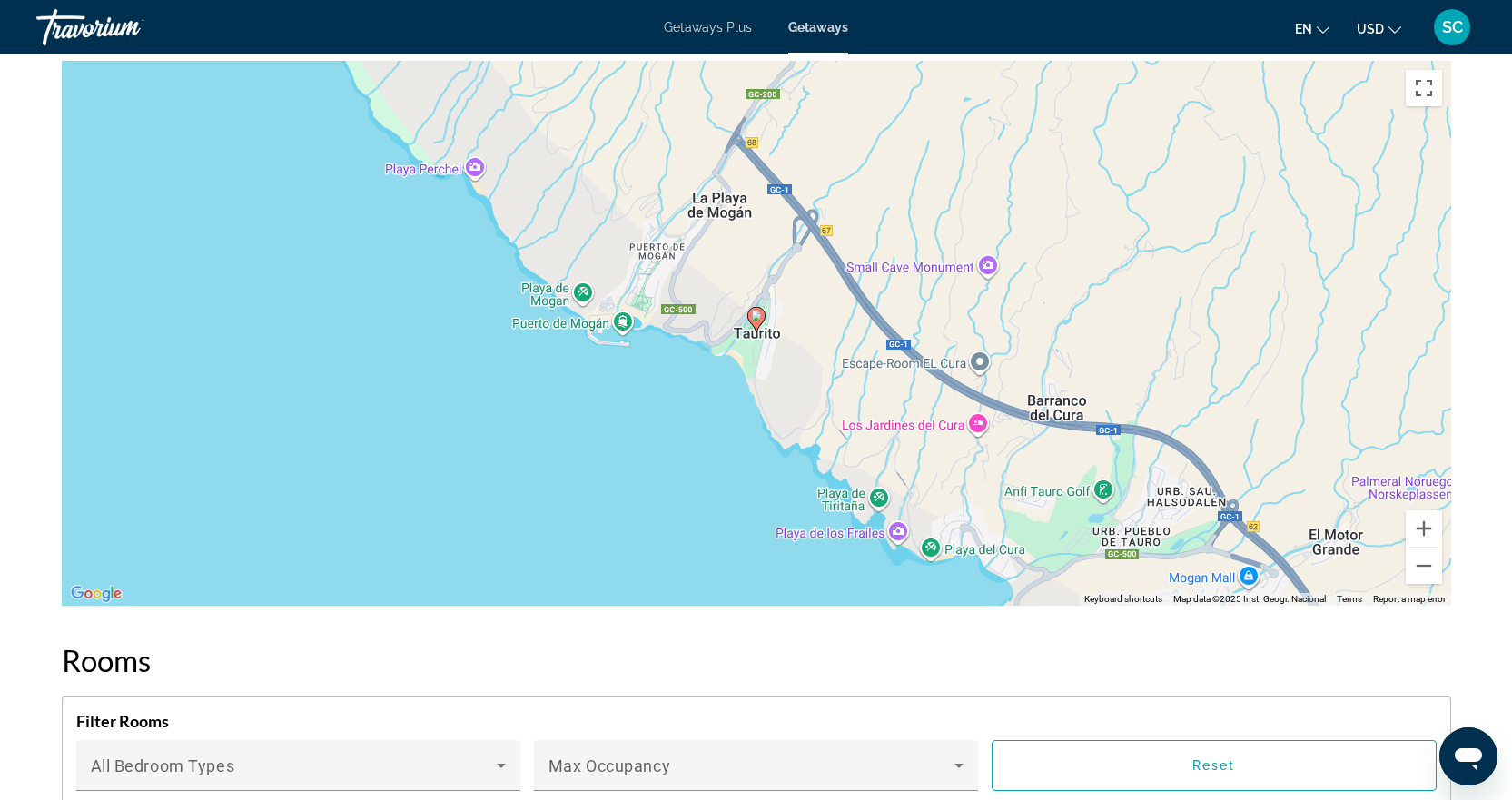
click at [988, 673] on h2 "Rooms" at bounding box center [756, 659] width 1389 height 36
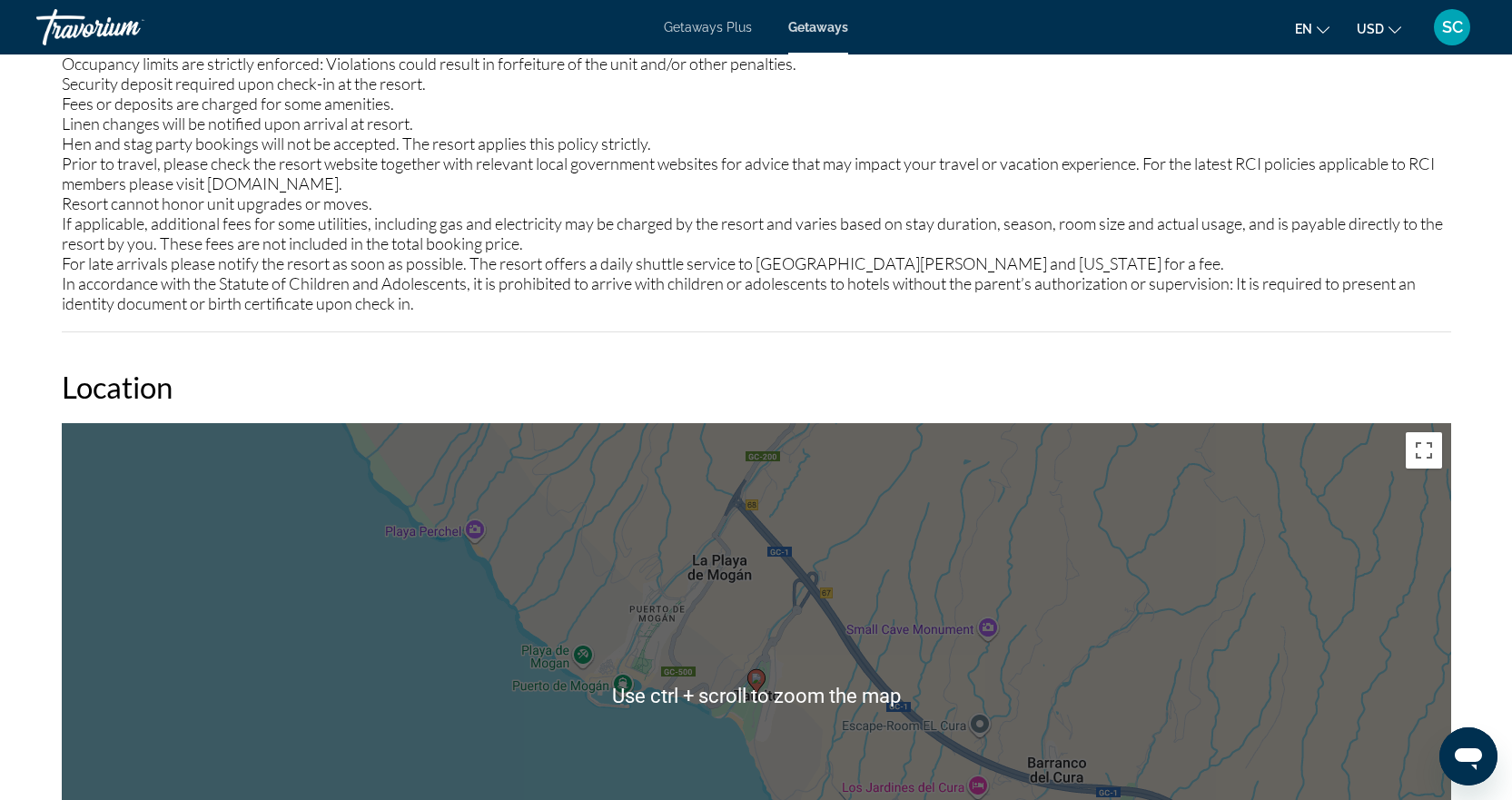
scroll to position [2271, 0]
click at [1398, 371] on h2 "Location" at bounding box center [756, 387] width 1389 height 36
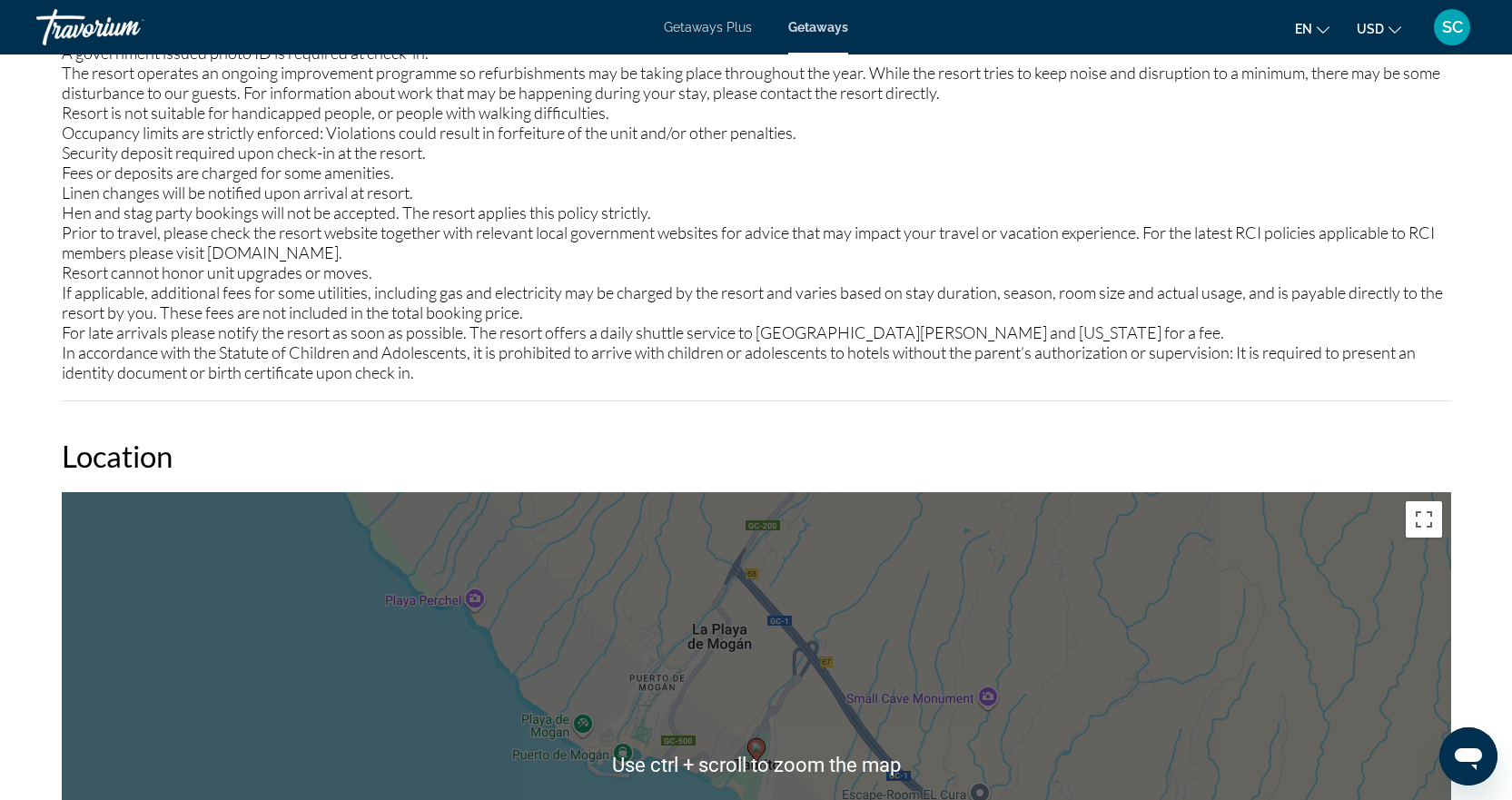
scroll to position [2180, 0]
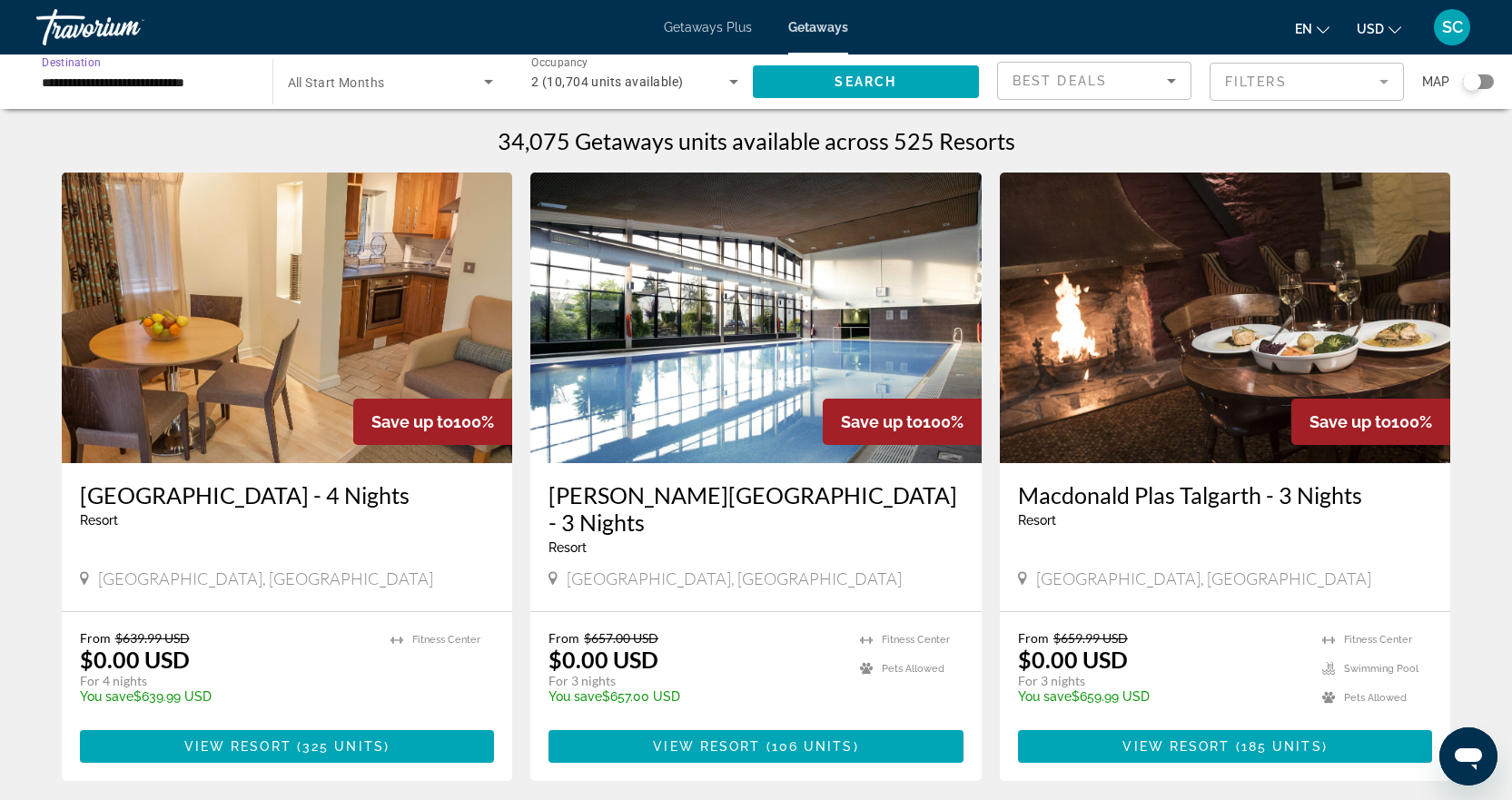
click at [229, 80] on input "**********" at bounding box center [145, 83] width 207 height 22
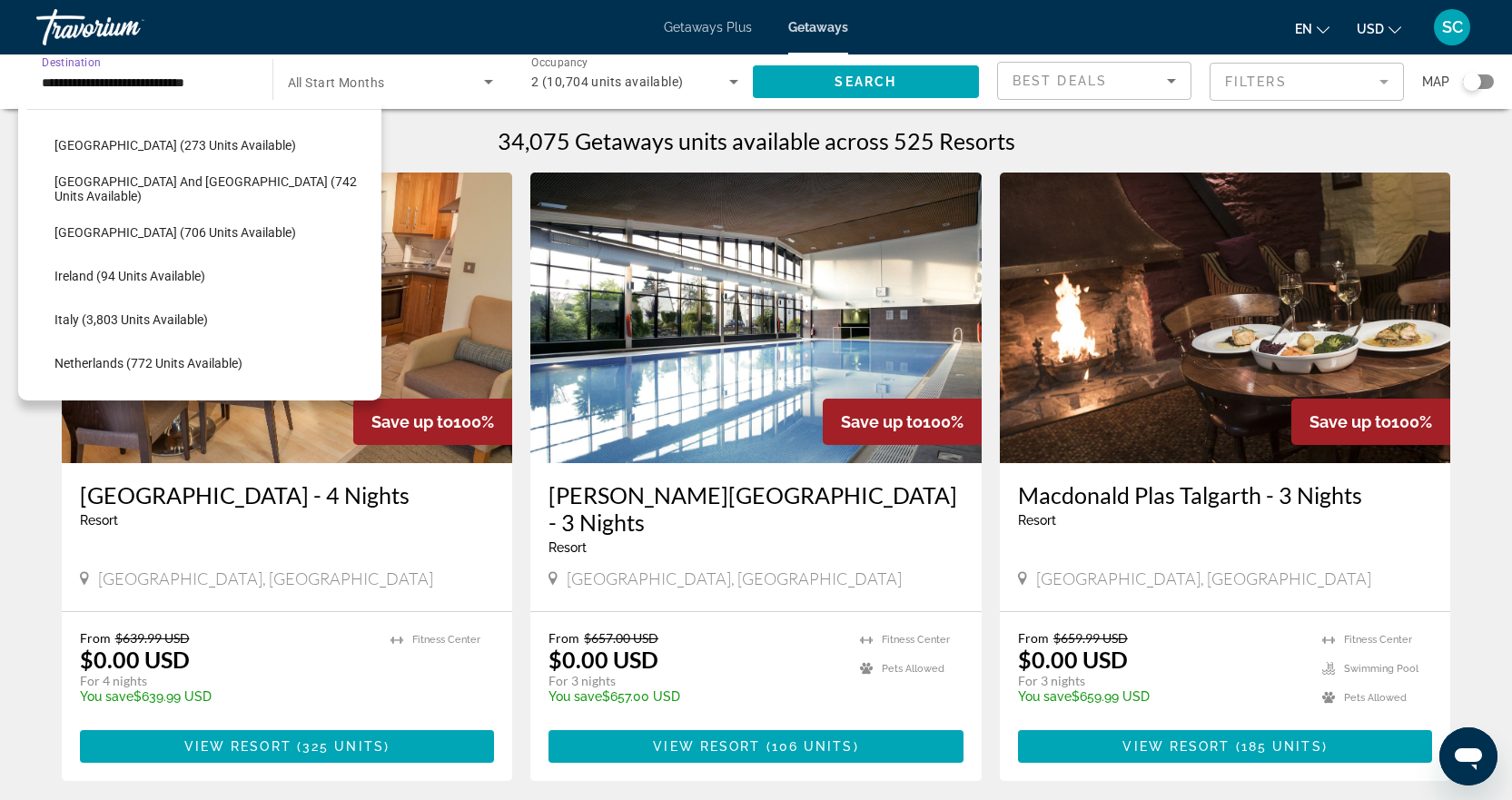
scroll to position [654, 0]
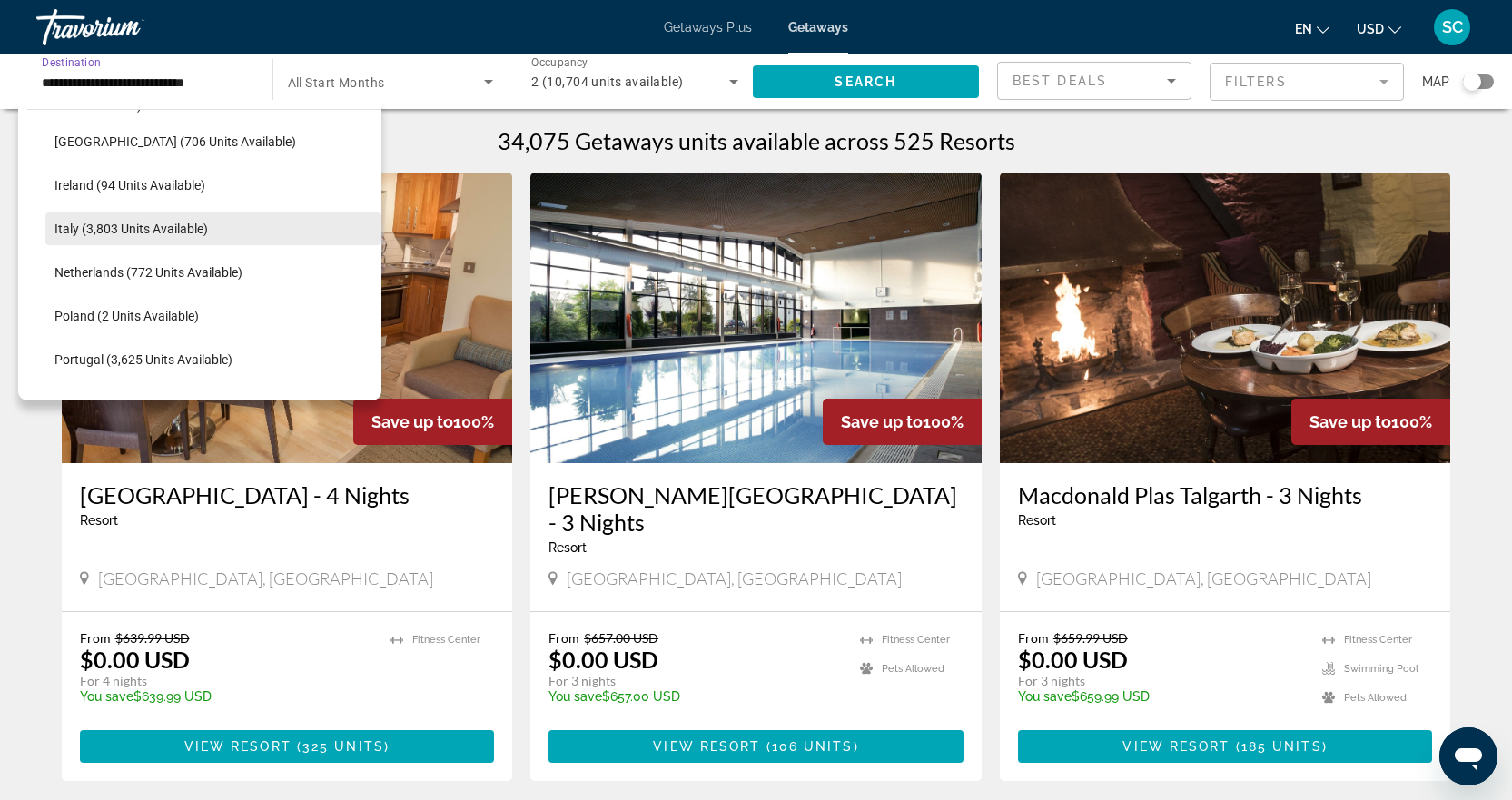
click at [193, 232] on span "Italy (3,803 units available)" at bounding box center [131, 229] width 153 height 15
type input "**********"
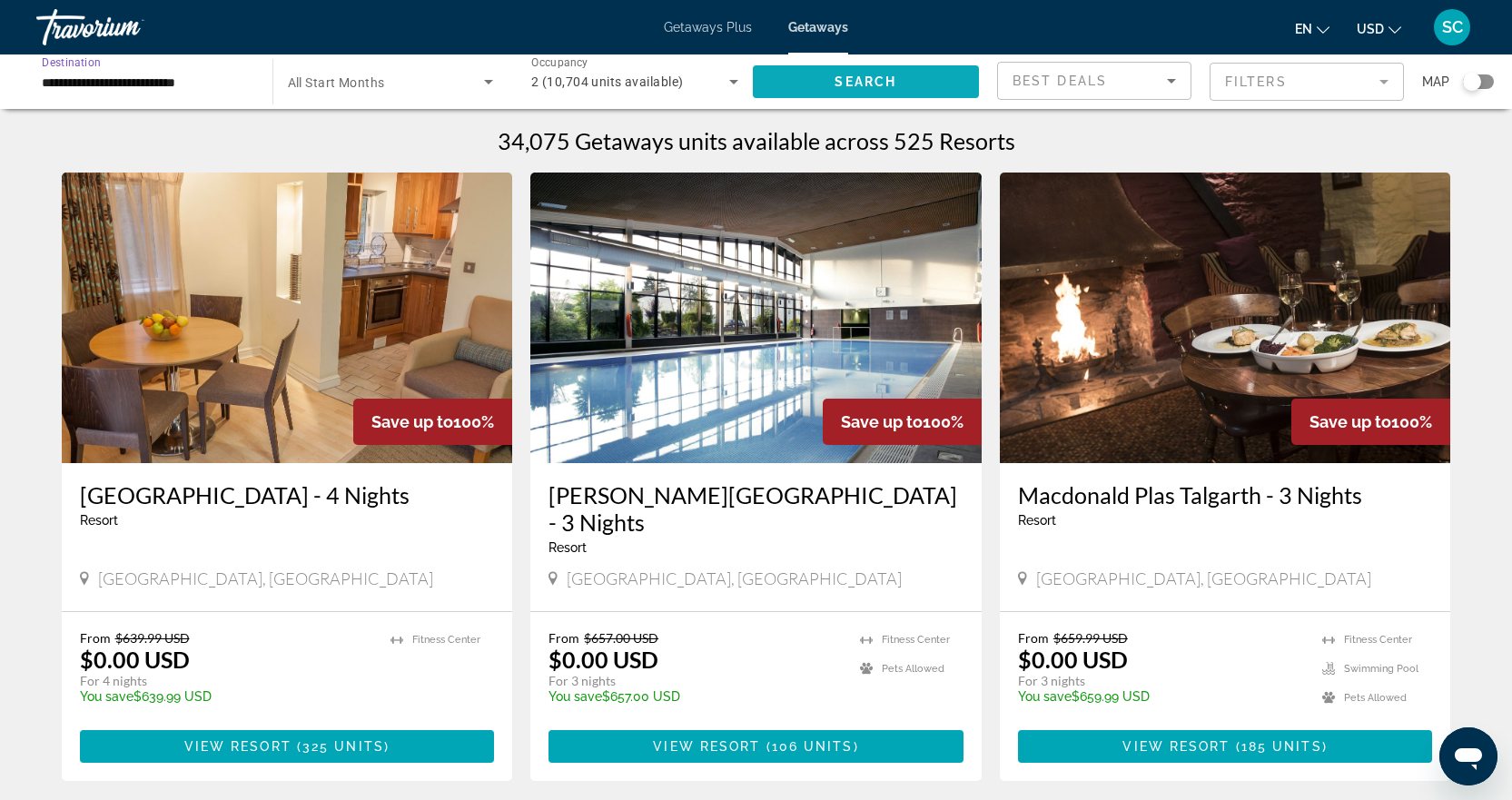
click at [876, 82] on span "Search" at bounding box center [865, 82] width 62 height 15
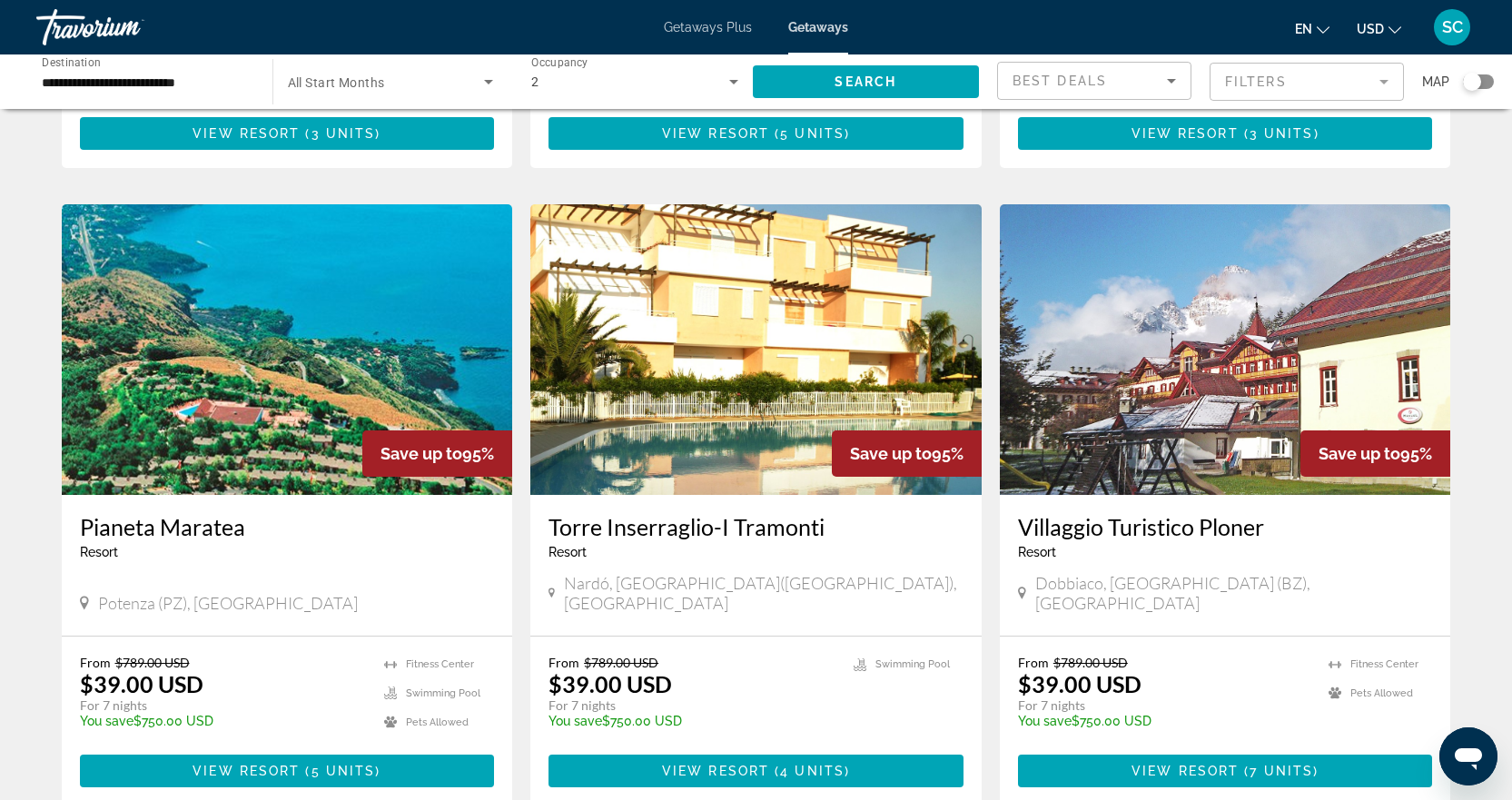
scroll to position [1908, 0]
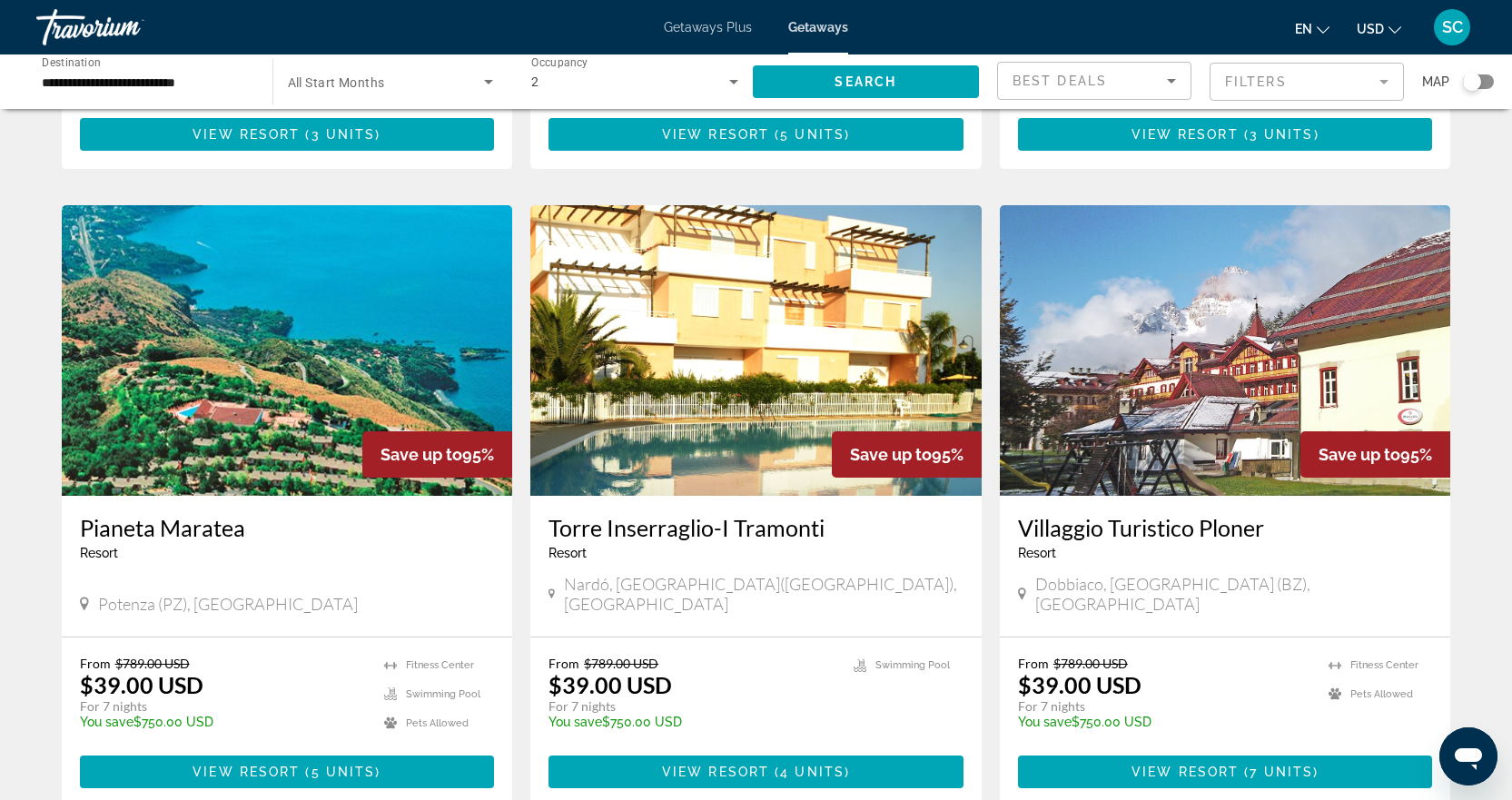
click at [368, 308] on img "Main content" at bounding box center [287, 351] width 451 height 291
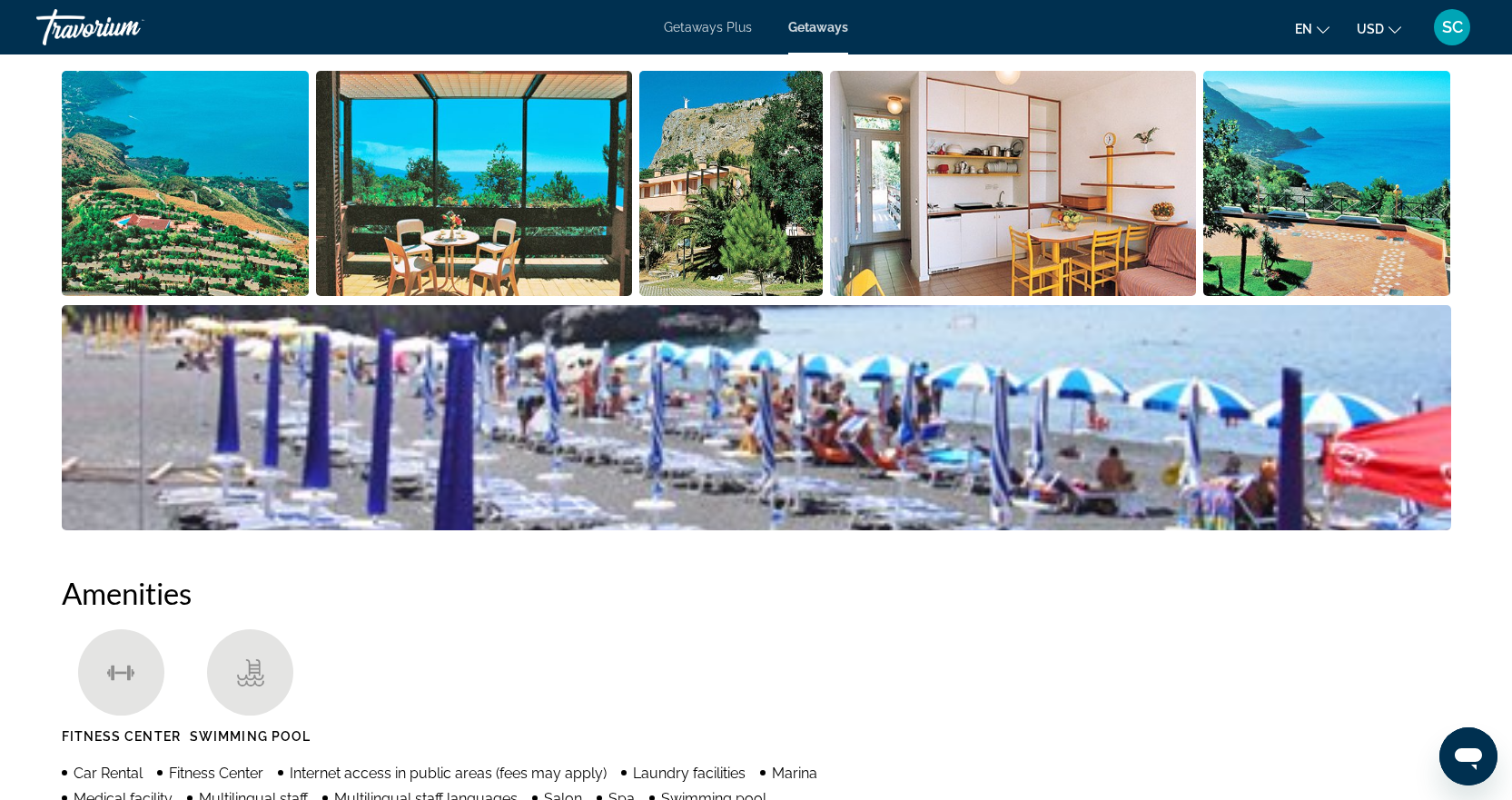
scroll to position [908, 0]
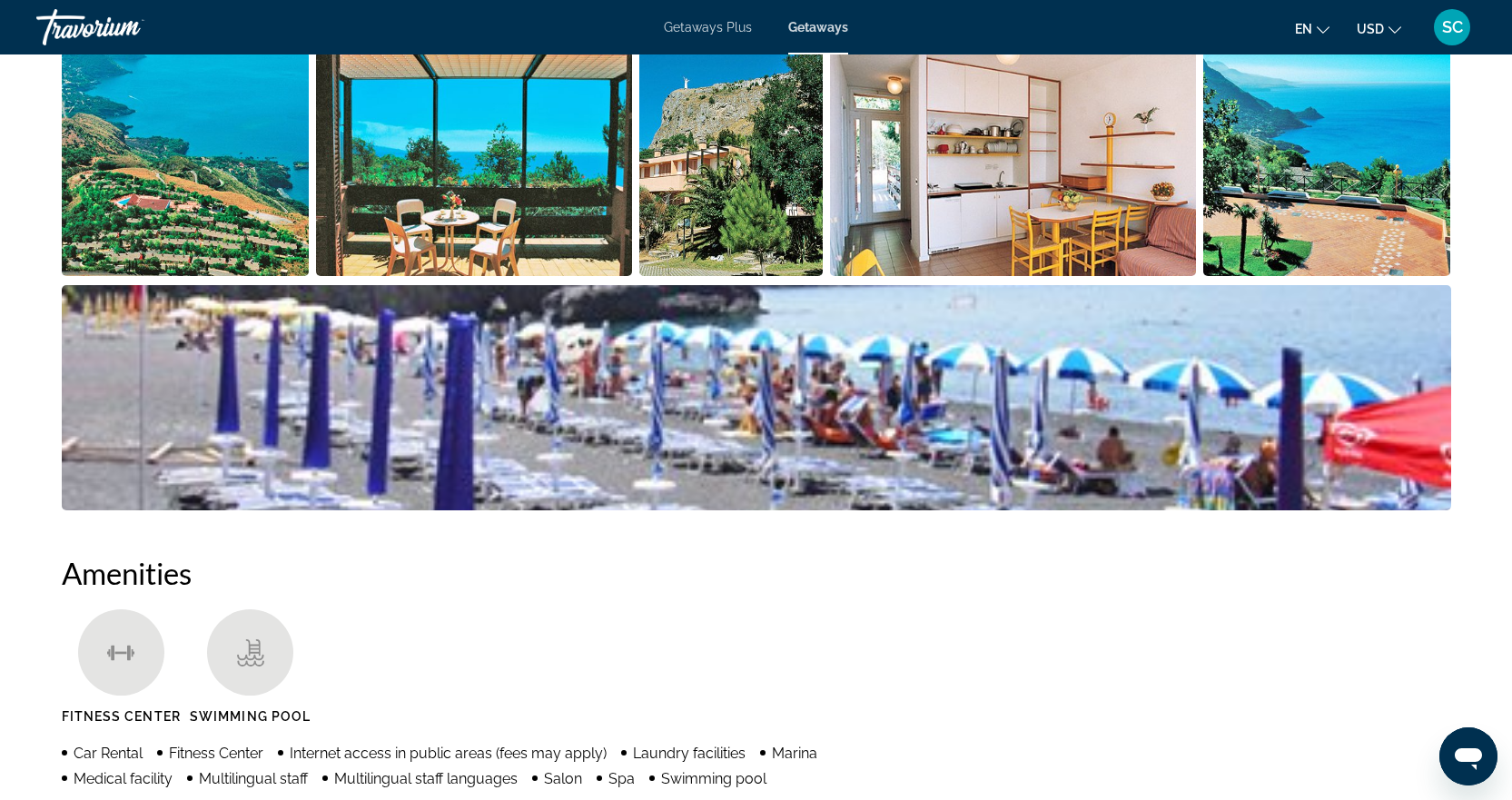
click at [1397, 189] on img "Open full-screen image slider" at bounding box center [1327, 163] width 248 height 225
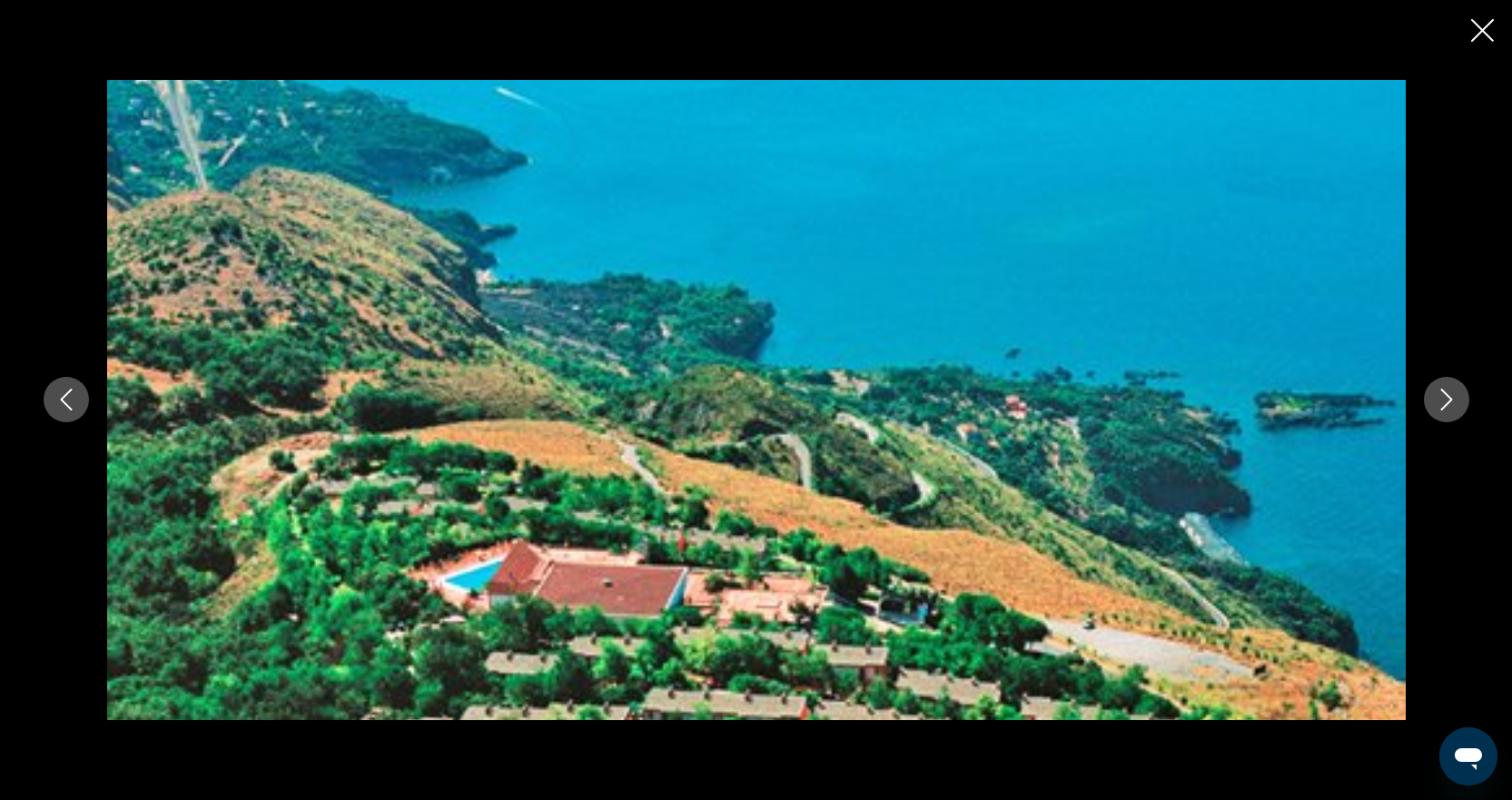
click at [1435, 400] on icon "Next image" at bounding box center [1446, 400] width 22 height 22
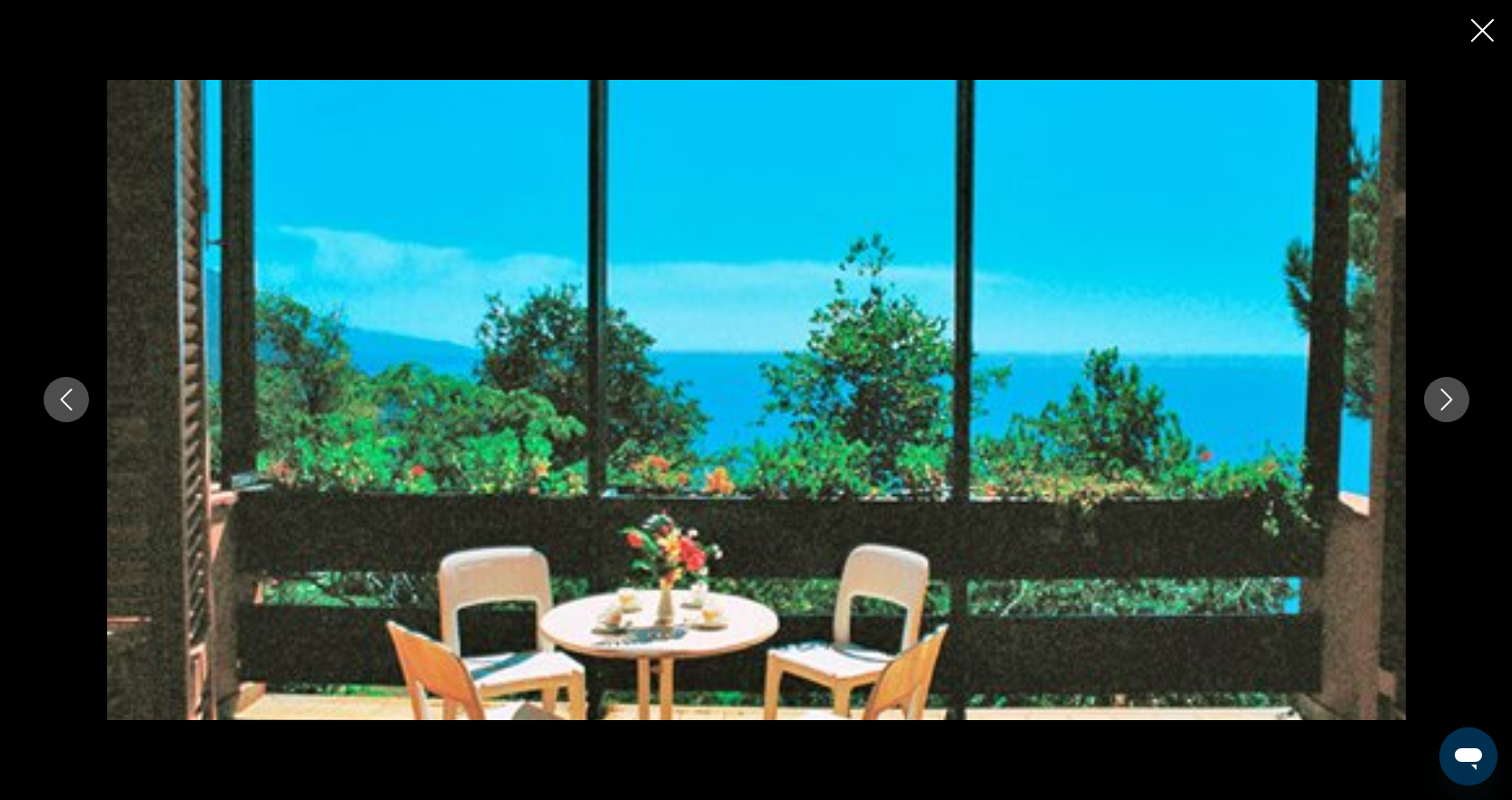
click at [1445, 397] on icon "Next image" at bounding box center [1446, 400] width 22 height 22
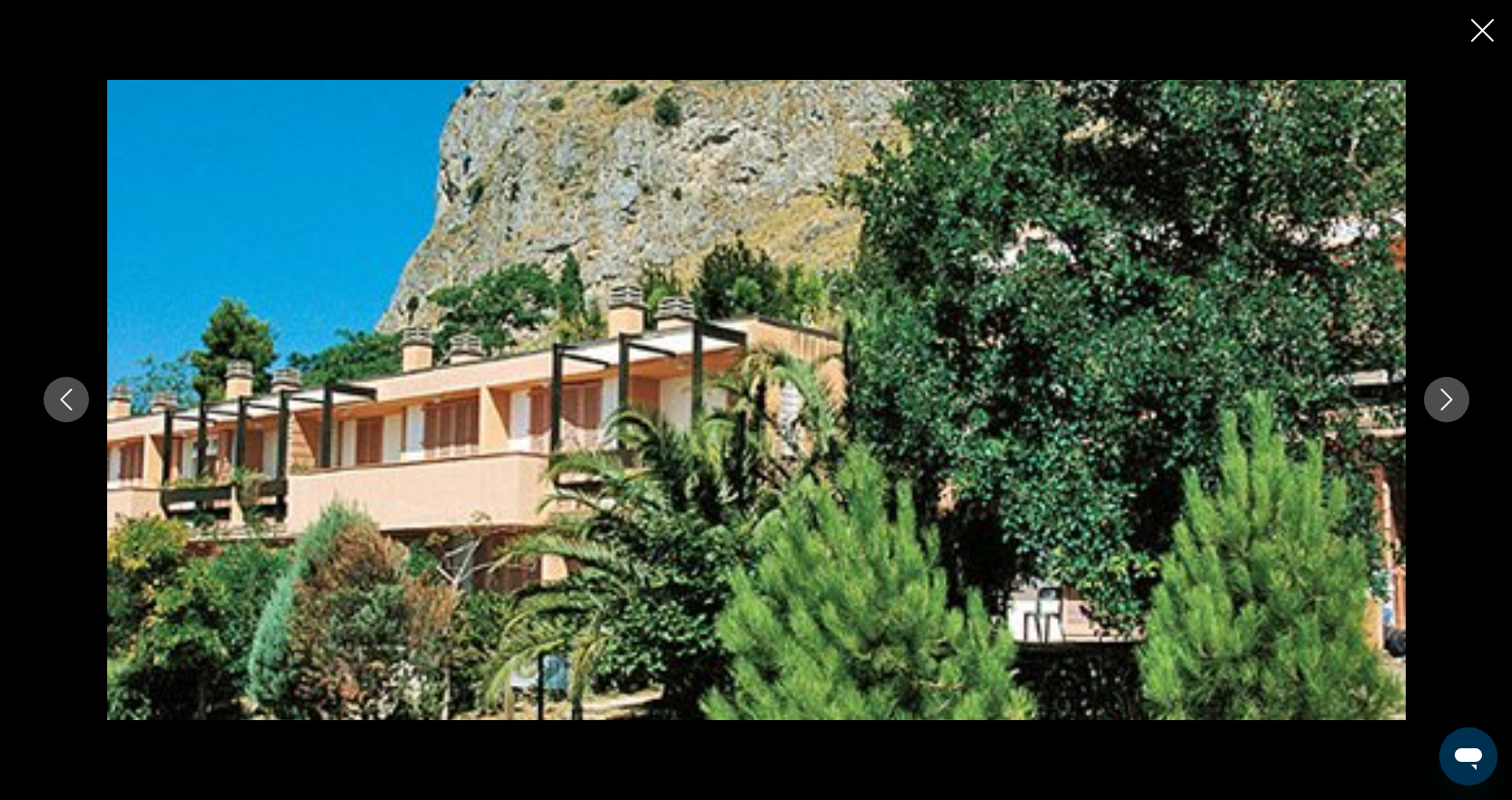
click at [1445, 397] on icon "Next image" at bounding box center [1446, 400] width 22 height 22
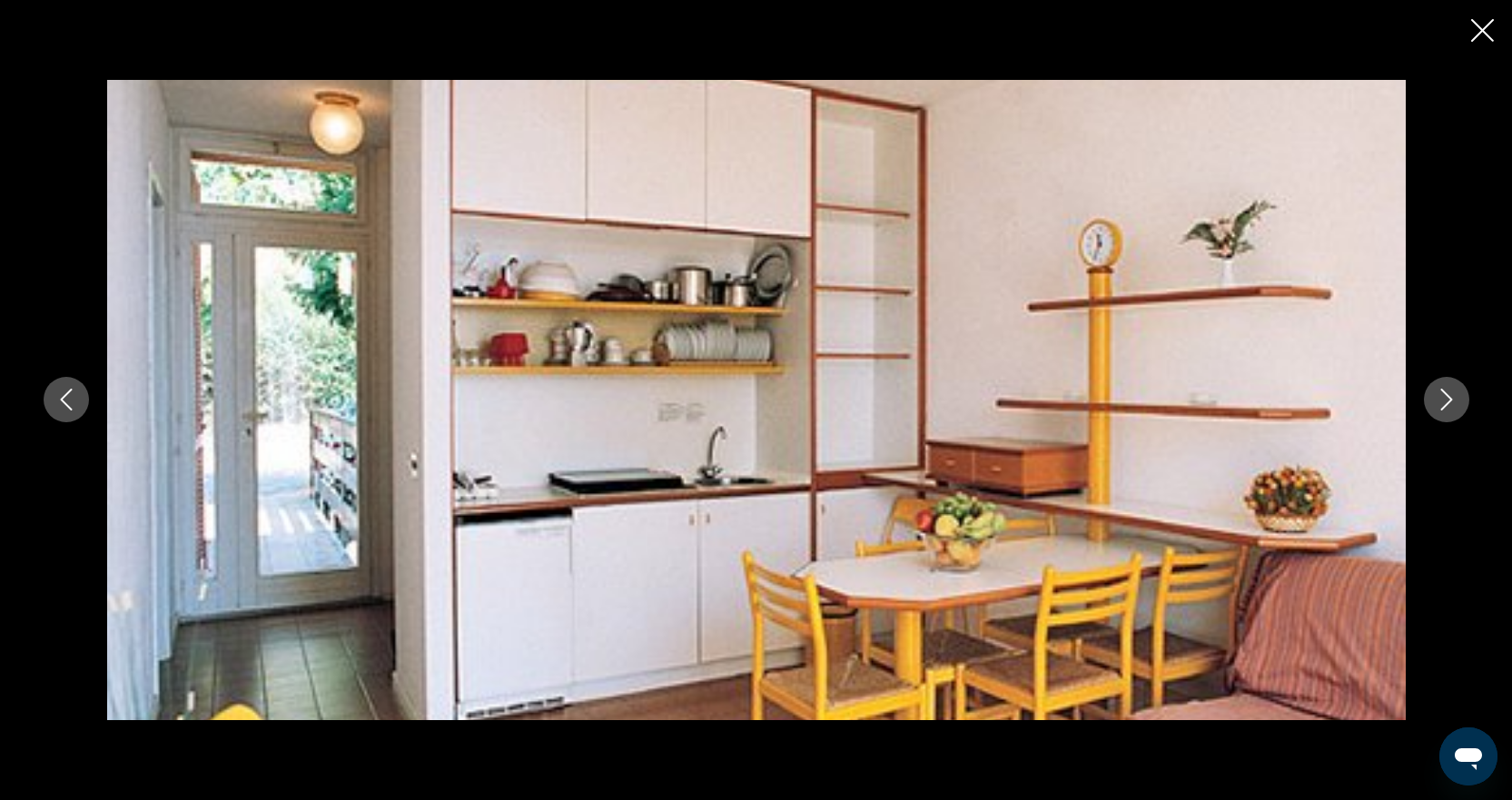
click at [1445, 397] on icon "Next image" at bounding box center [1446, 400] width 22 height 22
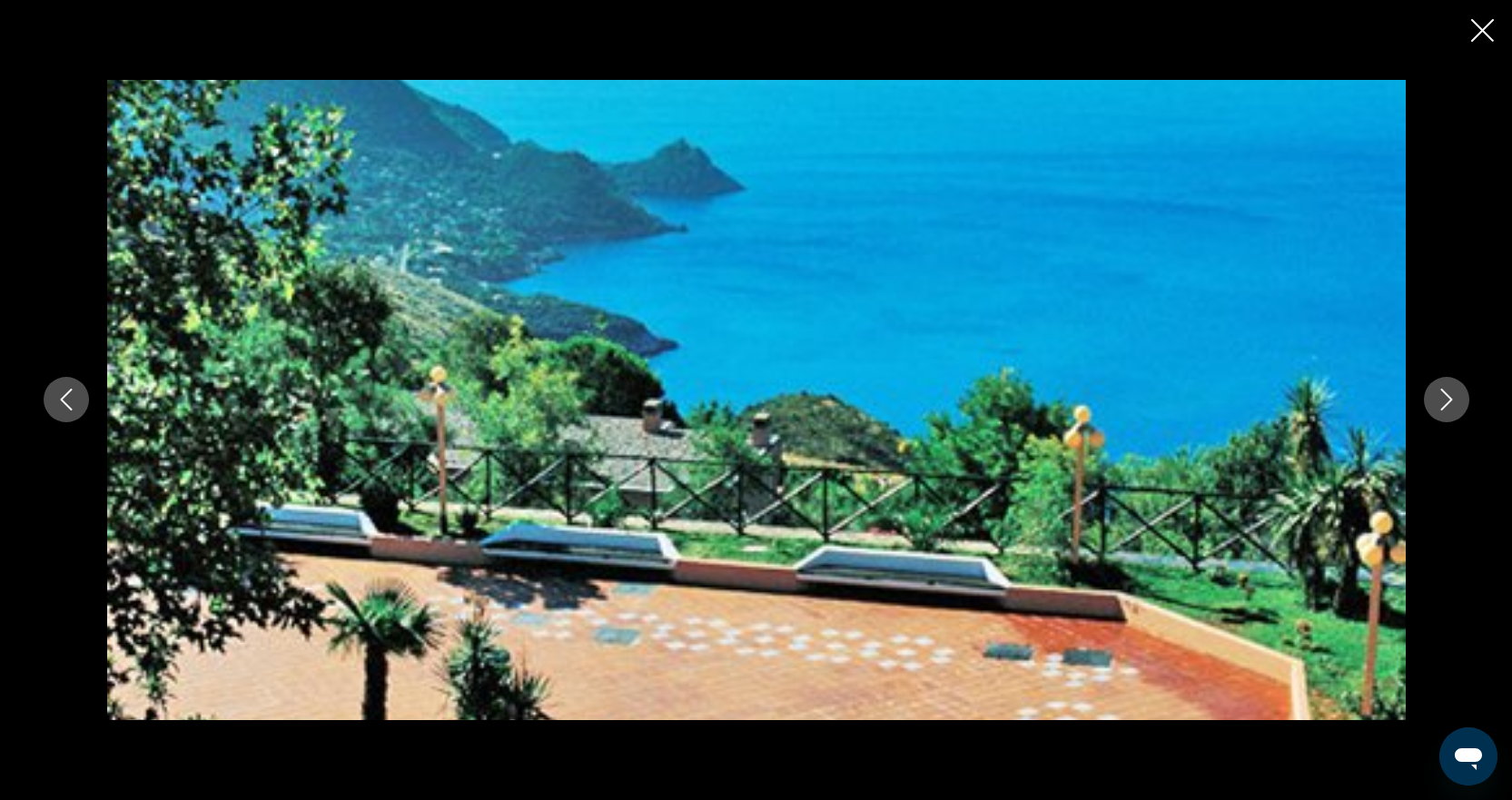
click at [1445, 397] on icon "Next image" at bounding box center [1446, 400] width 22 height 22
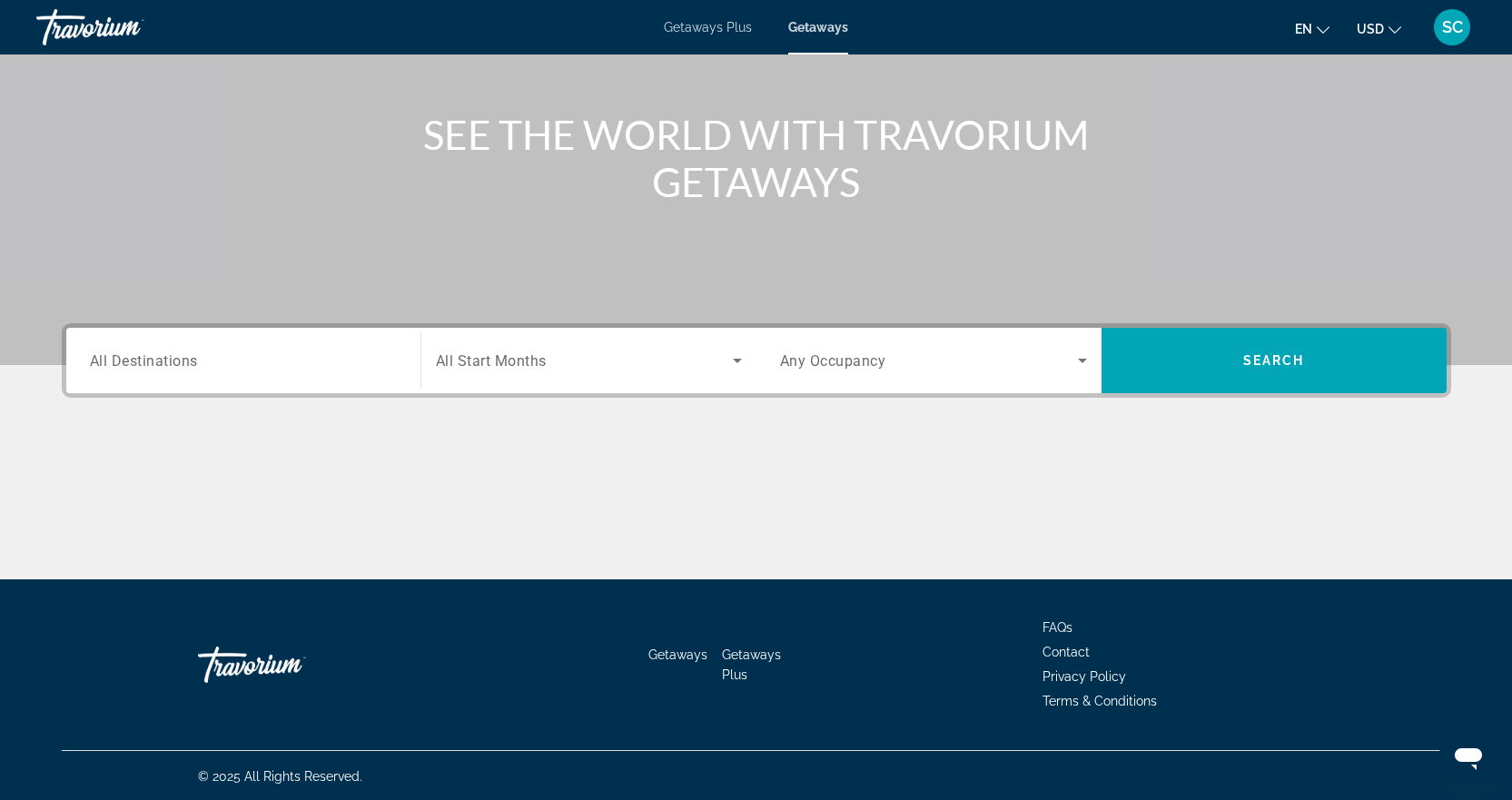
scroll to position [182, 0]
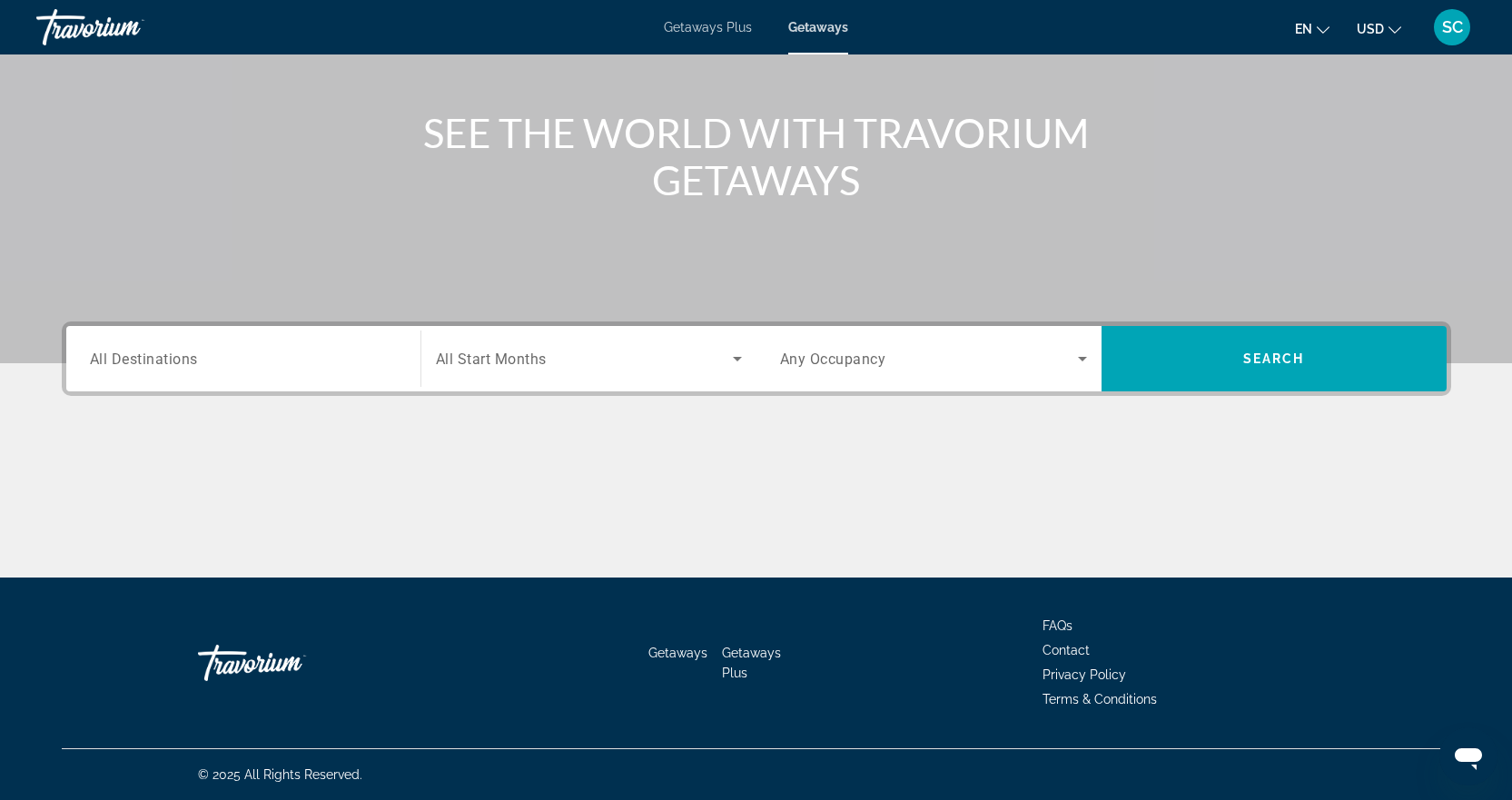
click at [266, 347] on div "Search widget" at bounding box center [243, 359] width 307 height 52
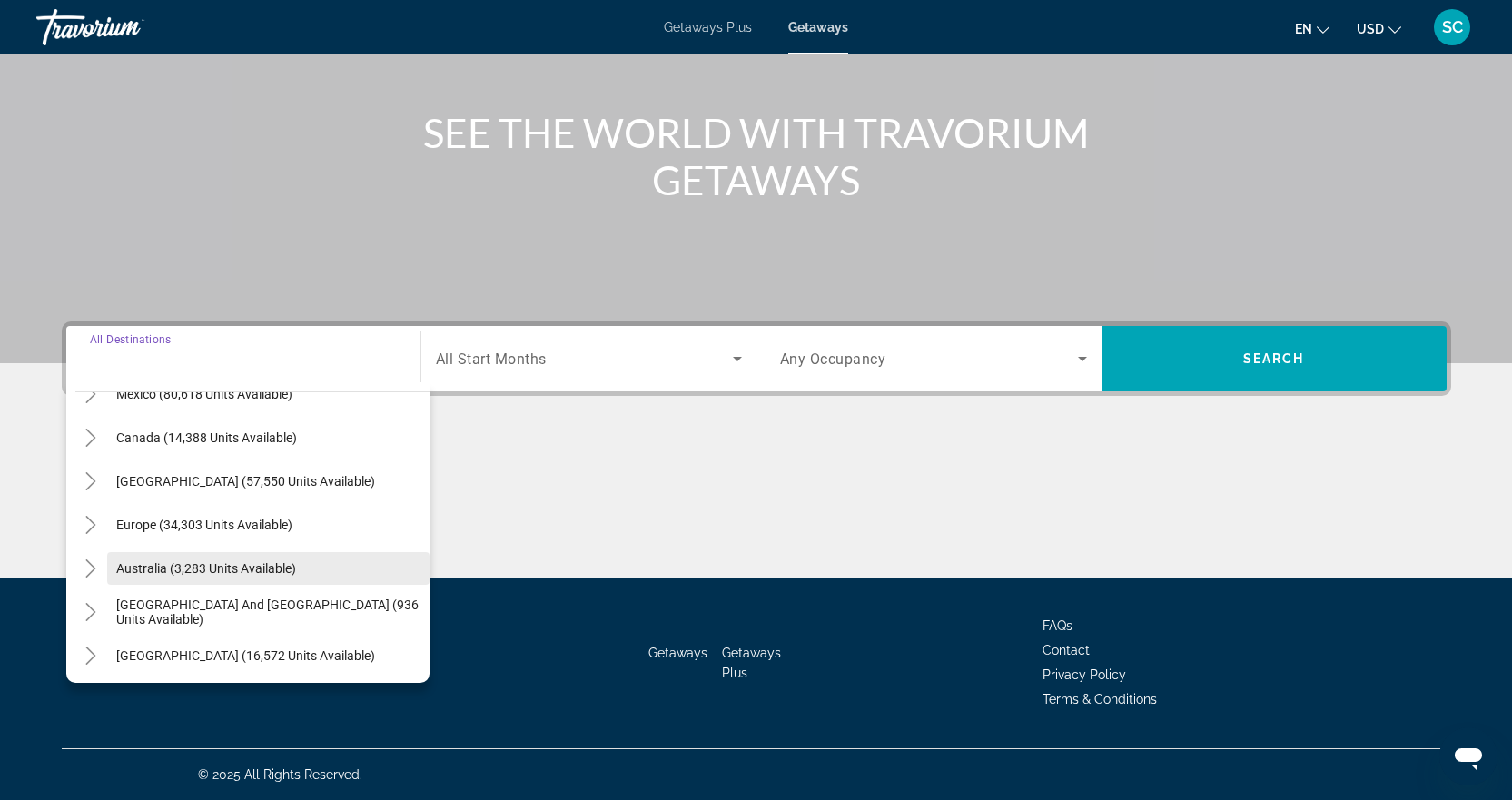
scroll to position [113, 0]
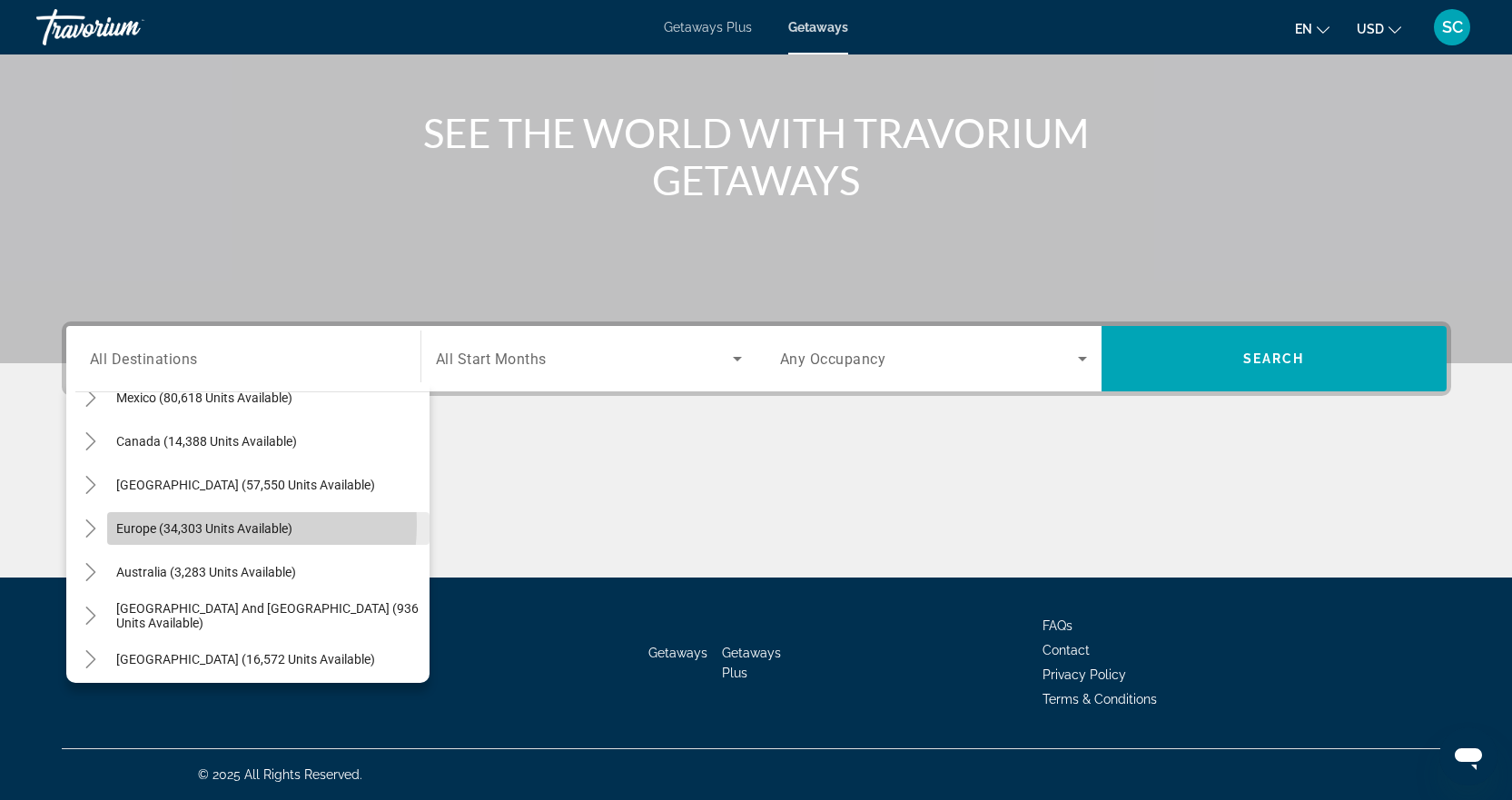
click at [204, 524] on span "Europe (34,303 units available)" at bounding box center [203, 528] width 176 height 15
type input "**********"
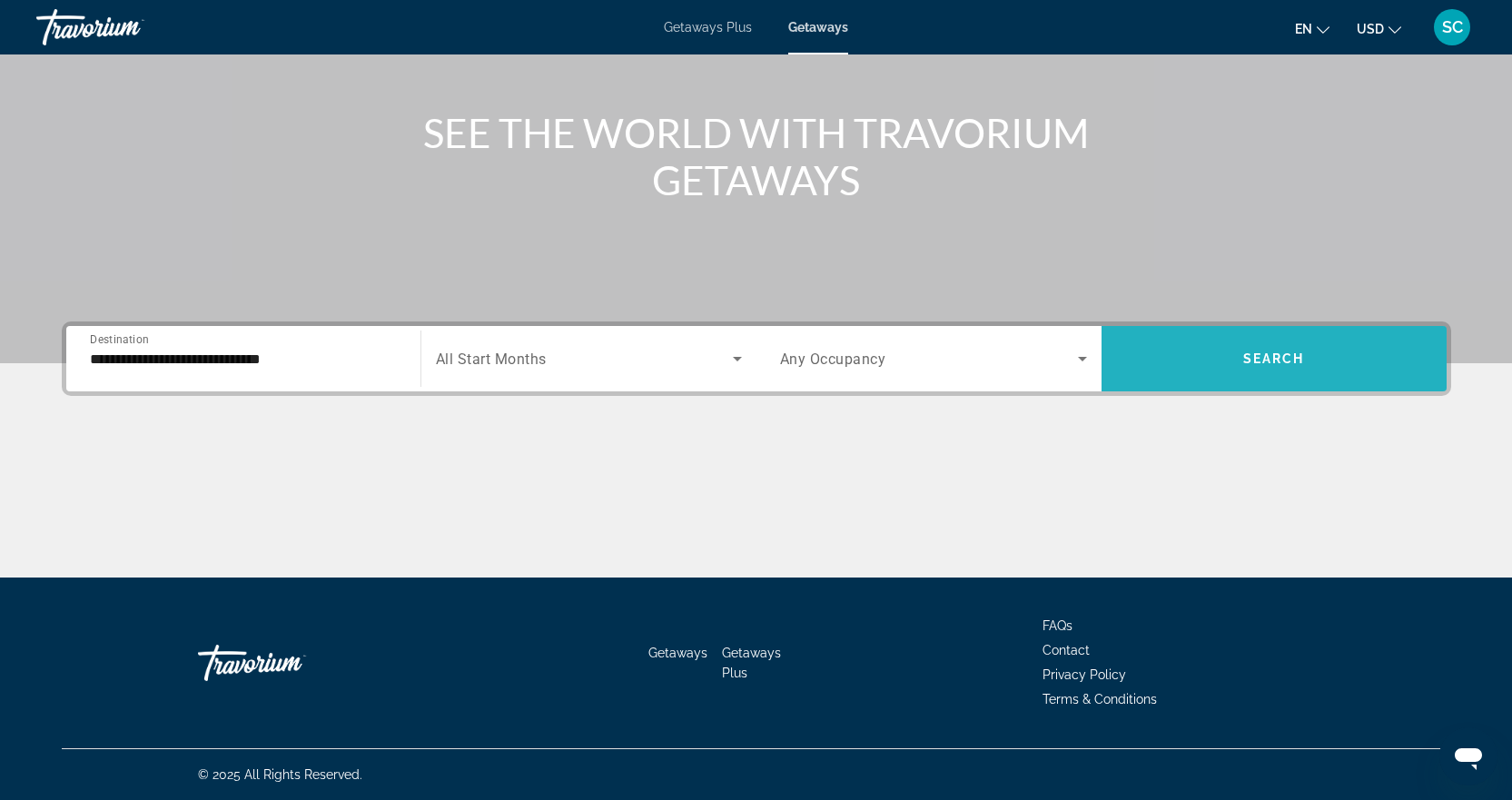
click at [1210, 359] on span "Search widget" at bounding box center [1273, 359] width 345 height 43
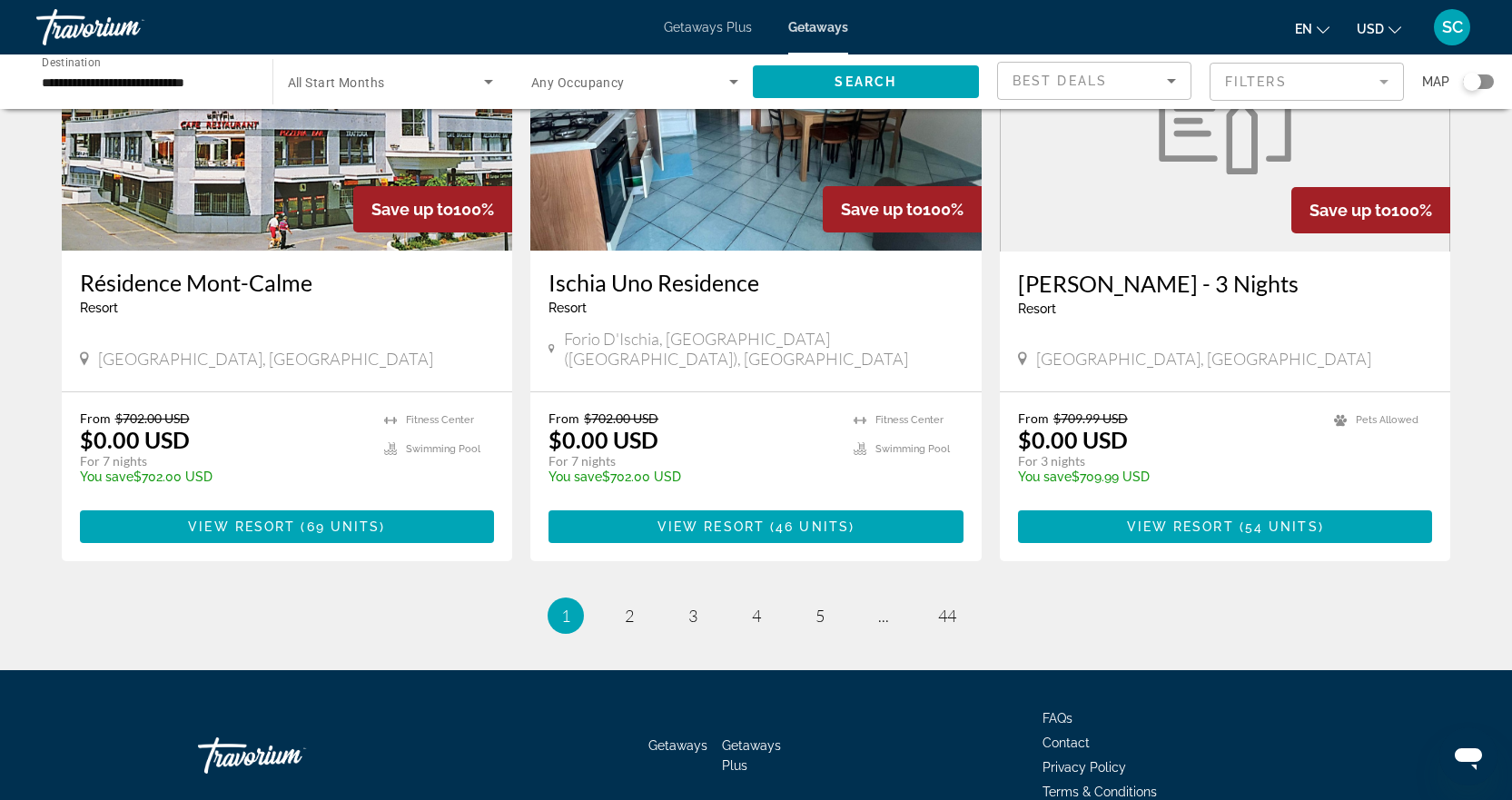
scroll to position [2140, 0]
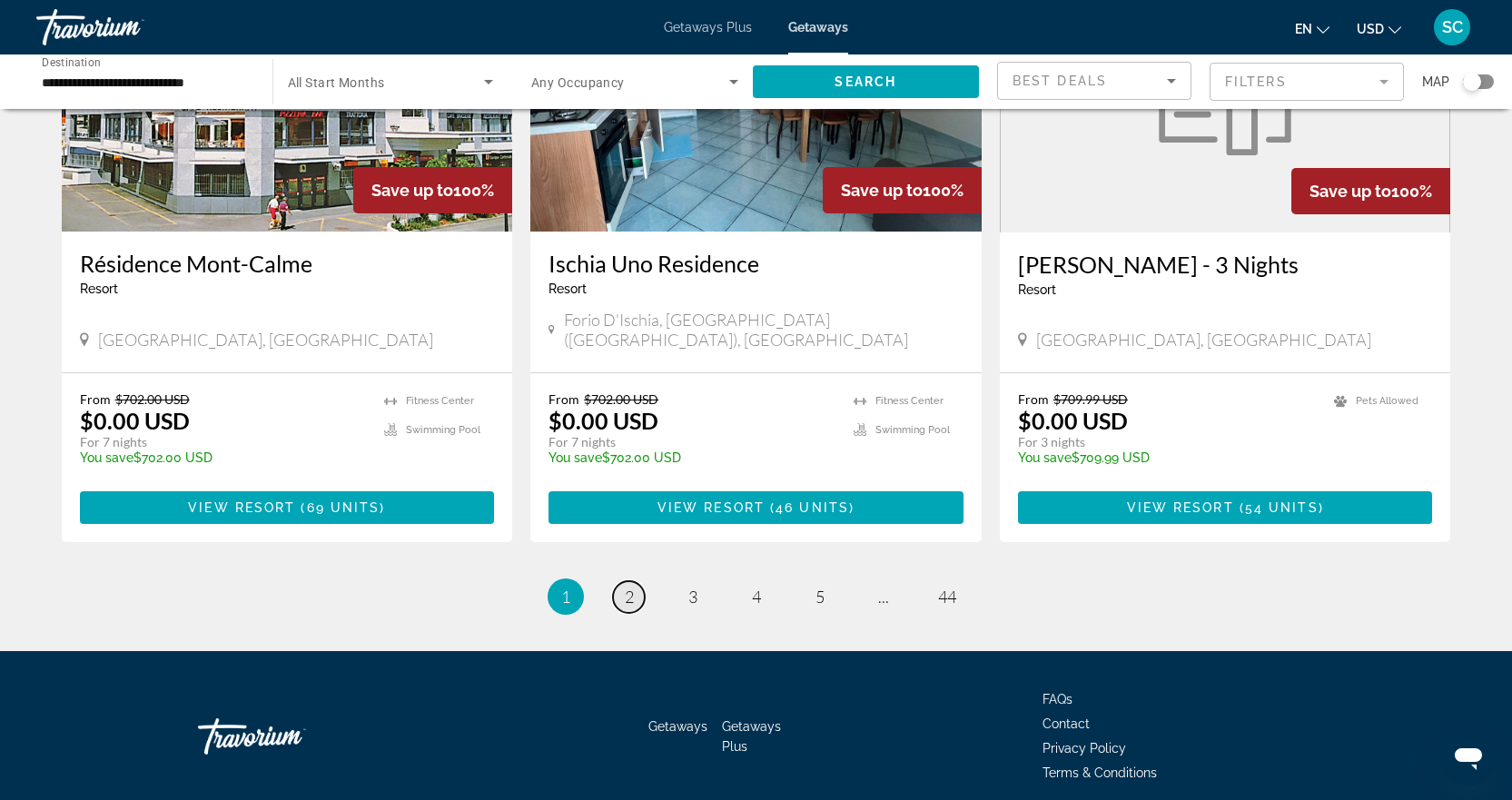
click at [633, 587] on span "2" at bounding box center [629, 597] width 9 height 20
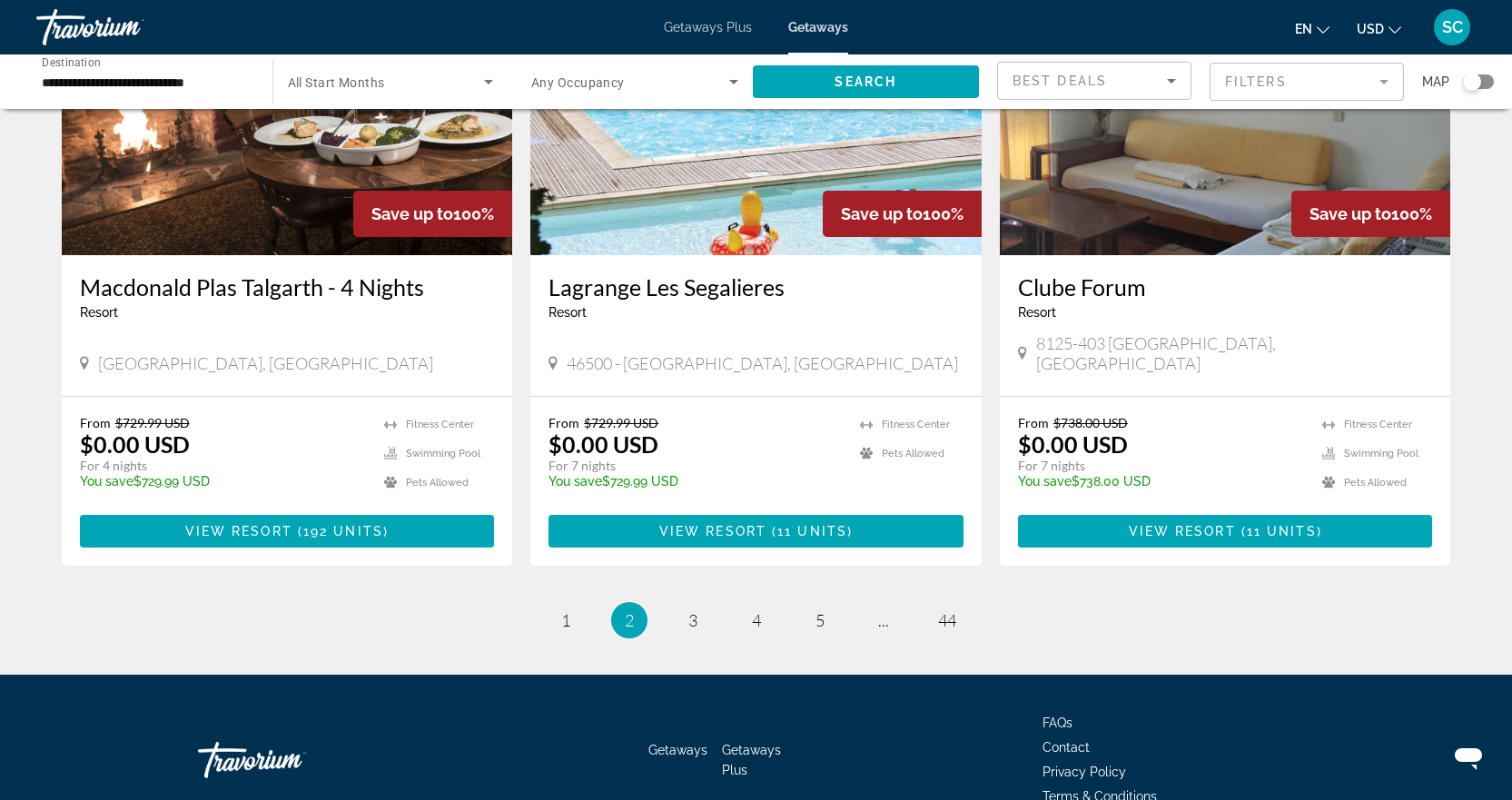
scroll to position [2139, 0]
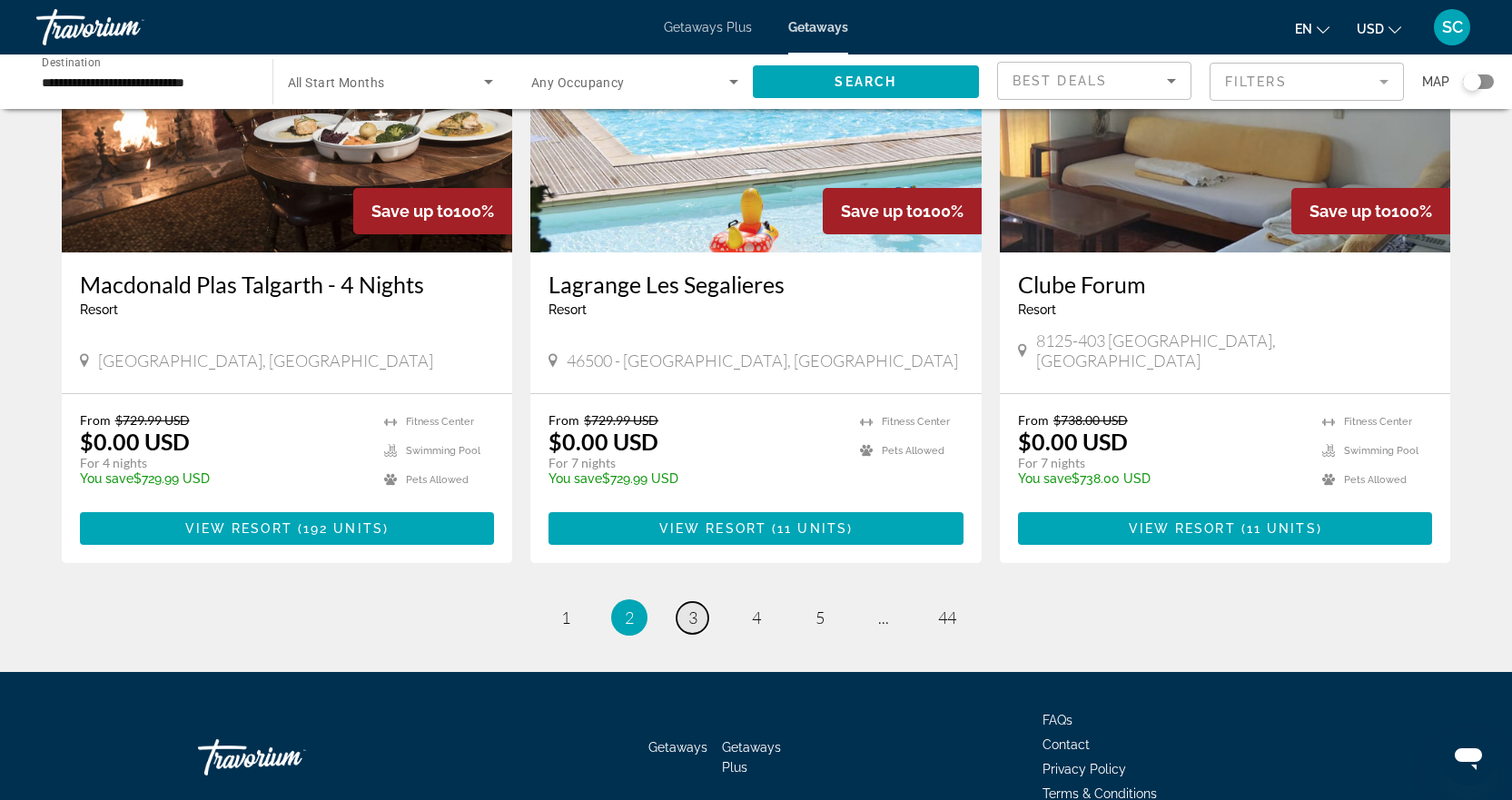
click at [690, 607] on span "3" at bounding box center [693, 617] width 9 height 20
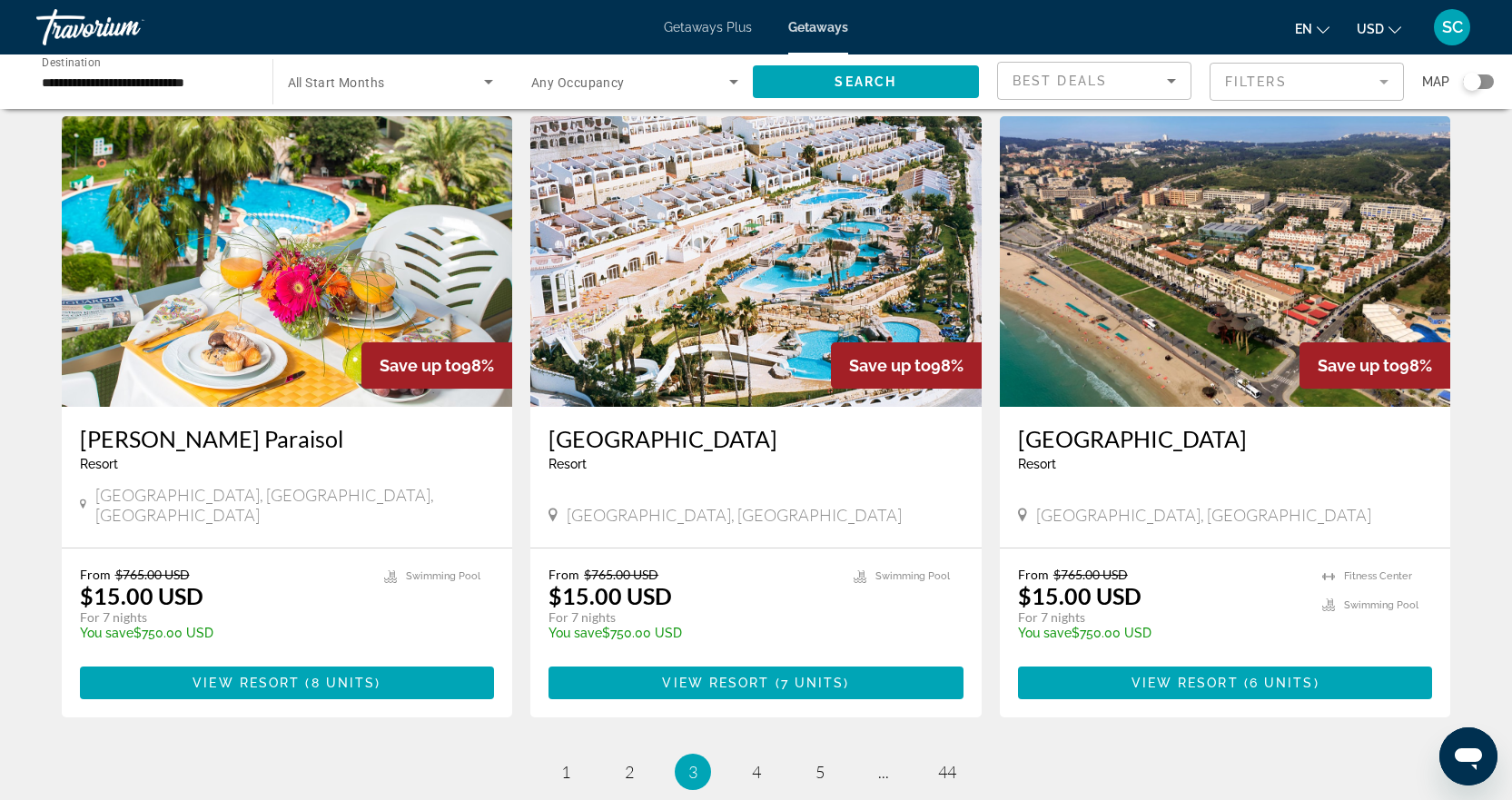
scroll to position [1998, 0]
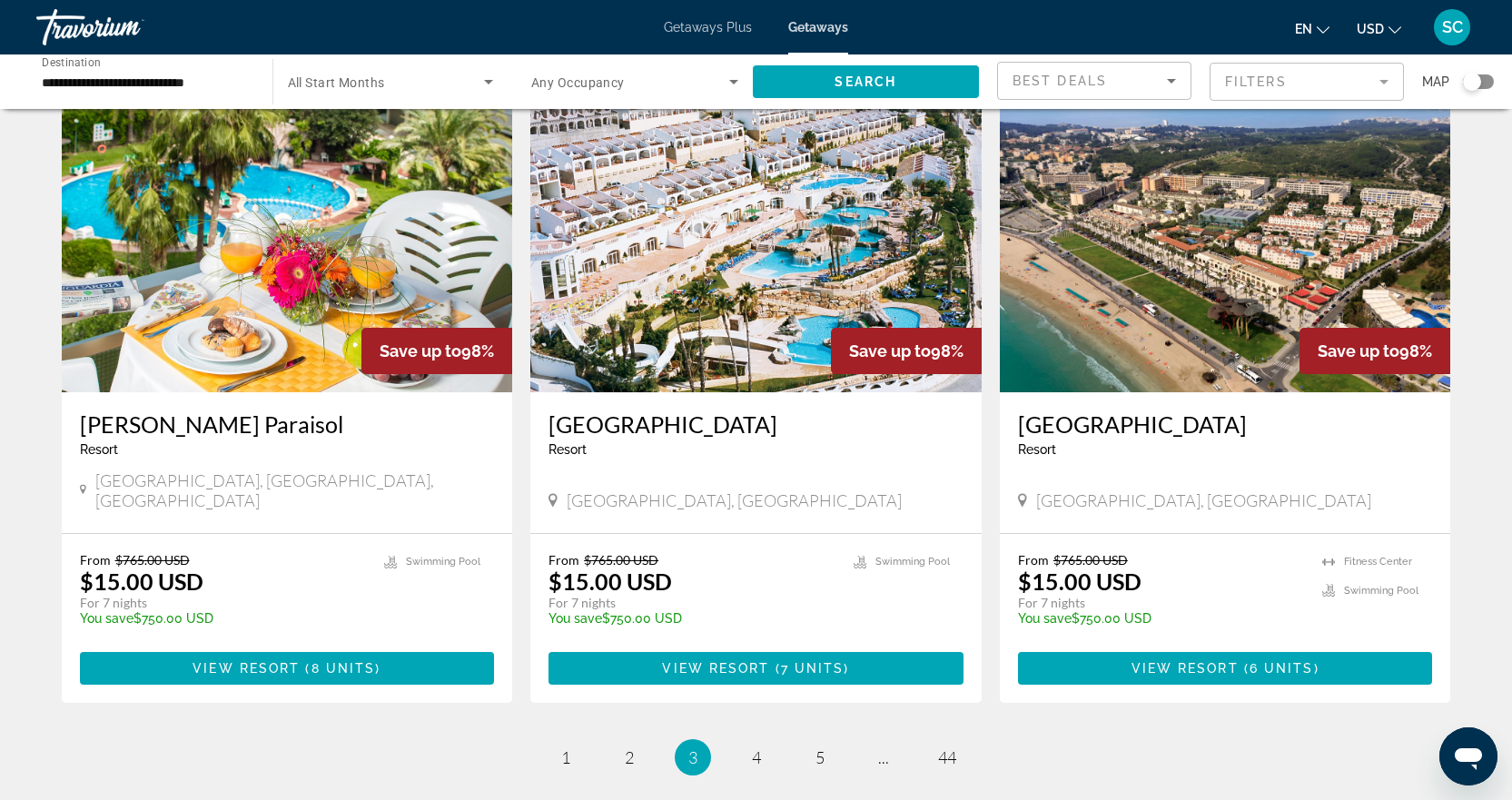
click at [808, 302] on img "Main content" at bounding box center [756, 248] width 451 height 291
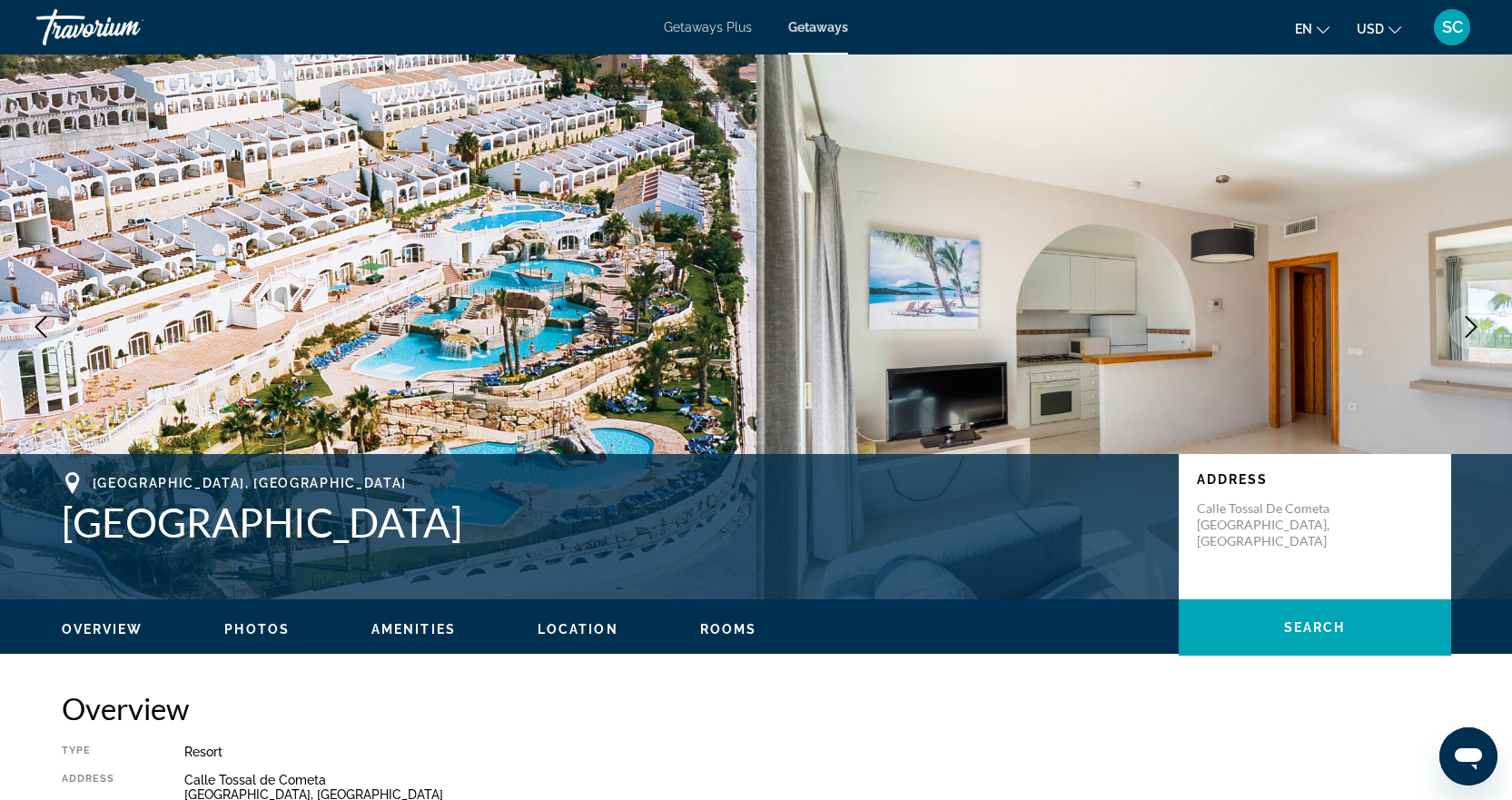
click at [510, 317] on img "Main content" at bounding box center [378, 326] width 756 height 545
click at [1480, 331] on icon "Next image" at bounding box center [1471, 327] width 22 height 22
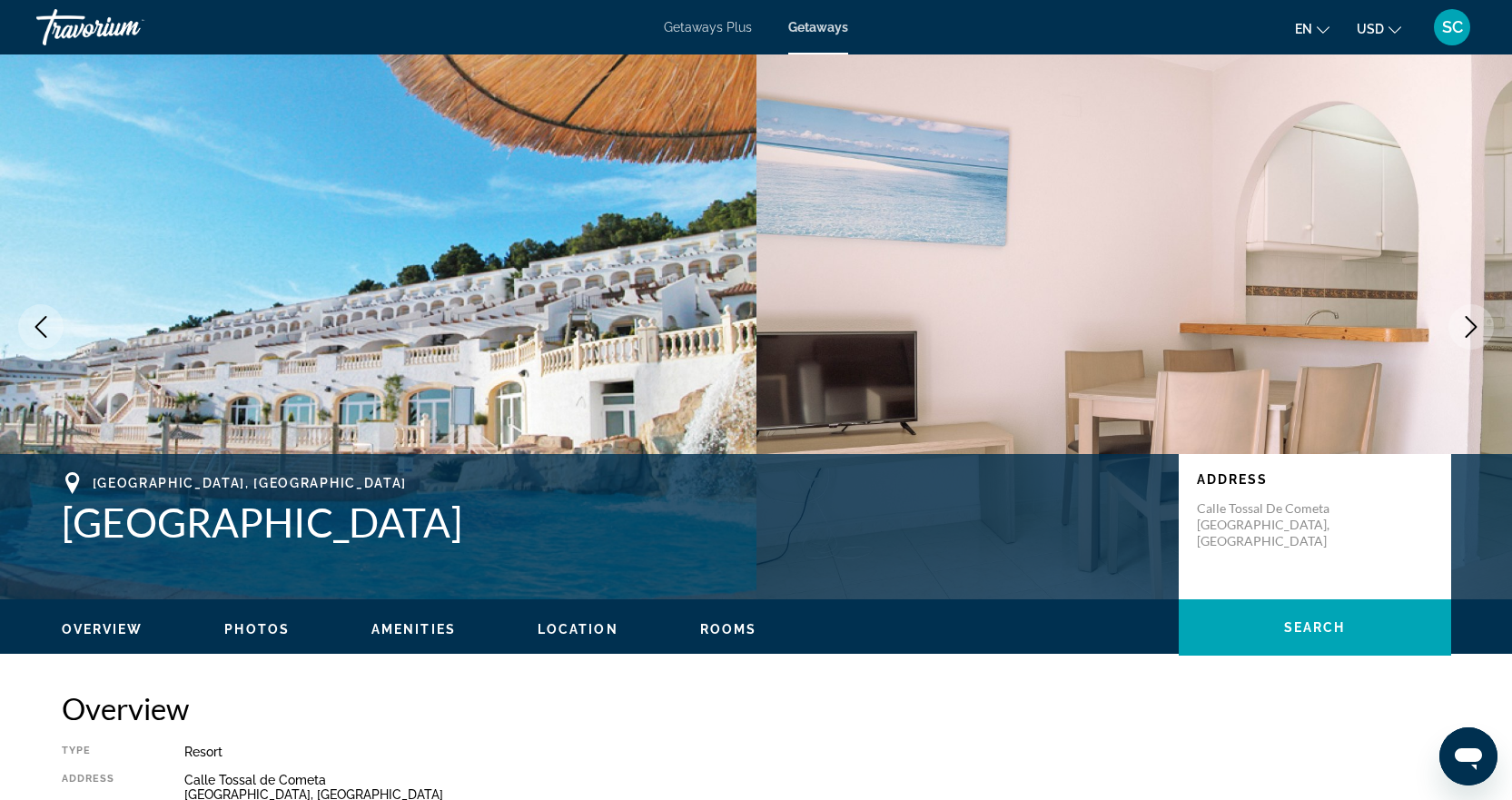
click at [1482, 329] on button "Next image" at bounding box center [1471, 327] width 45 height 45
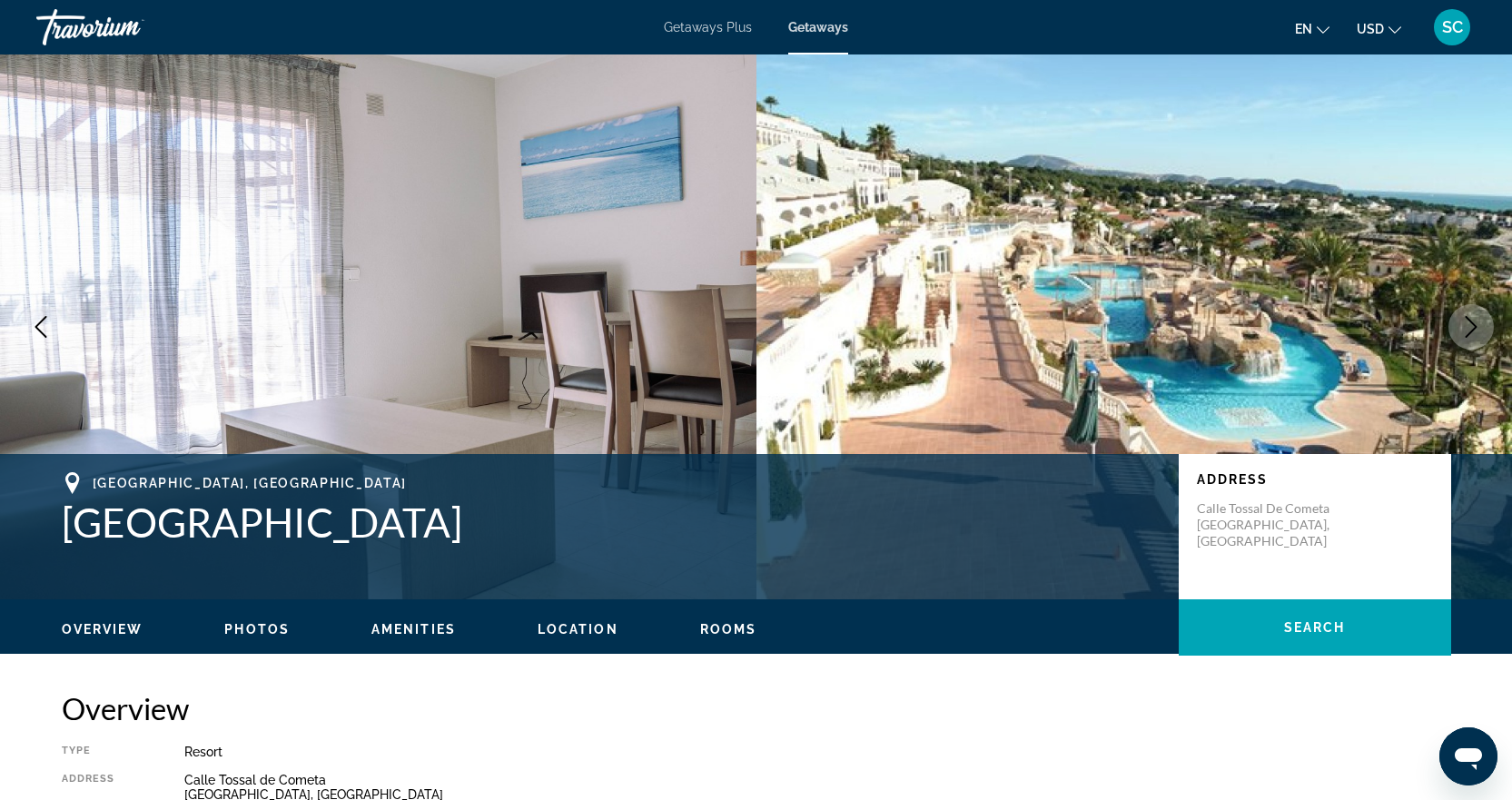
click at [1482, 329] on button "Next image" at bounding box center [1471, 327] width 45 height 45
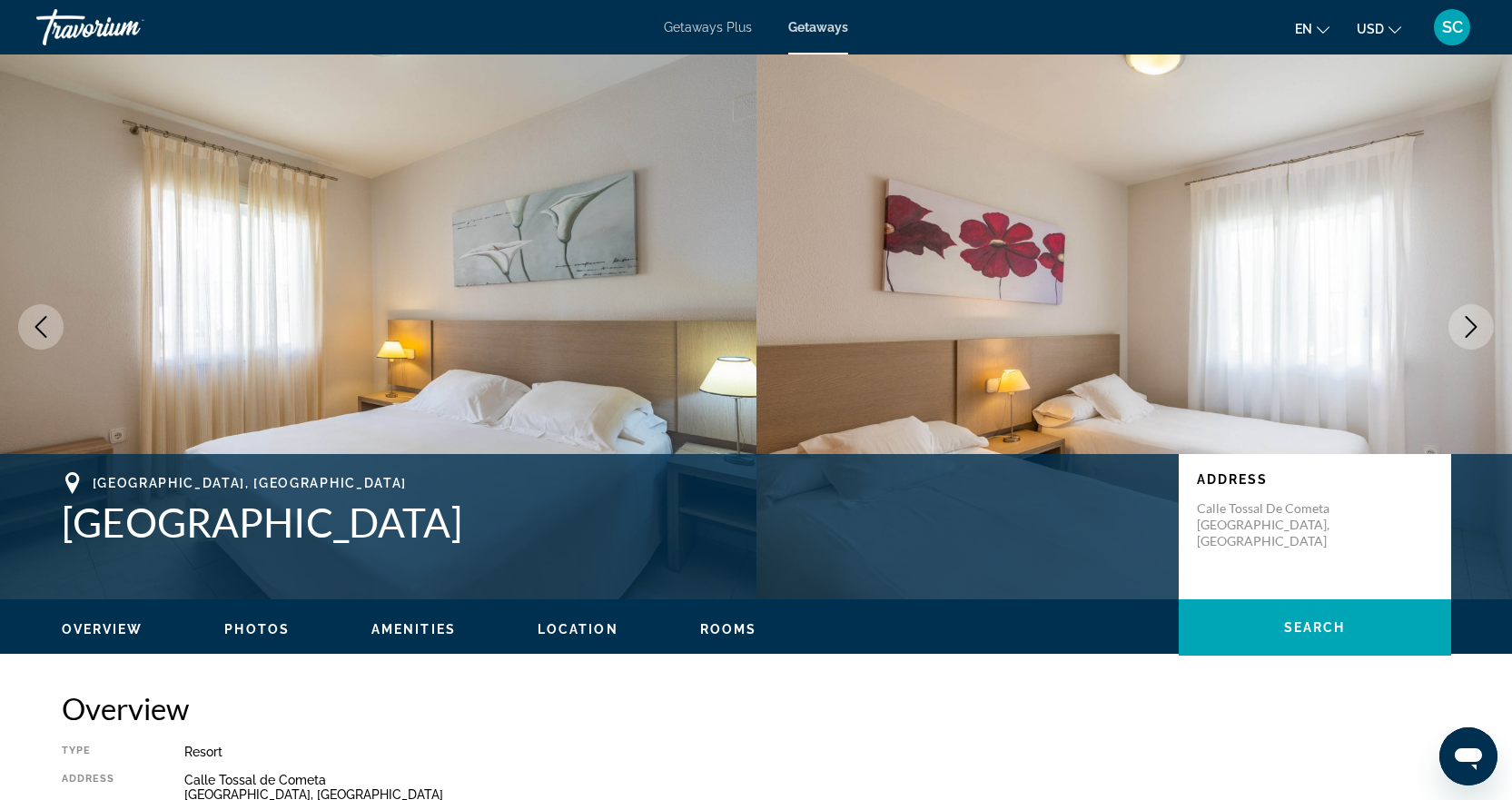
click at [1482, 329] on button "Next image" at bounding box center [1471, 327] width 45 height 45
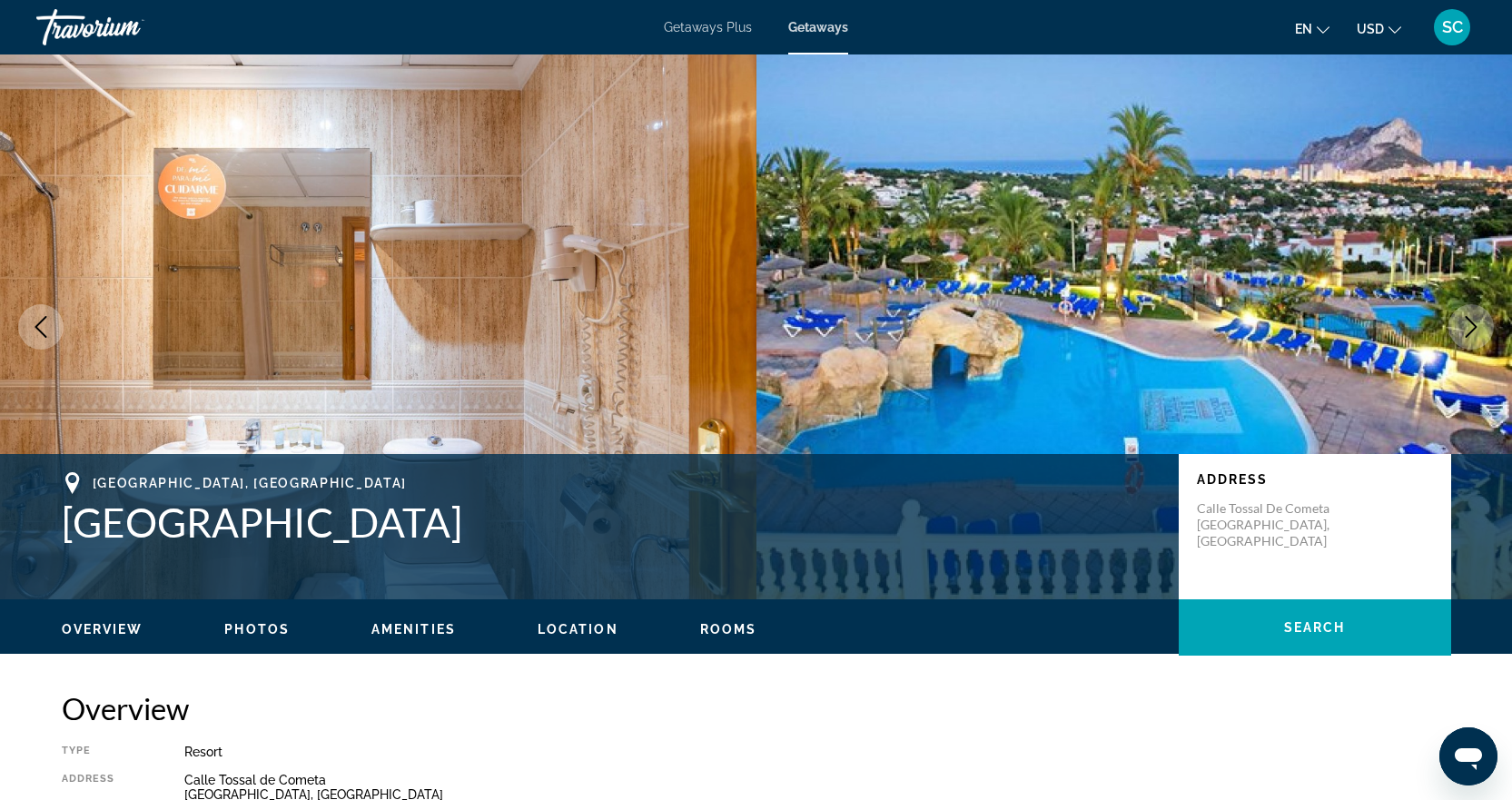
click at [1482, 329] on button "Next image" at bounding box center [1471, 327] width 45 height 45
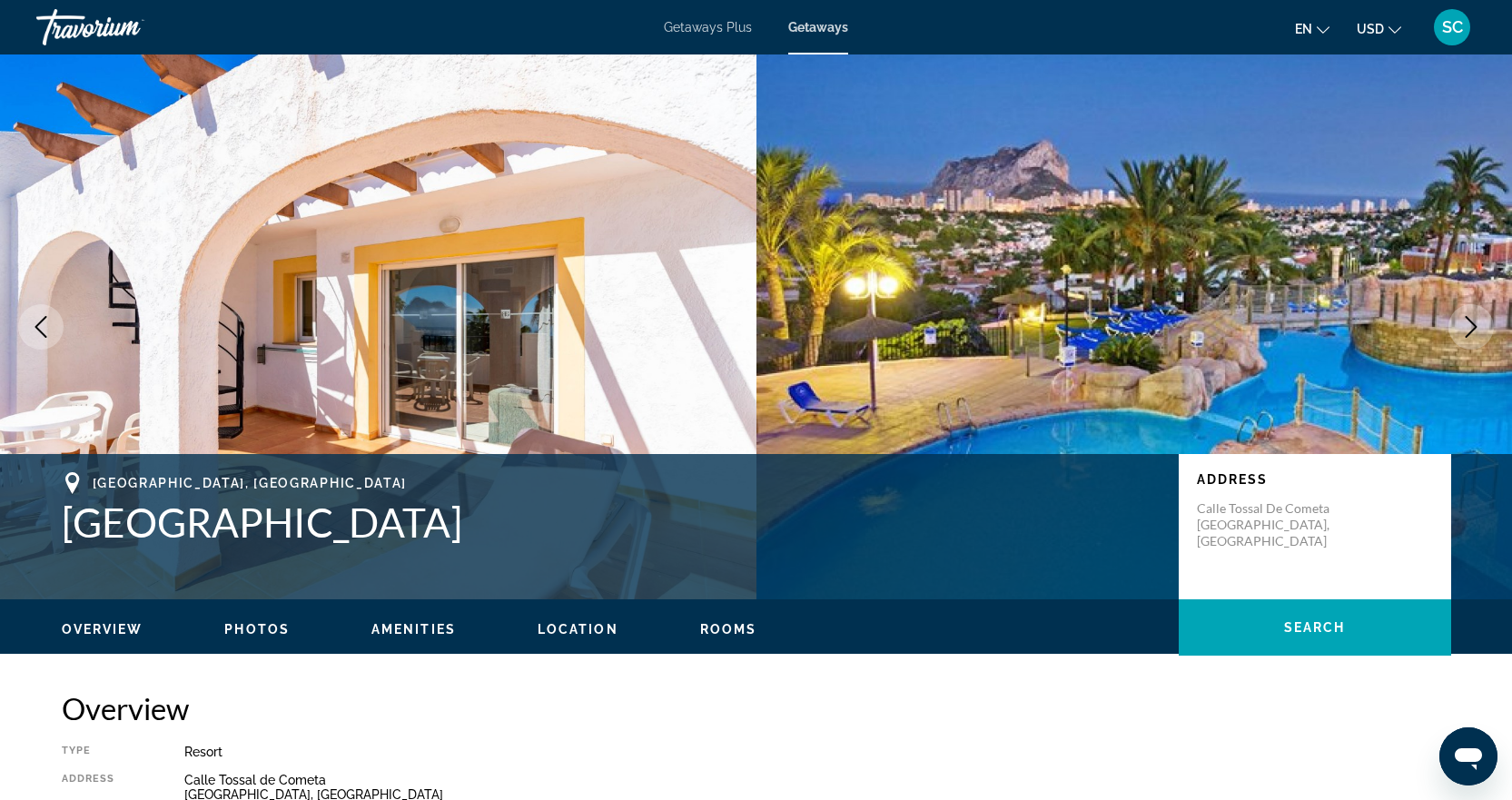
click at [1482, 329] on button "Next image" at bounding box center [1471, 327] width 45 height 45
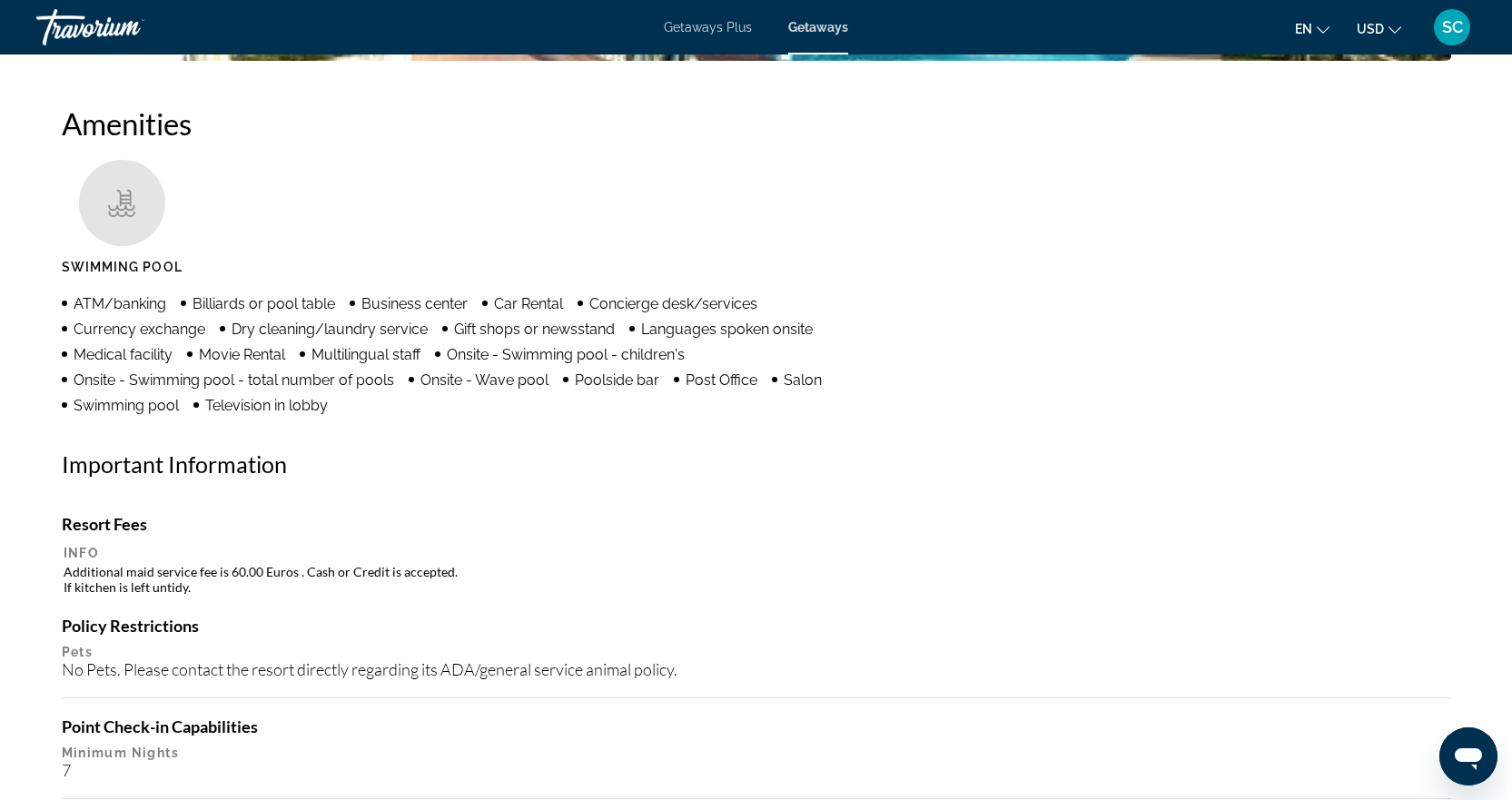
scroll to position [1000, 0]
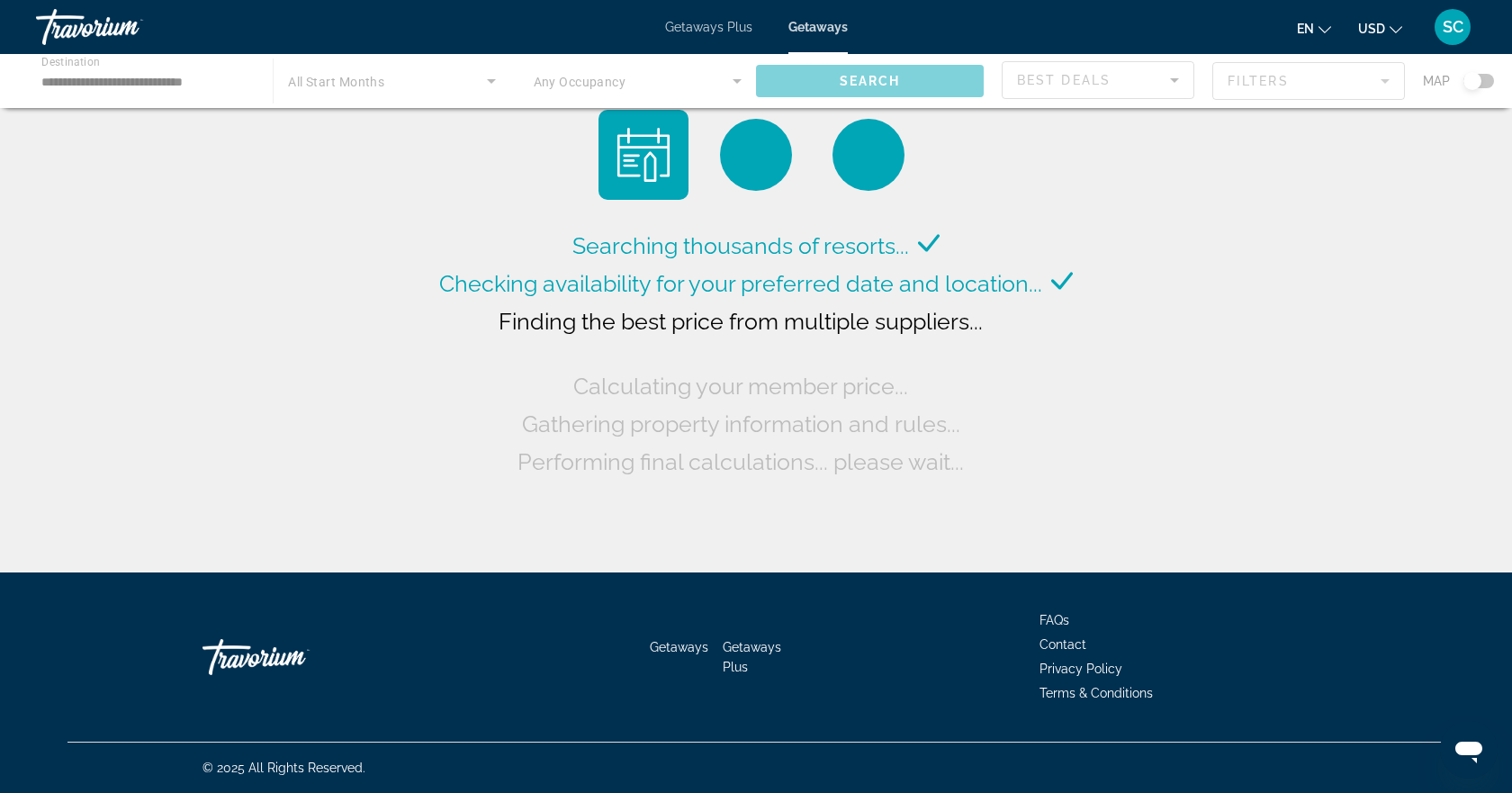
click at [487, 77] on div "Main content" at bounding box center [756, 80] width 1512 height 54
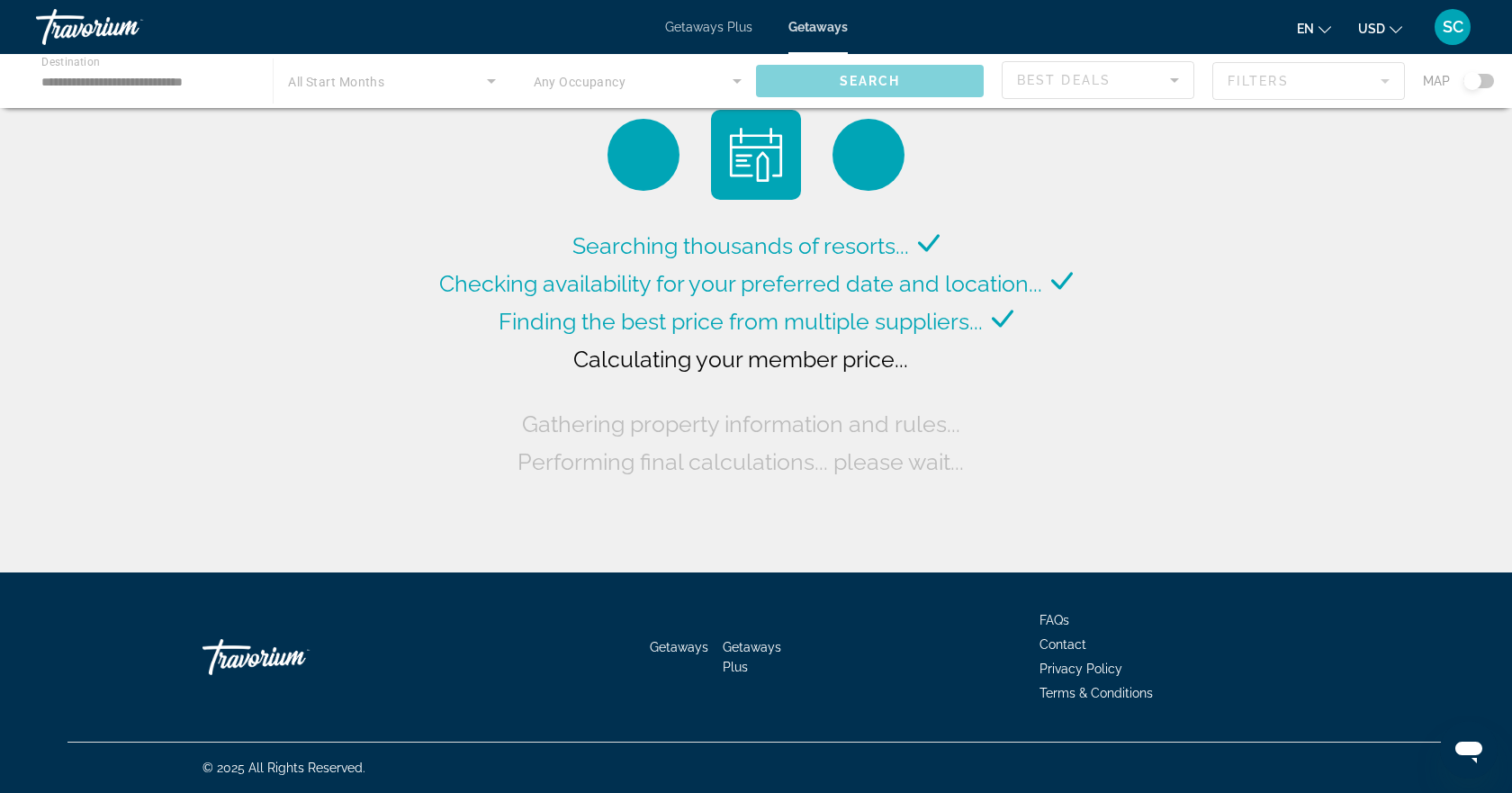
click at [491, 81] on div "Main content" at bounding box center [756, 80] width 1512 height 54
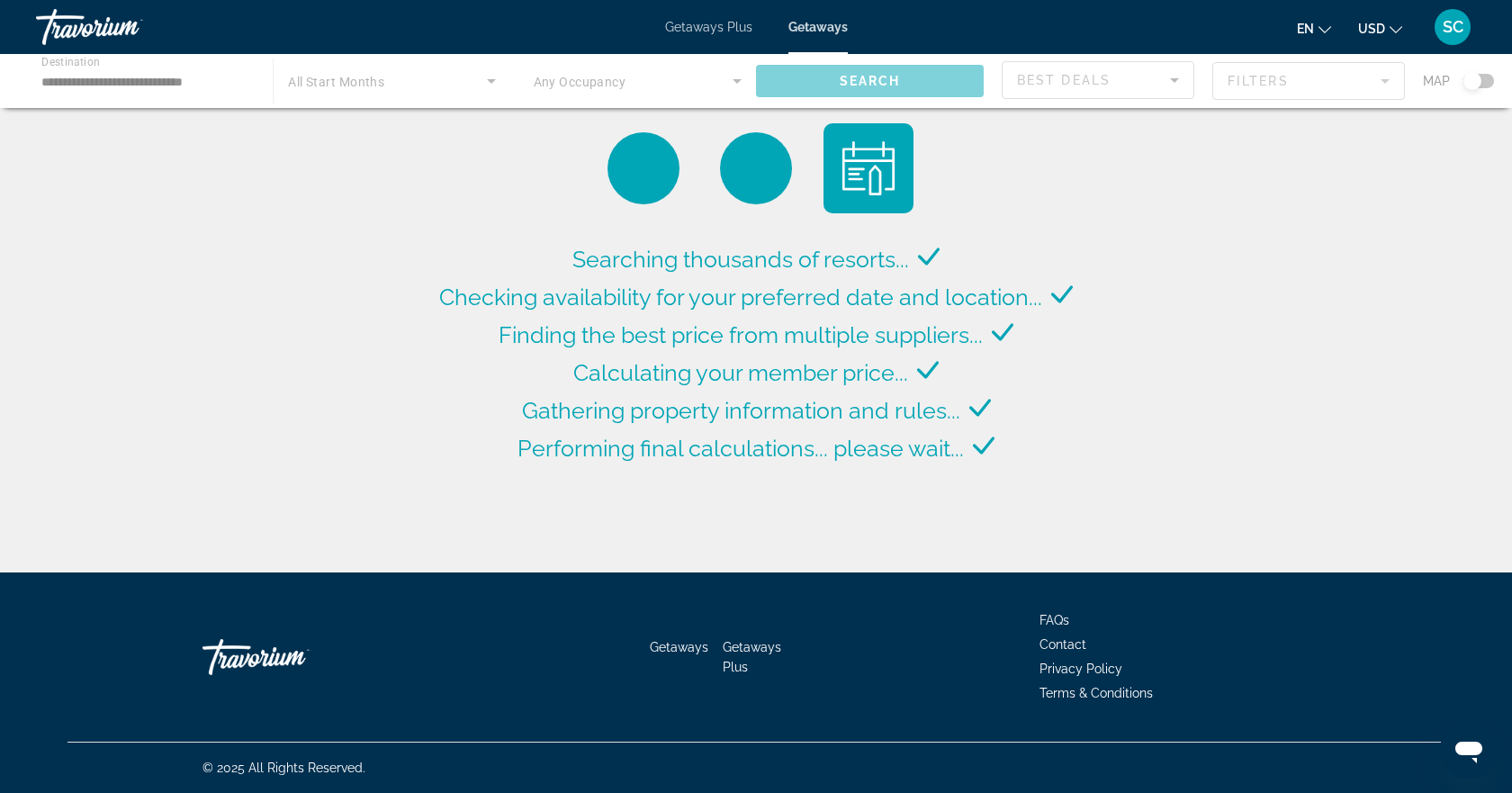
click at [493, 82] on div "Main content" at bounding box center [756, 80] width 1512 height 54
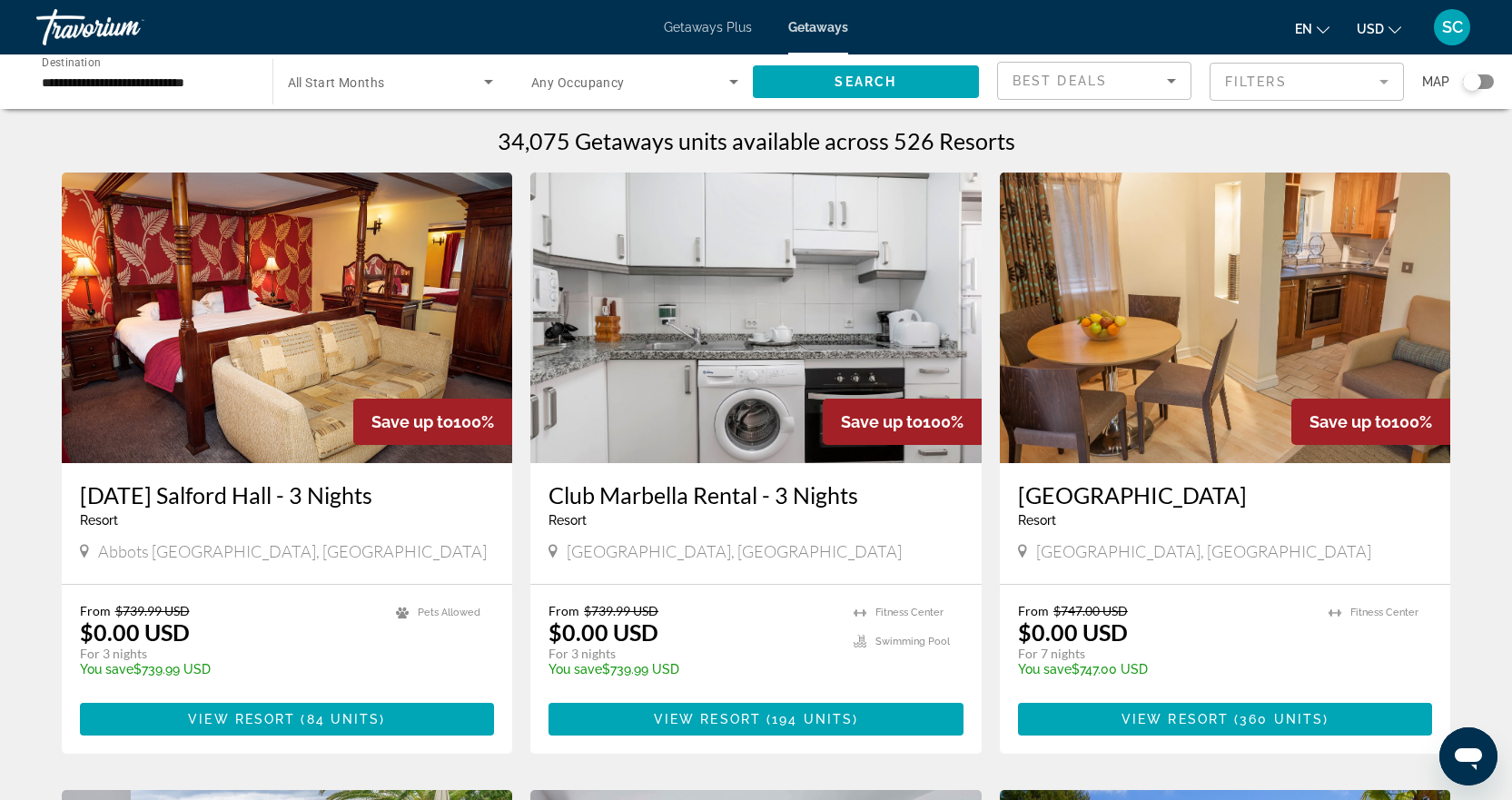
click at [495, 83] on icon "Search widget" at bounding box center [488, 82] width 22 height 22
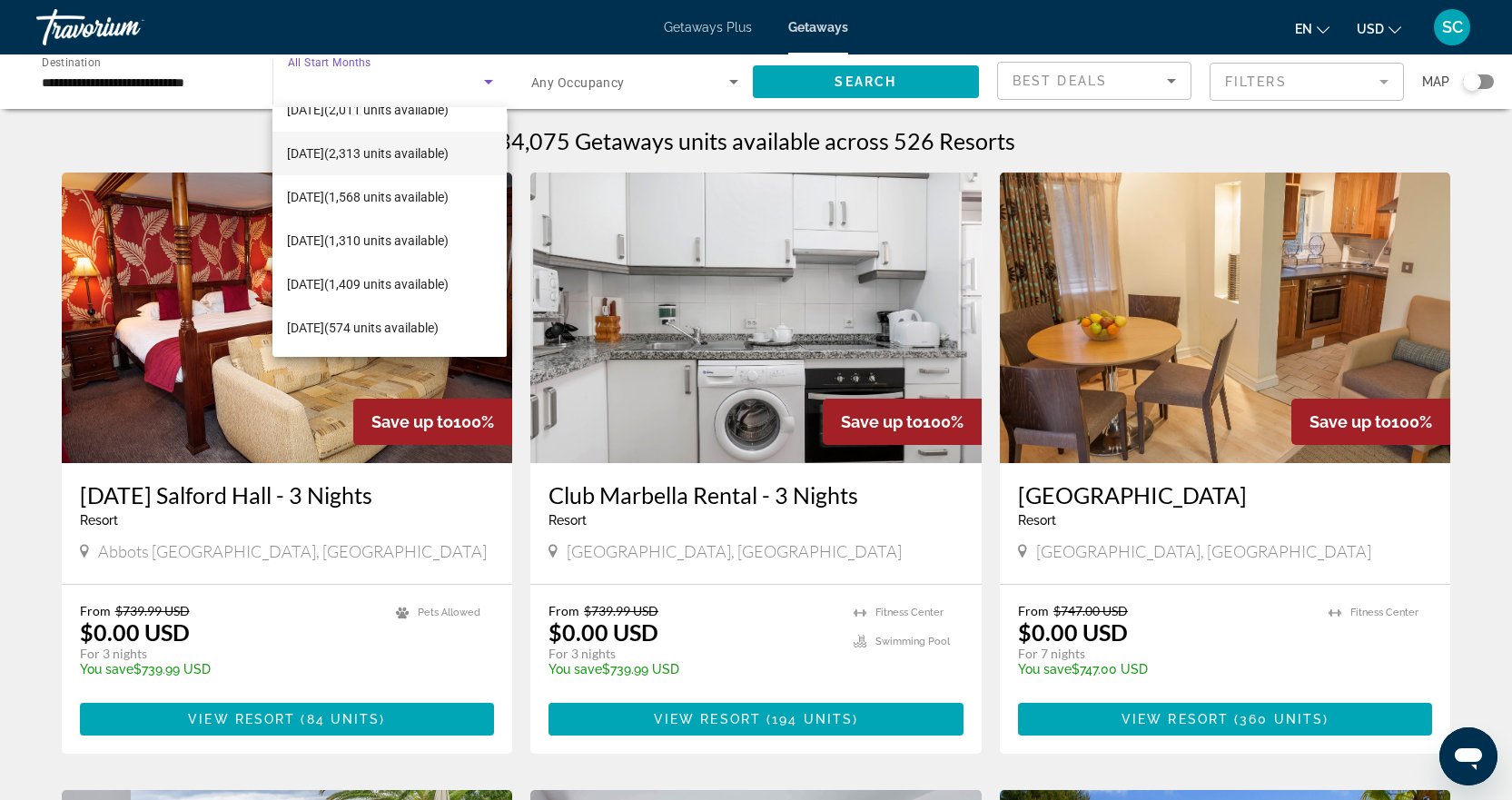
scroll to position [284, 0]
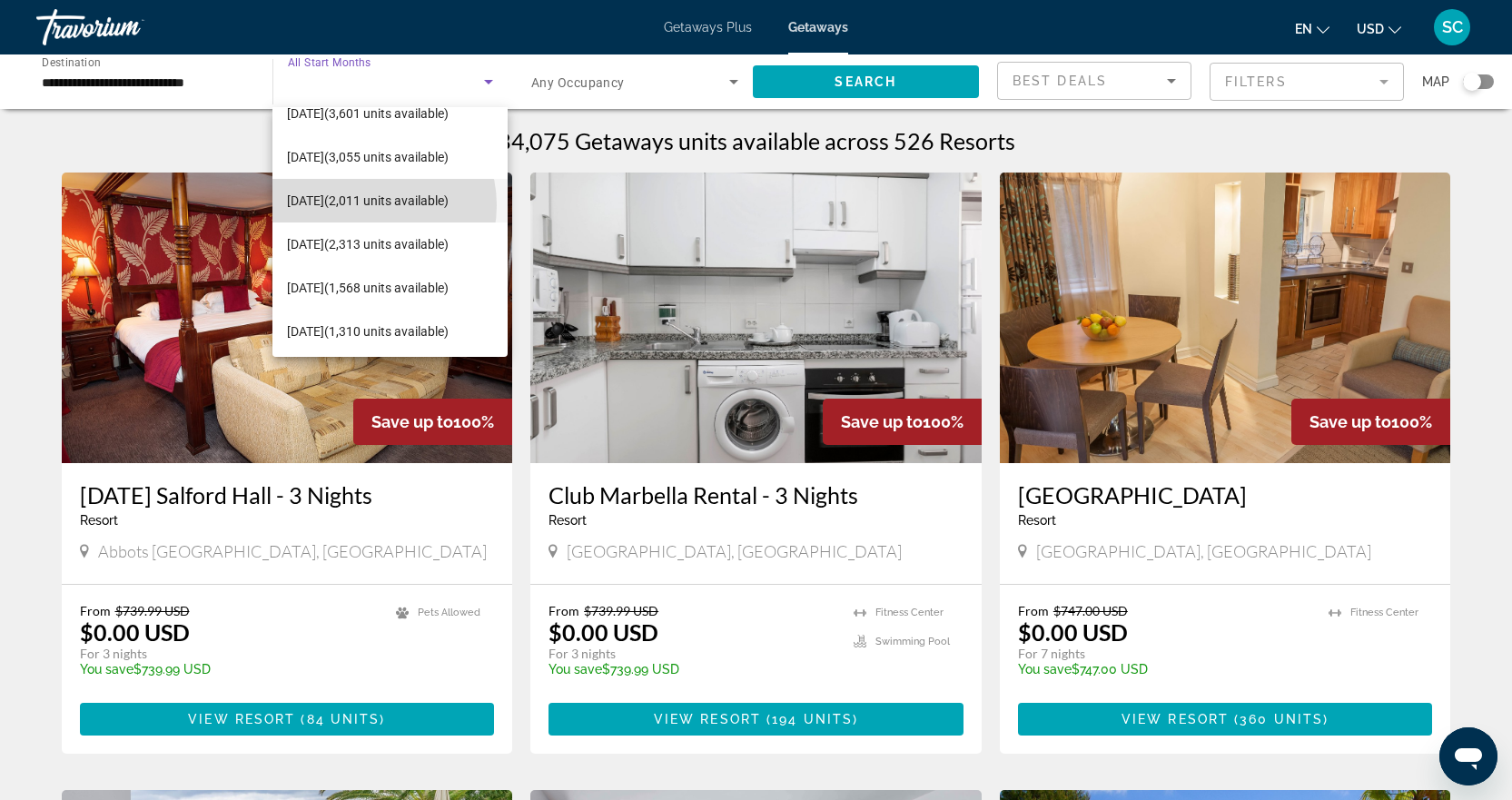
click at [369, 205] on span "[DATE] (2,011 units available)" at bounding box center [367, 200] width 162 height 22
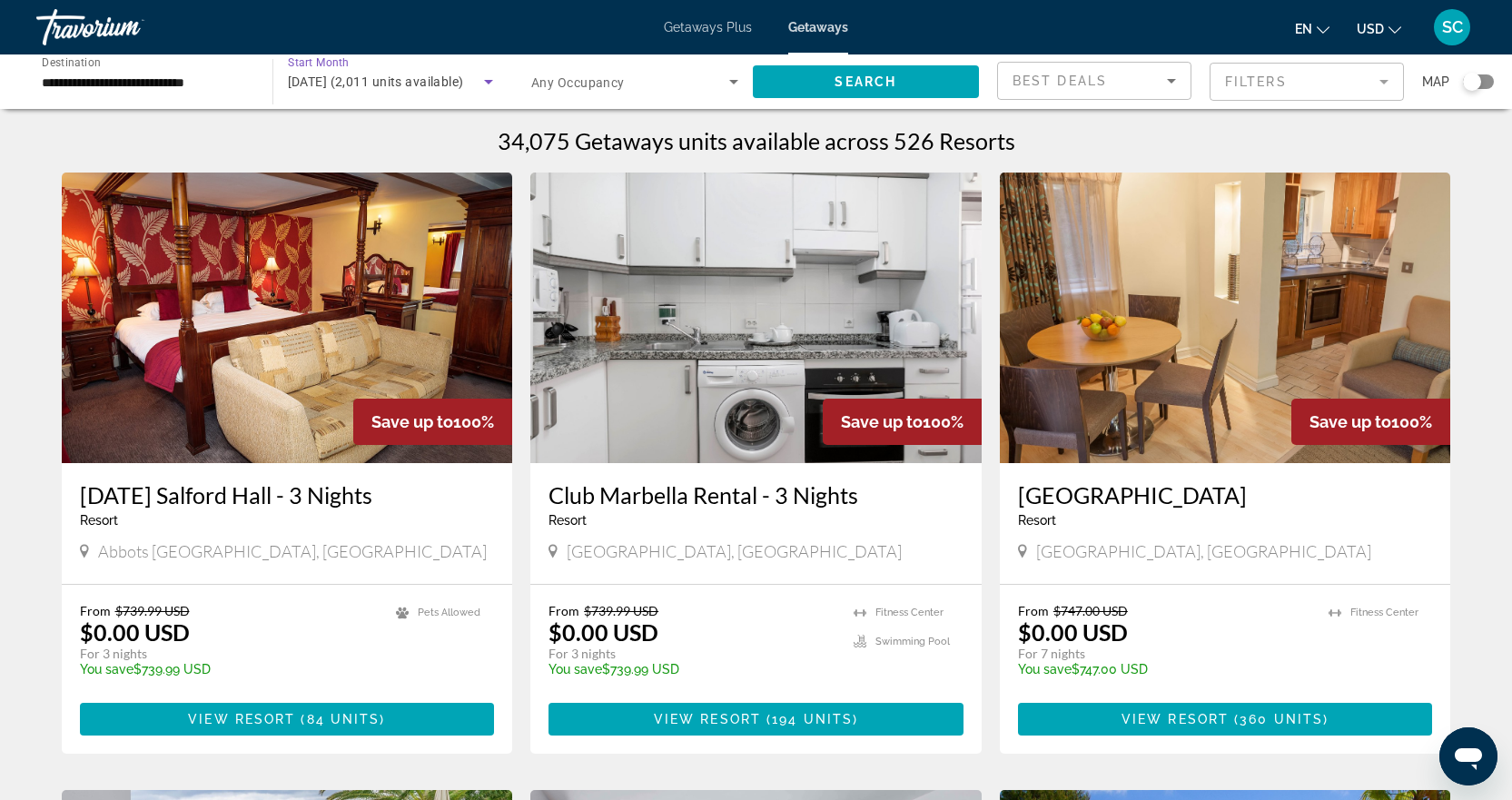
click at [484, 78] on icon "Search widget" at bounding box center [488, 82] width 22 height 22
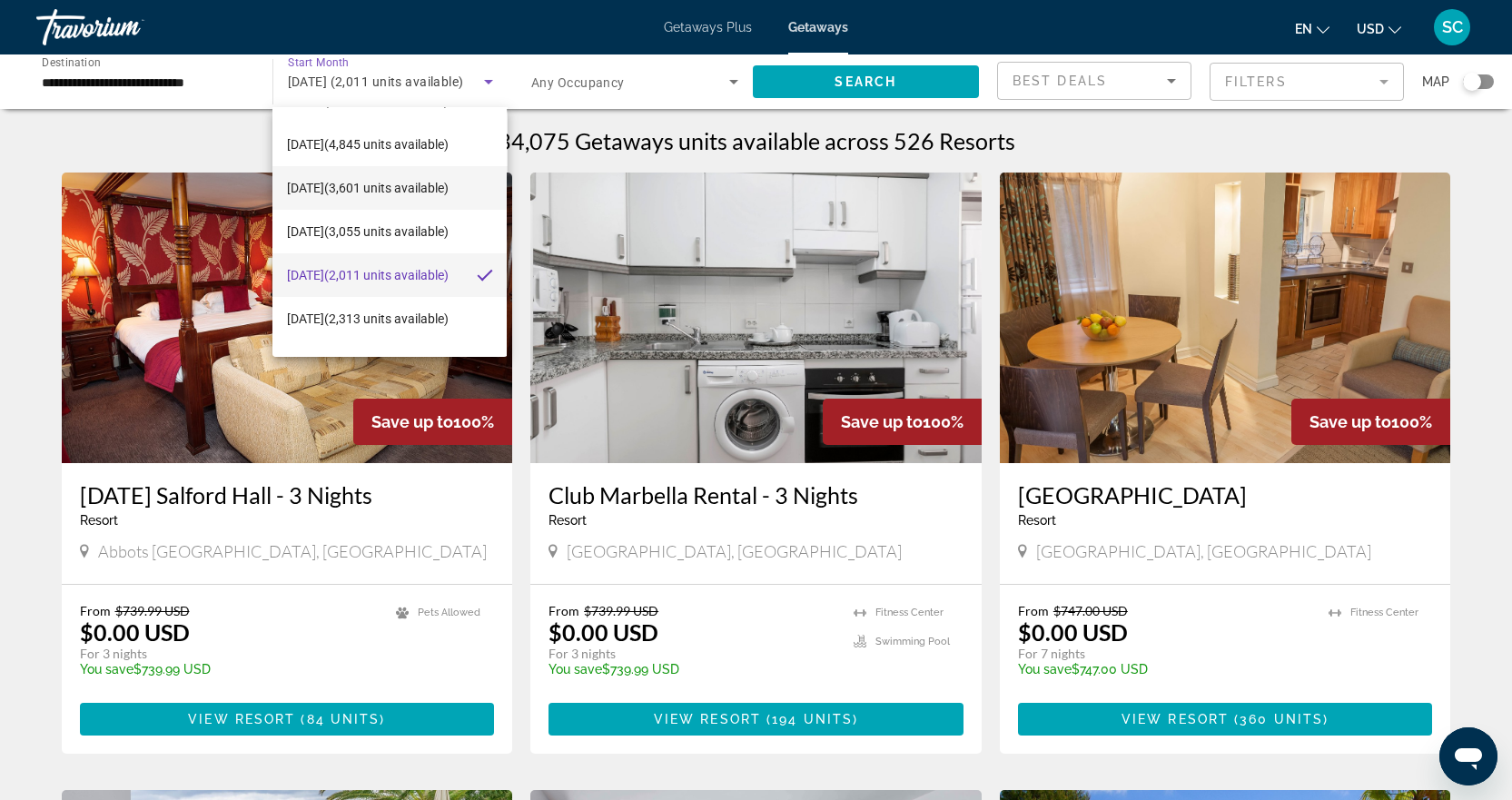
scroll to position [241, 0]
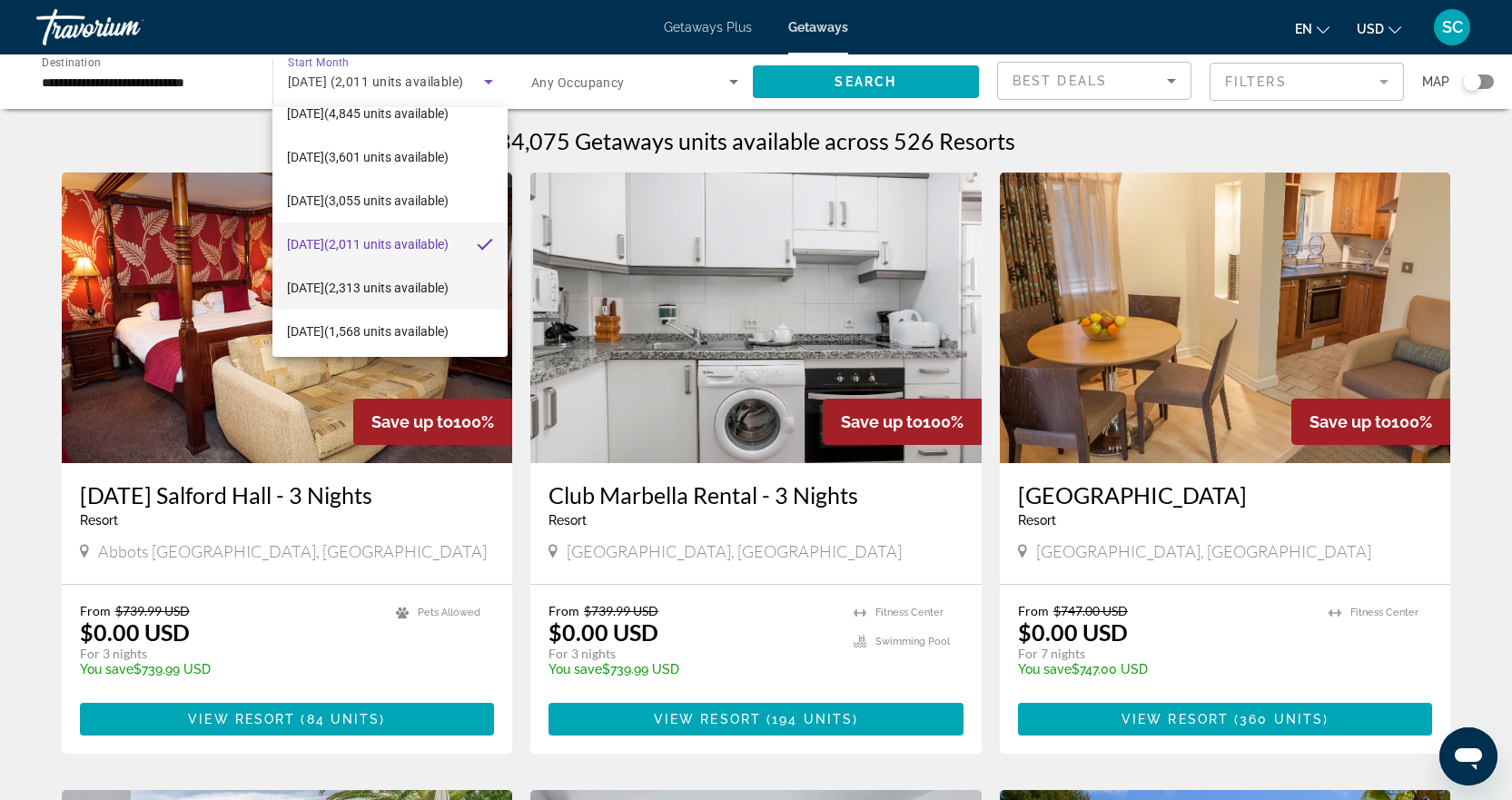
click at [327, 282] on span "[DATE] (2,313 units available)" at bounding box center [367, 288] width 162 height 22
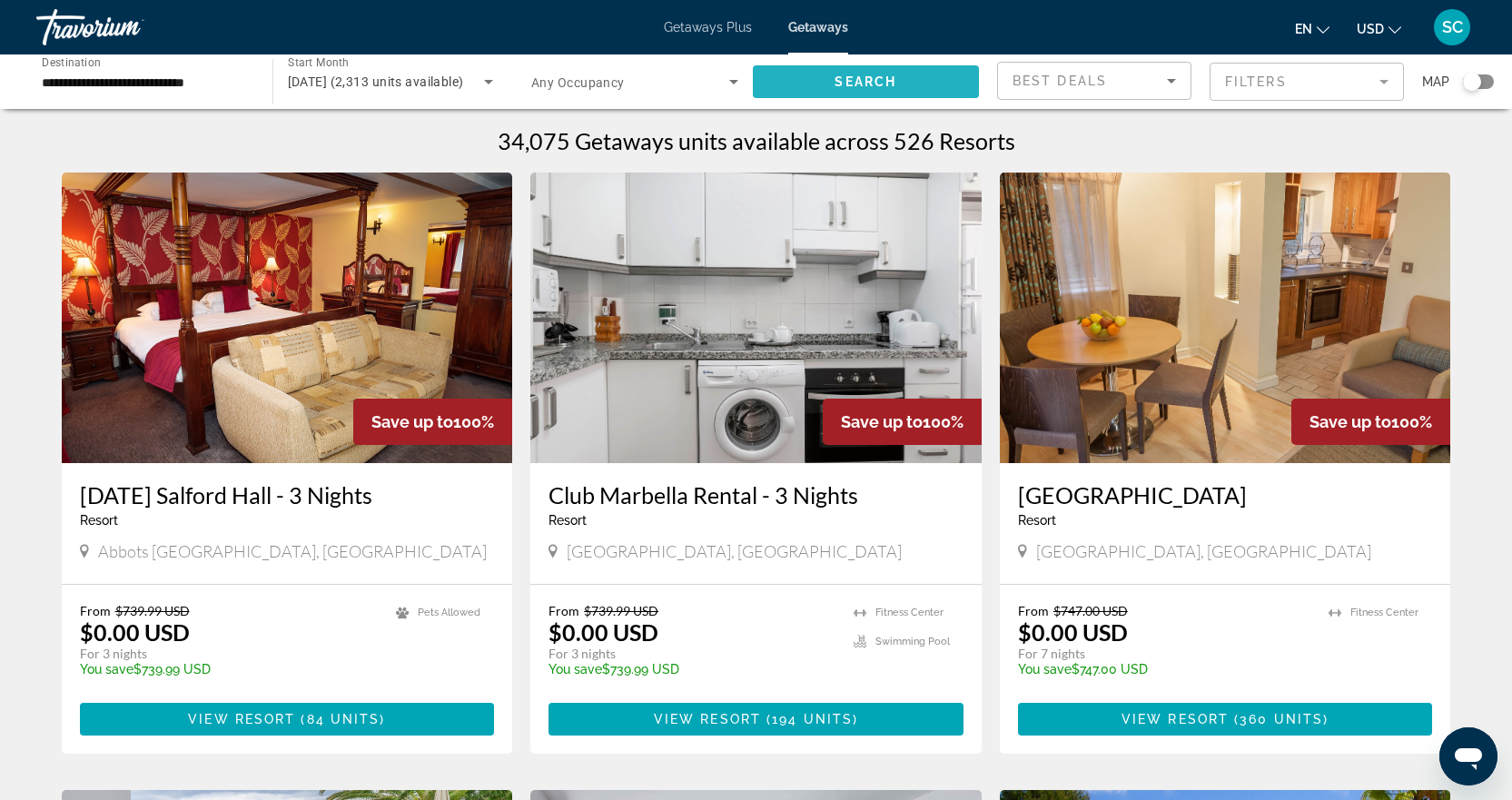
click at [887, 91] on span "Search widget" at bounding box center [866, 82] width 227 height 43
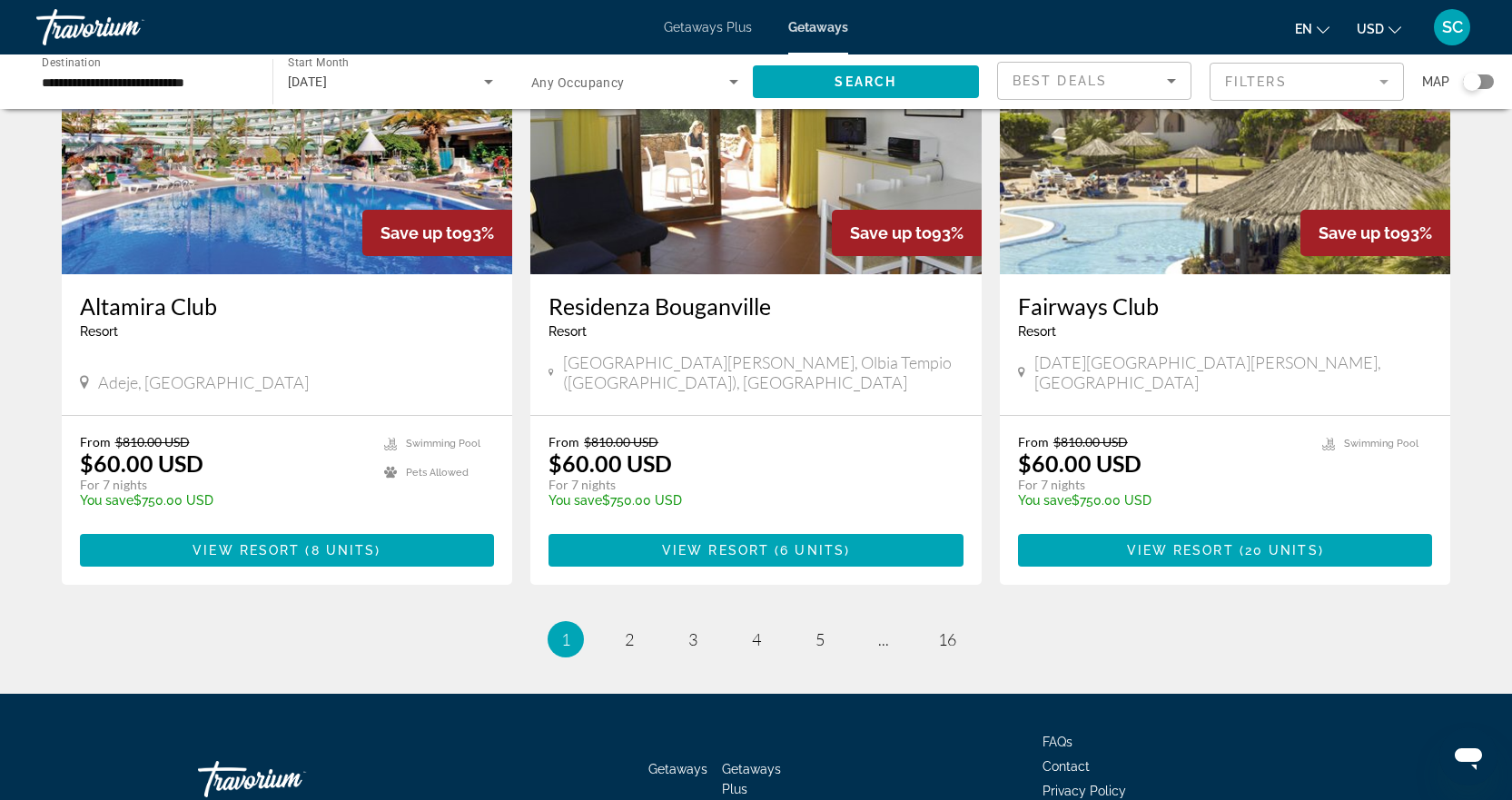
scroll to position [2165, 0]
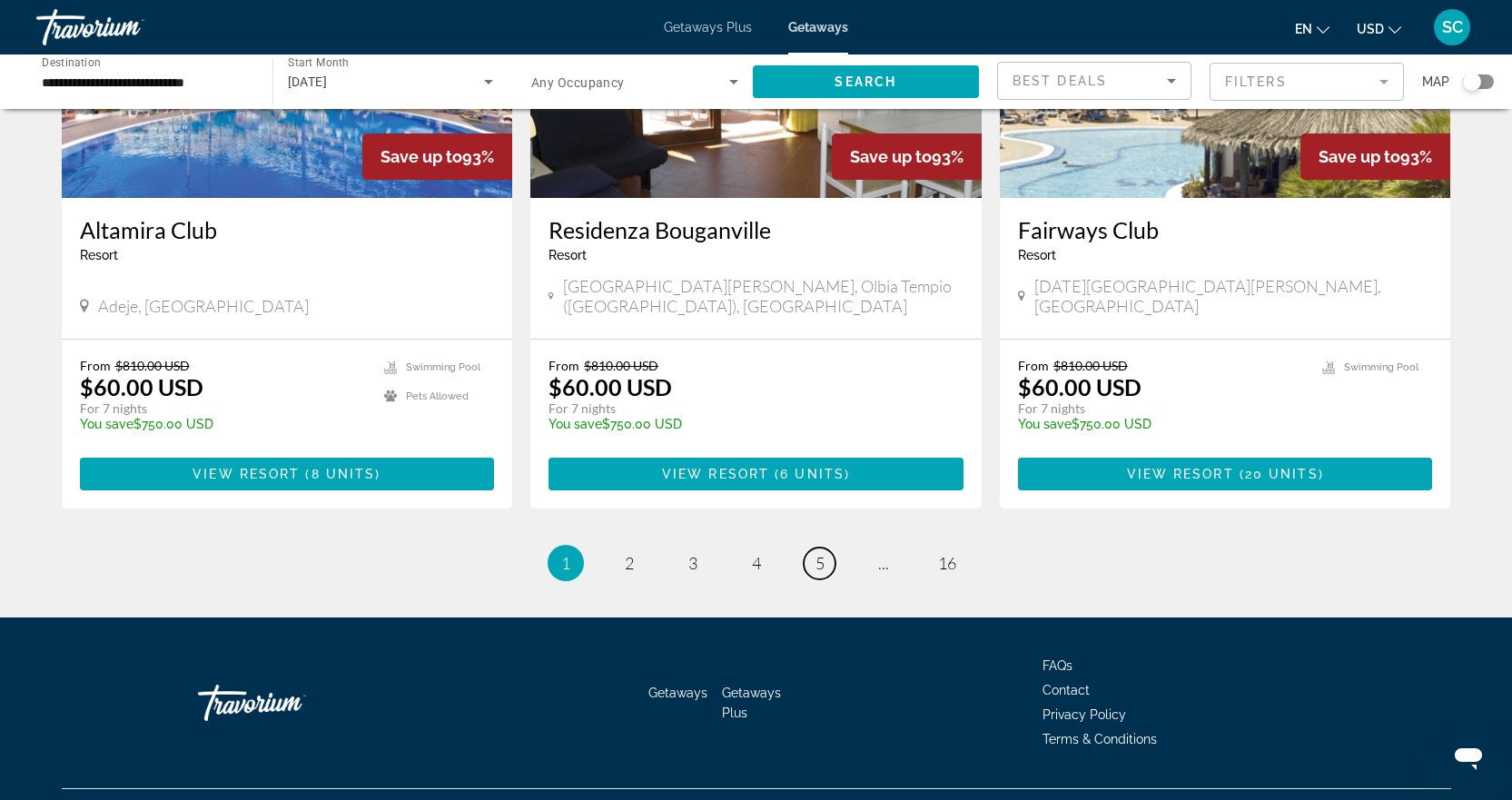
click at [818, 553] on span "5" at bounding box center [819, 563] width 9 height 20
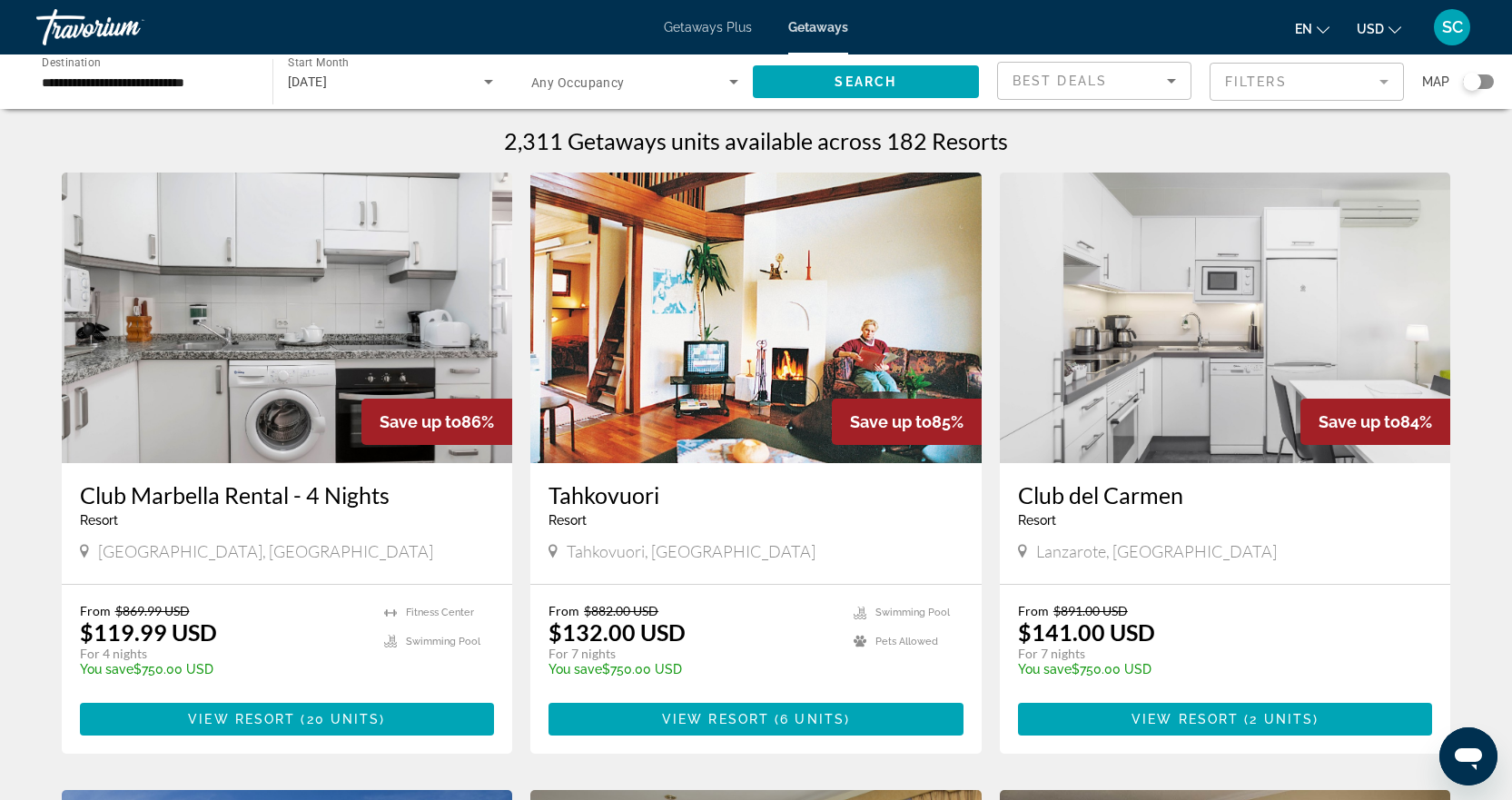
click at [423, 335] on img "Main content" at bounding box center [287, 318] width 451 height 291
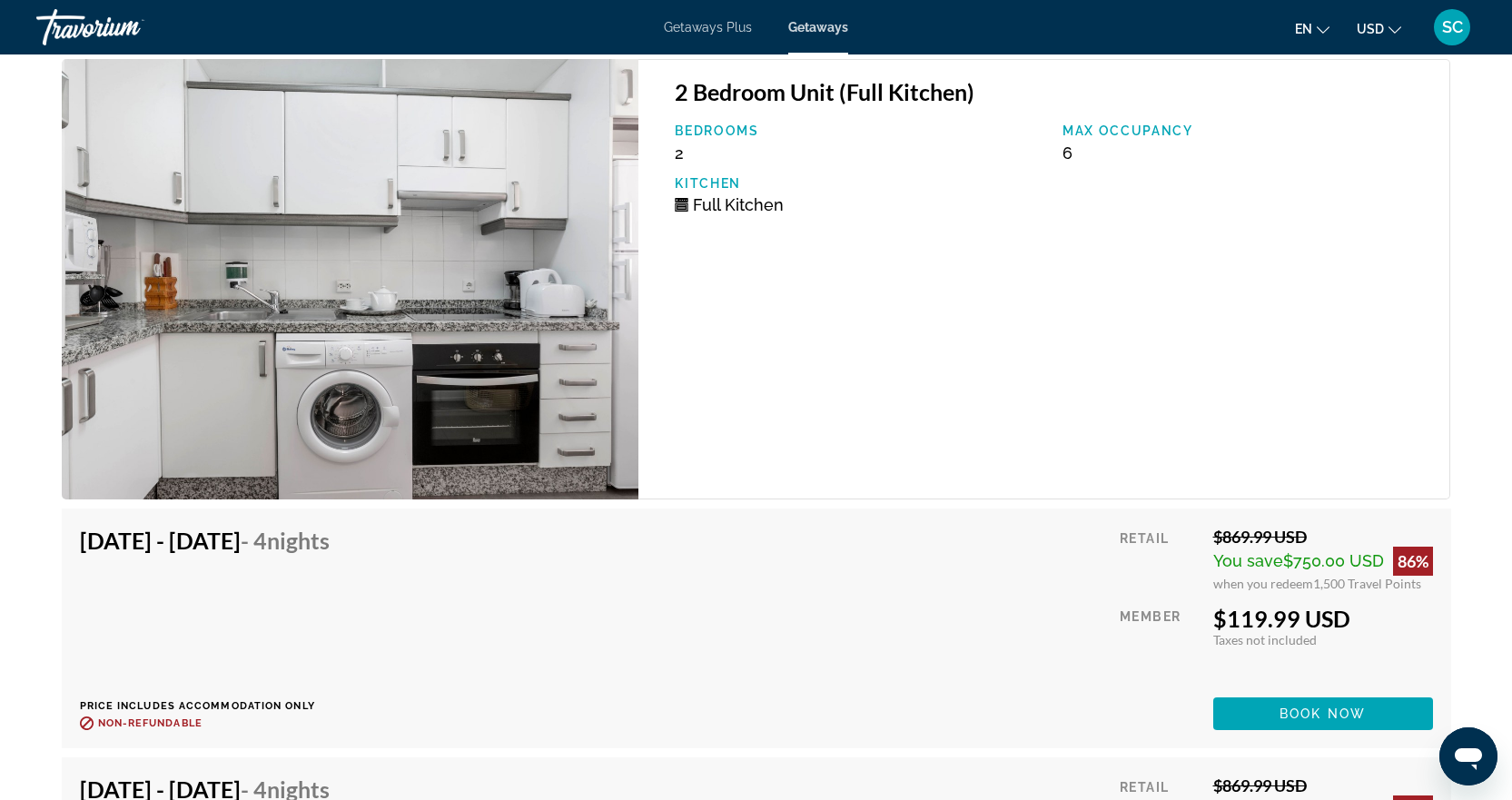
scroll to position [2998, 0]
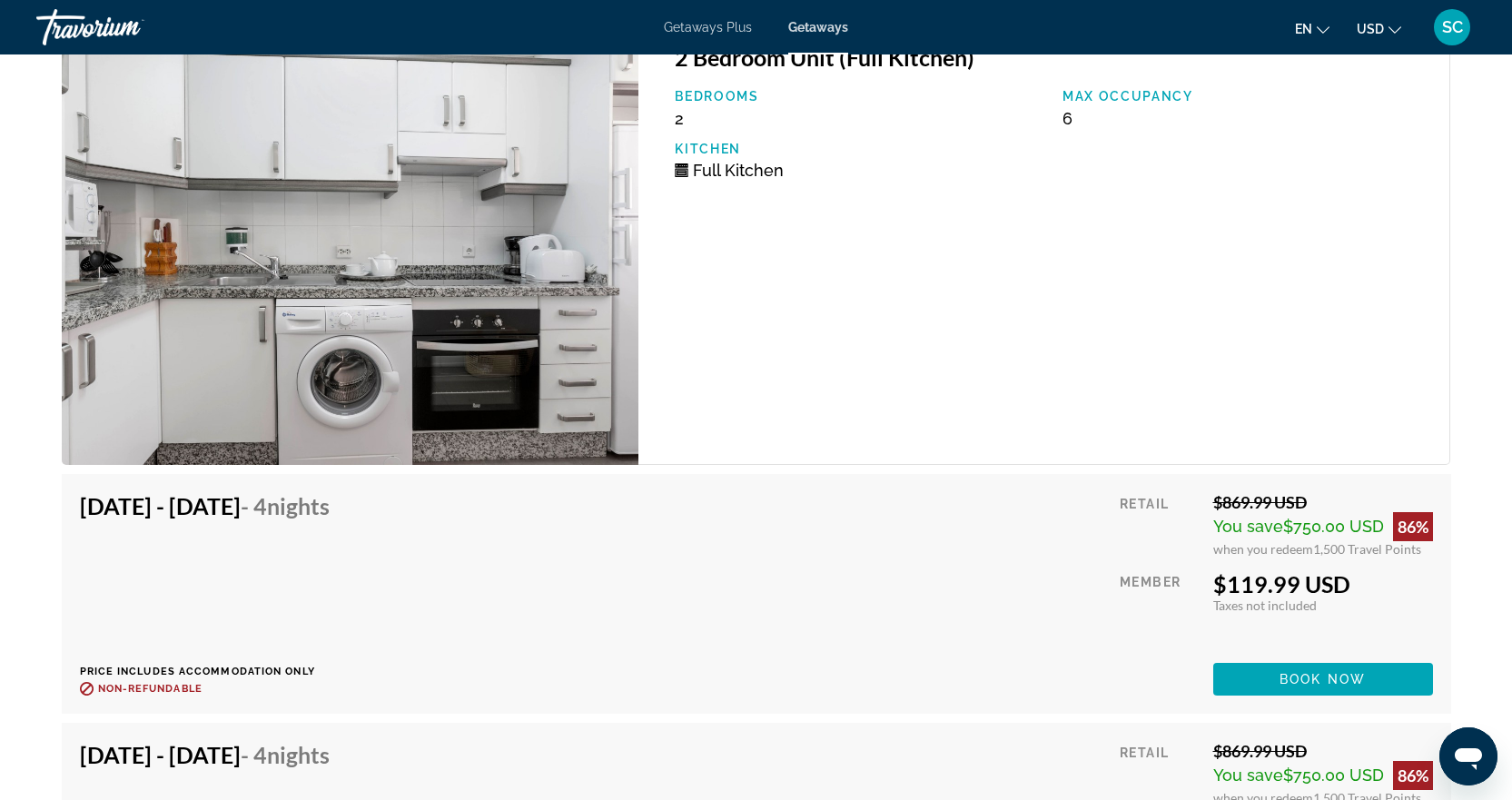
click at [414, 338] on img "Main content" at bounding box center [351, 245] width 578 height 440
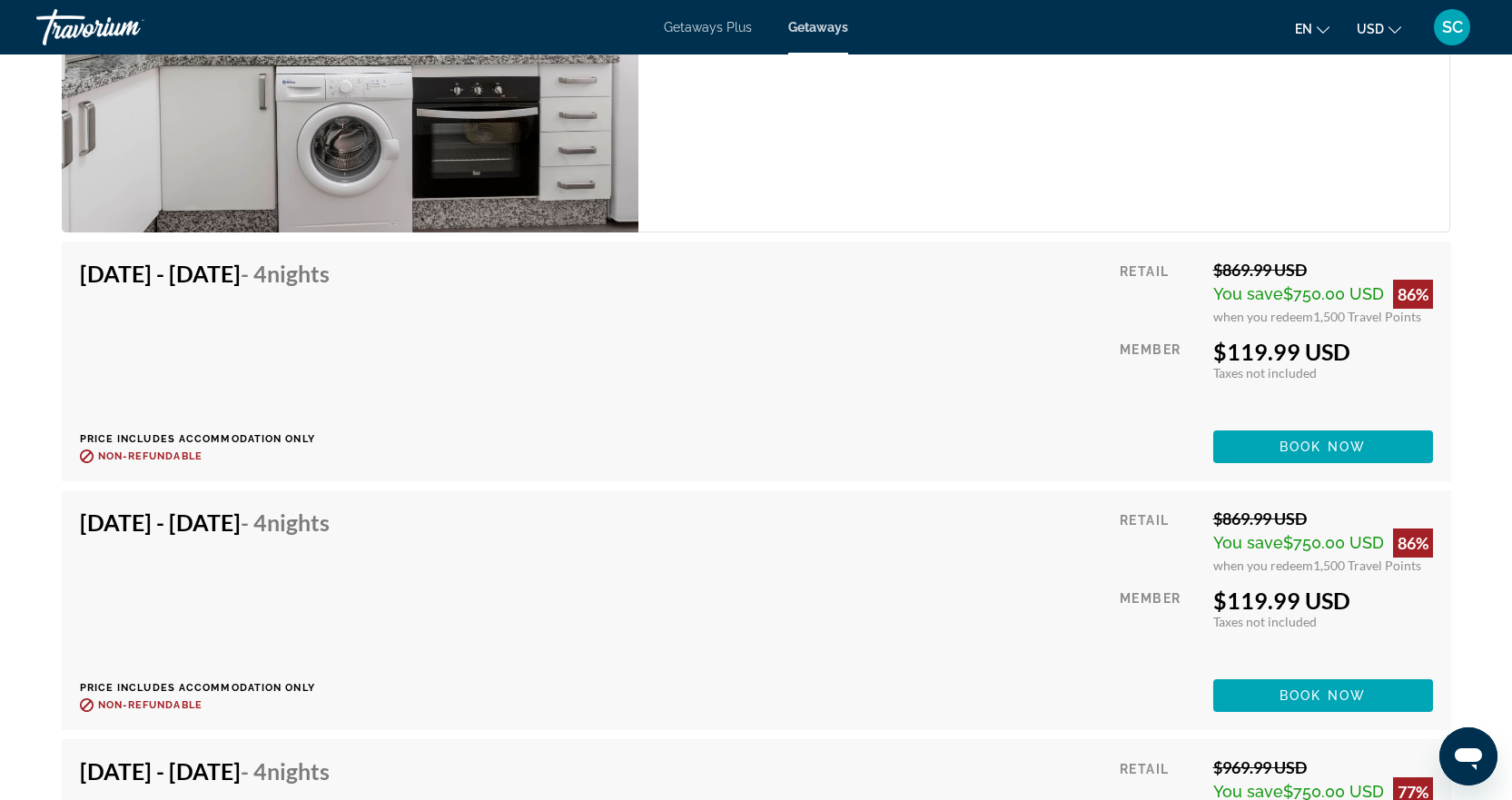
scroll to position [3270, 0]
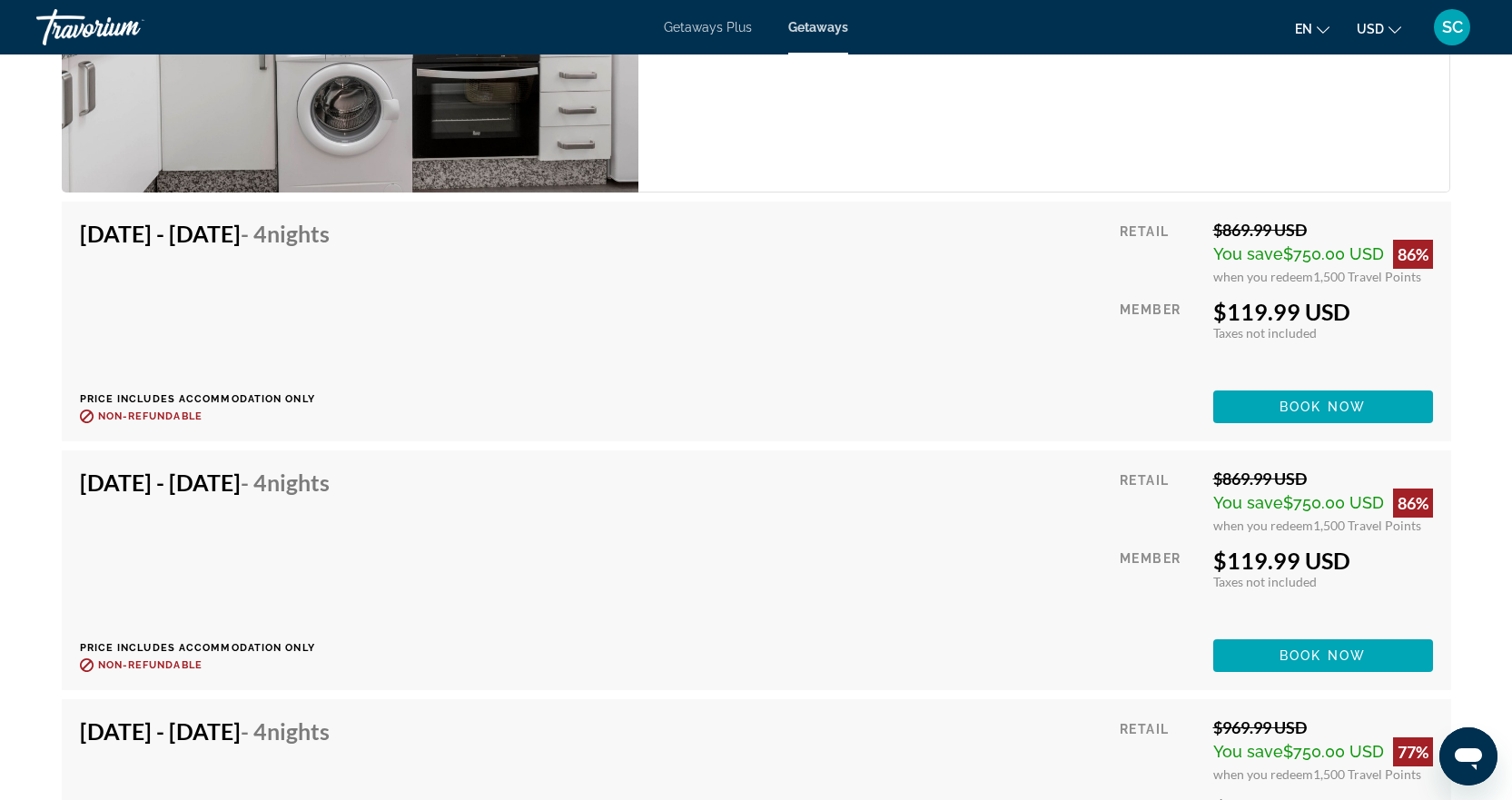
click at [171, 306] on div "[DATE] - [DATE] - 4 Nights Price includes accommodation only Refundable until :…" at bounding box center [211, 321] width 263 height 203
click at [304, 401] on p "Price includes accommodation only" at bounding box center [211, 399] width 263 height 12
click at [118, 412] on span "Non-refundable" at bounding box center [150, 417] width 104 height 12
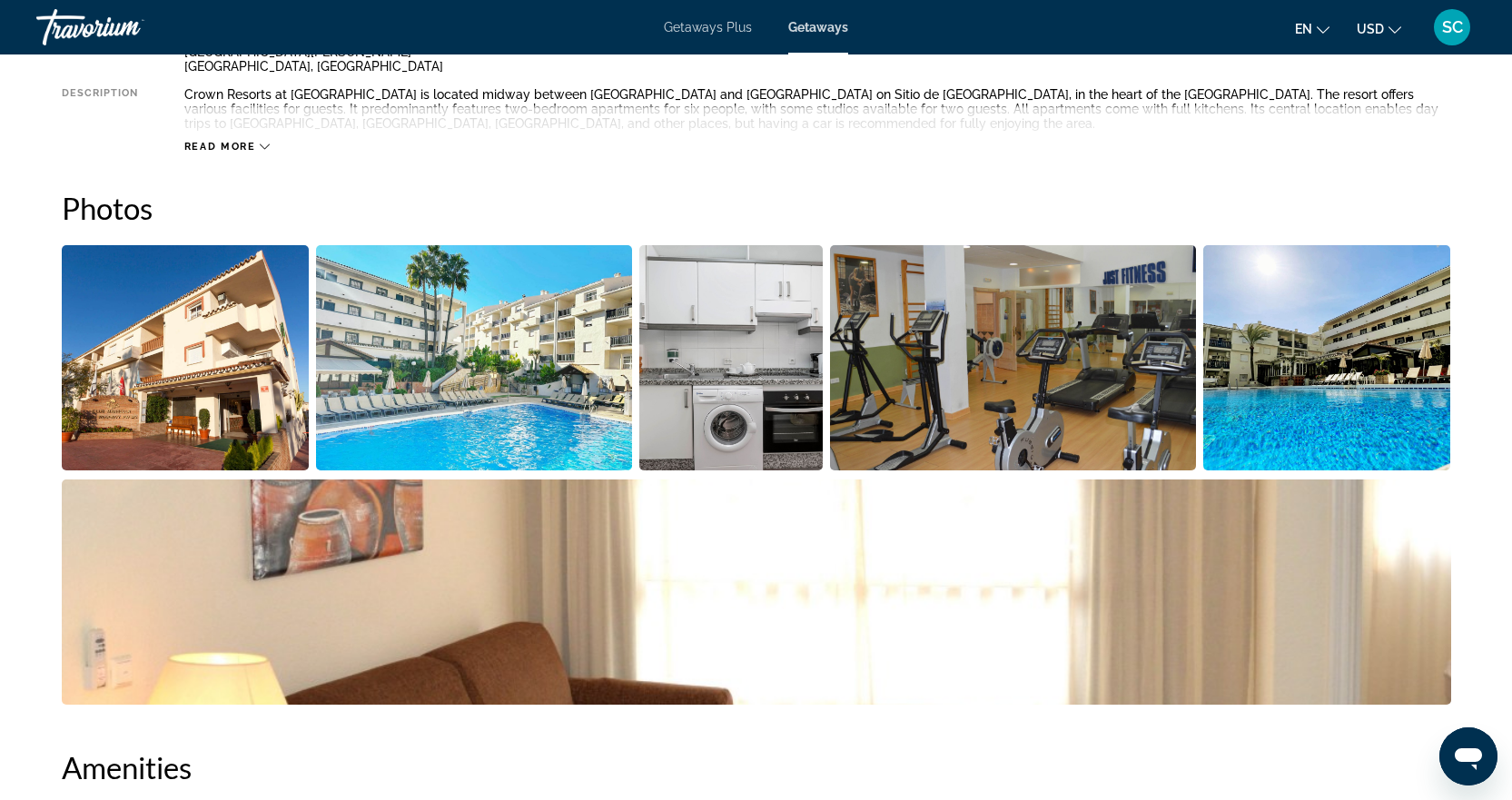
scroll to position [636, 0]
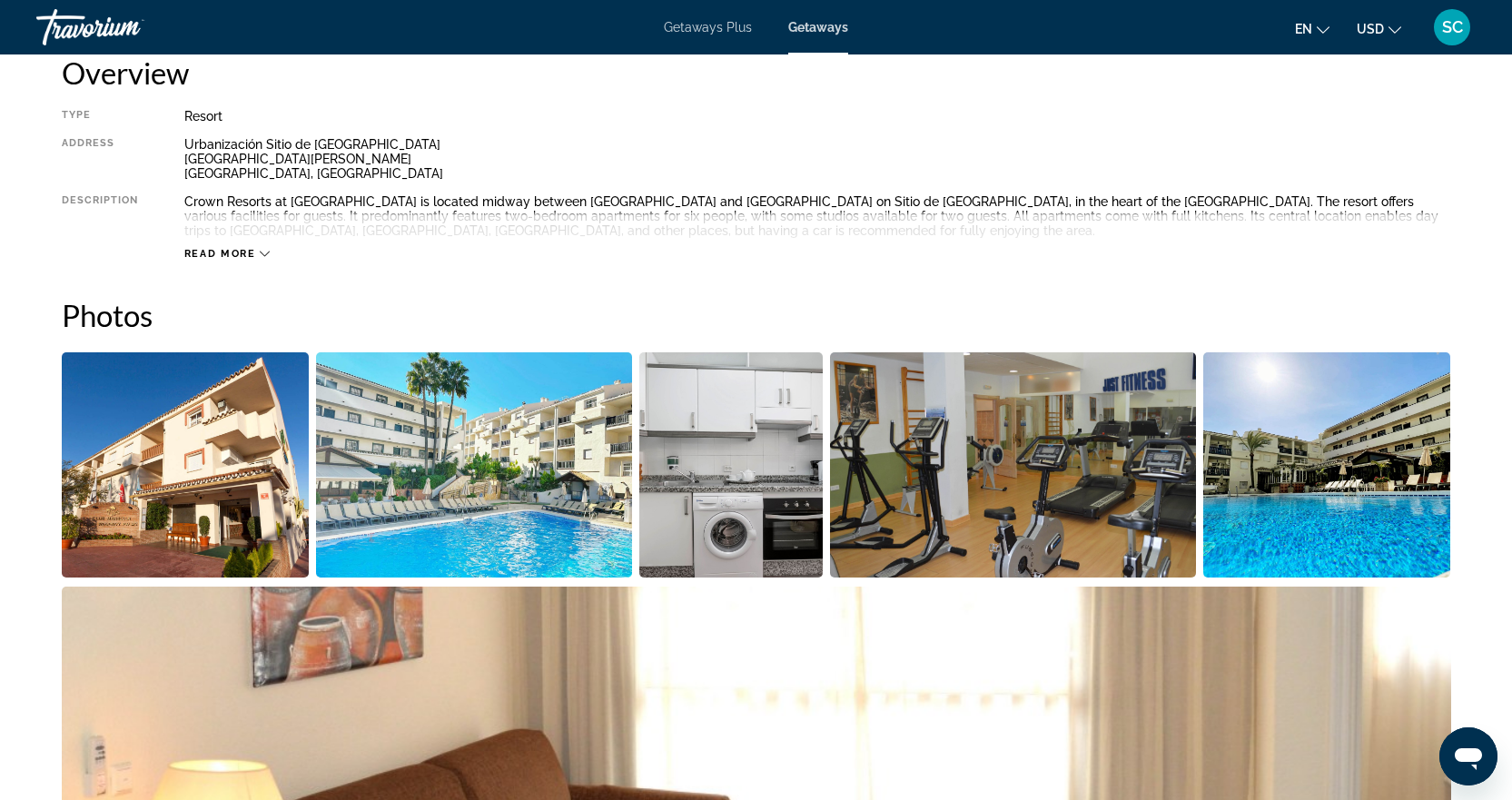
click at [1176, 406] on img "Open full-screen image slider" at bounding box center [1013, 465] width 365 height 225
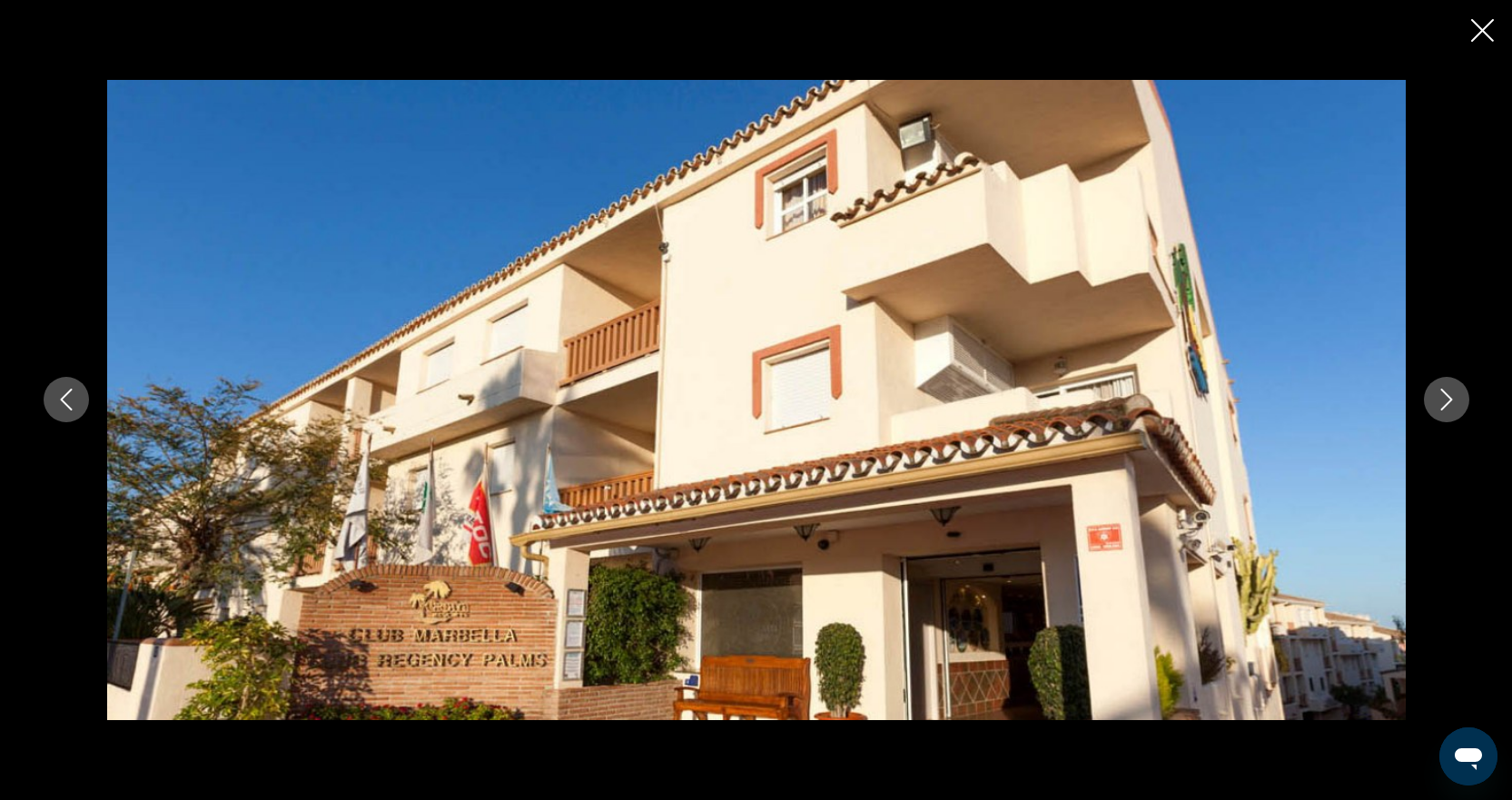
click at [1438, 392] on icon "Next image" at bounding box center [1446, 400] width 22 height 22
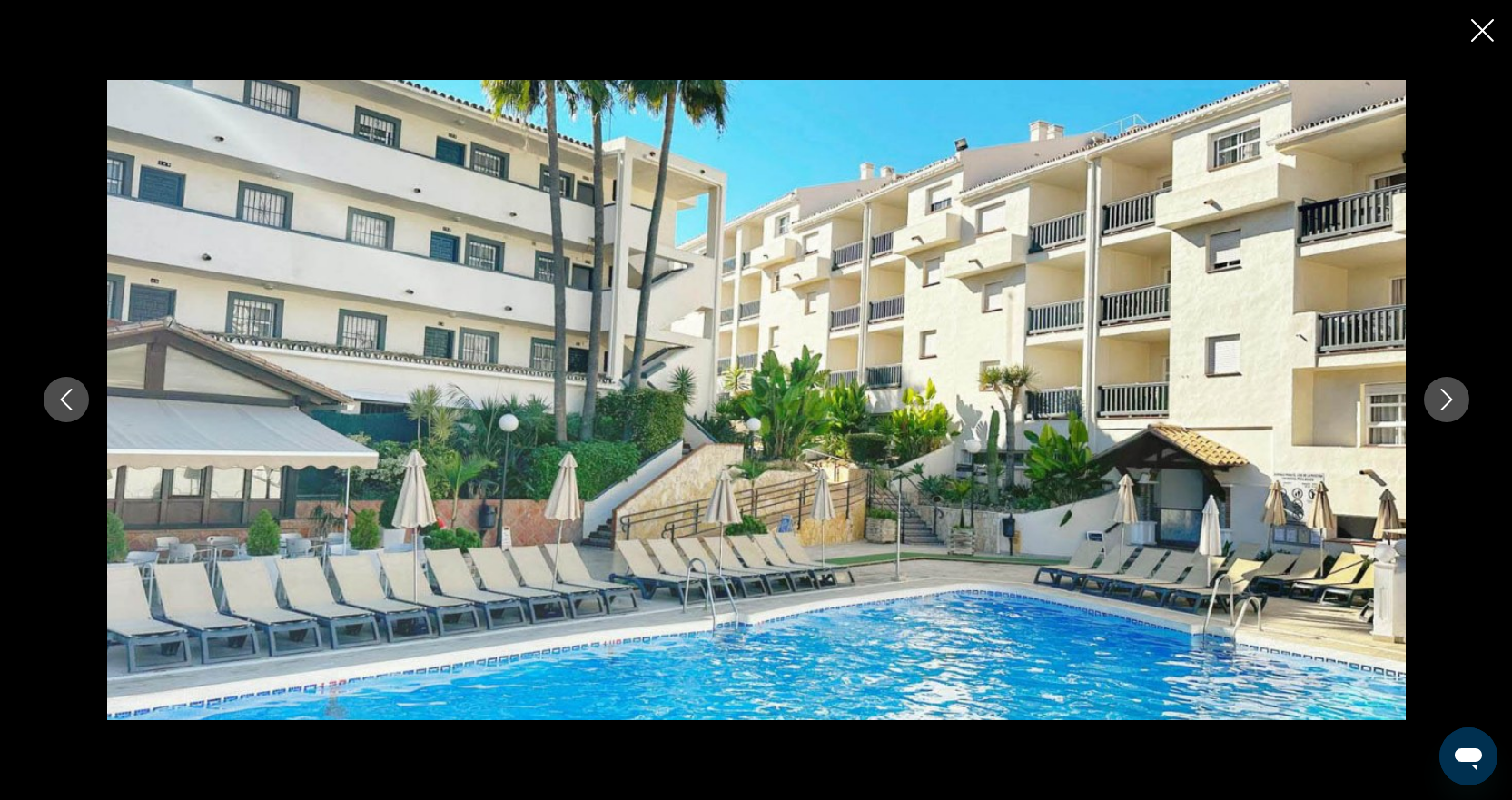
click at [1438, 392] on icon "Next image" at bounding box center [1446, 400] width 22 height 22
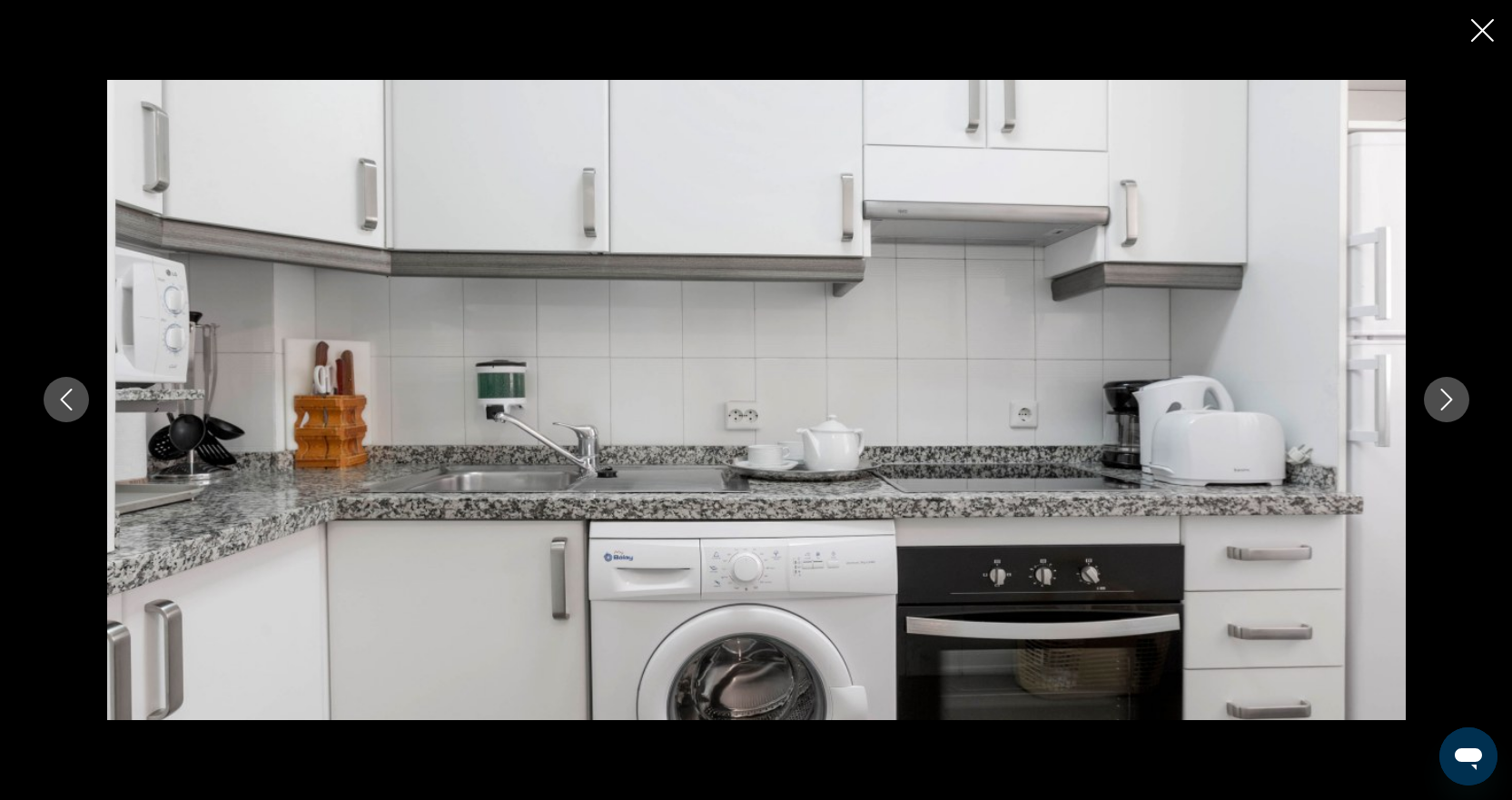
click at [1438, 392] on icon "Next image" at bounding box center [1446, 400] width 22 height 22
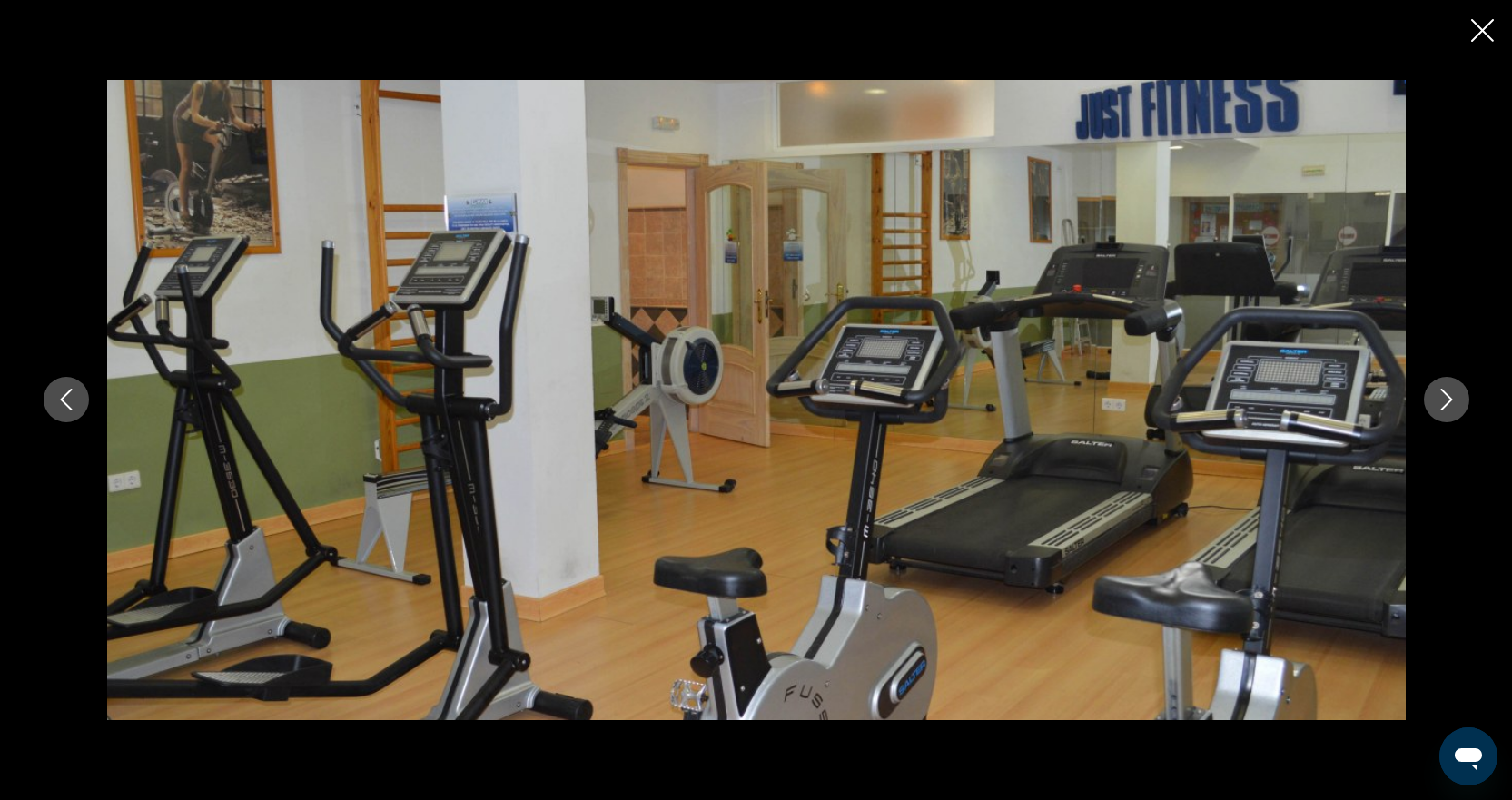
click at [1438, 392] on icon "Next image" at bounding box center [1446, 400] width 22 height 22
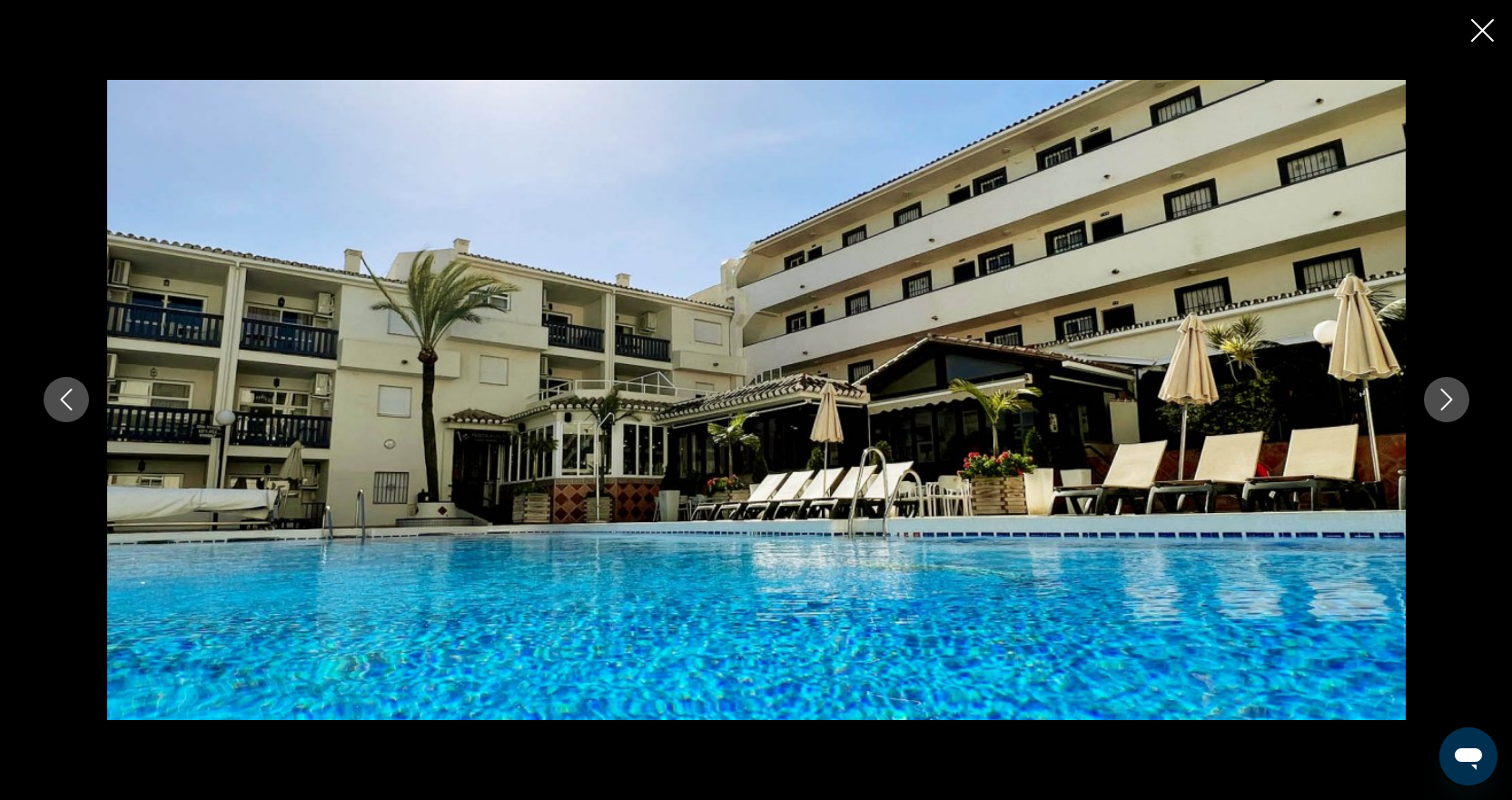
click at [1438, 392] on icon "Next image" at bounding box center [1446, 400] width 22 height 22
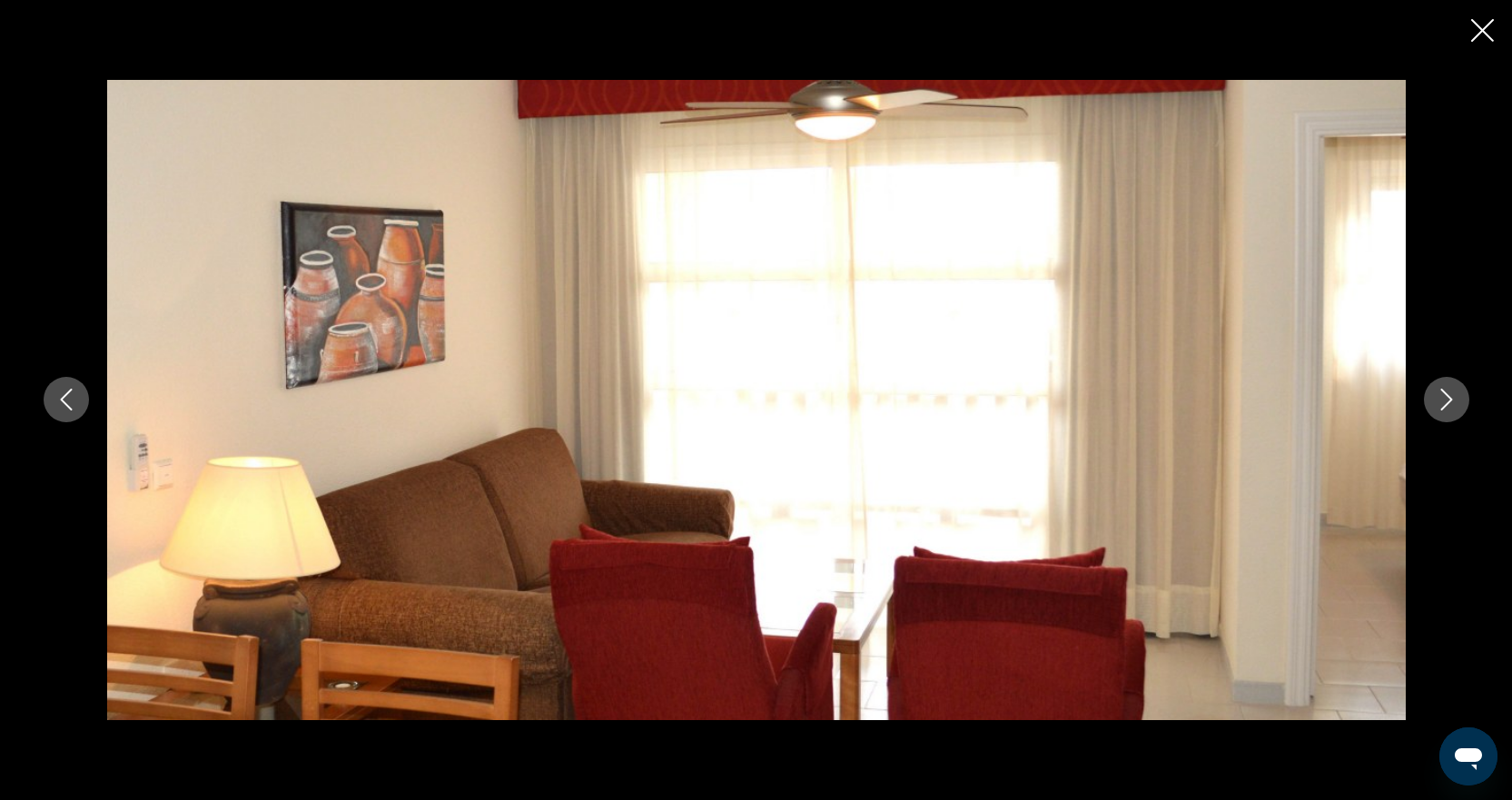
click at [1438, 392] on icon "Next image" at bounding box center [1446, 400] width 22 height 22
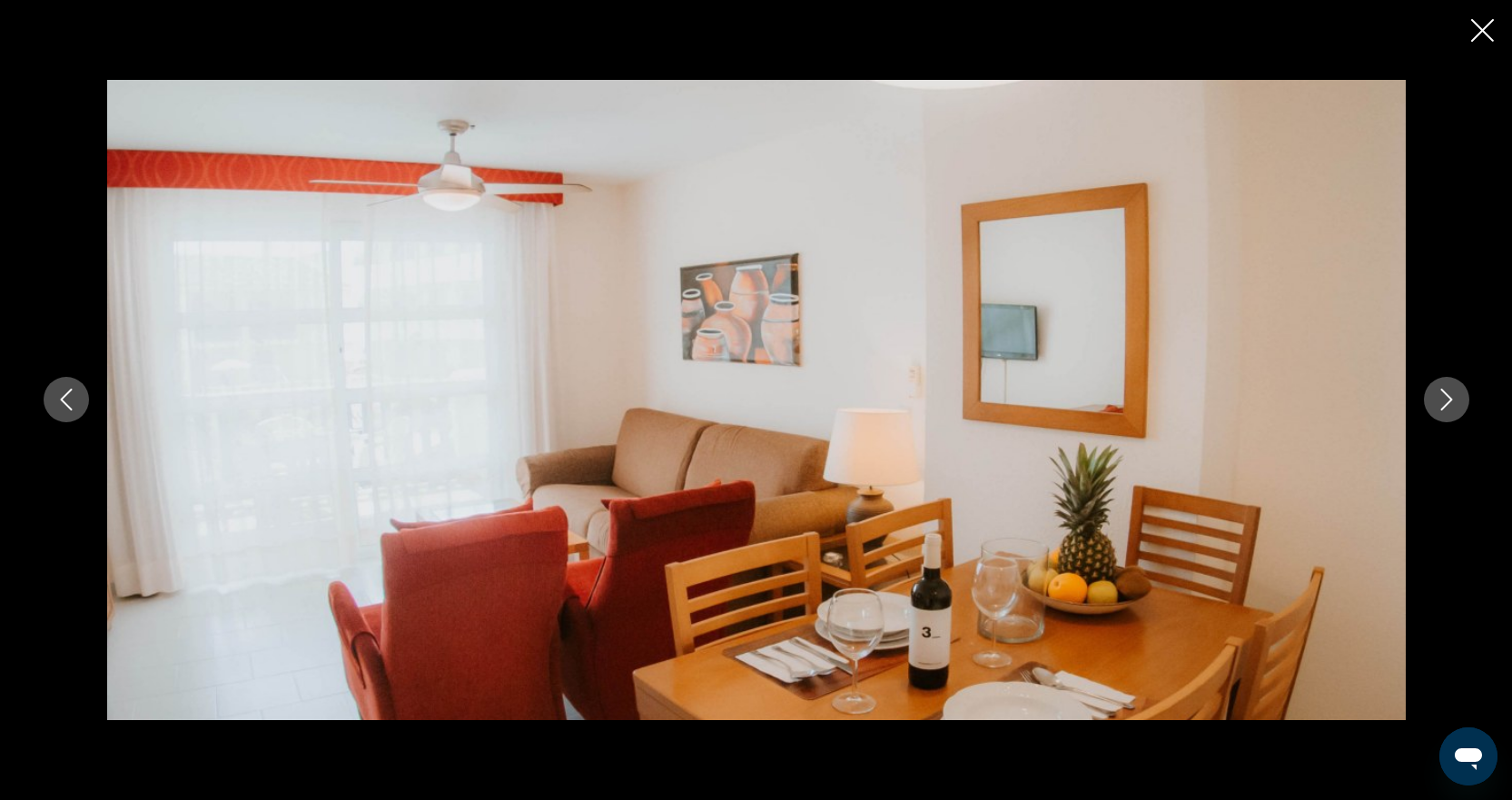
click at [1438, 392] on icon "Next image" at bounding box center [1446, 400] width 22 height 22
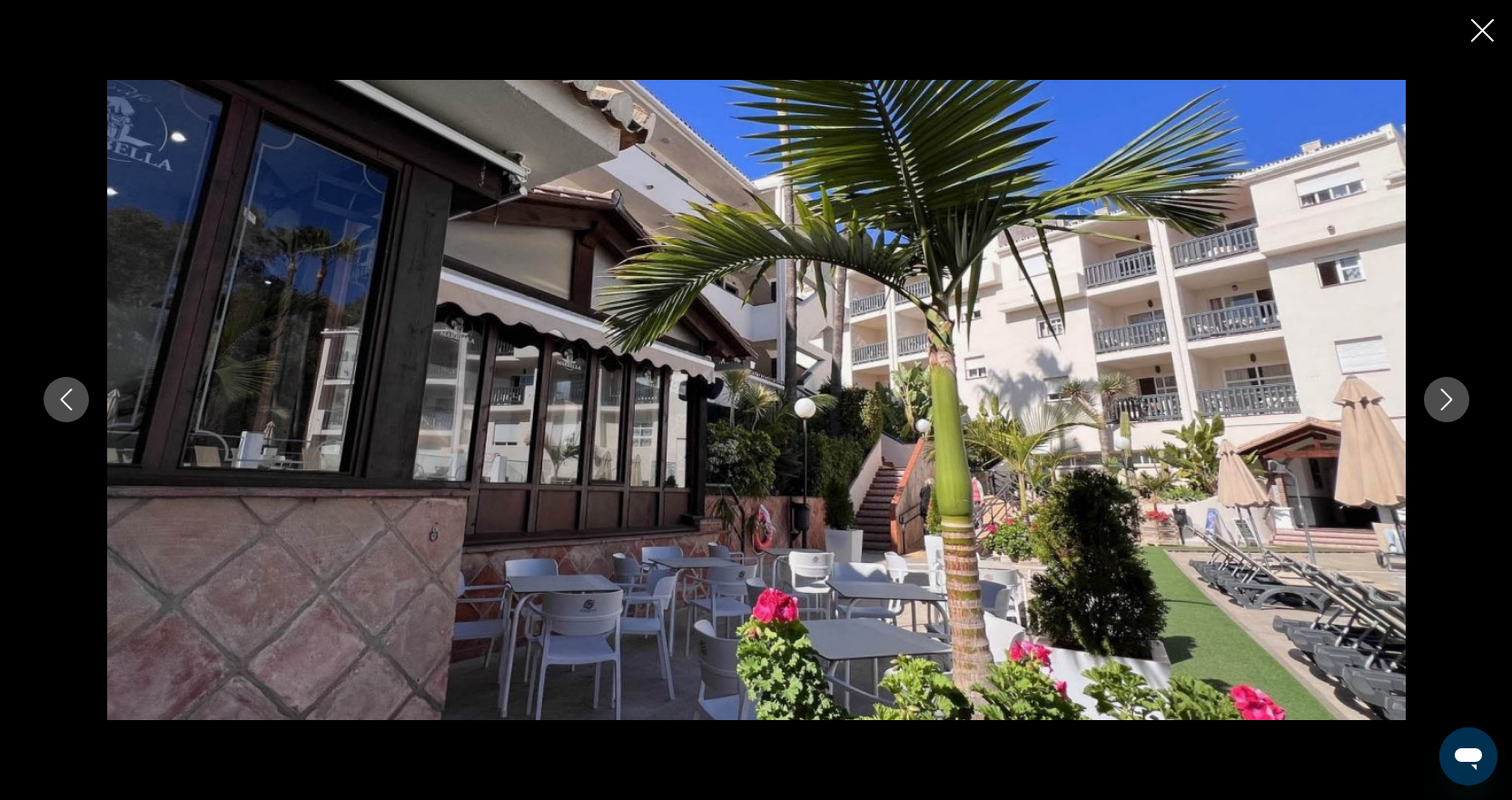
click at [1438, 392] on icon "Next image" at bounding box center [1446, 400] width 22 height 22
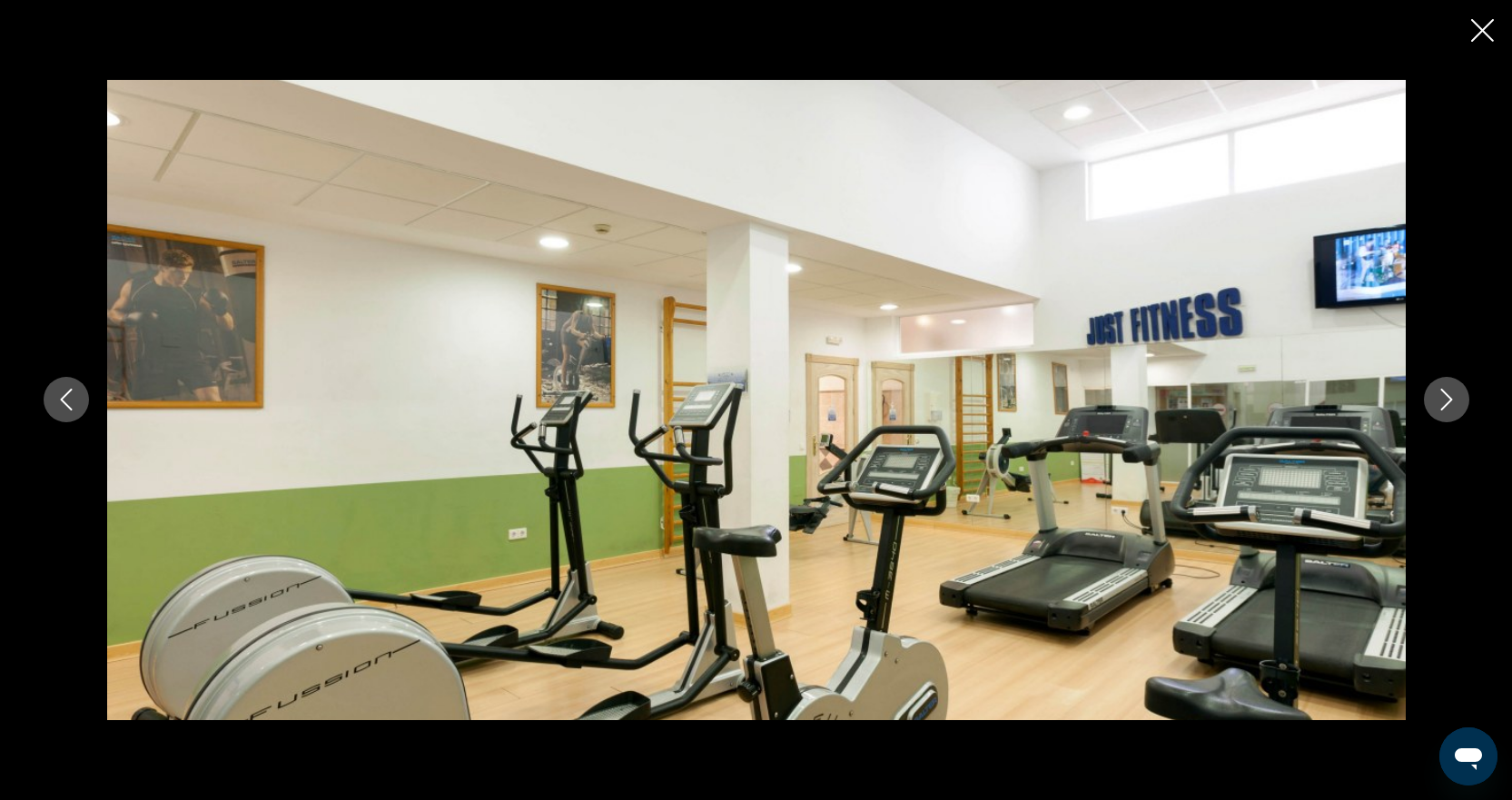
click at [1438, 392] on icon "Next image" at bounding box center [1446, 400] width 22 height 22
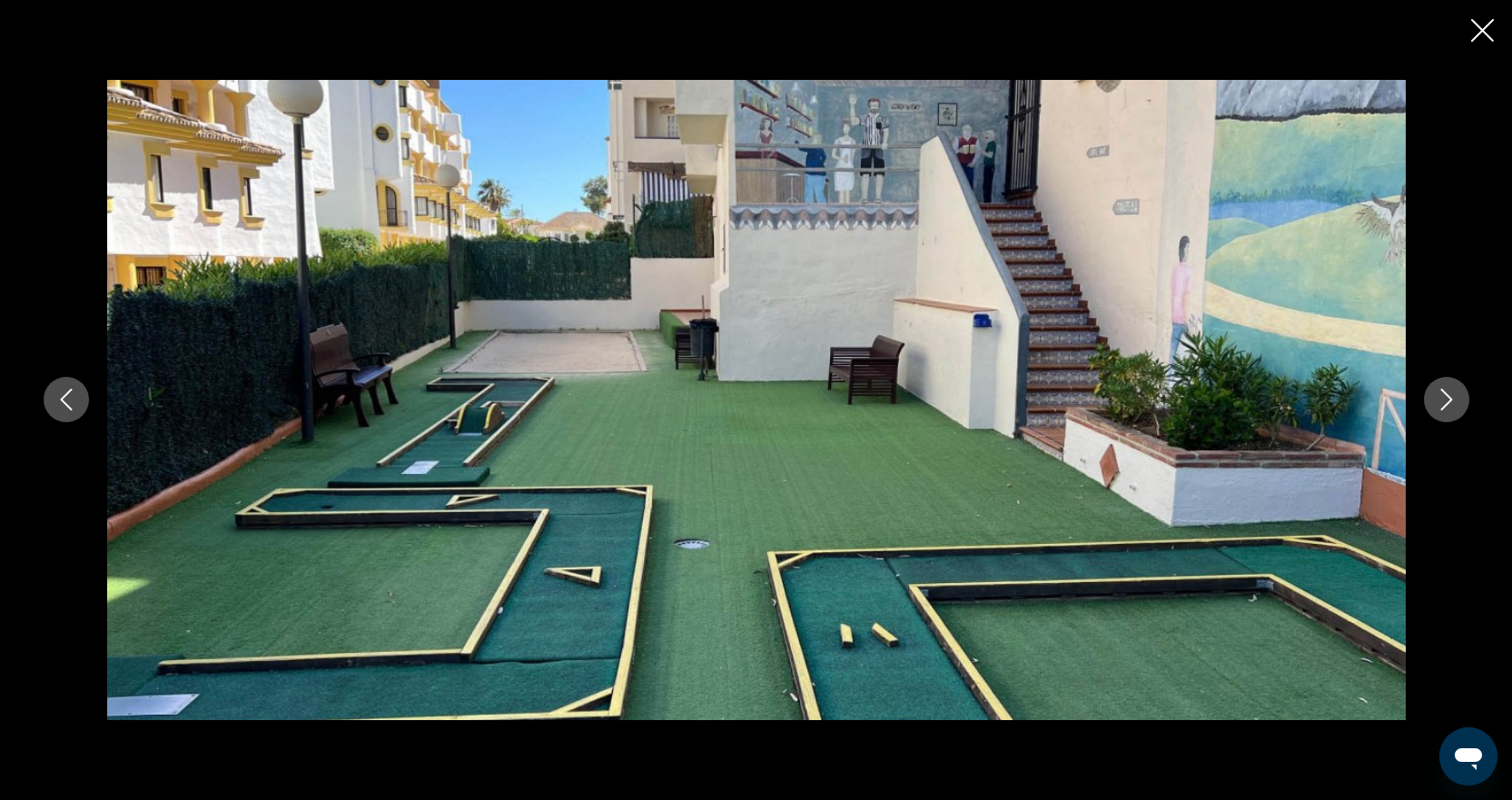
click at [1438, 392] on icon "Next image" at bounding box center [1446, 400] width 22 height 22
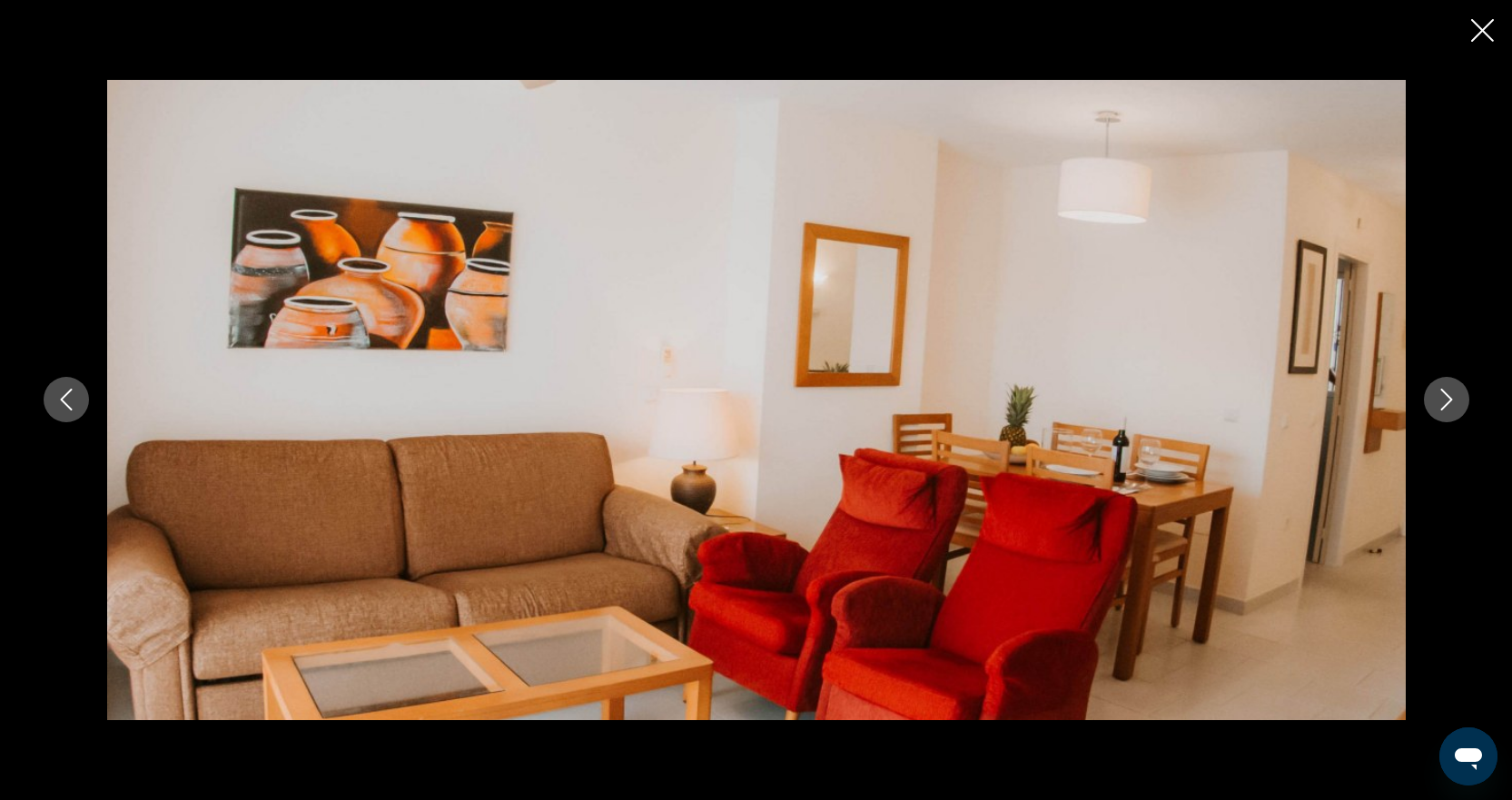
click at [1438, 392] on icon "Next image" at bounding box center [1446, 400] width 22 height 22
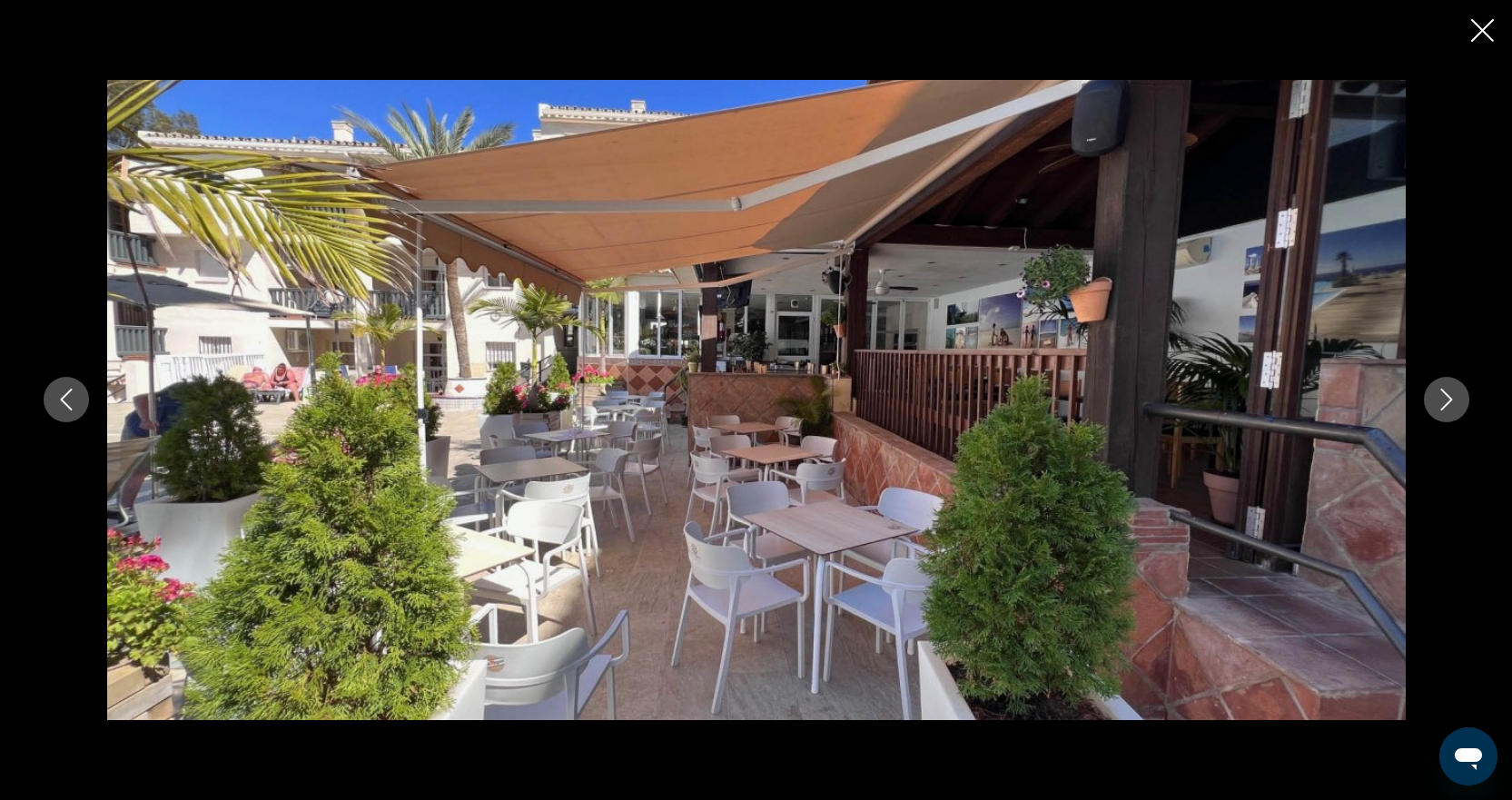
click at [1438, 392] on icon "Next image" at bounding box center [1446, 400] width 22 height 22
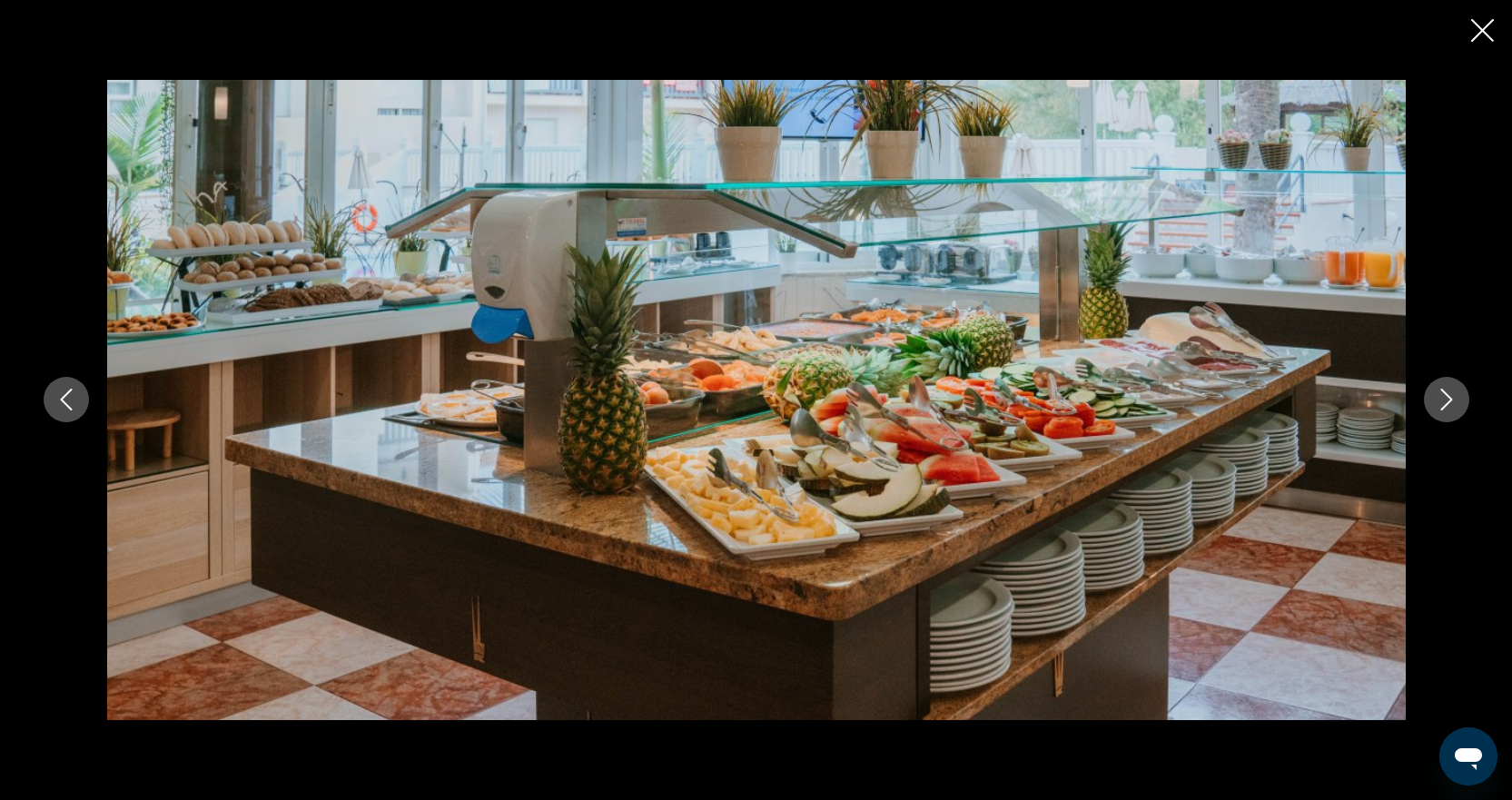
click at [1438, 392] on icon "Next image" at bounding box center [1446, 400] width 22 height 22
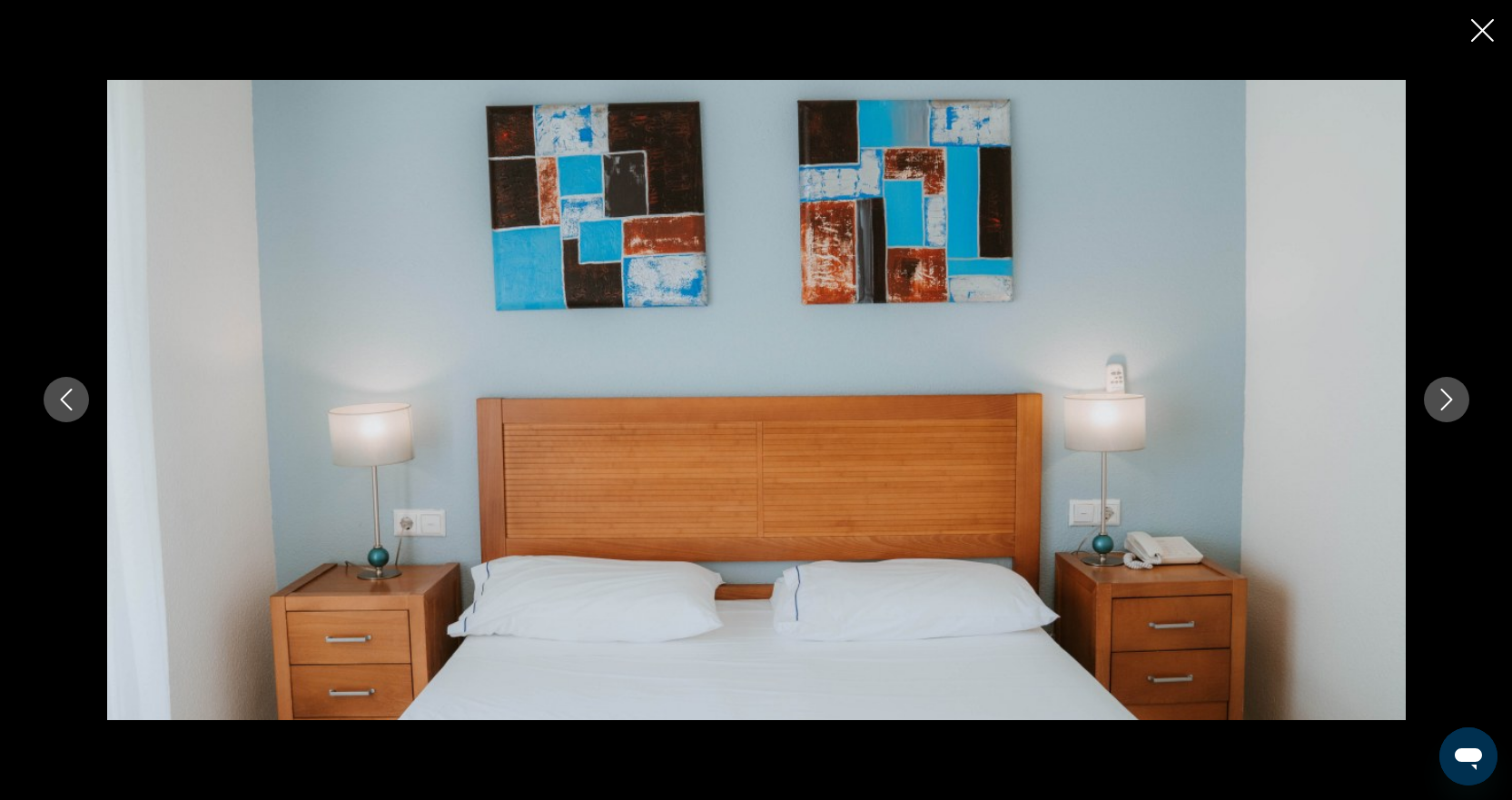
click at [1438, 392] on icon "Next image" at bounding box center [1446, 400] width 22 height 22
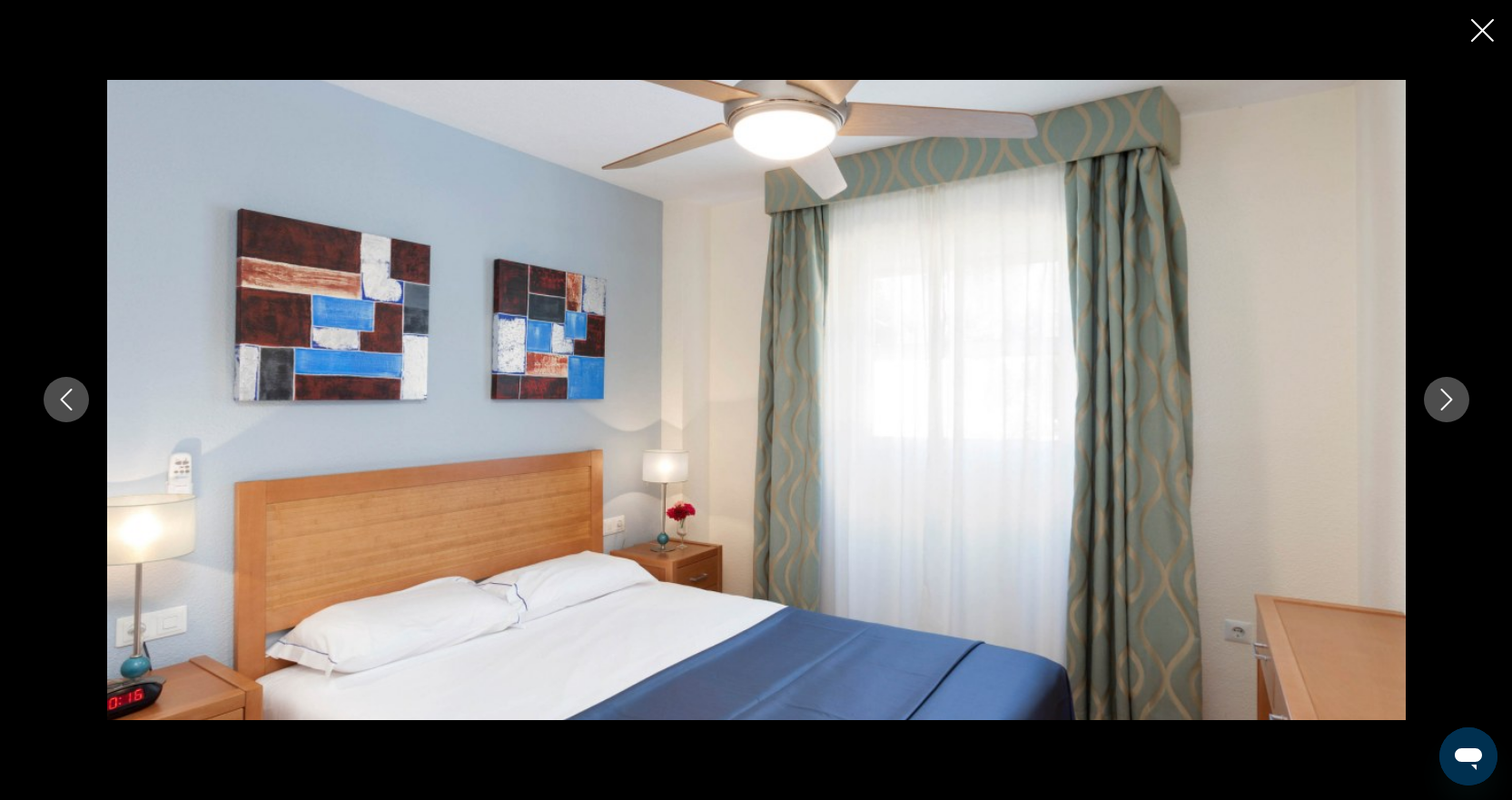
click at [1438, 392] on icon "Next image" at bounding box center [1446, 400] width 22 height 22
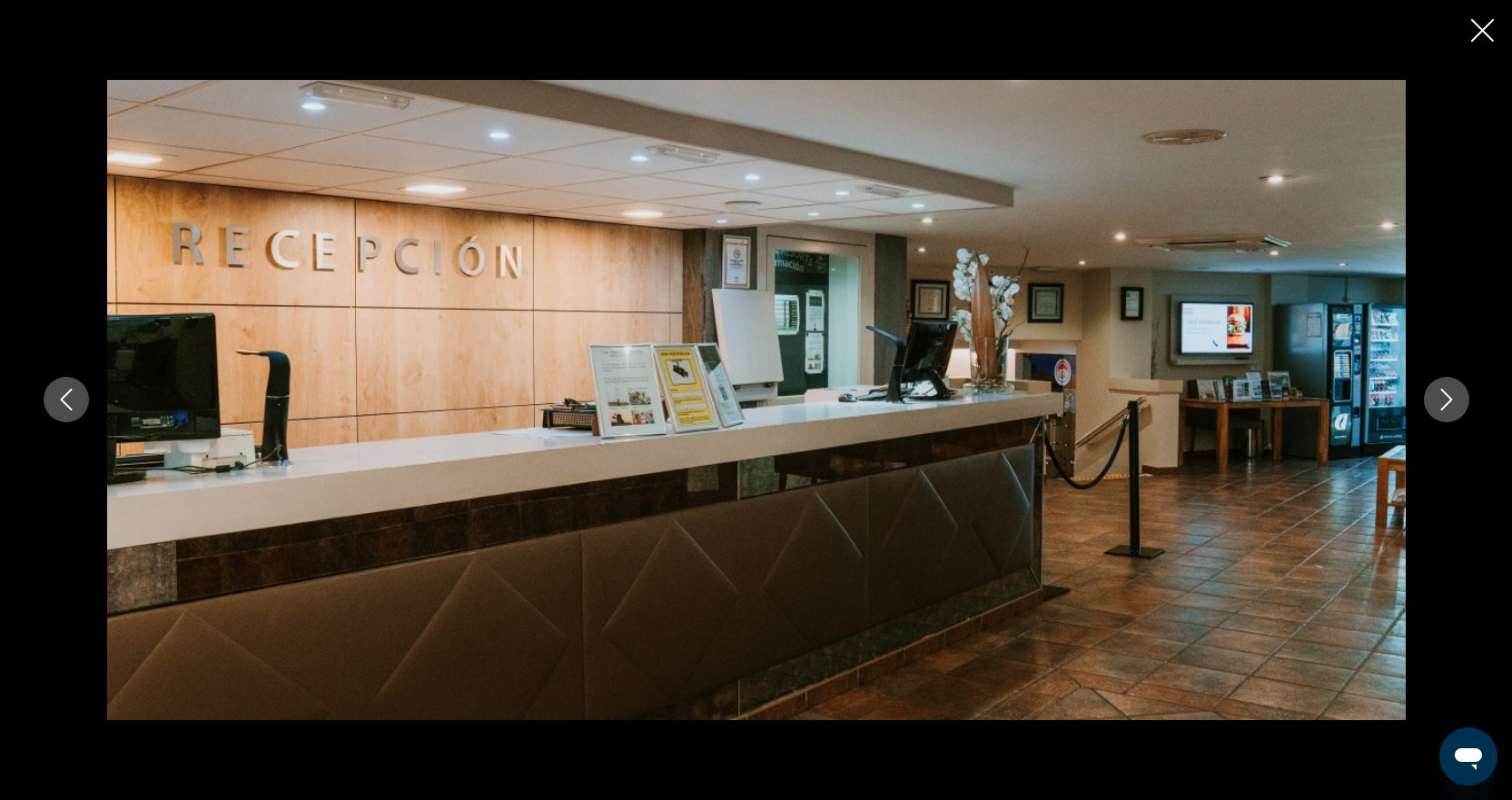
click at [1438, 392] on icon "Next image" at bounding box center [1446, 400] width 22 height 22
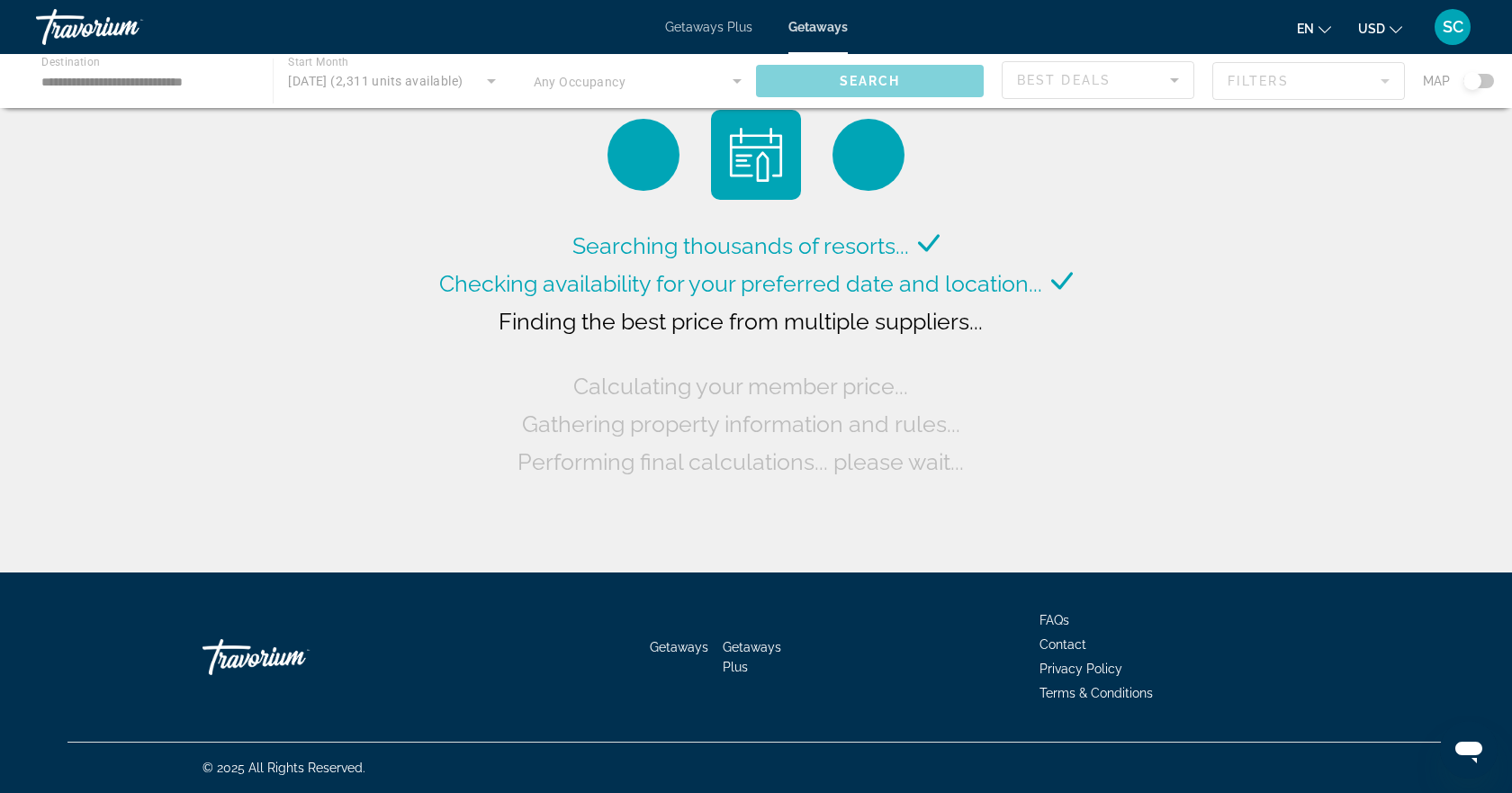
click at [729, 82] on div "Main content" at bounding box center [756, 80] width 1512 height 54
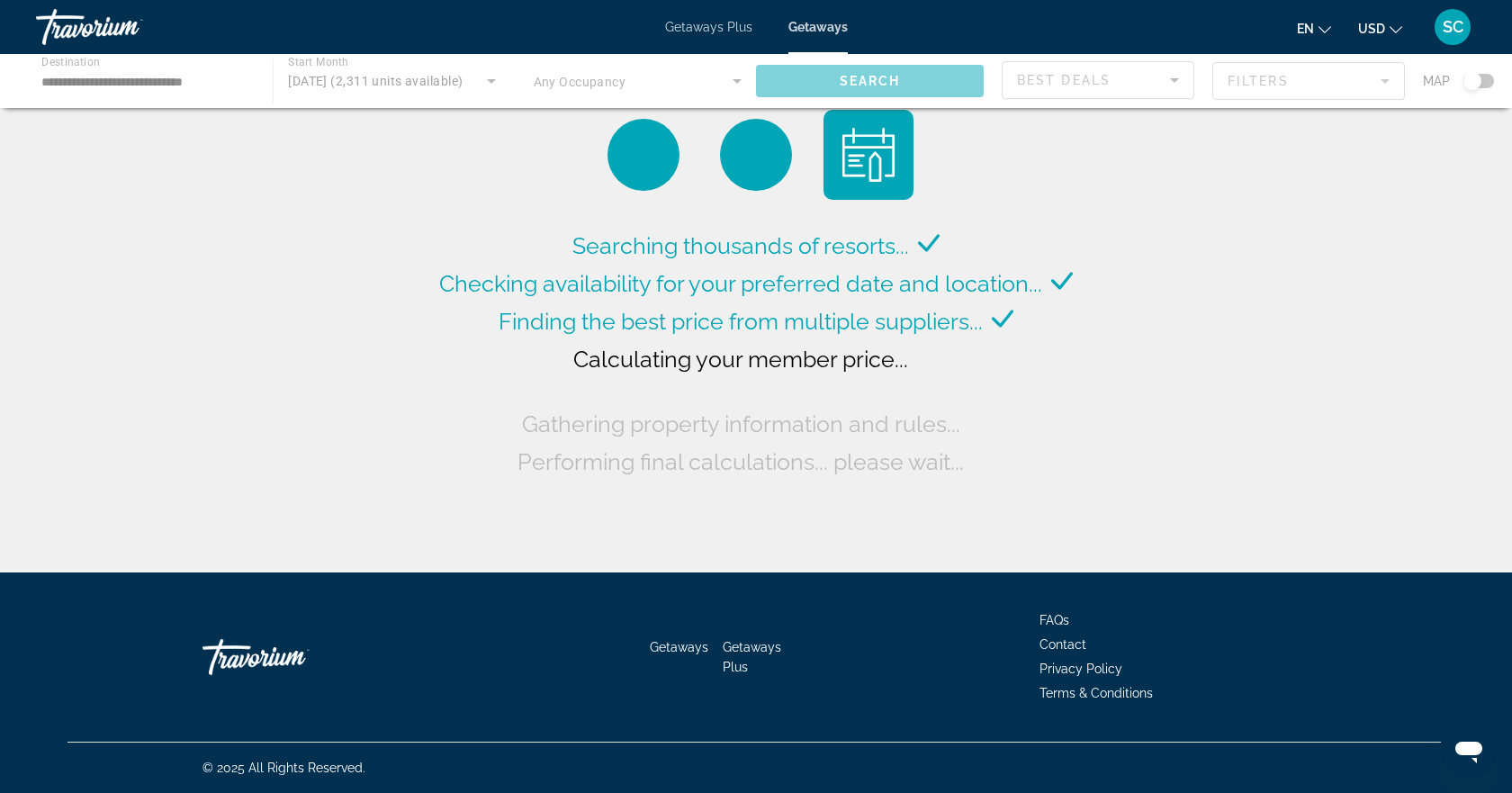
click at [729, 77] on div "Main content" at bounding box center [756, 80] width 1512 height 54
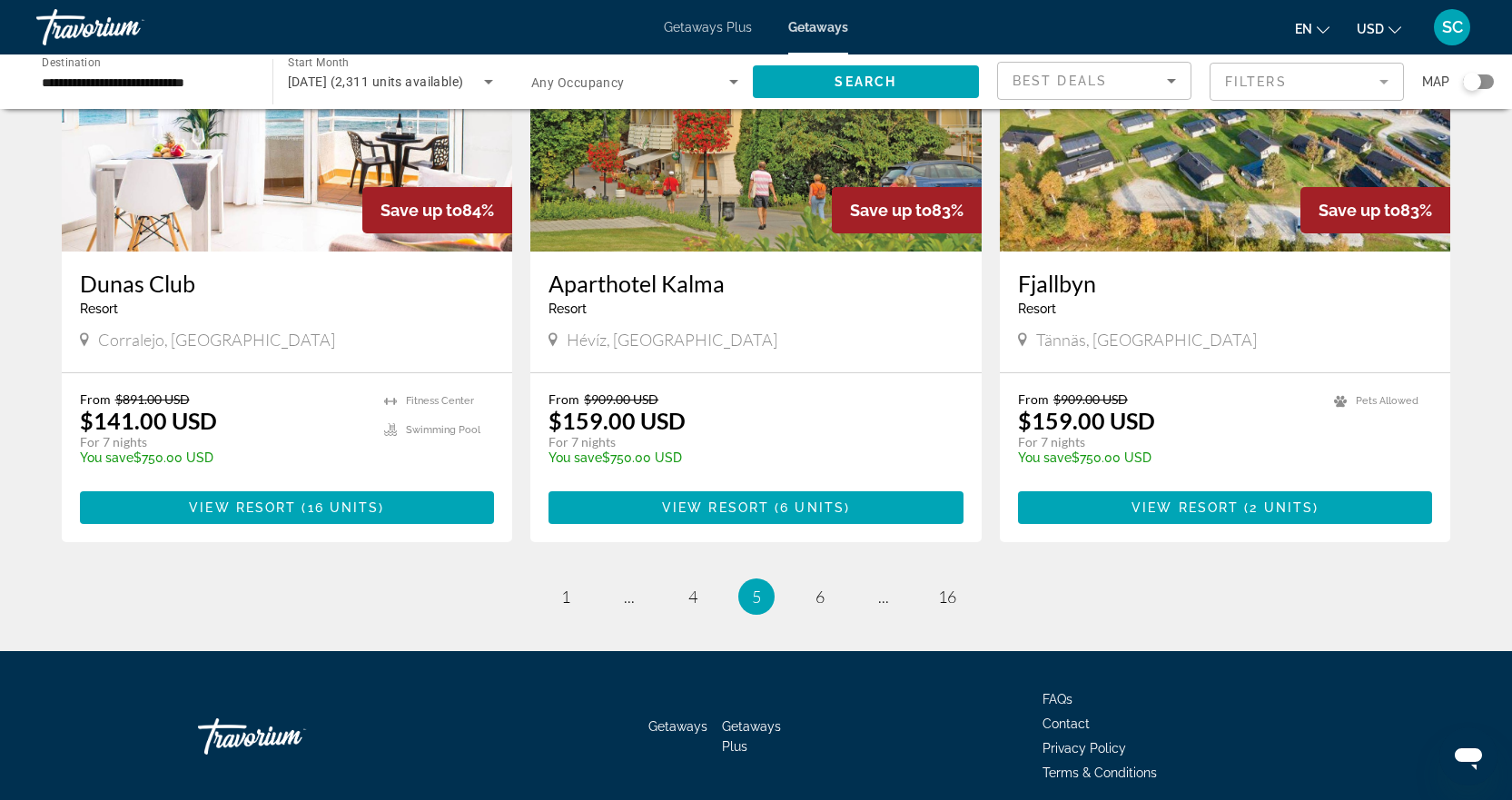
scroll to position [2089, 0]
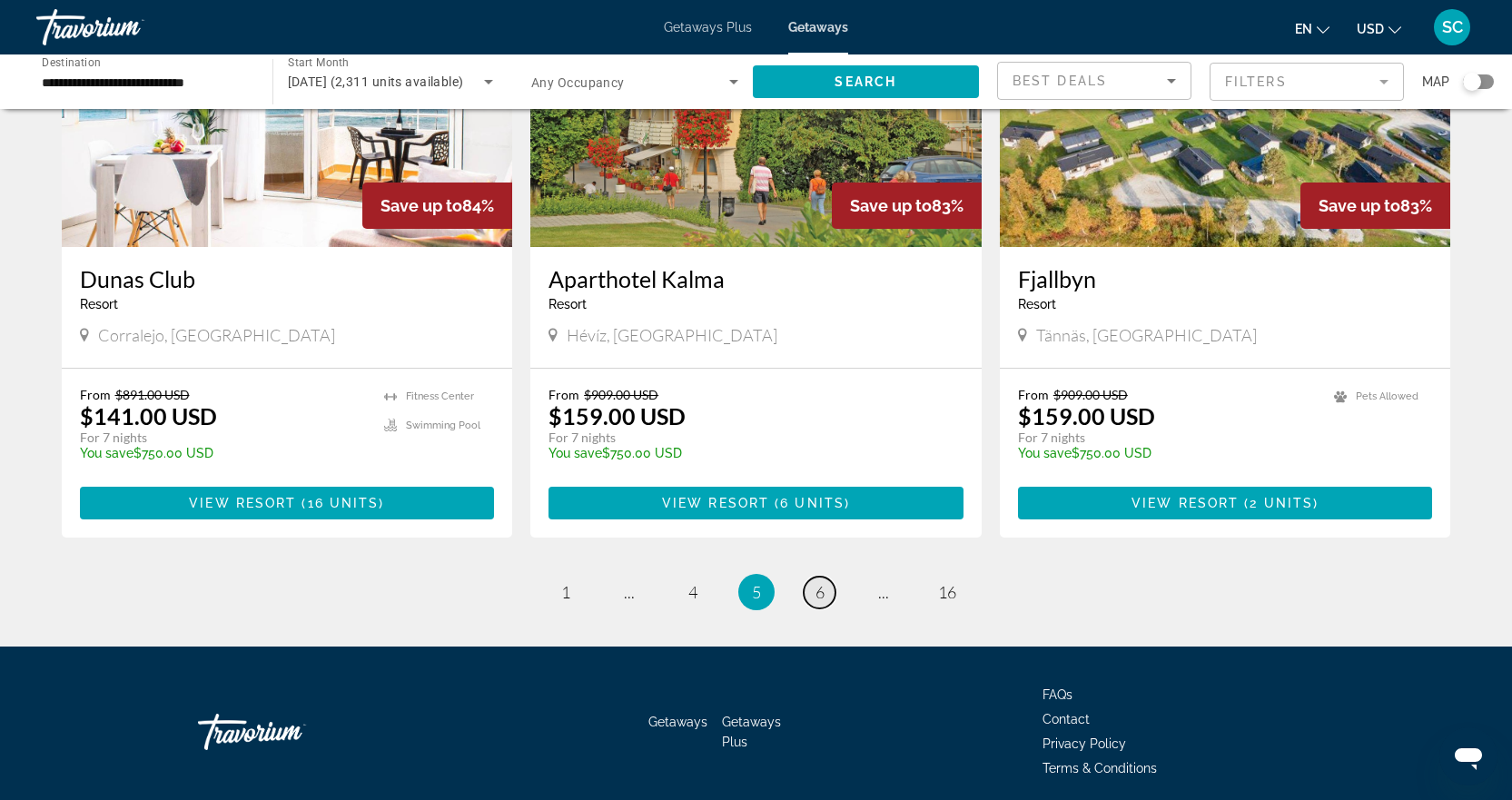
click at [824, 577] on link "page 6" at bounding box center [819, 593] width 31 height 31
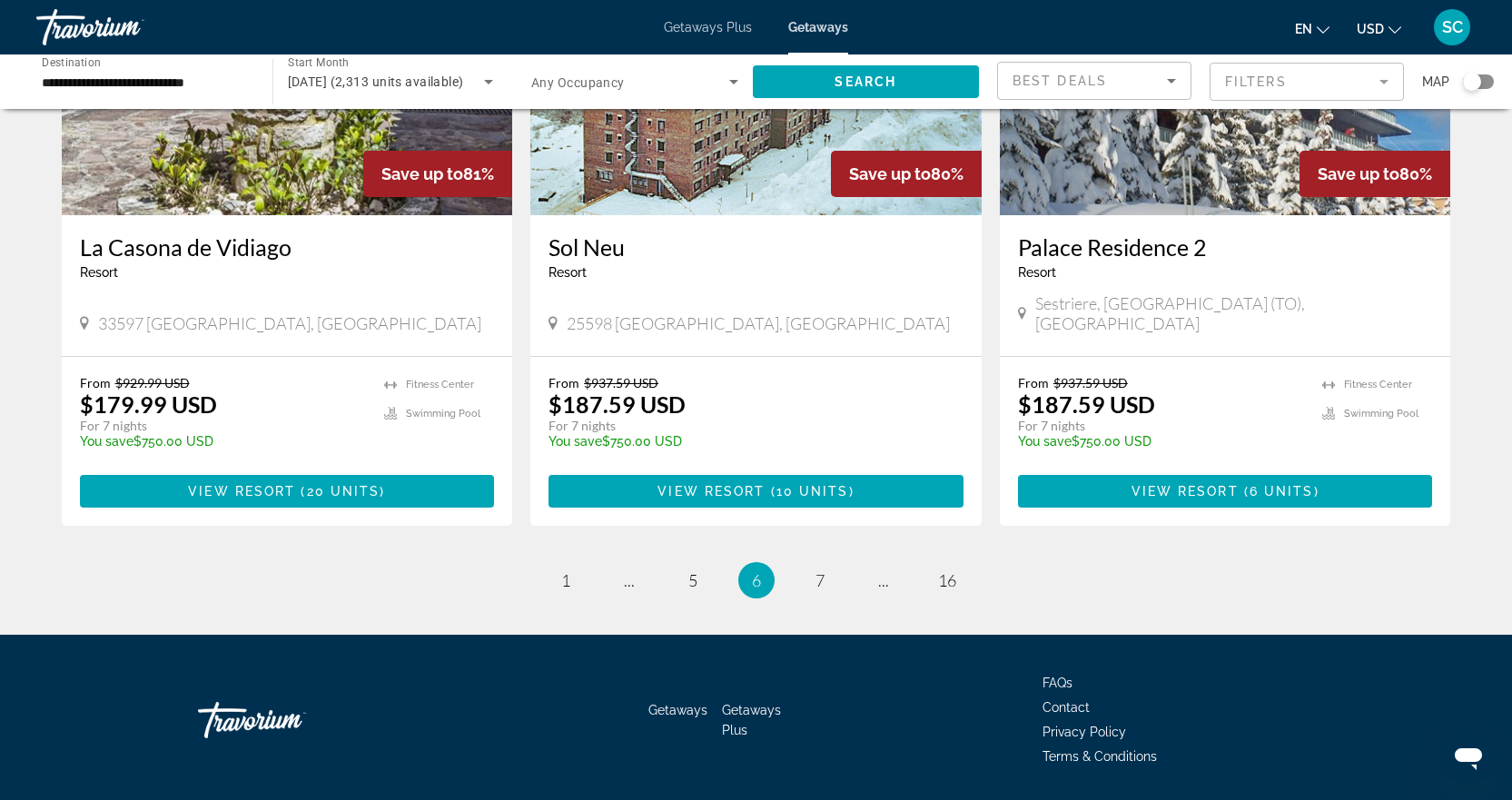
scroll to position [2139, 0]
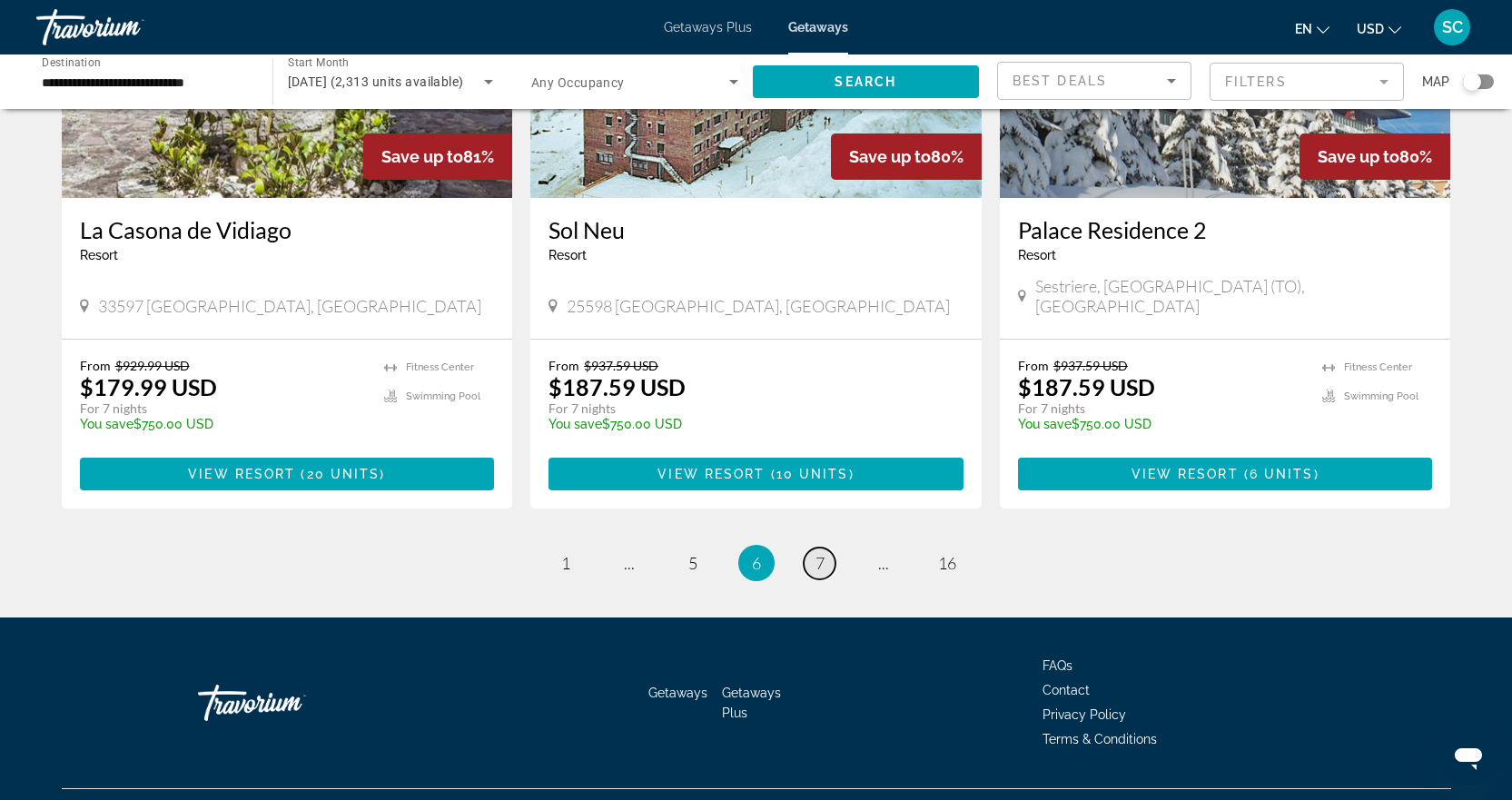
click at [820, 553] on span "7" at bounding box center [819, 563] width 9 height 20
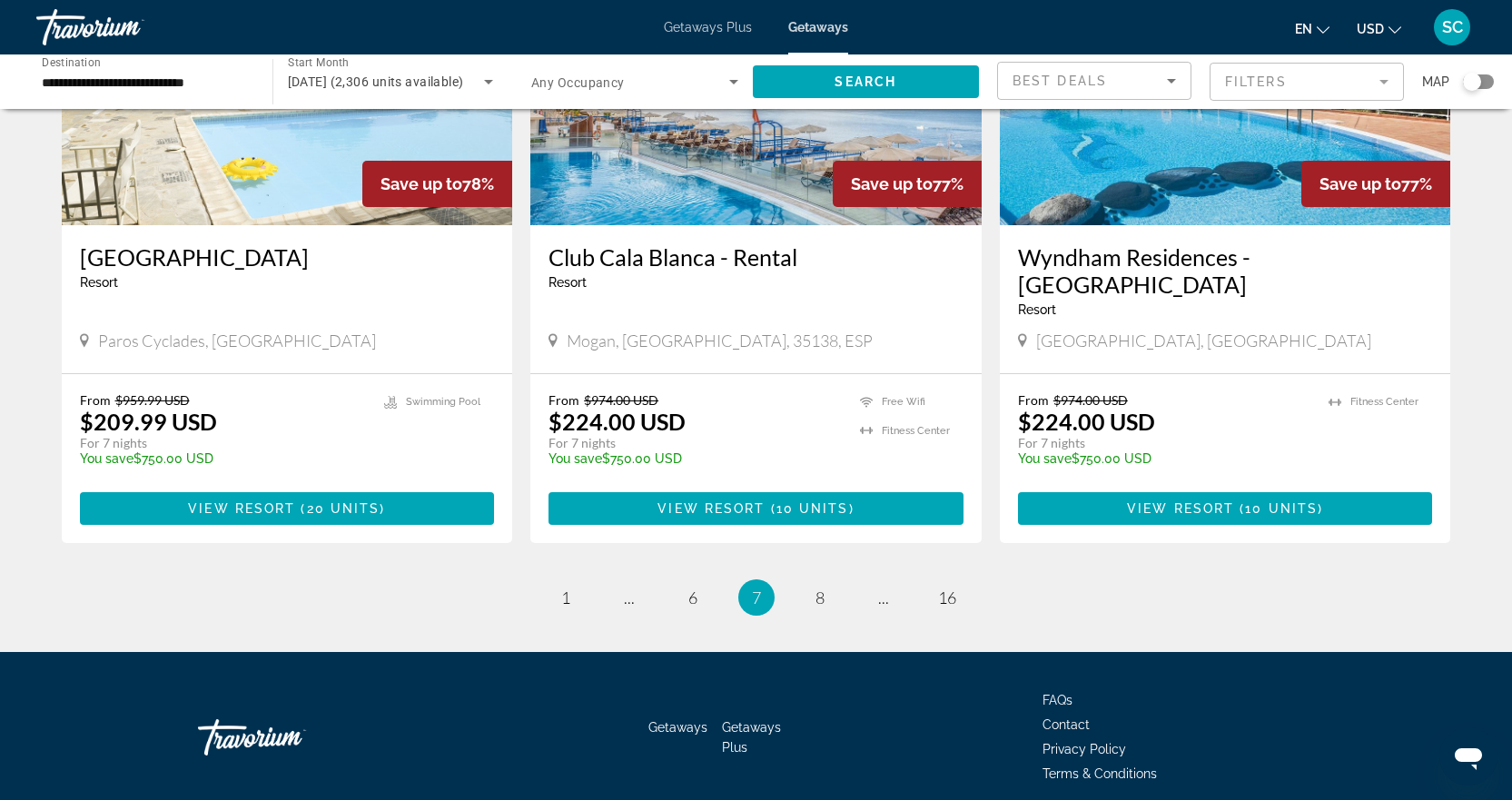
scroll to position [2165, 0]
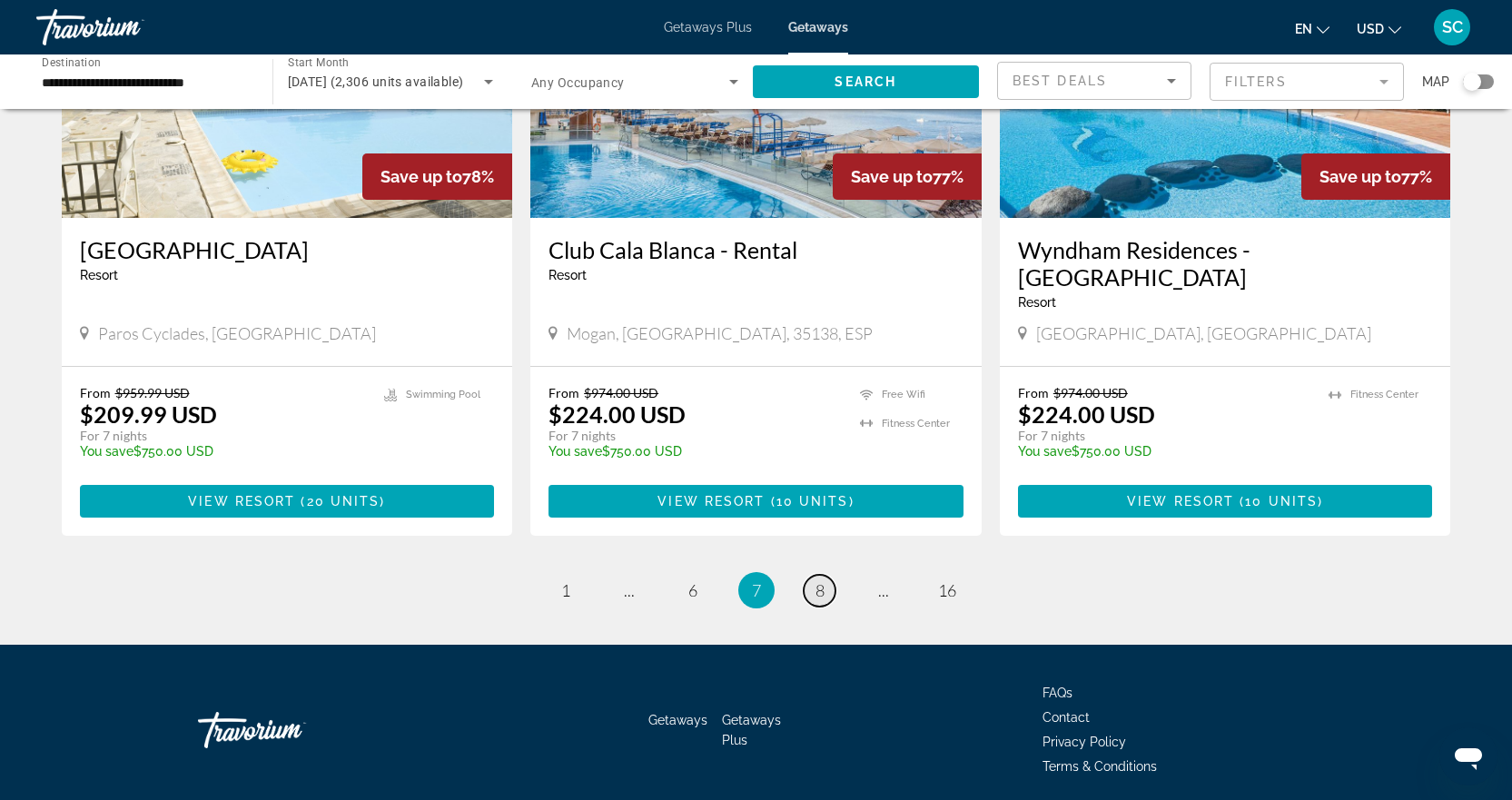
click at [820, 581] on span "8" at bounding box center [819, 591] width 9 height 20
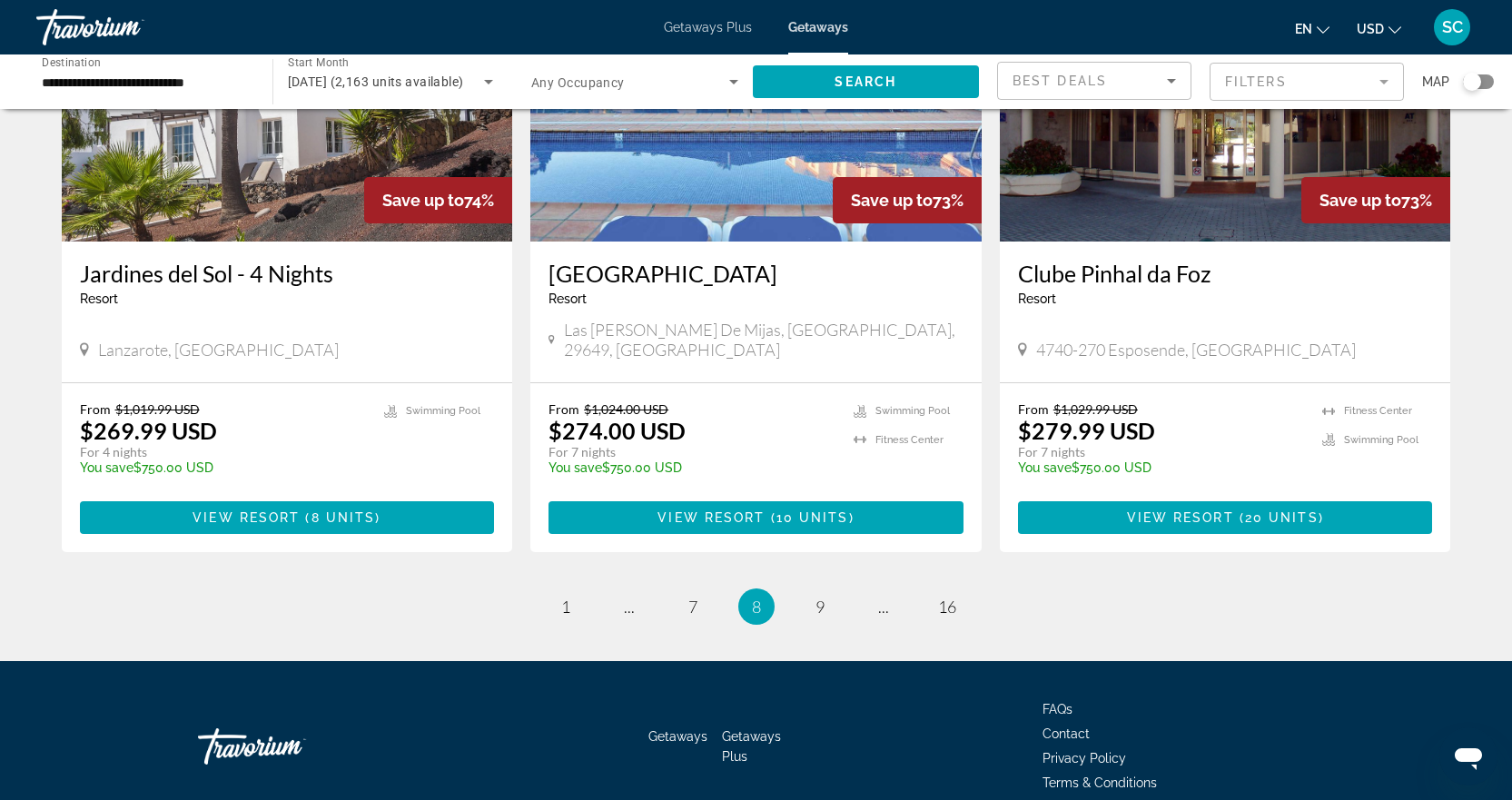
scroll to position [2139, 0]
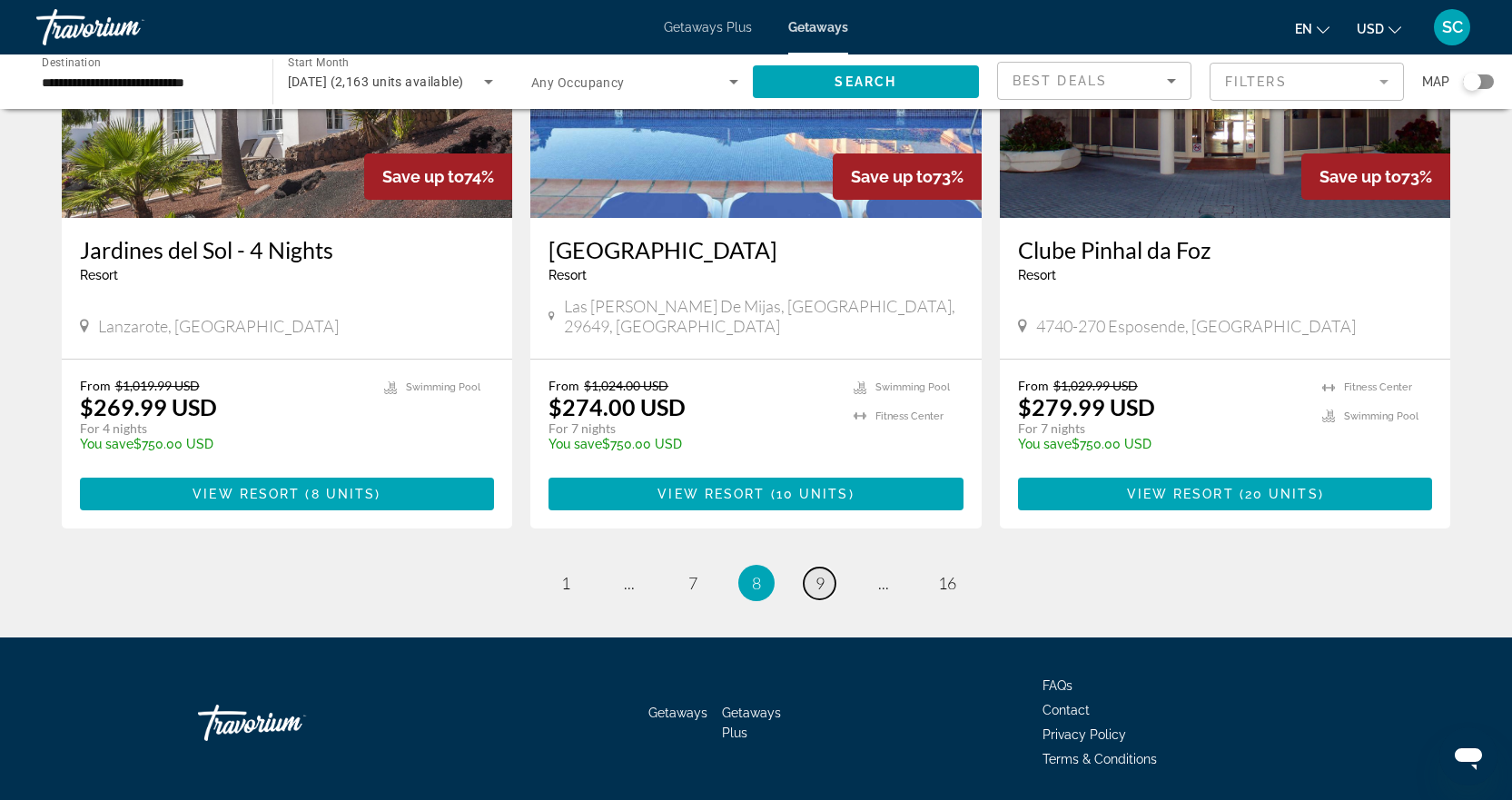
click at [821, 573] on span "9" at bounding box center [819, 583] width 9 height 20
